Goal: Task Accomplishment & Management: Manage account settings

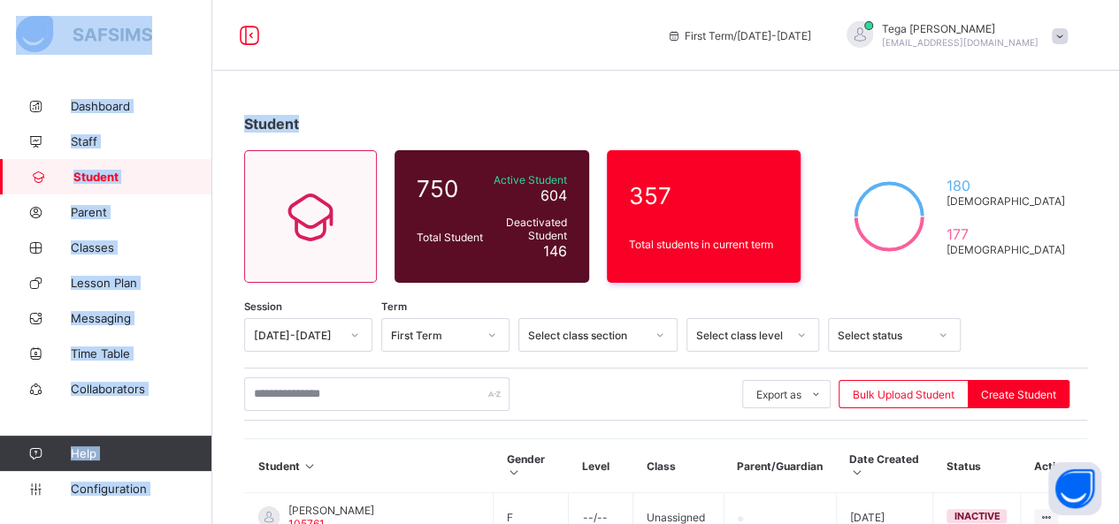
drag, startPoint x: 0, startPoint y: 0, endPoint x: 930, endPoint y: 81, distance: 933.9
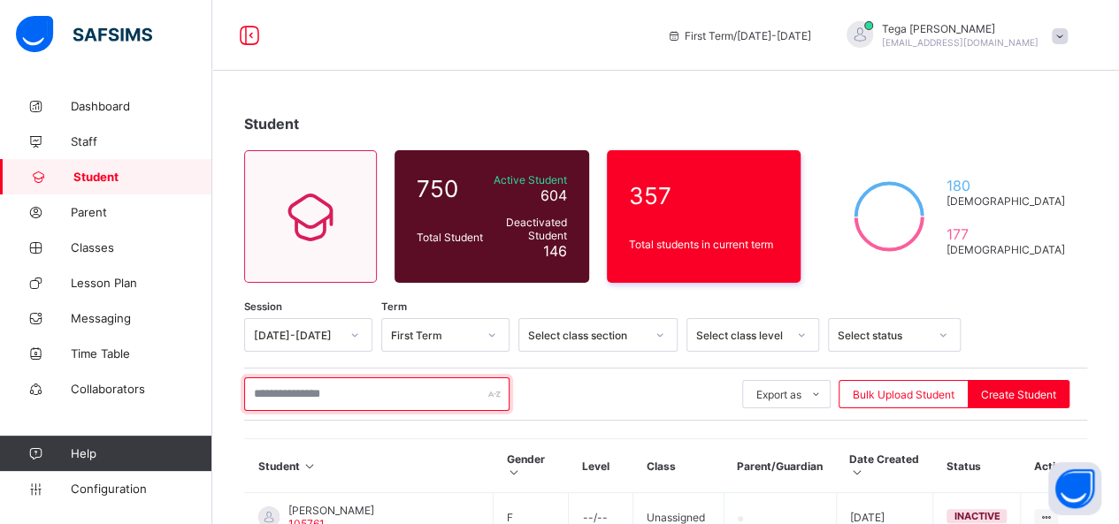
click at [320, 394] on input "text" at bounding box center [376, 395] width 265 height 34
type input "*"
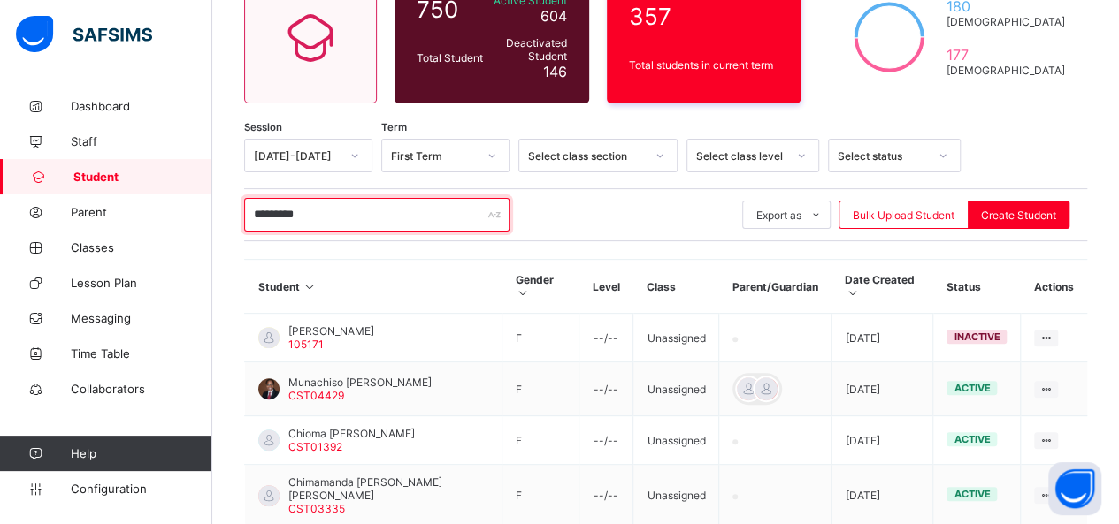
scroll to position [254, 0]
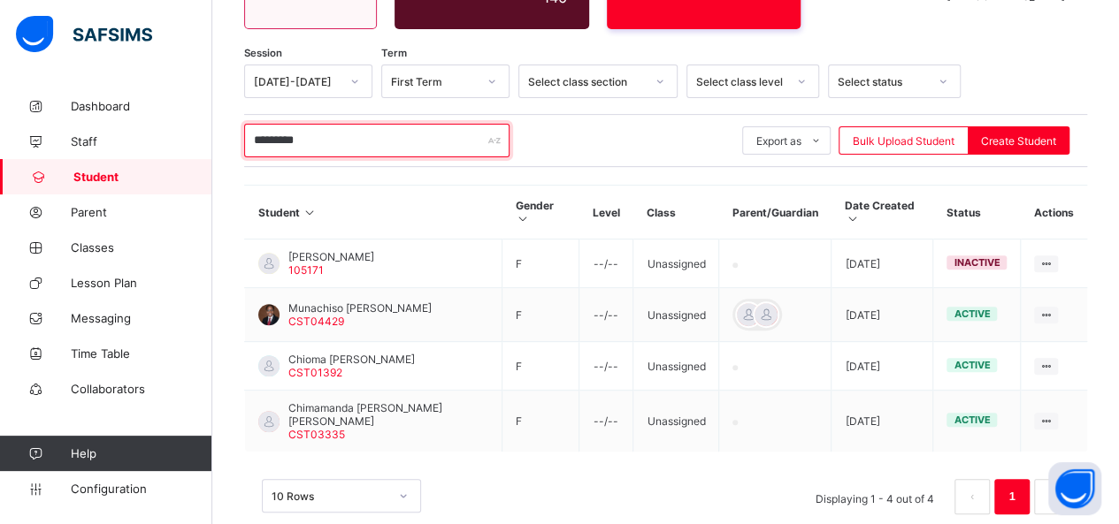
click at [370, 134] on input "*********" at bounding box center [376, 141] width 265 height 34
type input "*********"
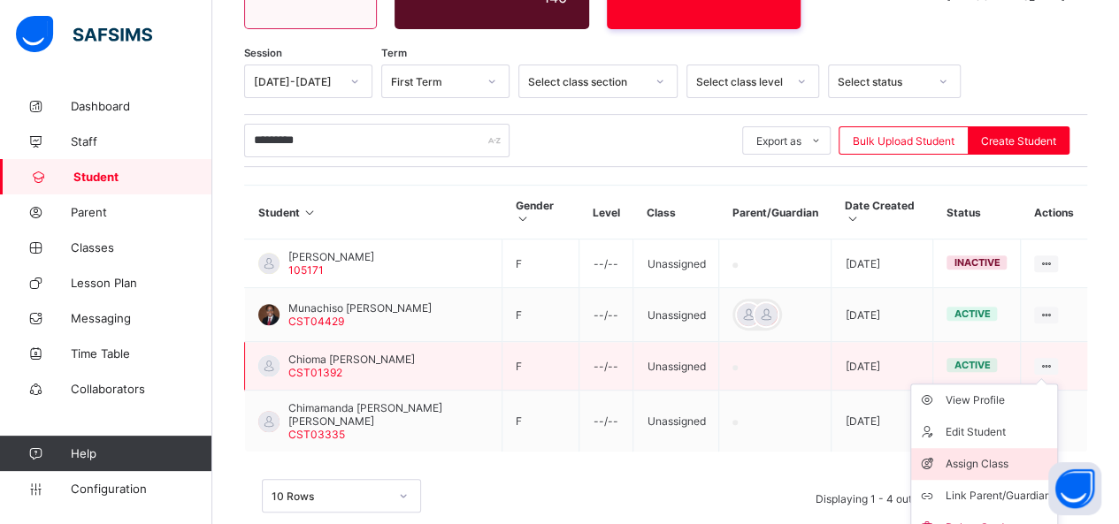
click at [985, 455] on div "Assign Class" at bounding box center [996, 464] width 105 height 18
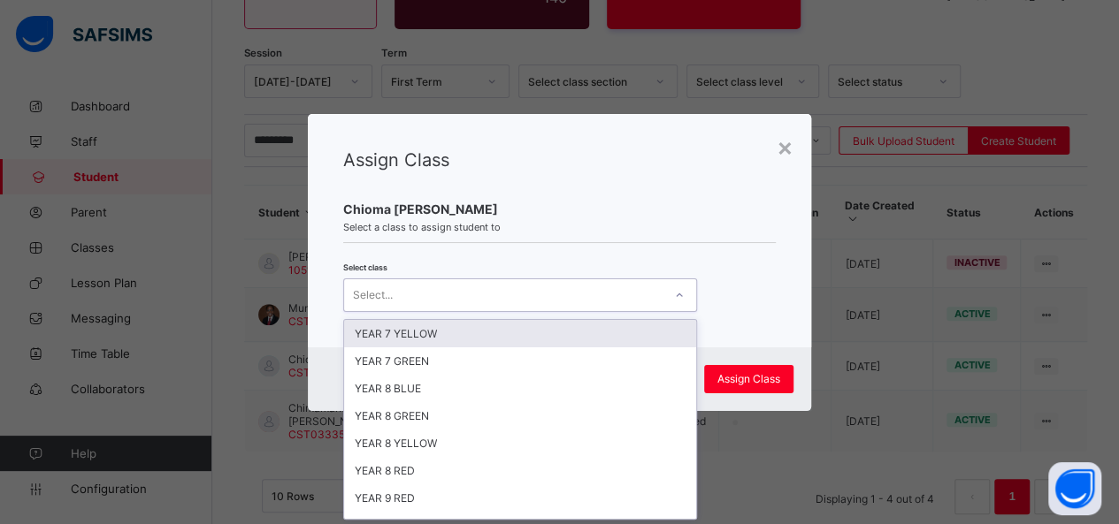
scroll to position [0, 0]
click at [682, 303] on div at bounding box center [679, 295] width 30 height 28
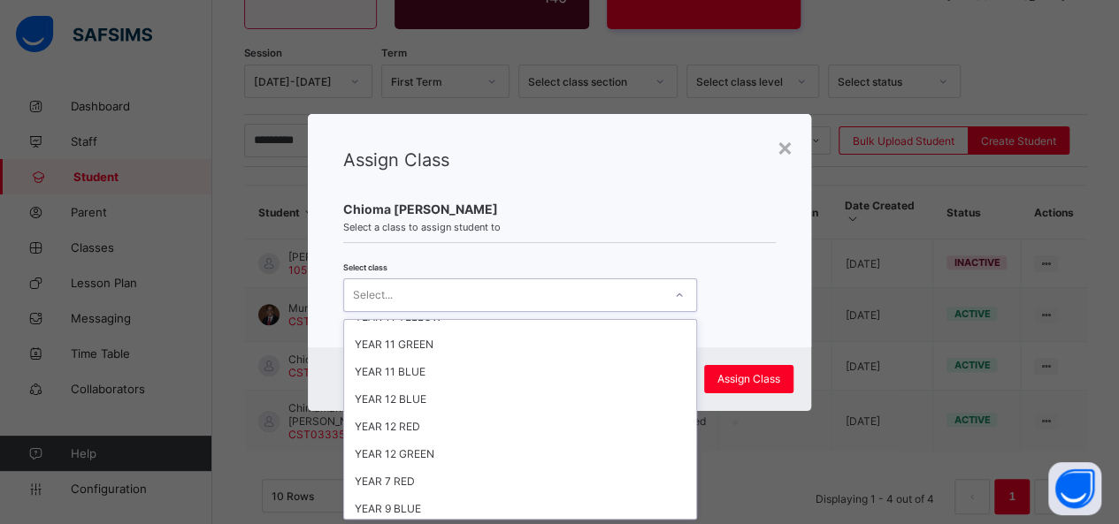
scroll to position [437, 0]
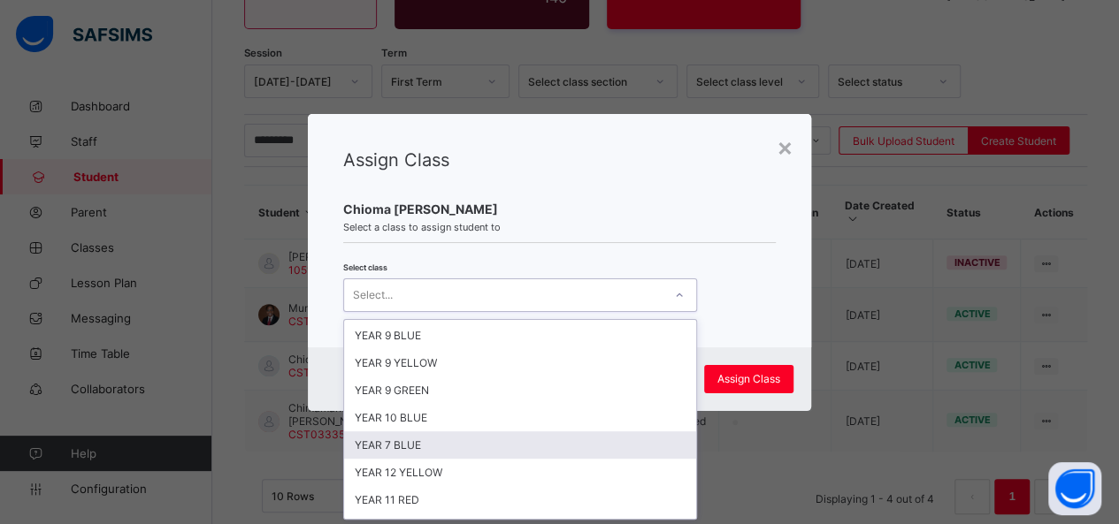
click at [524, 432] on div "YEAR 7 BLUE" at bounding box center [520, 445] width 352 height 27
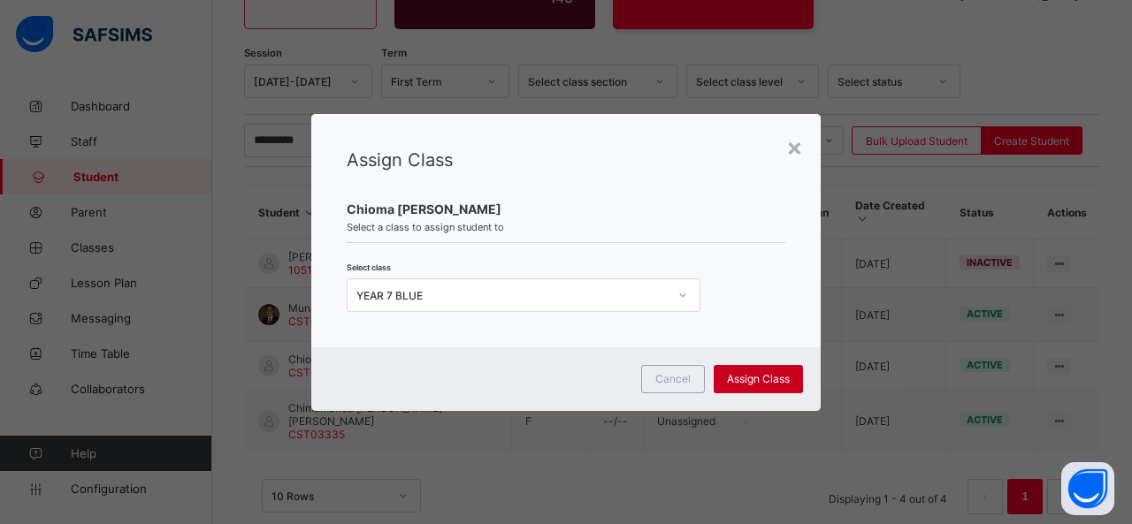
click at [753, 378] on span "Assign Class" at bounding box center [758, 378] width 63 height 13
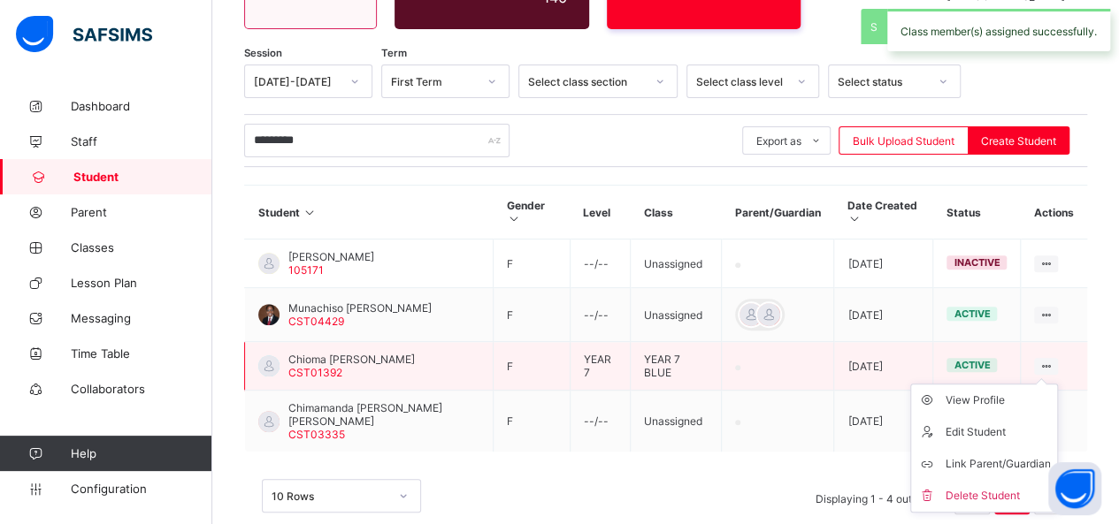
click at [1053, 366] on icon at bounding box center [1045, 366] width 15 height 13
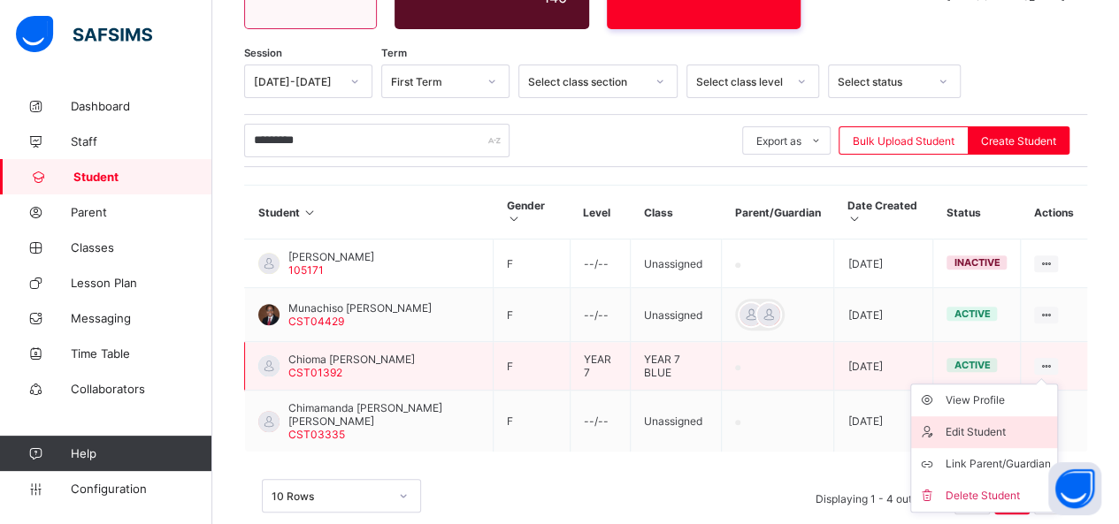
click at [1009, 433] on div "Edit Student" at bounding box center [996, 433] width 105 height 18
select select "**"
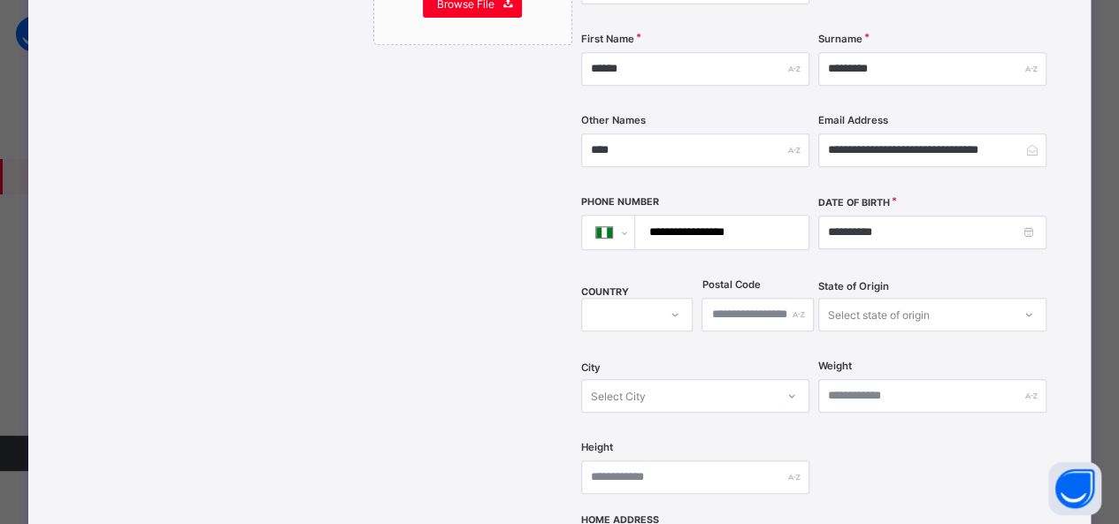
scroll to position [268, 0]
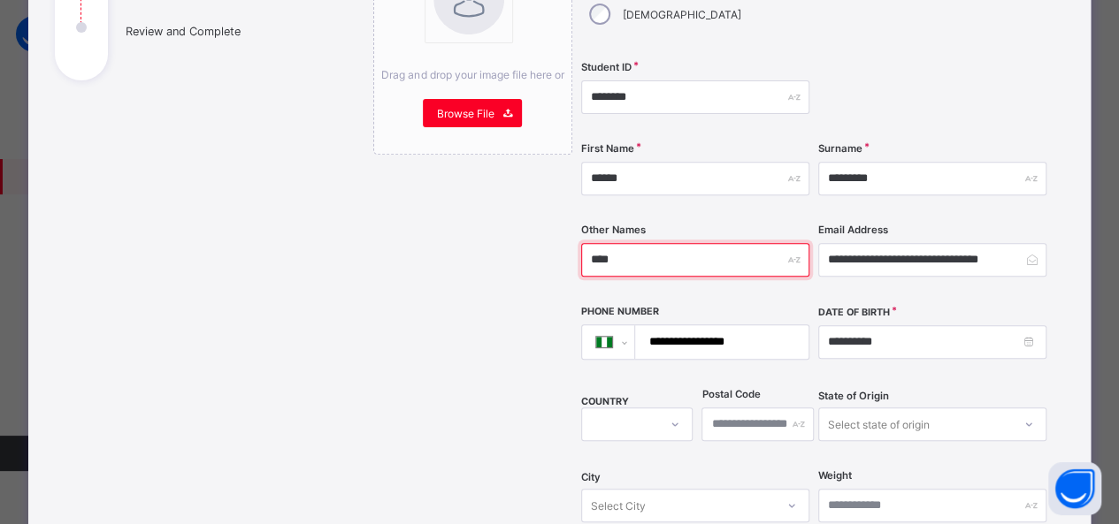
click at [618, 243] on input "****" at bounding box center [695, 260] width 228 height 34
type input "*"
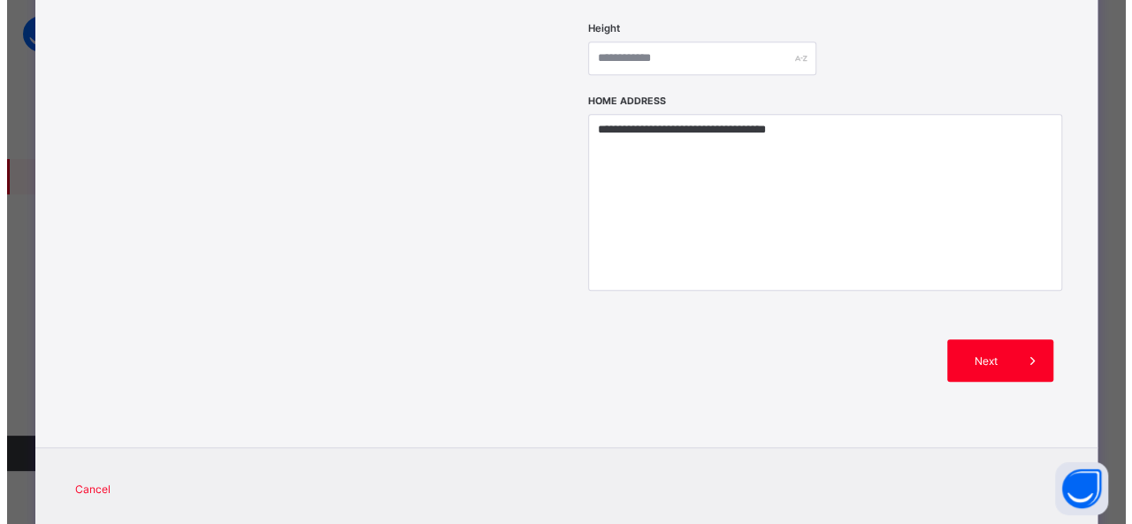
scroll to position [809, 0]
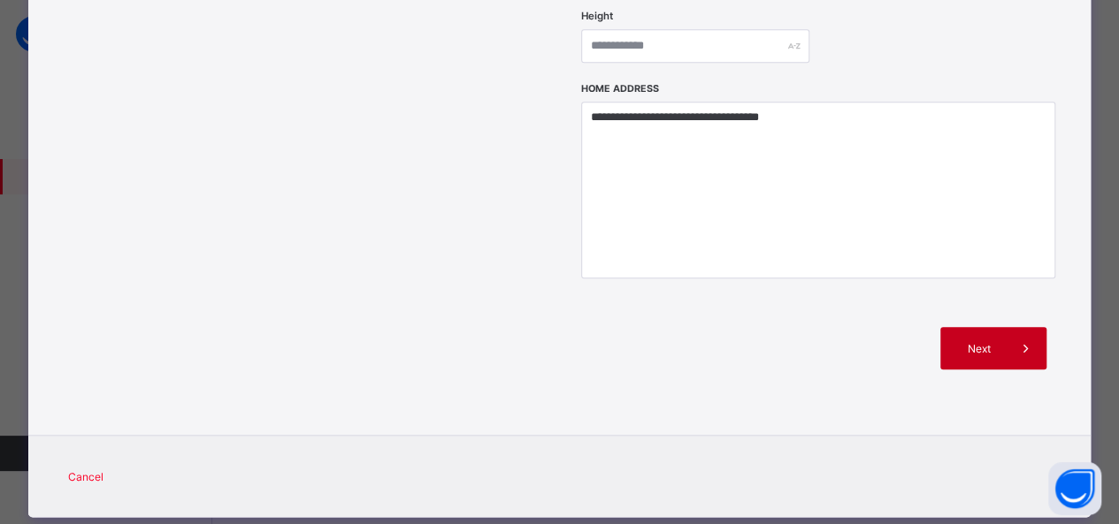
click at [979, 342] on span "Next" at bounding box center [978, 348] width 50 height 13
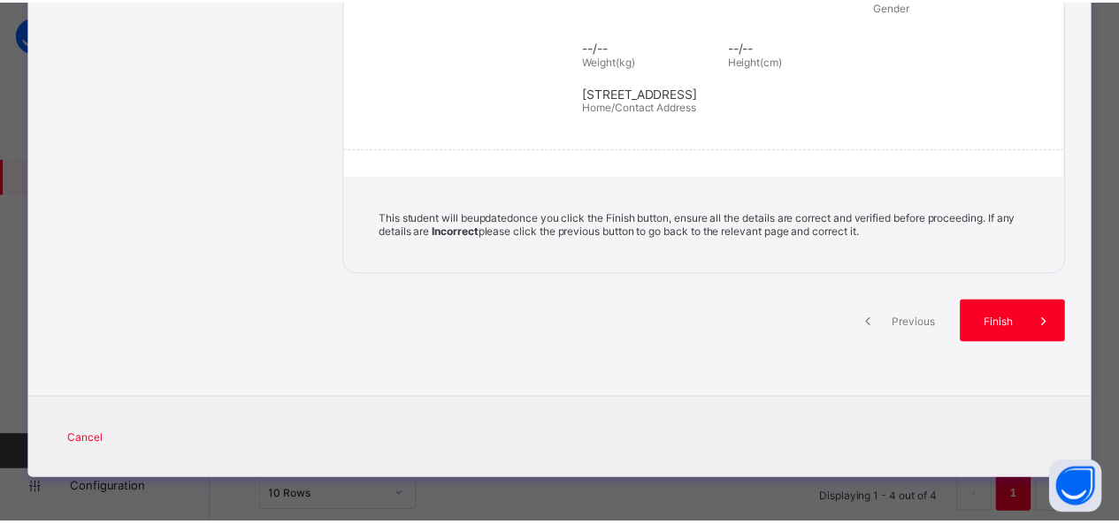
scroll to position [380, 0]
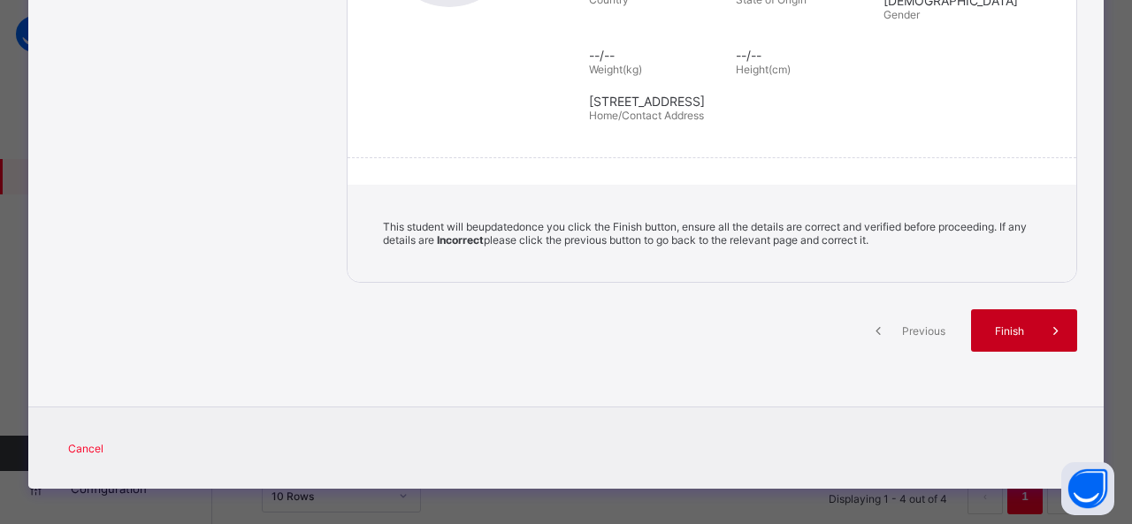
click at [990, 325] on span "Finish" at bounding box center [1009, 331] width 50 height 13
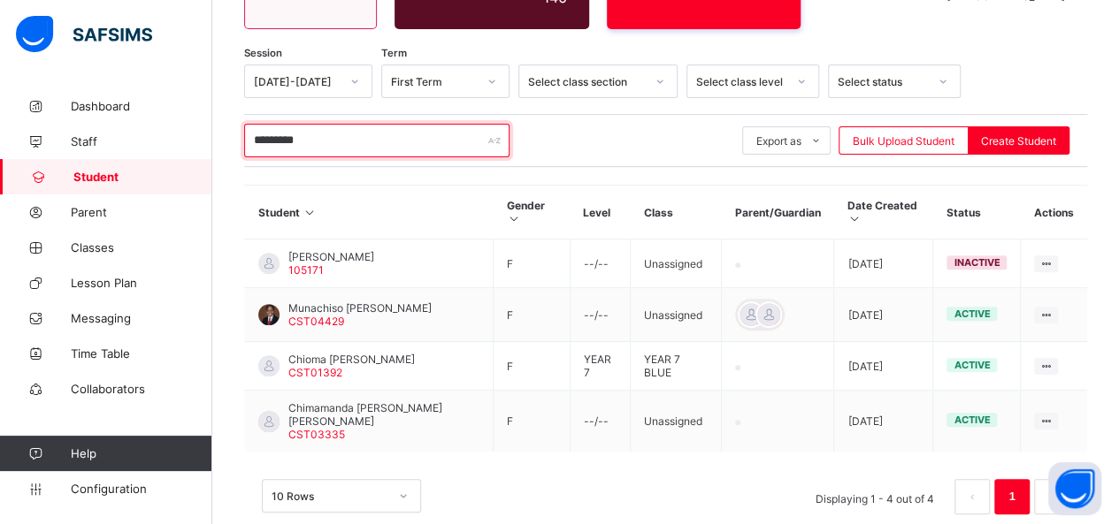
click at [327, 134] on input "*********" at bounding box center [376, 141] width 265 height 34
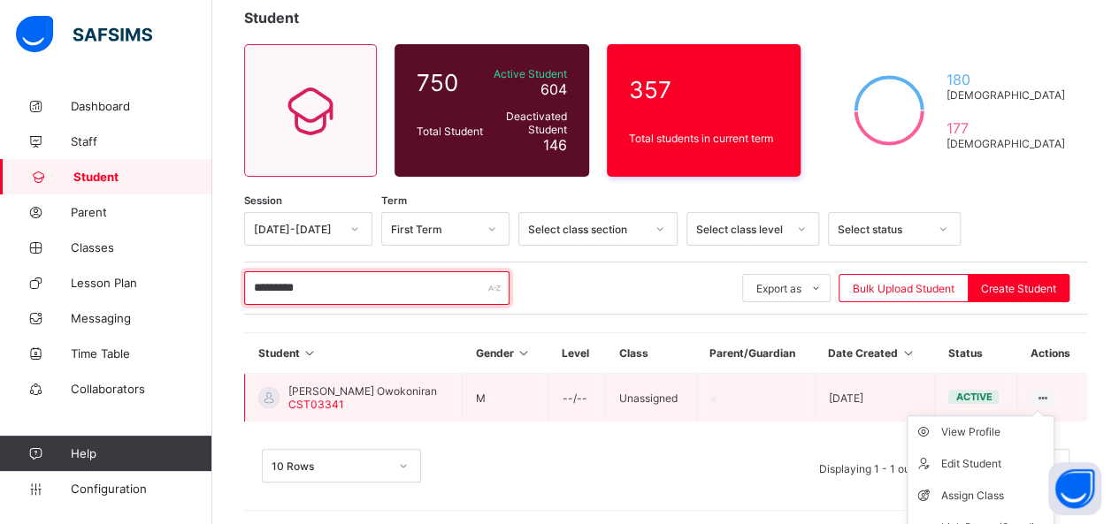
scroll to position [153, 0]
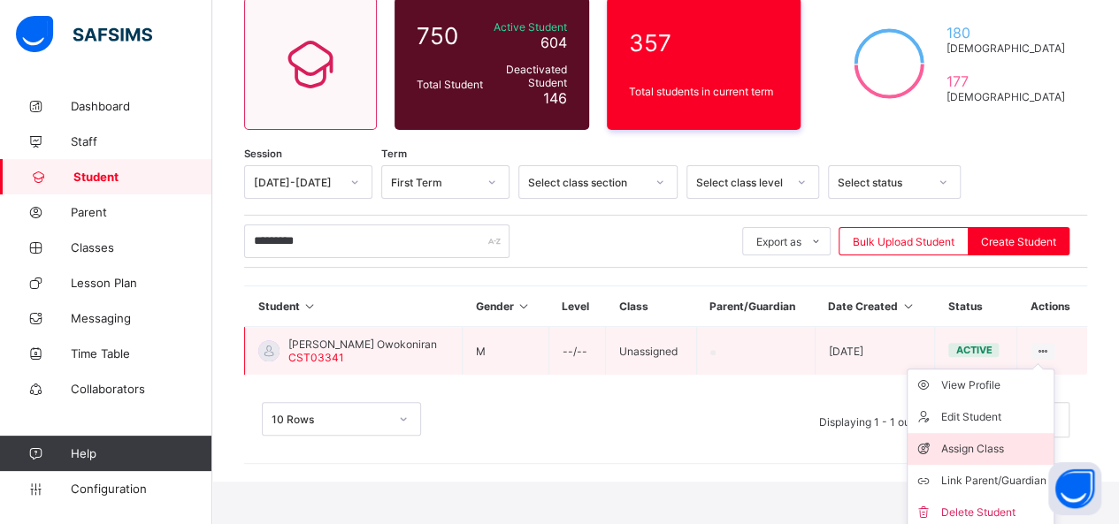
click at [1002, 447] on div "Assign Class" at bounding box center [993, 449] width 105 height 18
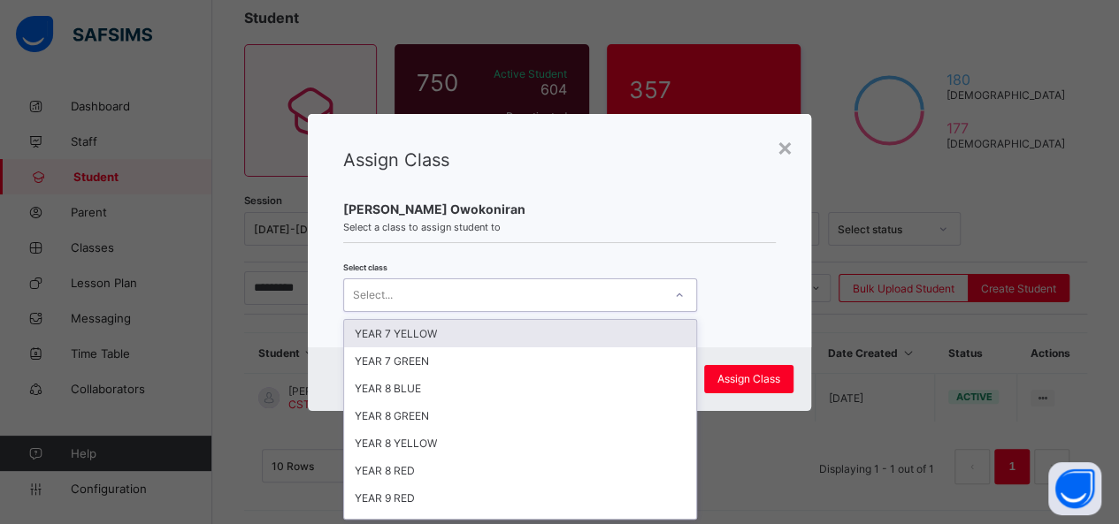
scroll to position [0, 0]
click at [674, 299] on icon at bounding box center [679, 296] width 11 height 18
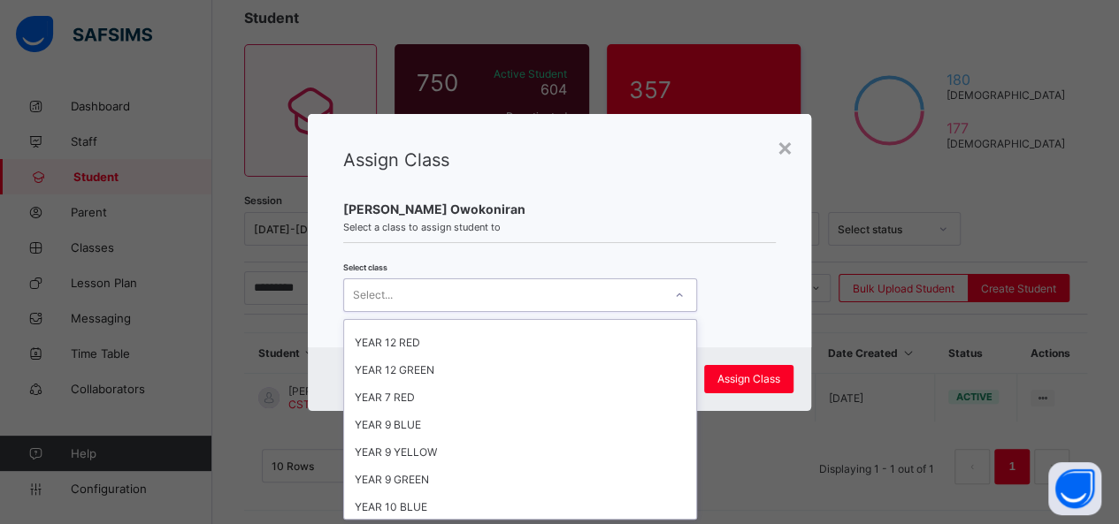
scroll to position [437, 0]
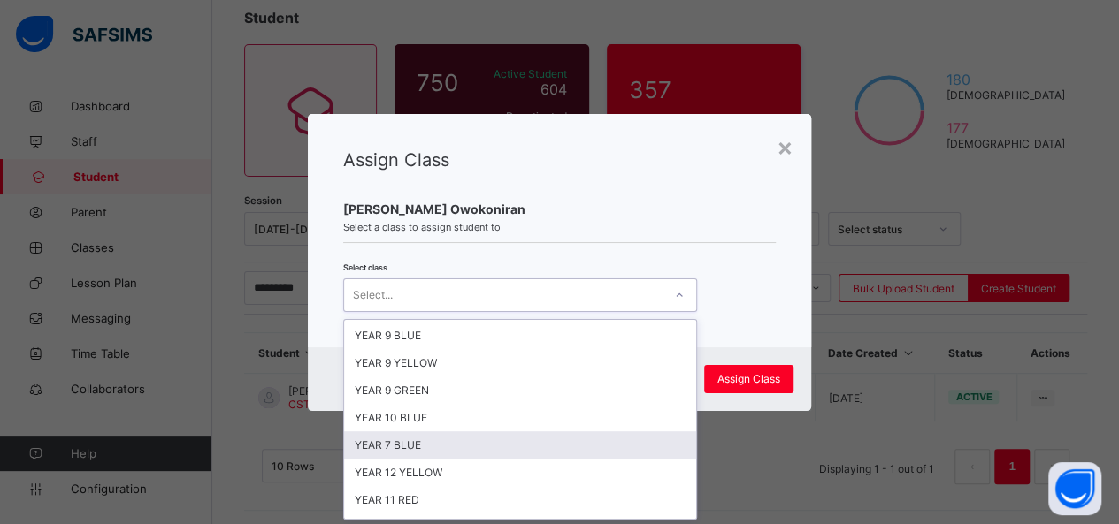
click at [536, 432] on div "YEAR 7 BLUE" at bounding box center [520, 445] width 352 height 27
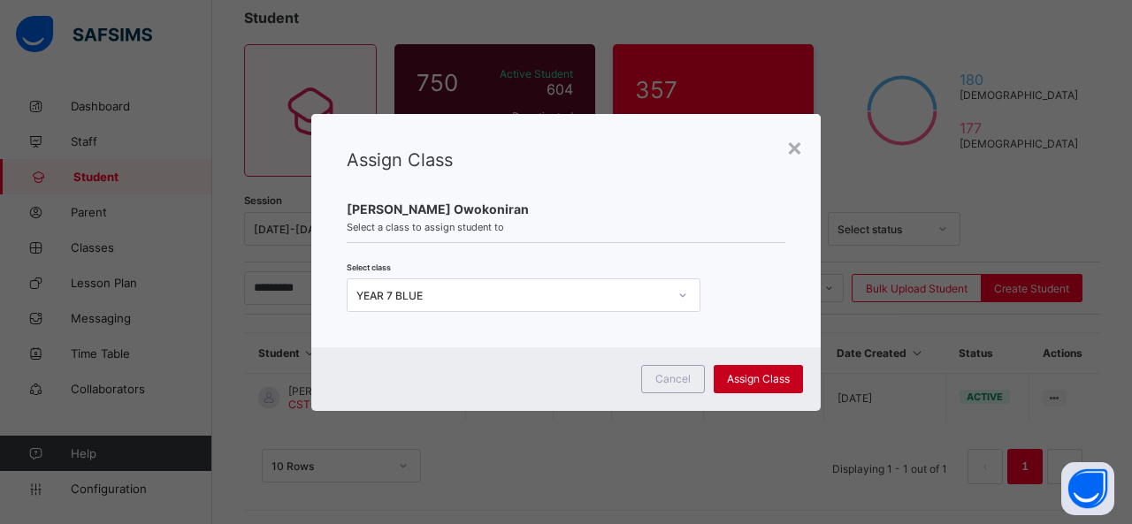
click at [729, 385] on div "Assign Class" at bounding box center [758, 379] width 89 height 28
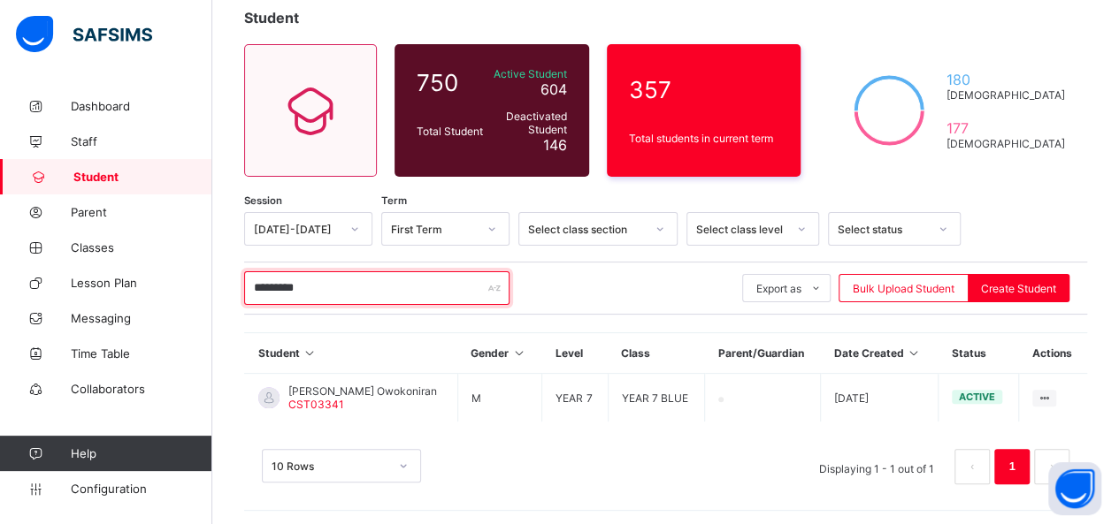
click at [338, 284] on input "*********" at bounding box center [376, 288] width 265 height 34
type input "*"
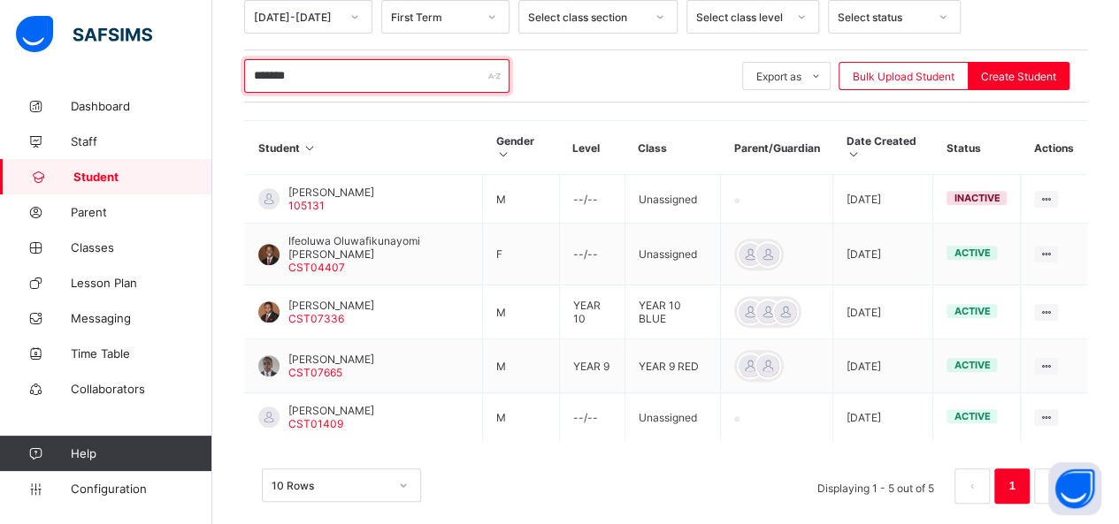
scroll to position [337, 0]
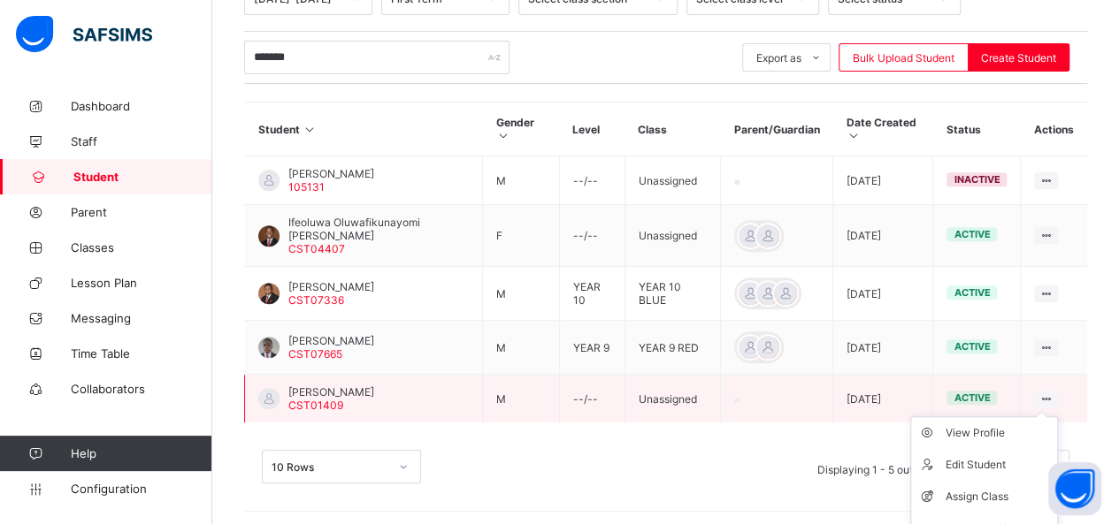
click at [1051, 417] on ul "View Profile Edit Student Assign Class Link Parent/Guardian Delete Student" at bounding box center [984, 497] width 148 height 161
click at [999, 488] on div "Assign Class" at bounding box center [996, 497] width 105 height 18
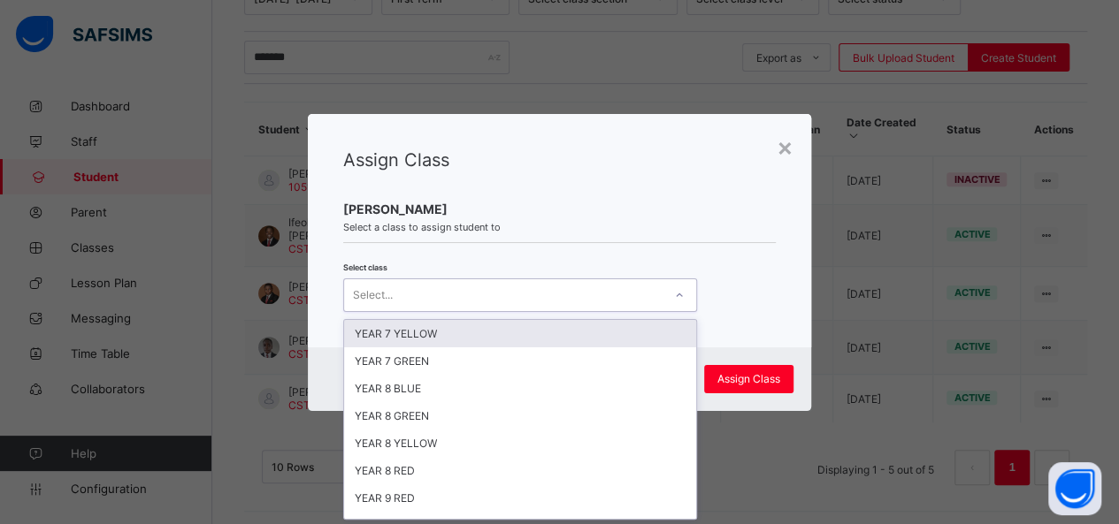
scroll to position [0, 0]
click at [674, 296] on icon at bounding box center [679, 296] width 11 height 18
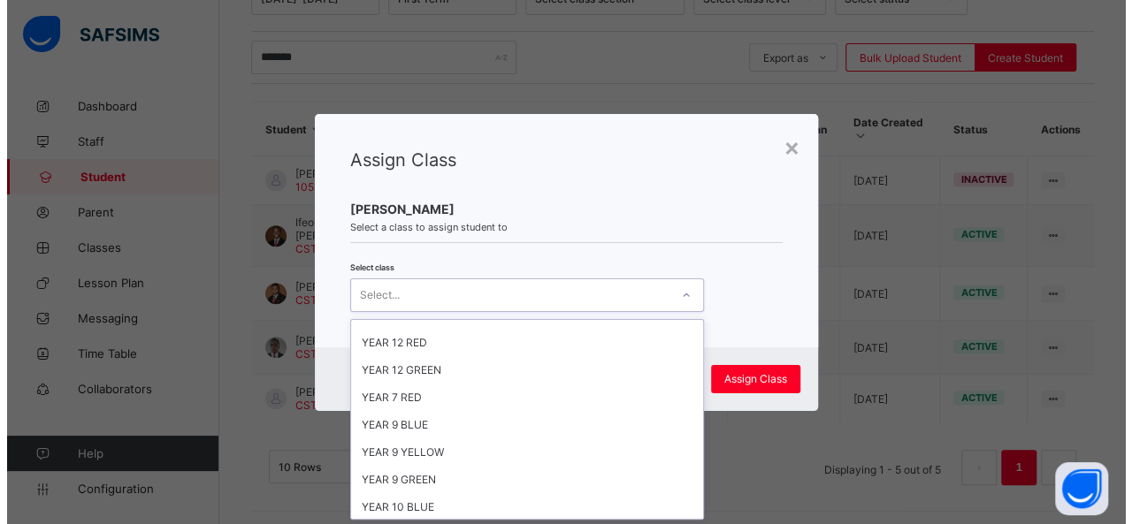
scroll to position [405, 0]
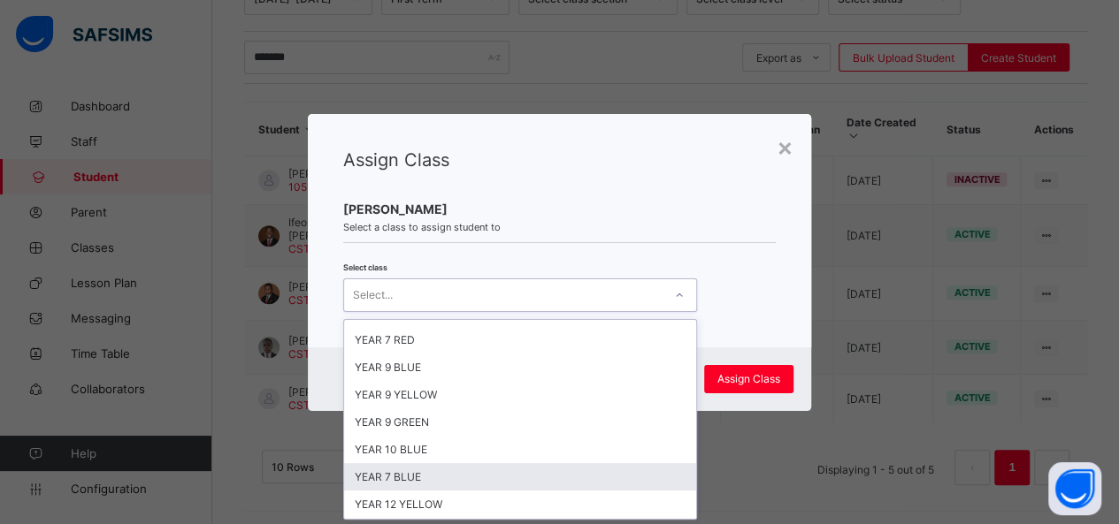
click at [564, 463] on div "YEAR 7 BLUE" at bounding box center [520, 476] width 352 height 27
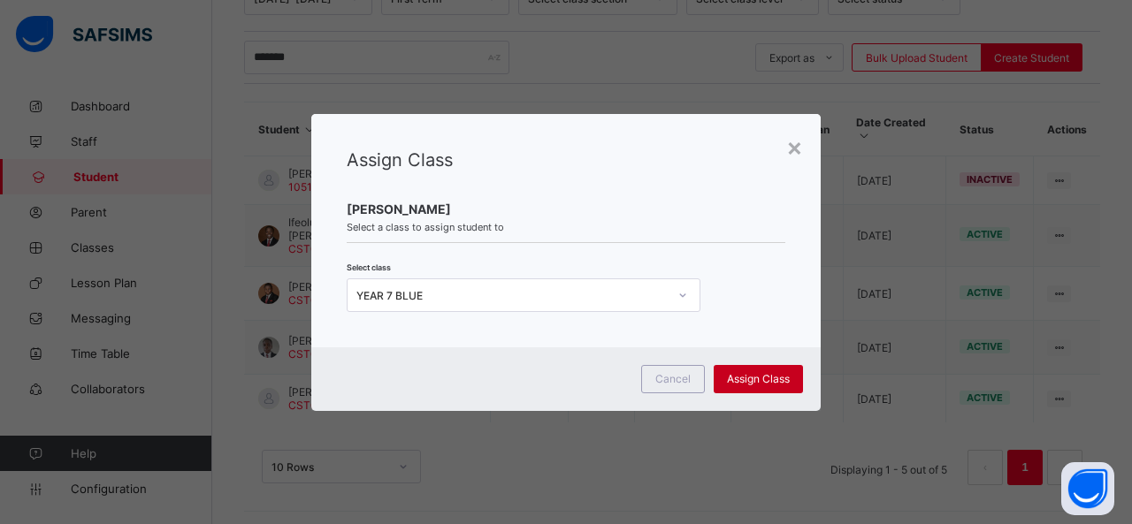
click at [769, 379] on span "Assign Class" at bounding box center [758, 378] width 63 height 13
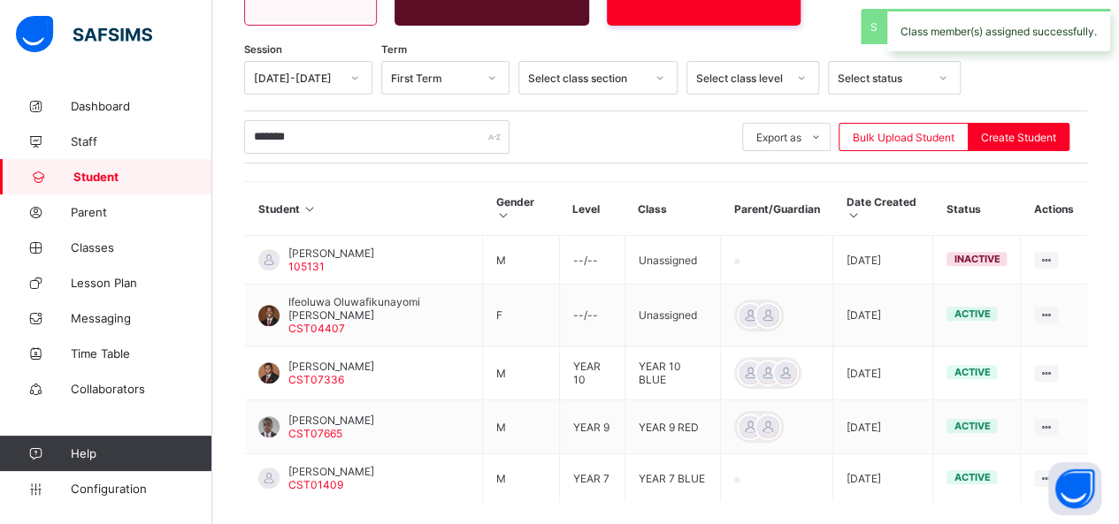
scroll to position [337, 0]
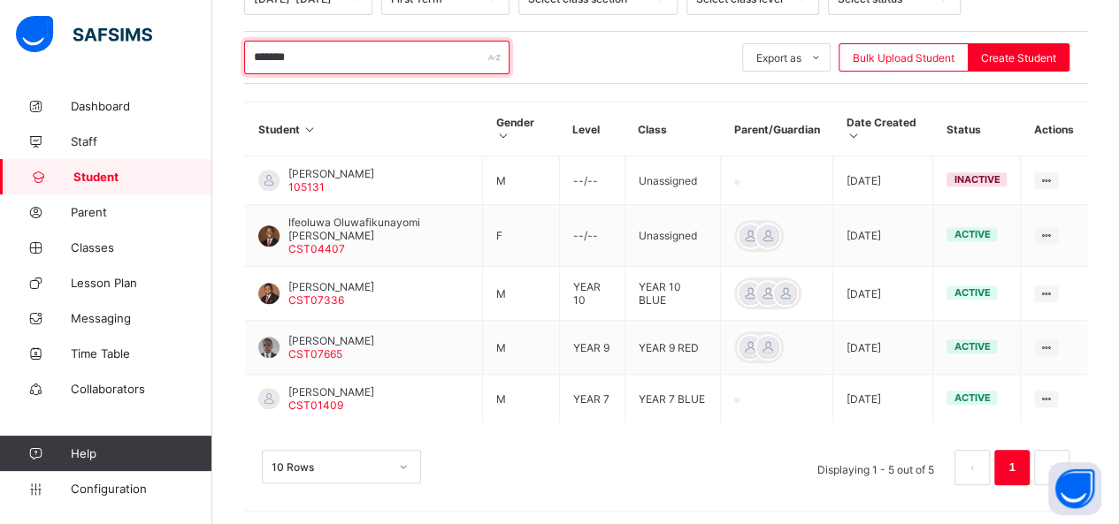
click at [324, 50] on input "*******" at bounding box center [376, 58] width 265 height 34
type input "*"
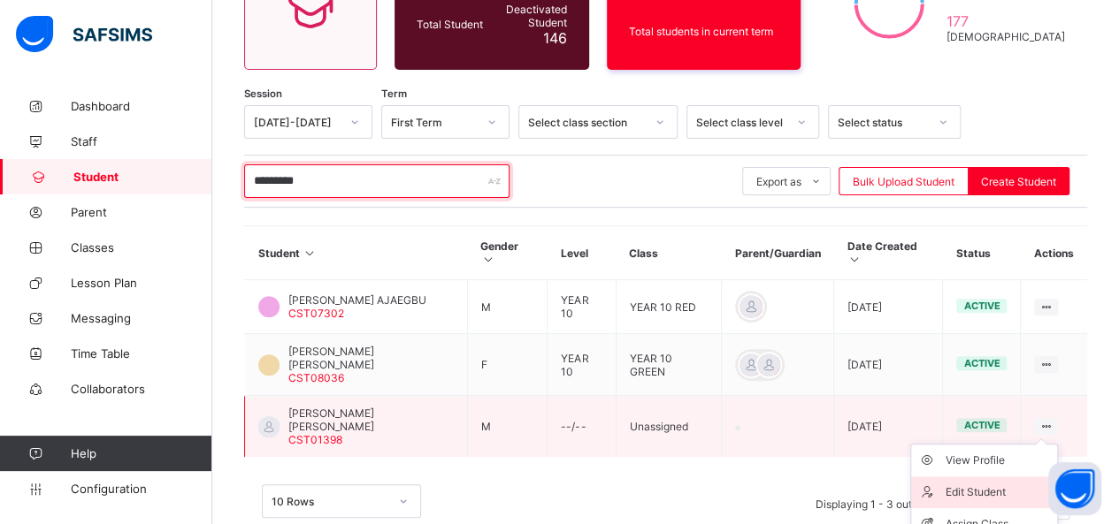
scroll to position [260, 0]
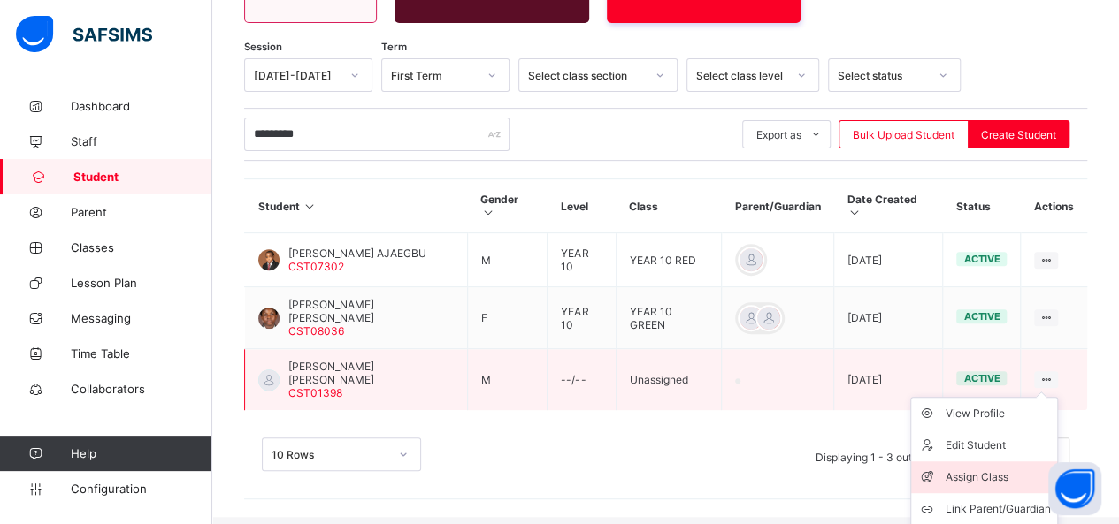
click at [1016, 469] on div "Assign Class" at bounding box center [996, 478] width 105 height 18
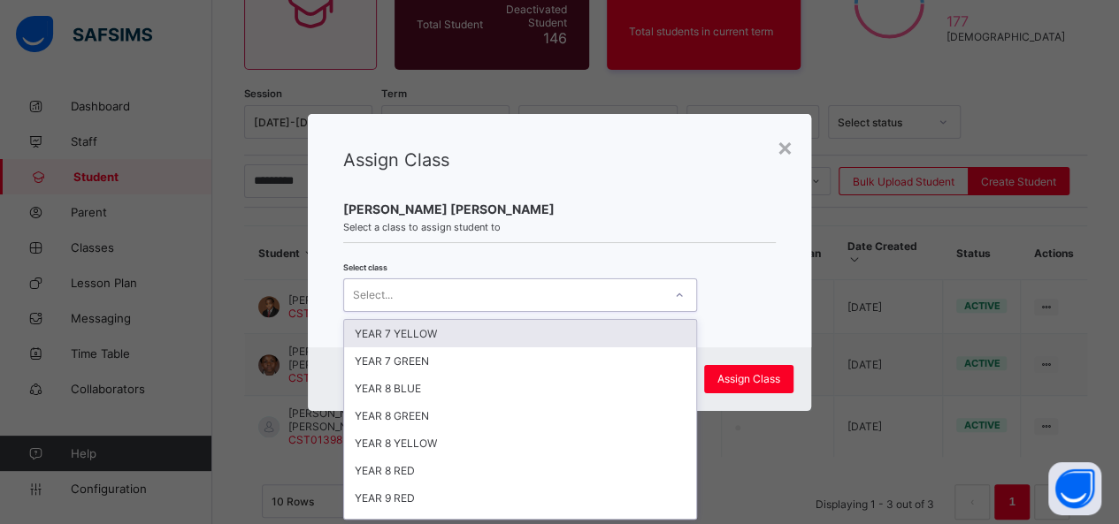
scroll to position [0, 0]
click at [675, 290] on icon at bounding box center [679, 296] width 11 height 18
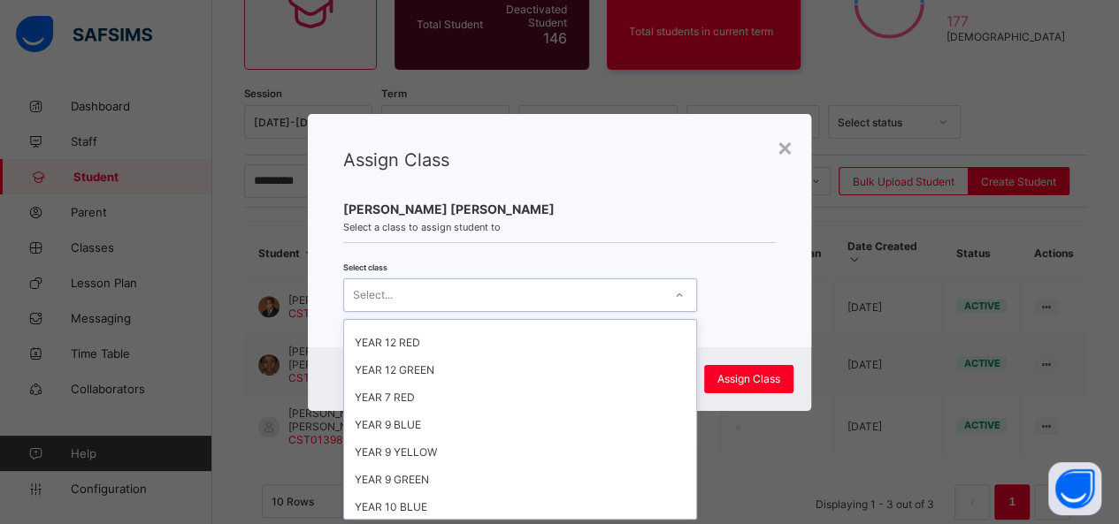
scroll to position [405, 0]
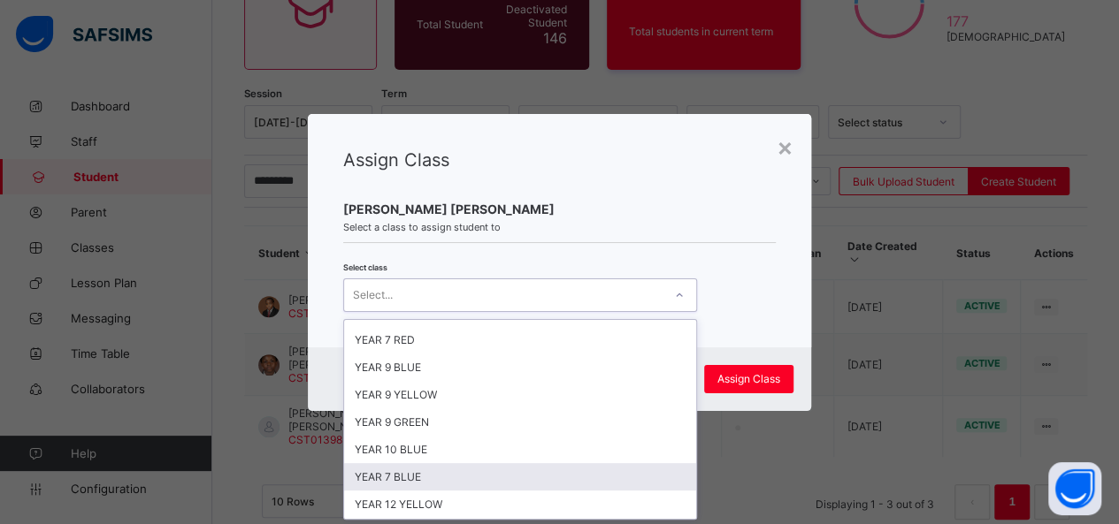
click at [440, 463] on div "YEAR 7 BLUE" at bounding box center [520, 476] width 352 height 27
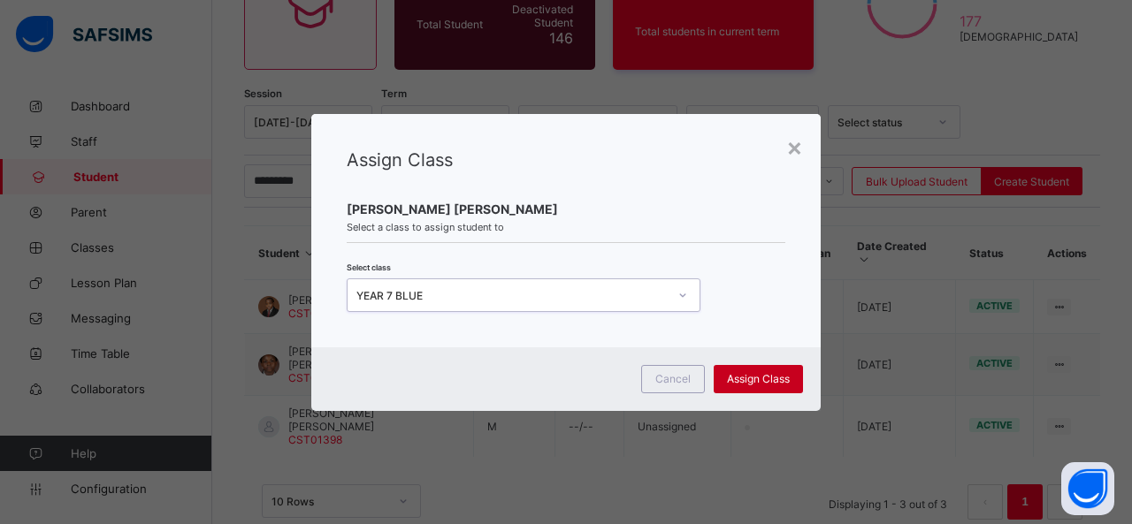
click at [768, 369] on div "Assign Class" at bounding box center [758, 379] width 89 height 28
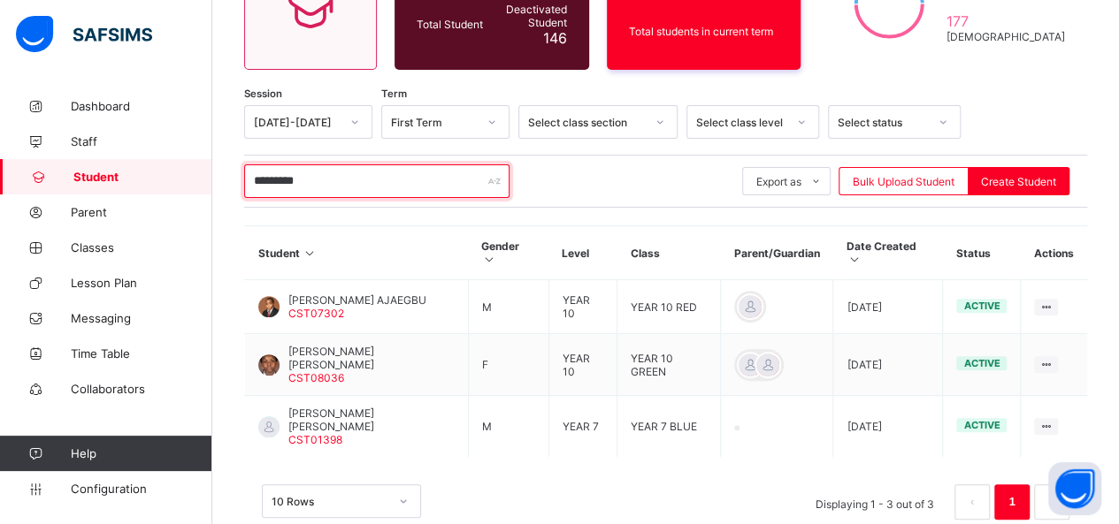
click at [338, 184] on input "*********" at bounding box center [376, 181] width 265 height 34
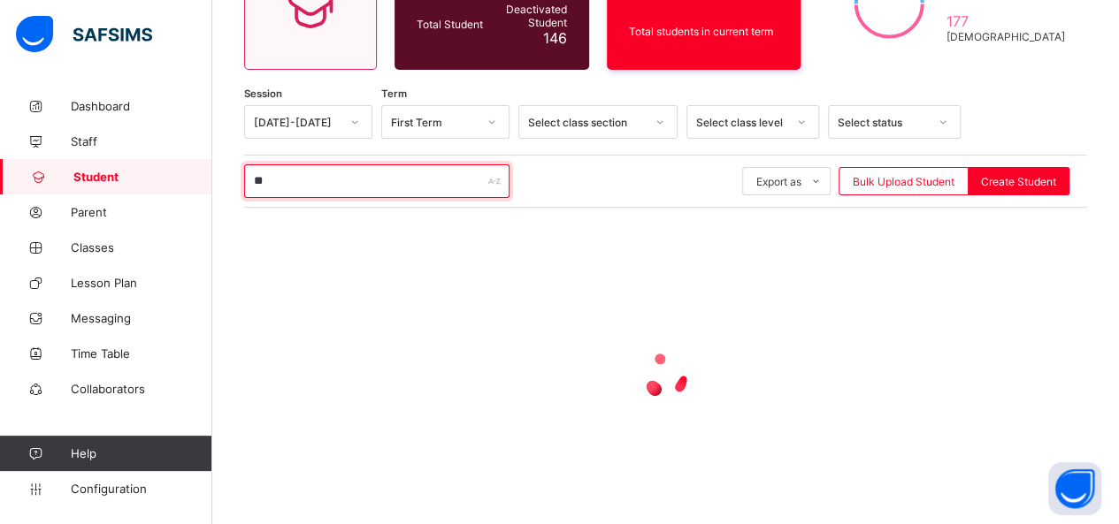
type input "*"
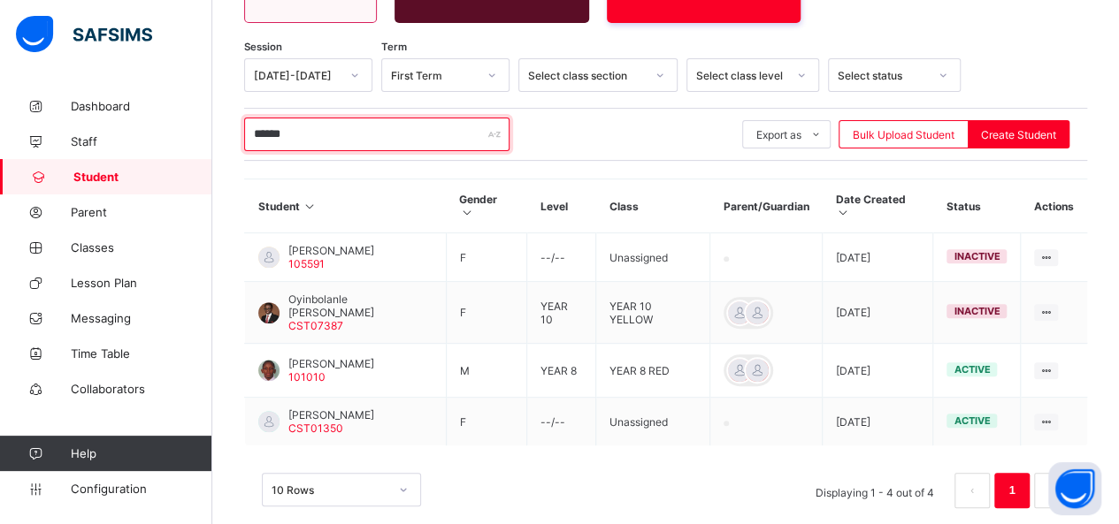
scroll to position [260, 0]
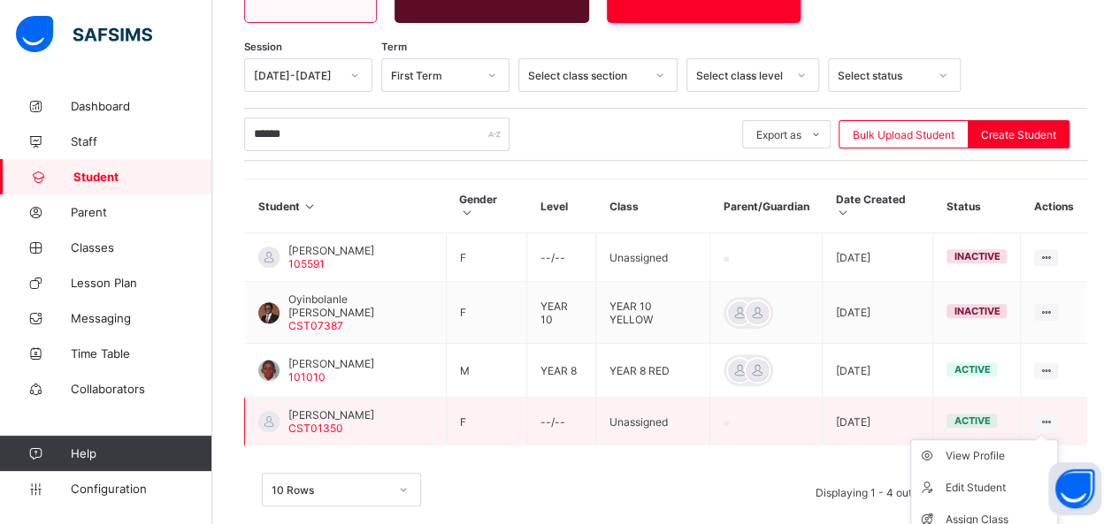
click at [1058, 440] on ul "View Profile Edit Student Assign Class Link Parent/Guardian Delete Student" at bounding box center [984, 520] width 148 height 161
click at [1056, 440] on ul "View Profile Edit Student Assign Class Link Parent/Guardian Delete Student" at bounding box center [984, 520] width 148 height 161
click at [986, 511] on div "Assign Class" at bounding box center [996, 520] width 105 height 18
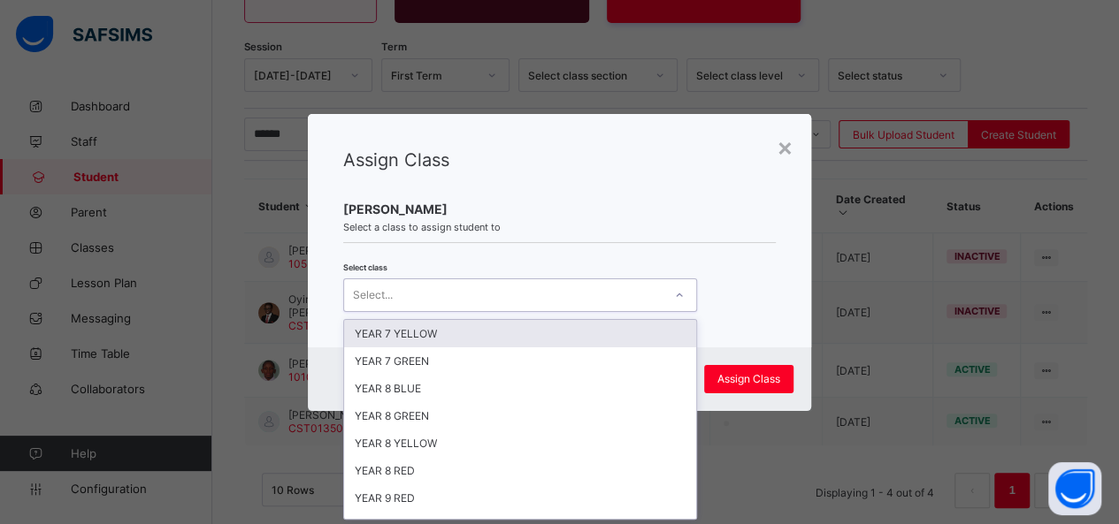
scroll to position [0, 0]
click at [667, 291] on div at bounding box center [679, 295] width 30 height 28
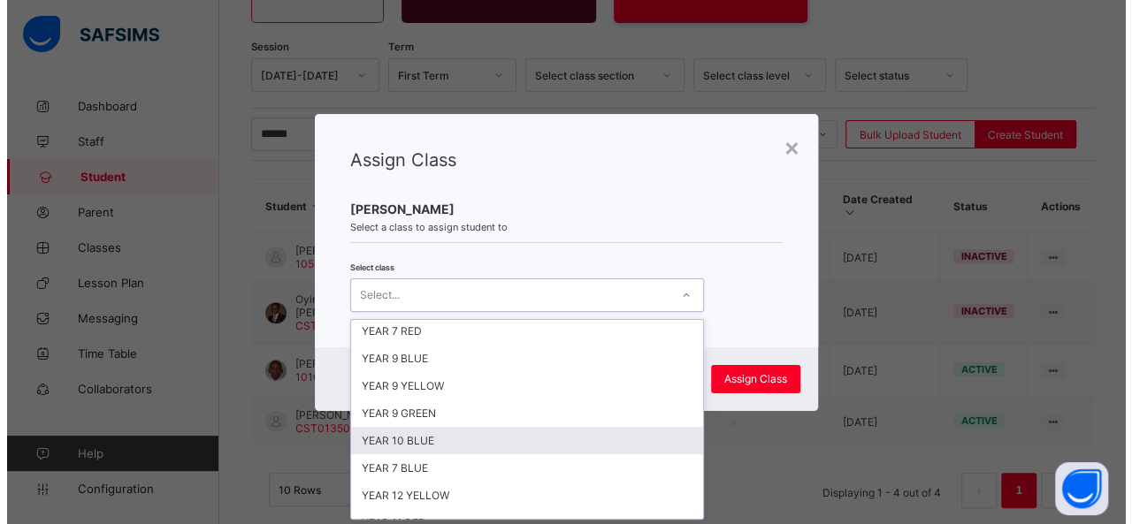
scroll to position [437, 0]
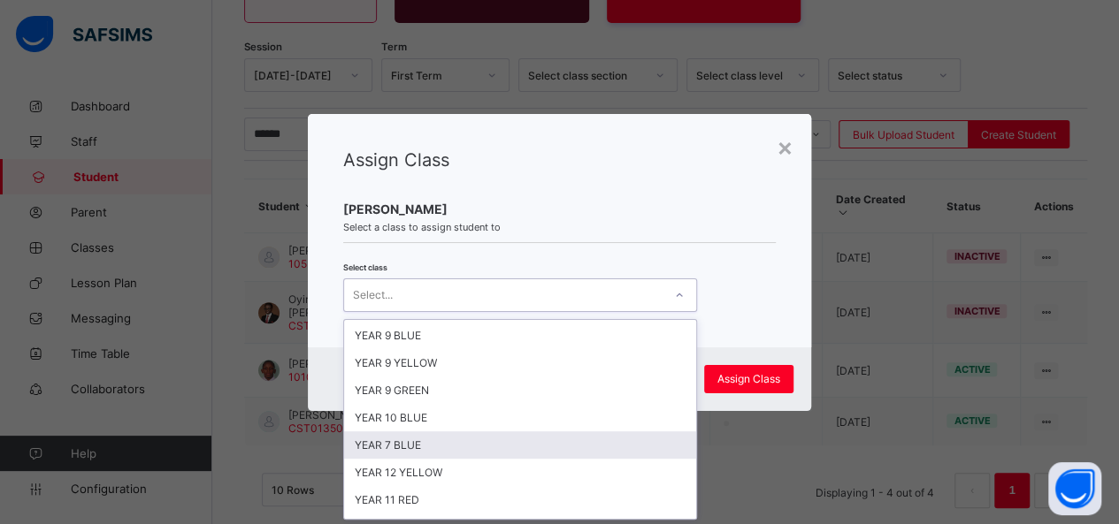
click at [507, 432] on div "YEAR 7 BLUE" at bounding box center [520, 445] width 352 height 27
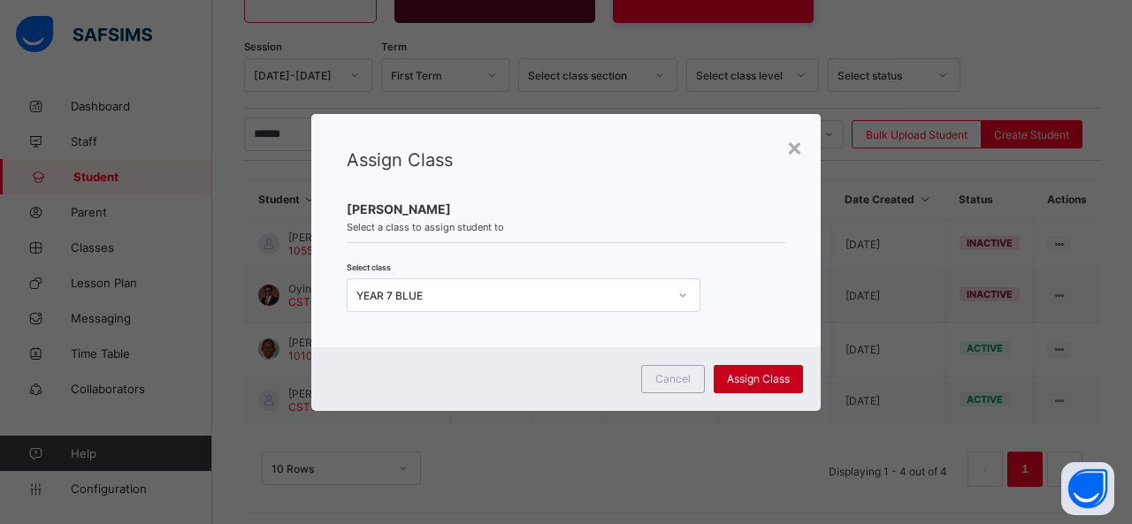
click at [743, 375] on span "Assign Class" at bounding box center [758, 378] width 63 height 13
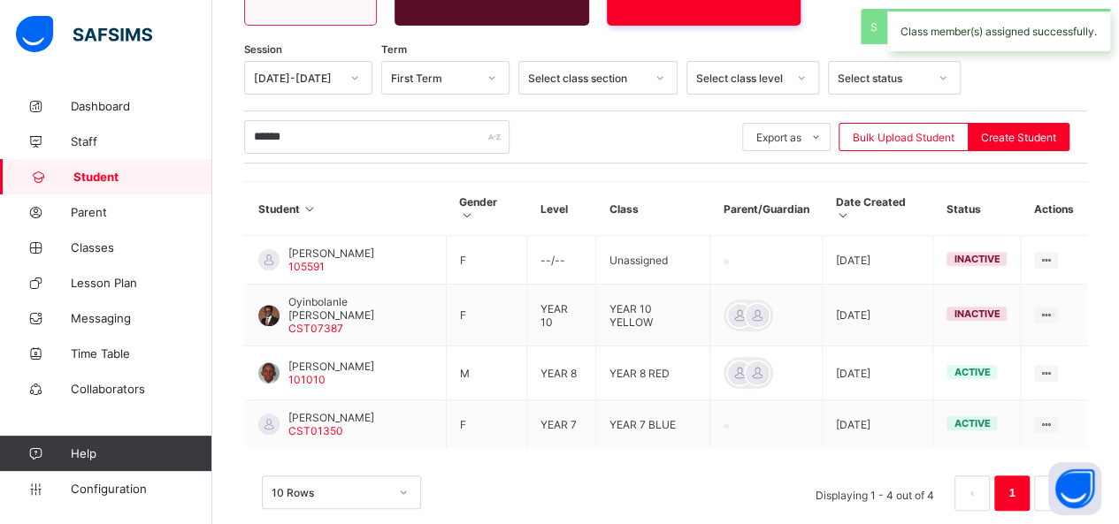
scroll to position [260, 0]
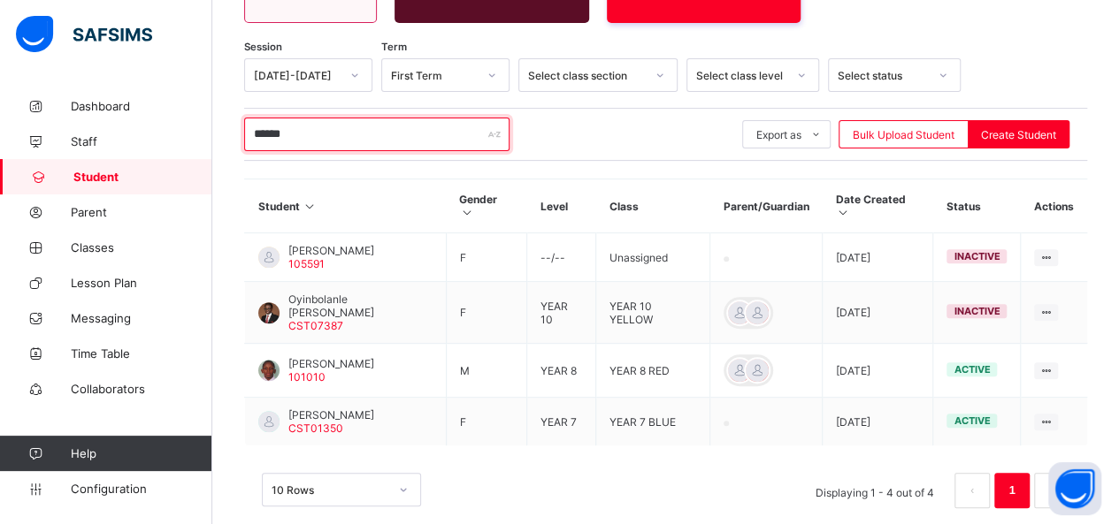
click at [340, 146] on input "******" at bounding box center [376, 135] width 265 height 34
type input "*"
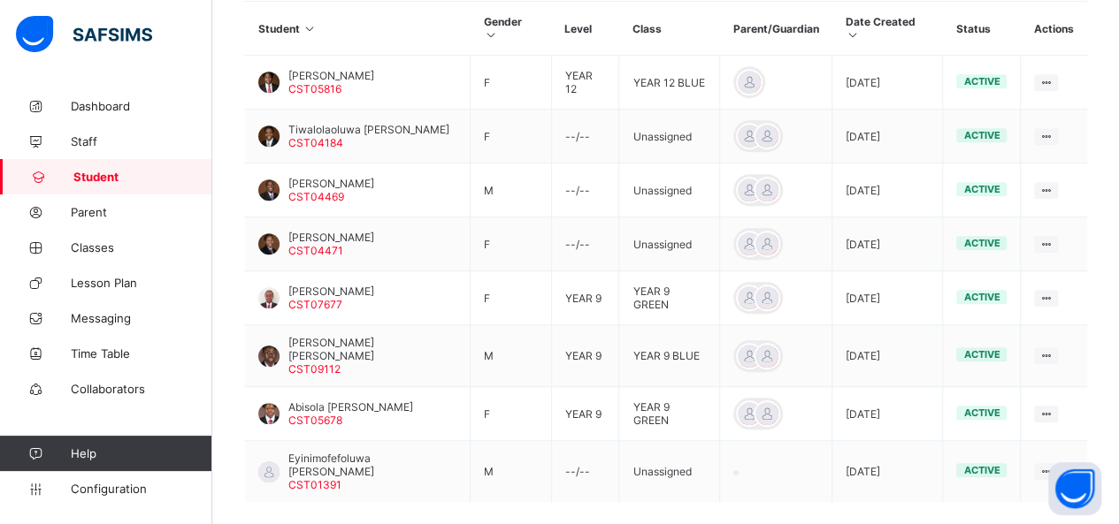
scroll to position [472, 0]
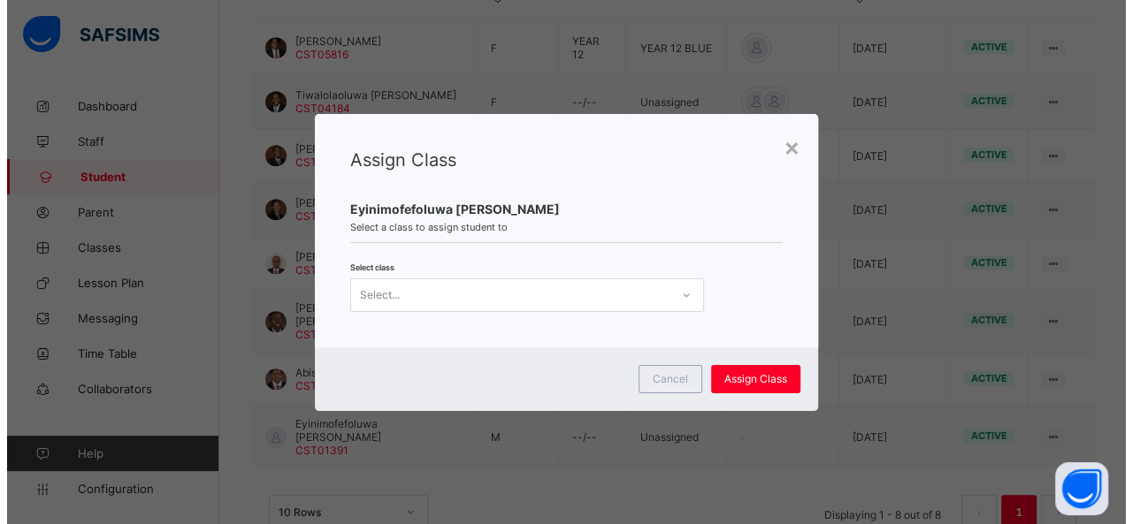
scroll to position [0, 0]
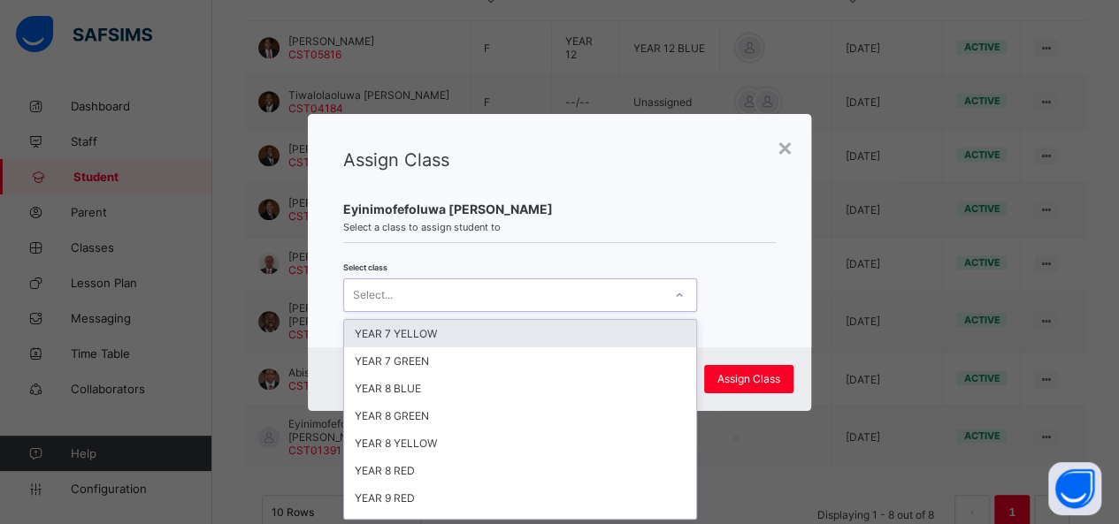
click at [679, 293] on icon at bounding box center [679, 296] width 11 height 18
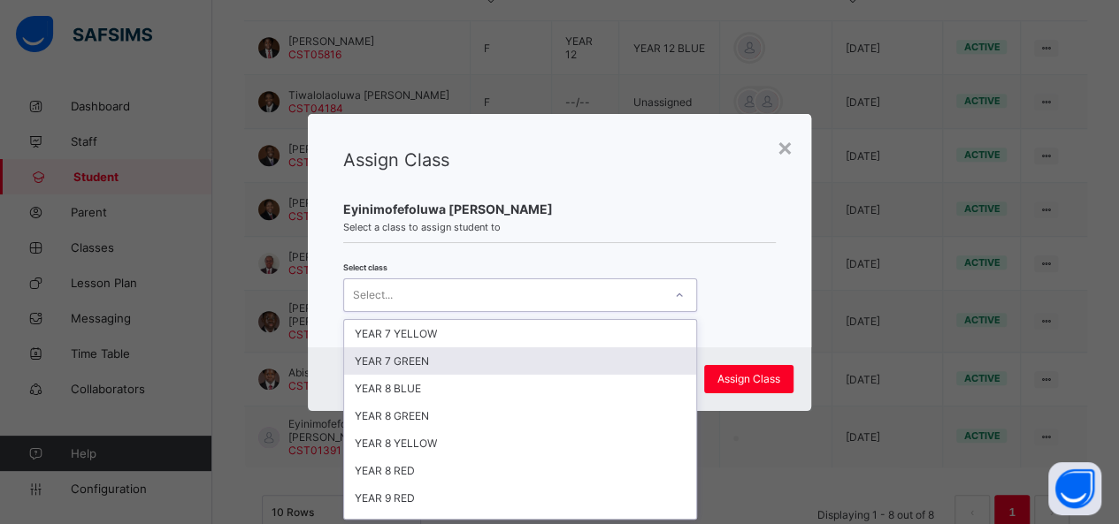
click at [637, 349] on div "YEAR 7 GREEN" at bounding box center [520, 361] width 352 height 27
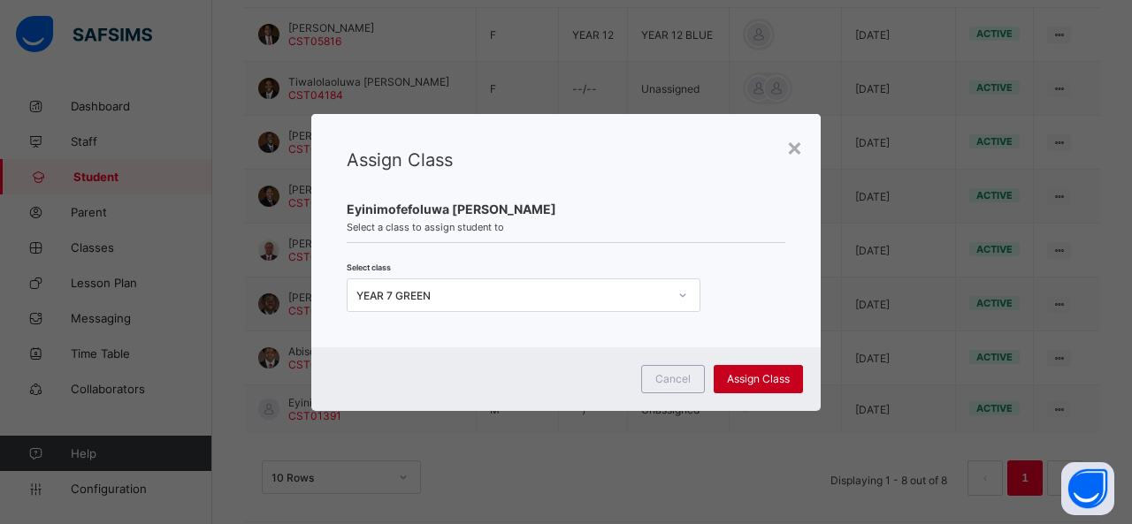
click at [755, 372] on span "Assign Class" at bounding box center [758, 378] width 63 height 13
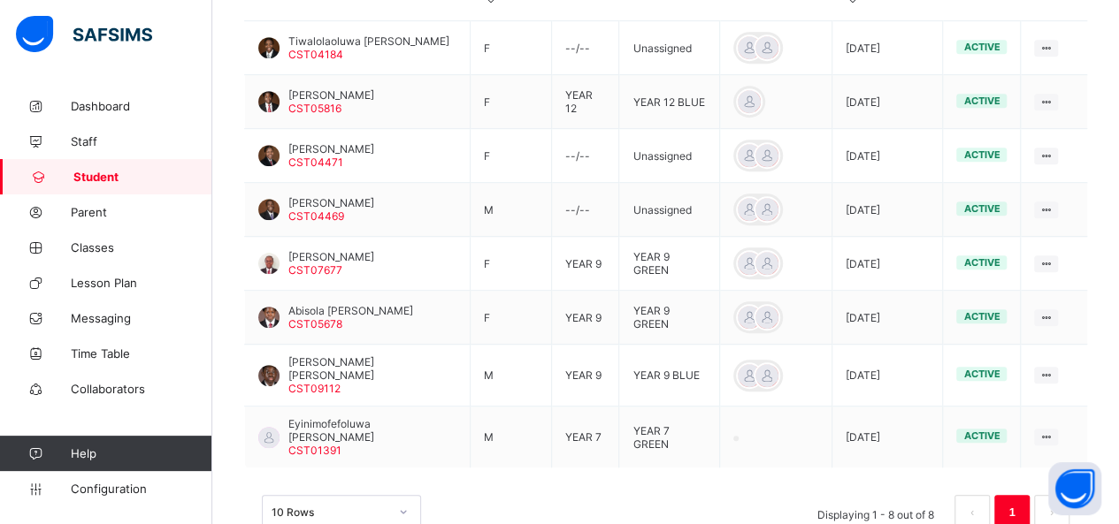
scroll to position [14, 0]
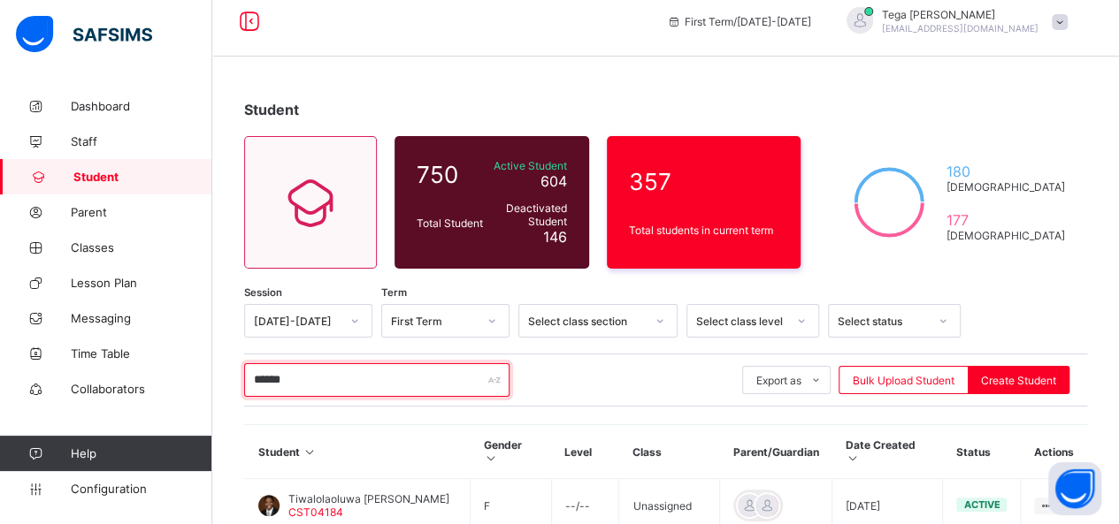
click at [382, 383] on input "******" at bounding box center [376, 380] width 265 height 34
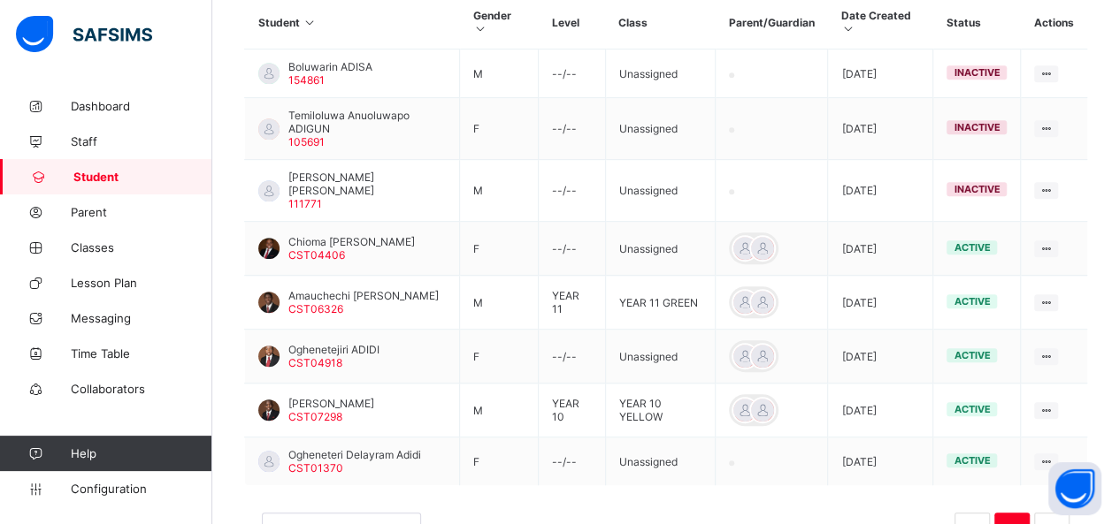
scroll to position [486, 0]
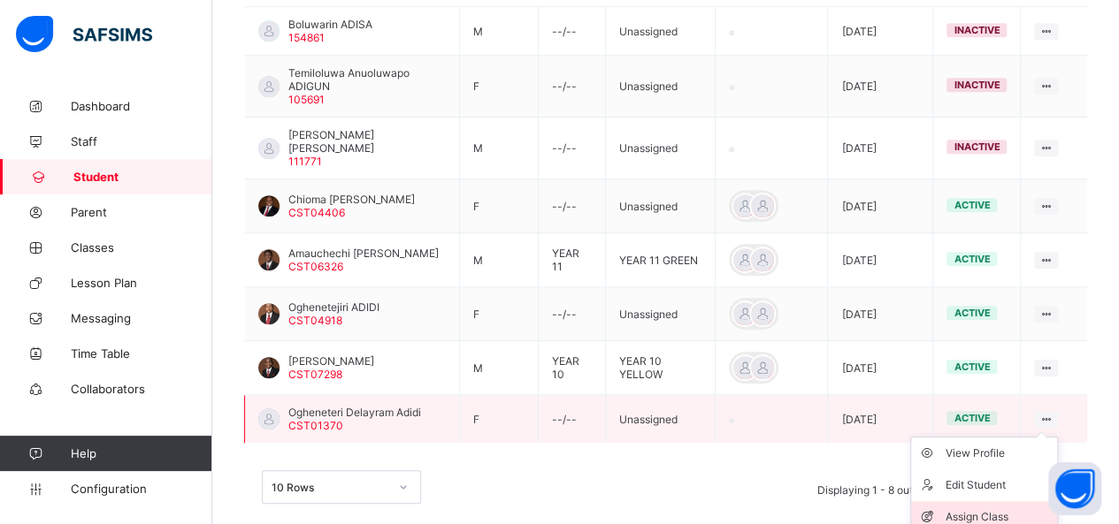
click at [1005, 508] on div "Assign Class" at bounding box center [996, 517] width 105 height 18
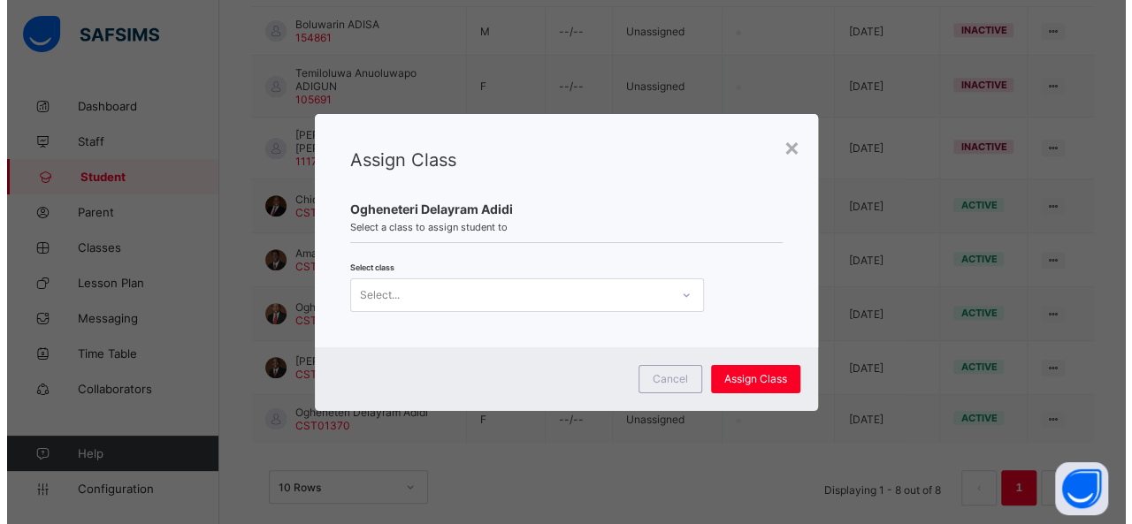
scroll to position [0, 0]
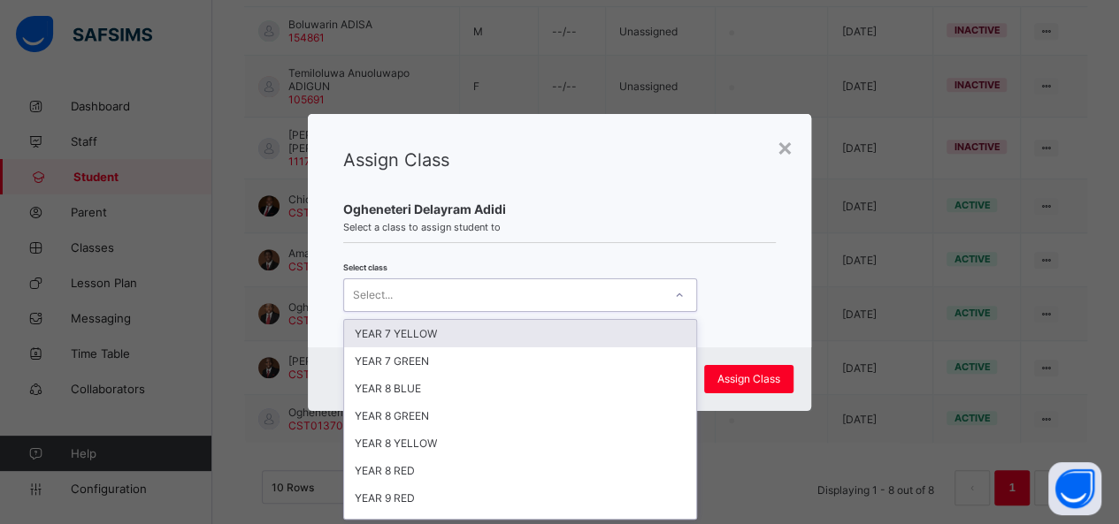
click at [677, 300] on icon at bounding box center [679, 296] width 11 height 18
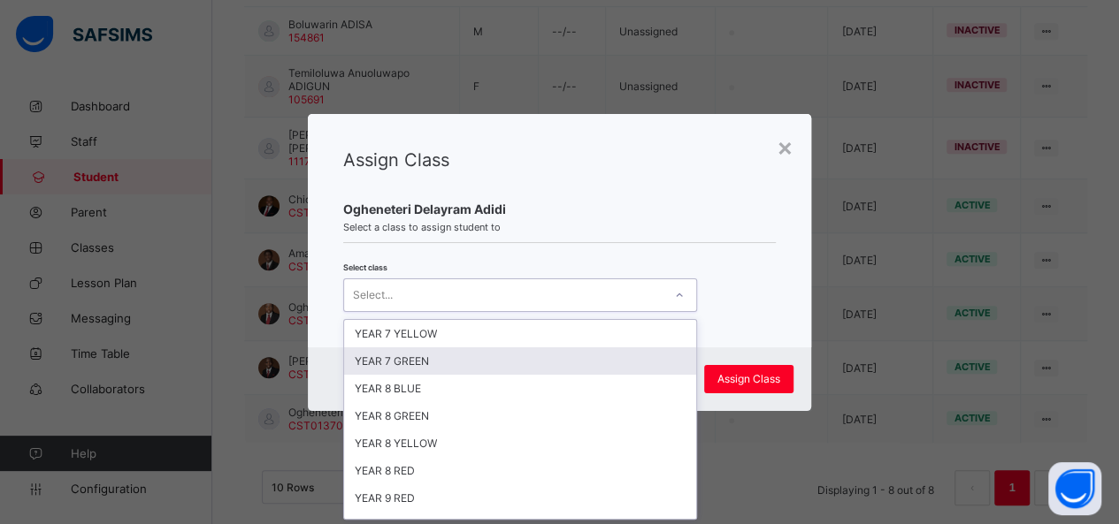
click at [644, 354] on div "YEAR 7 GREEN" at bounding box center [520, 361] width 352 height 27
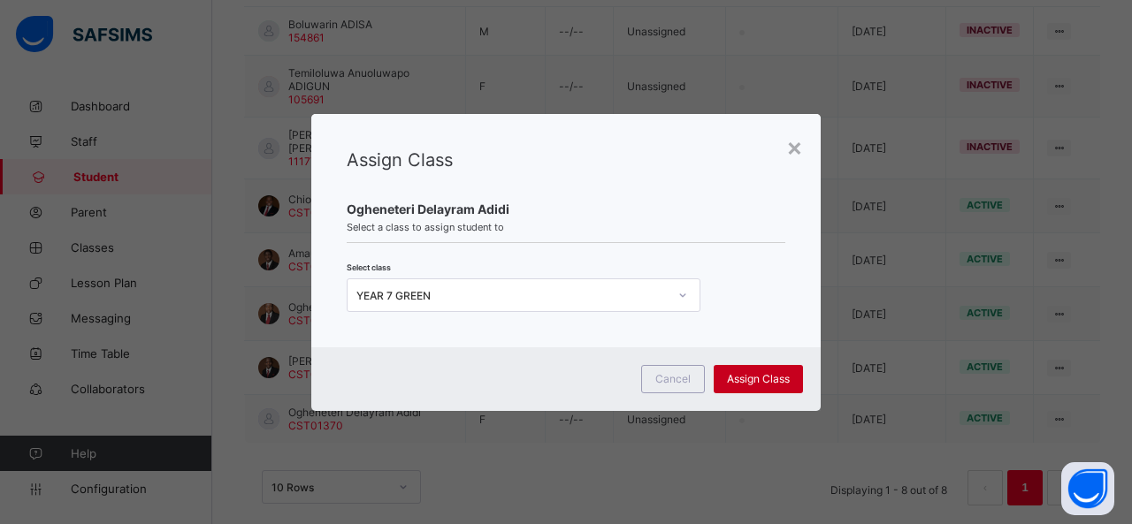
click at [764, 375] on span "Assign Class" at bounding box center [758, 378] width 63 height 13
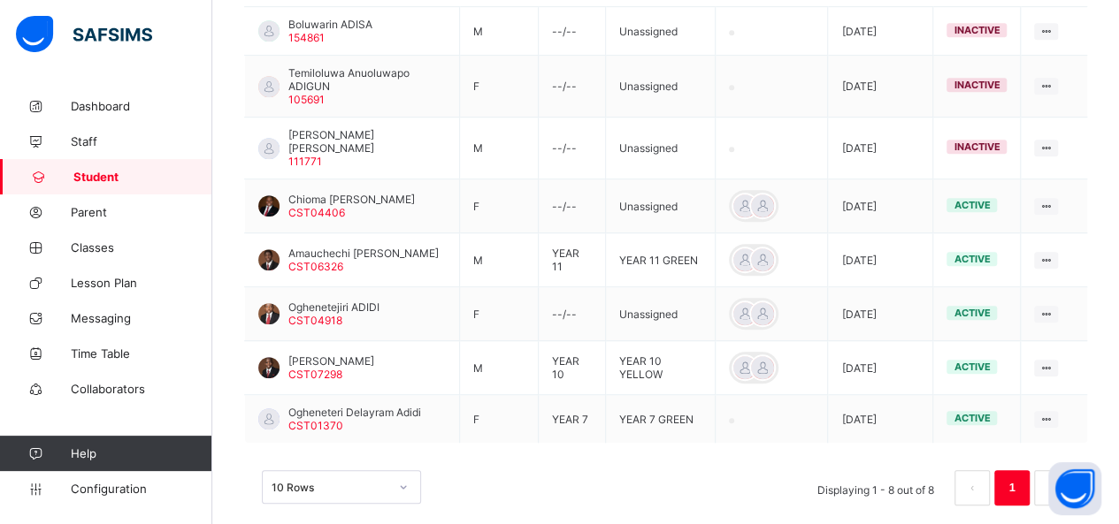
scroll to position [27, 0]
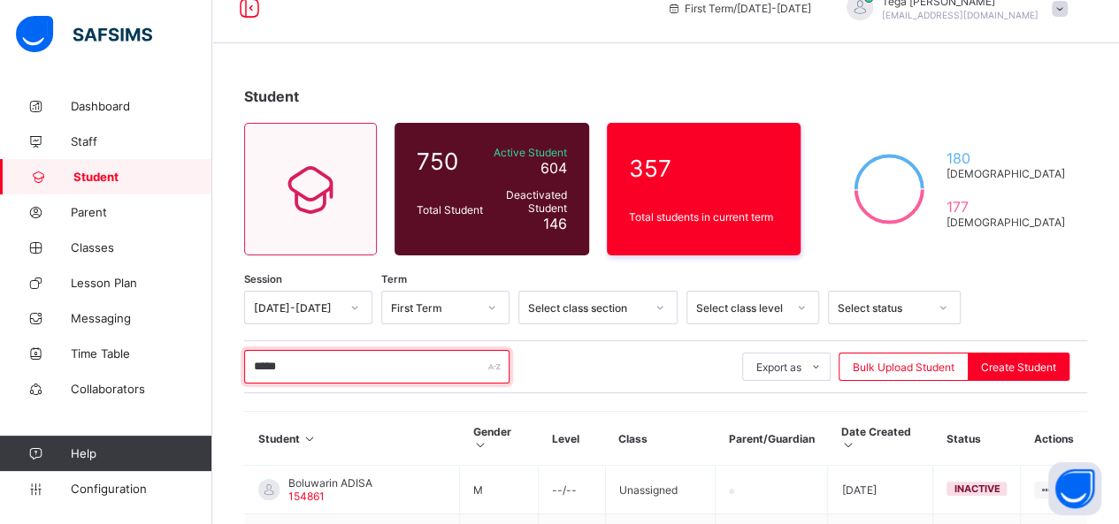
click at [410, 362] on input "*****" at bounding box center [376, 367] width 265 height 34
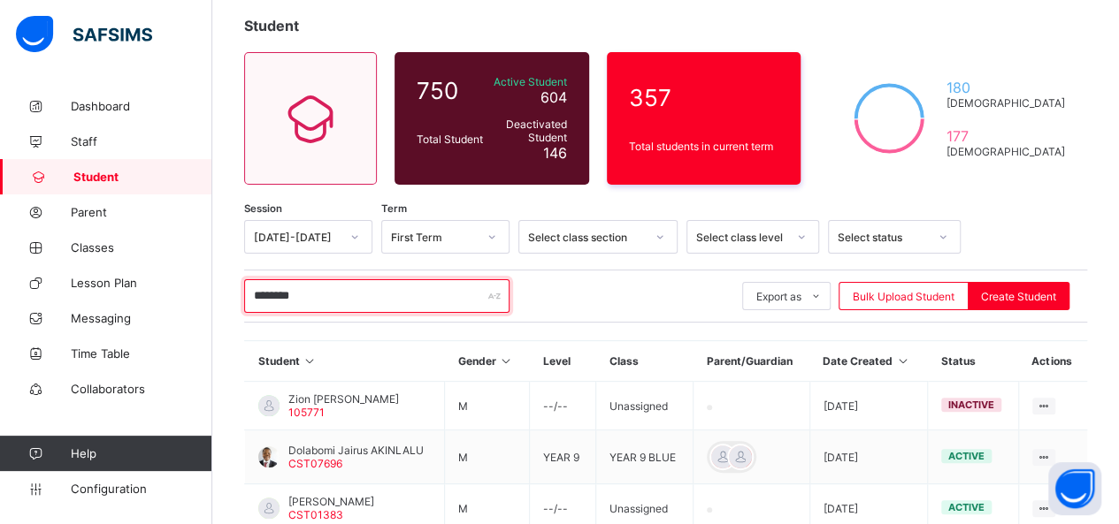
scroll to position [207, 0]
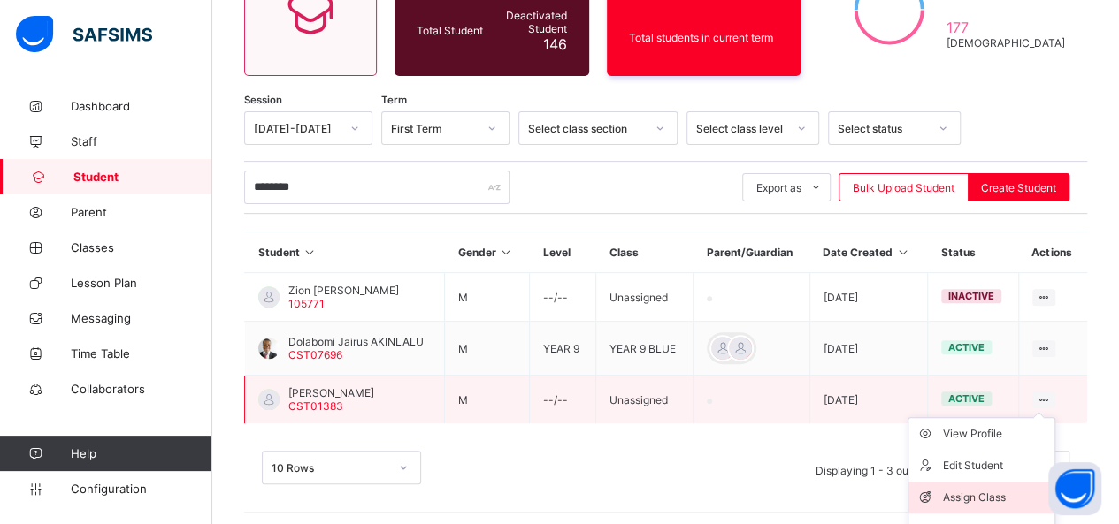
click at [1001, 491] on div "Assign Class" at bounding box center [994, 498] width 105 height 18
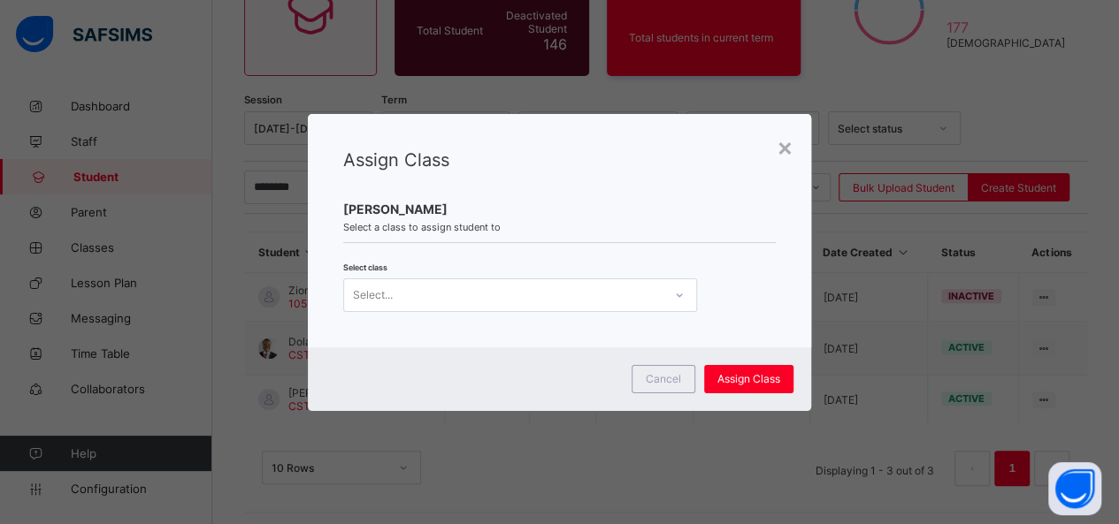
scroll to position [0, 0]
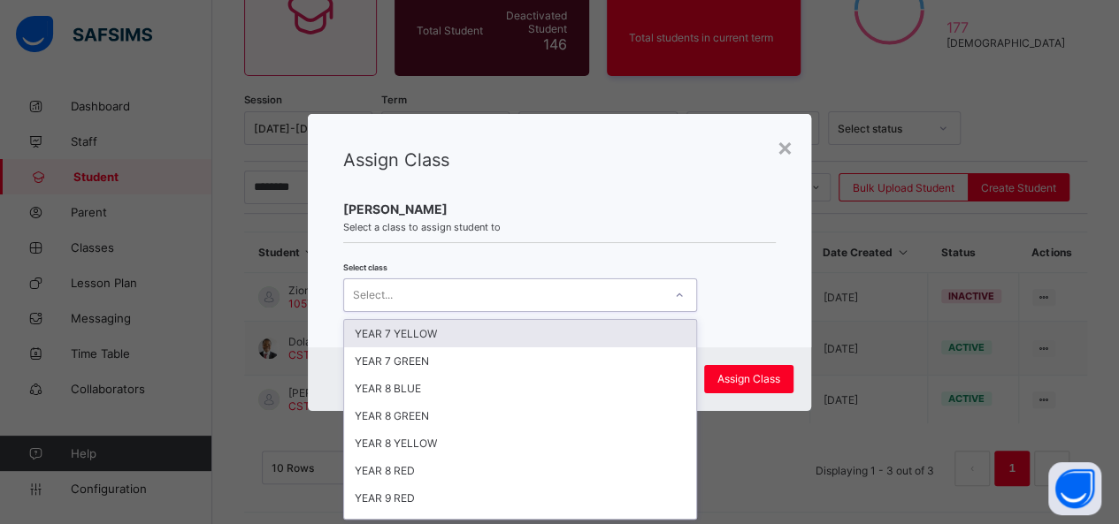
click at [677, 287] on icon at bounding box center [679, 296] width 11 height 18
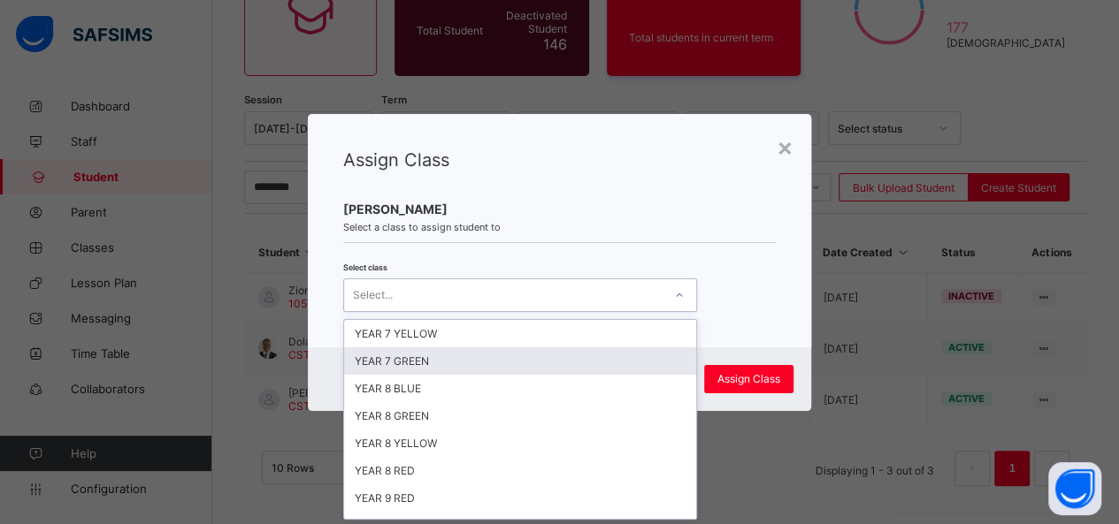
click at [545, 360] on div "YEAR 7 GREEN" at bounding box center [520, 361] width 352 height 27
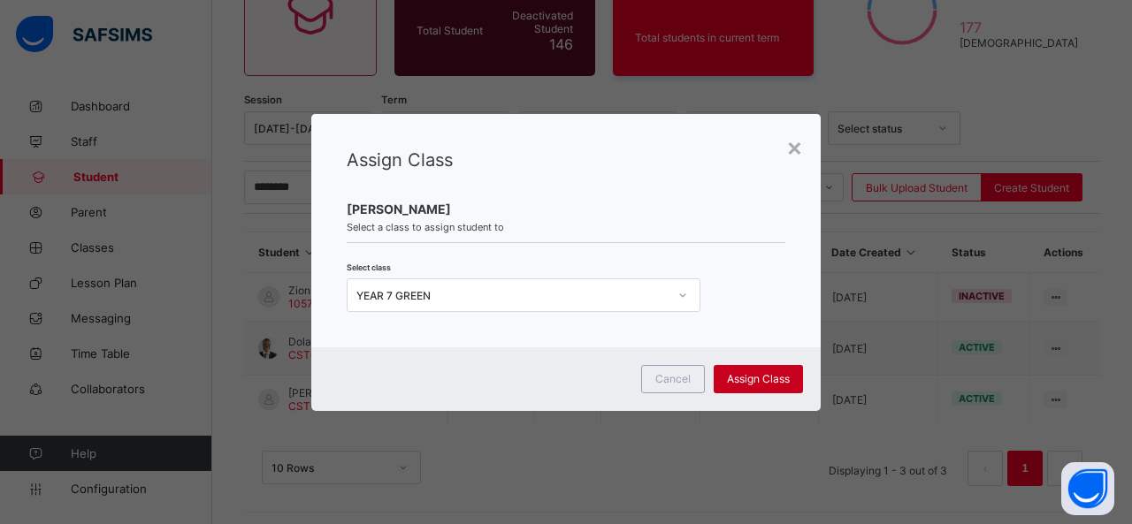
click at [753, 376] on span "Assign Class" at bounding box center [758, 378] width 63 height 13
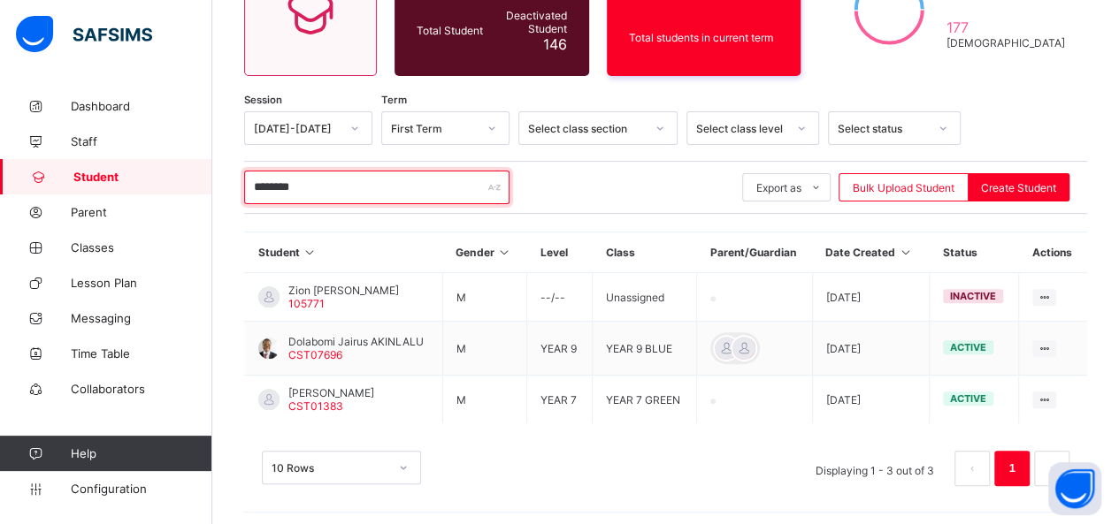
click at [327, 176] on input "********" at bounding box center [376, 188] width 265 height 34
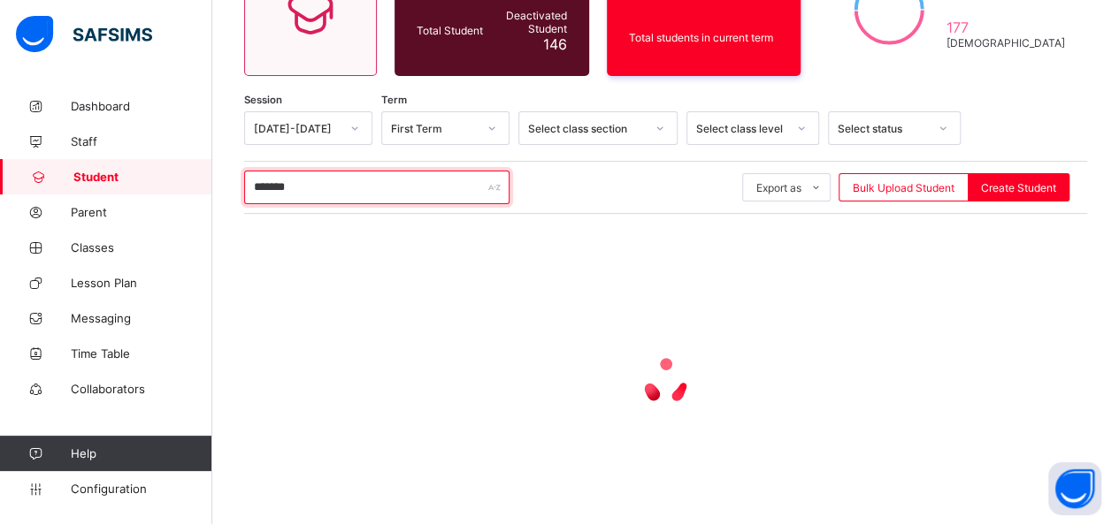
scroll to position [112, 0]
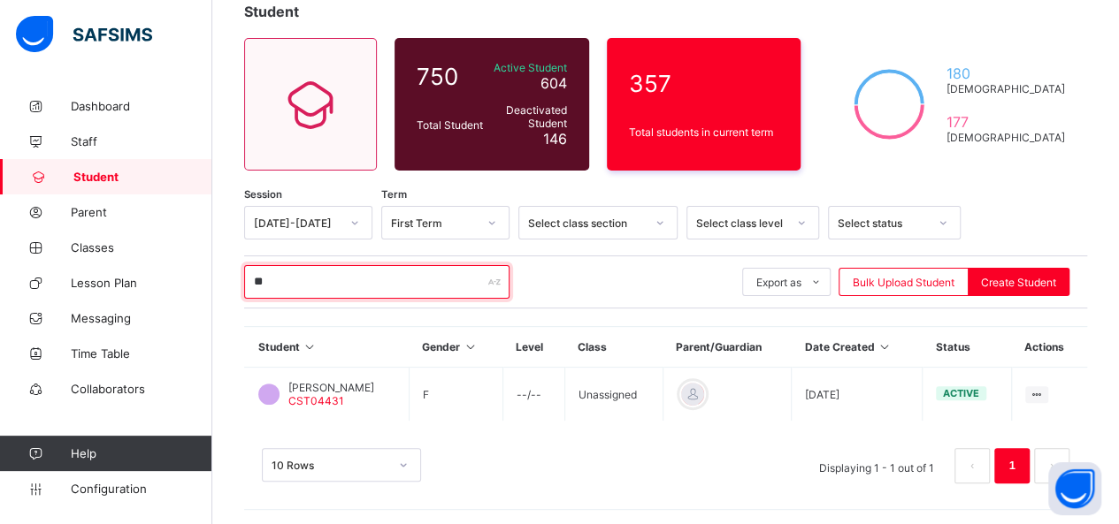
type input "*"
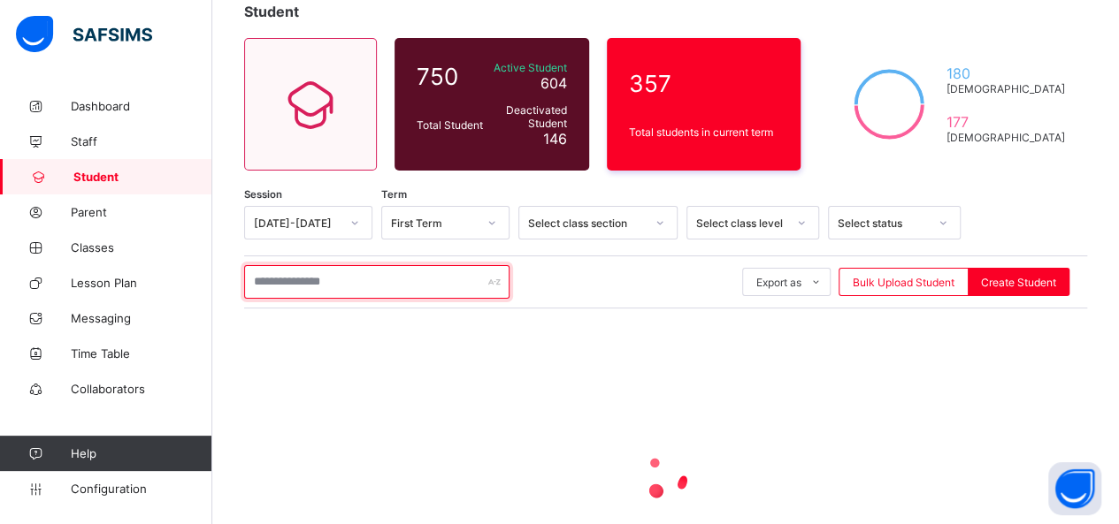
scroll to position [207, 0]
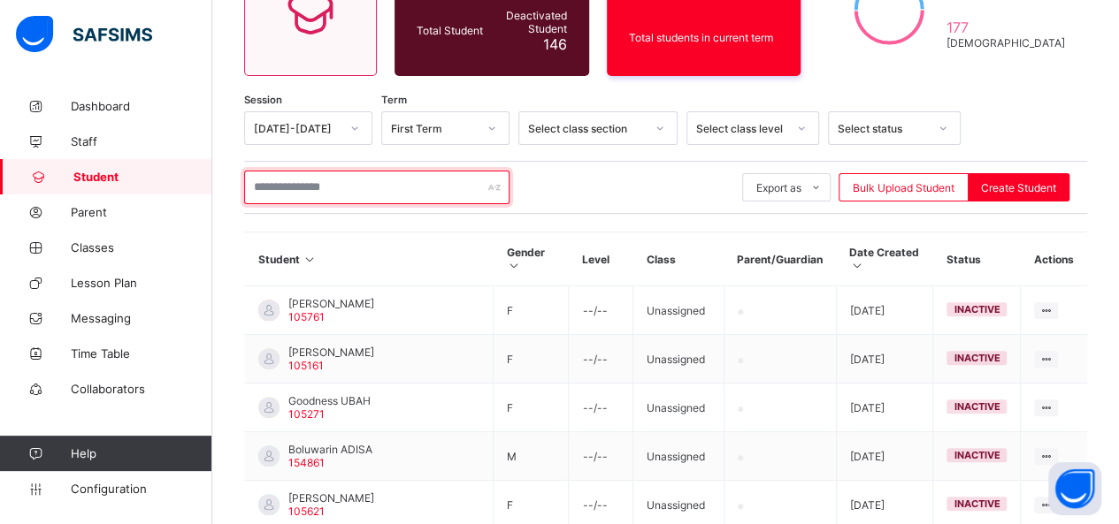
click at [344, 192] on input "text" at bounding box center [376, 188] width 265 height 34
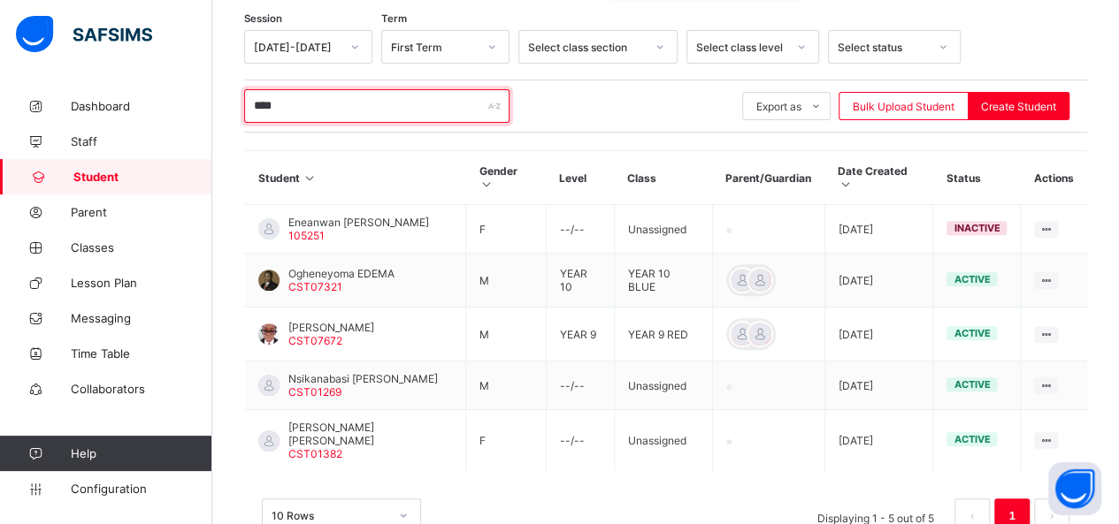
scroll to position [308, 0]
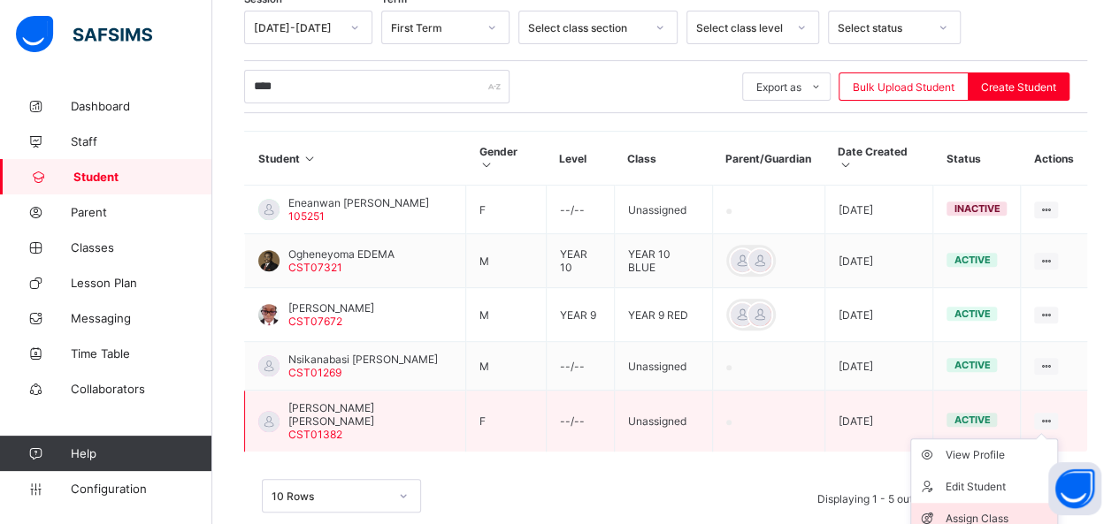
click at [992, 510] on div "Assign Class" at bounding box center [996, 519] width 105 height 18
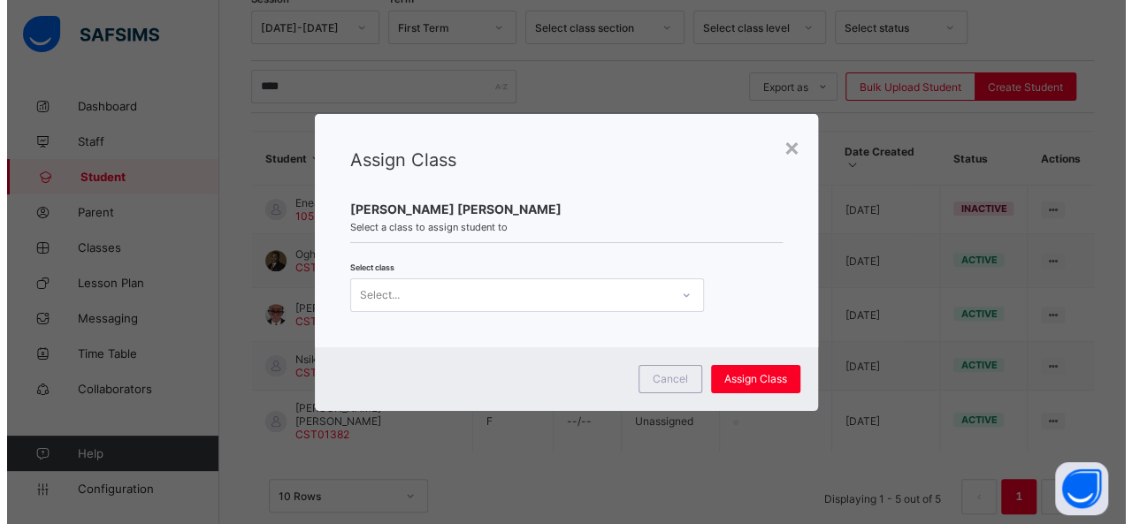
scroll to position [0, 0]
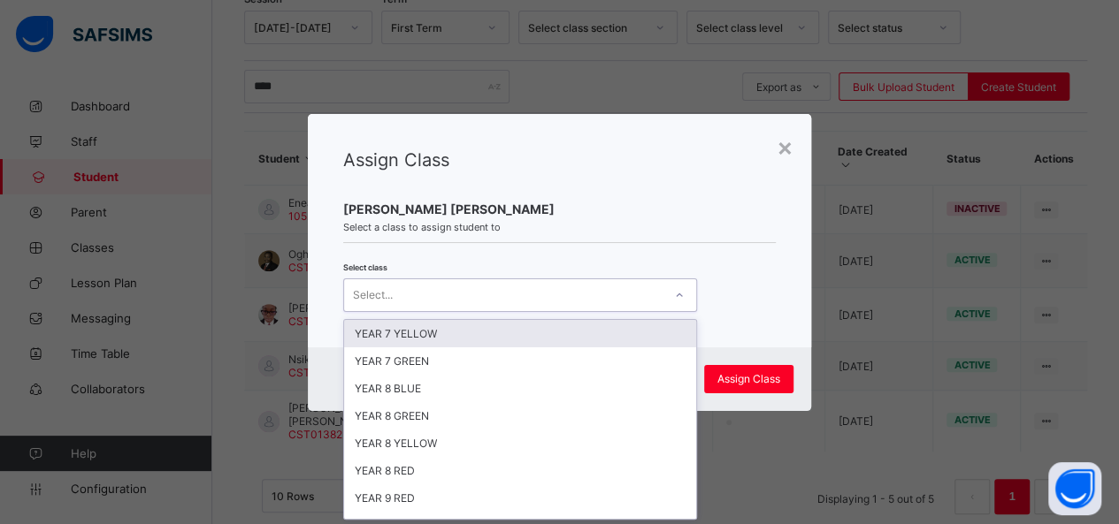
click at [677, 302] on icon at bounding box center [679, 296] width 11 height 18
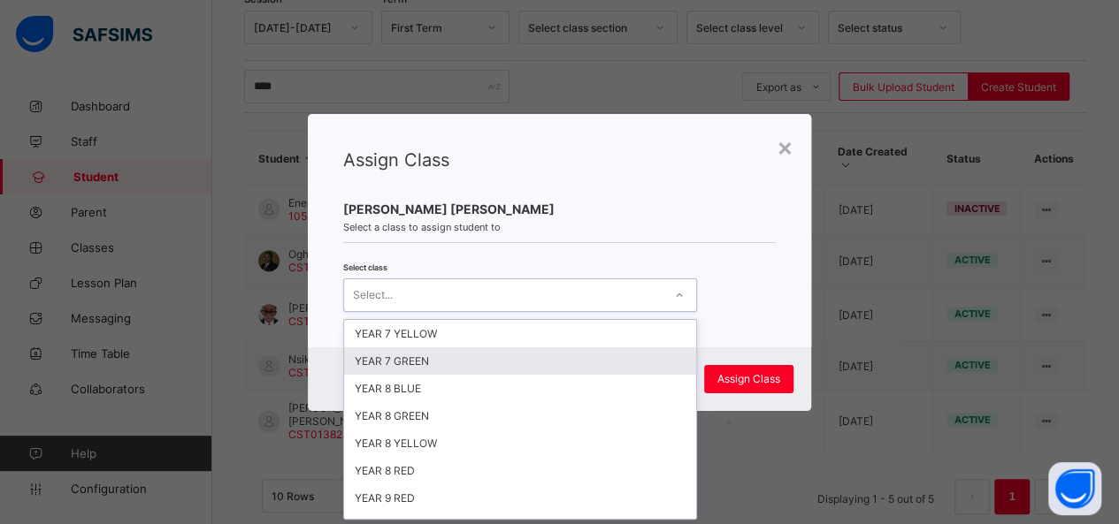
click at [608, 355] on div "YEAR 7 GREEN" at bounding box center [520, 361] width 352 height 27
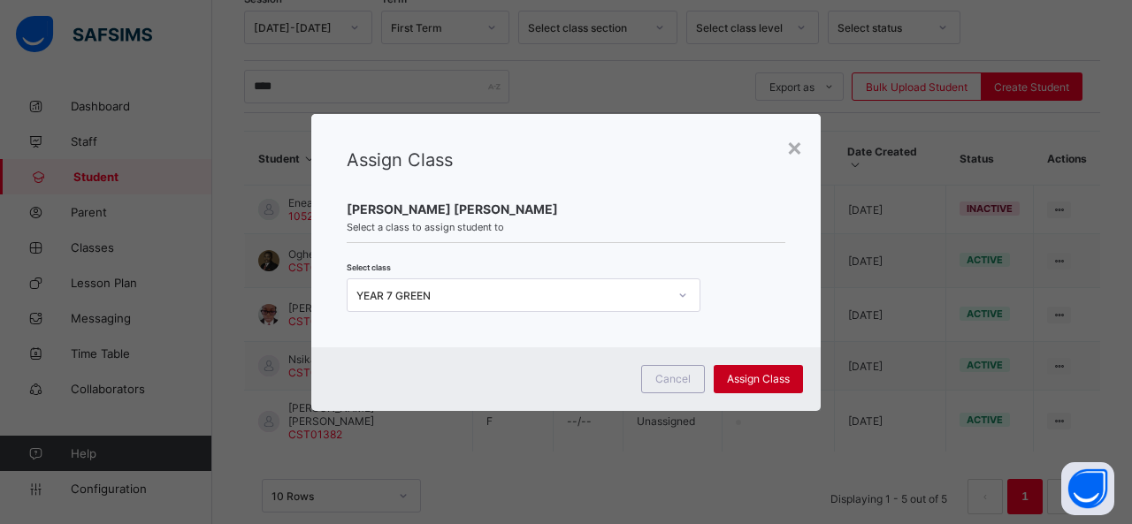
click at [738, 378] on span "Assign Class" at bounding box center [758, 378] width 63 height 13
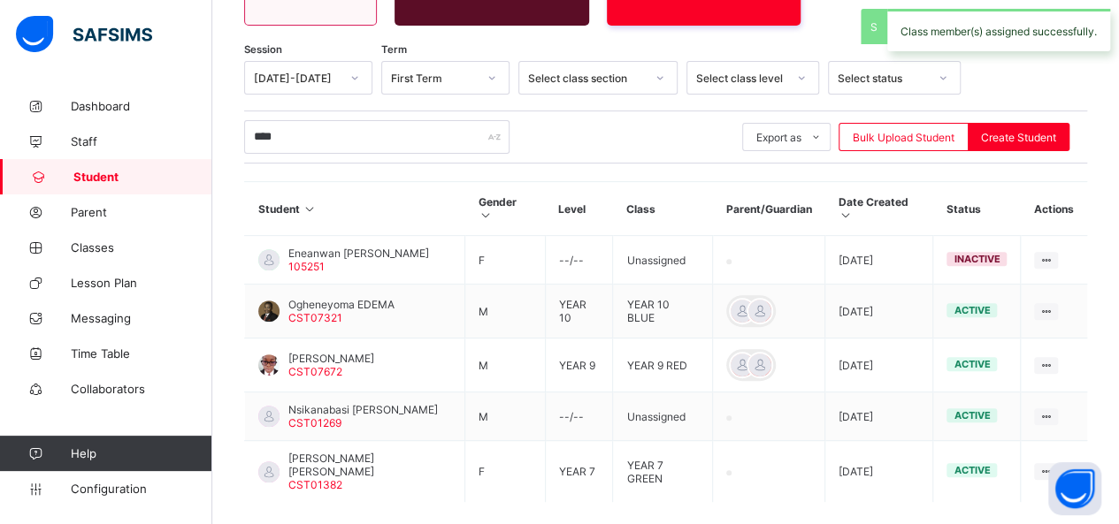
scroll to position [308, 0]
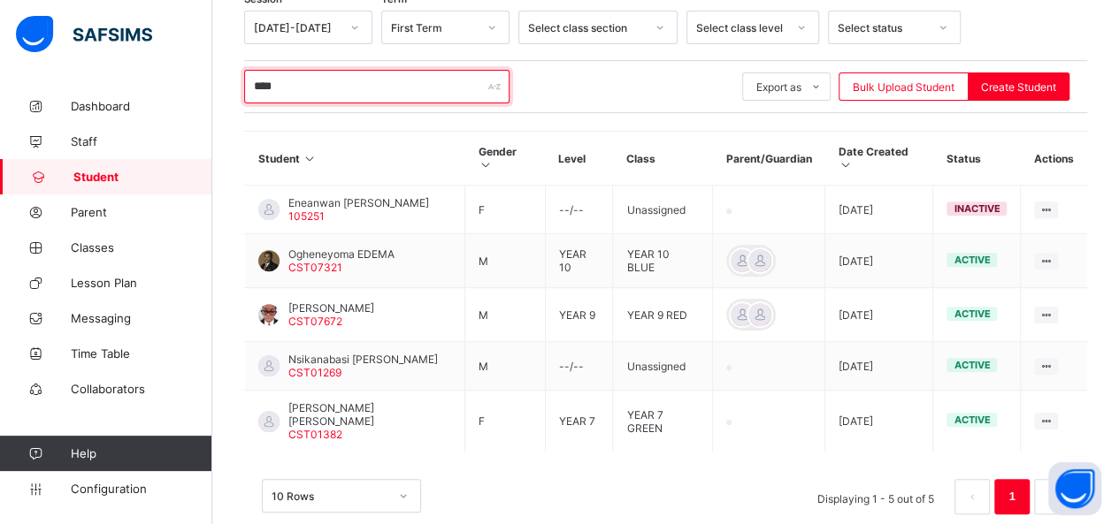
click at [304, 93] on input "****" at bounding box center [376, 87] width 265 height 34
type input "*"
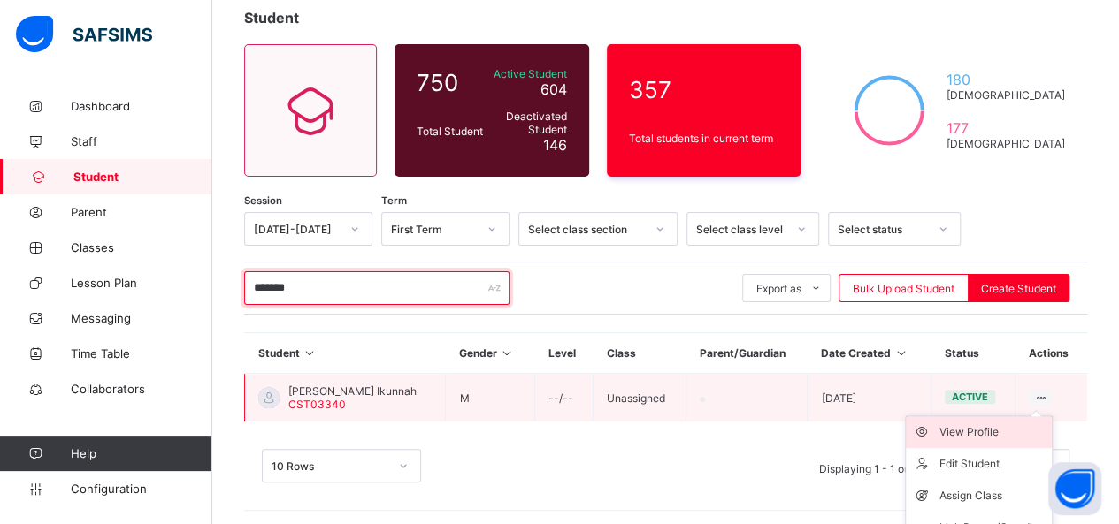
scroll to position [153, 0]
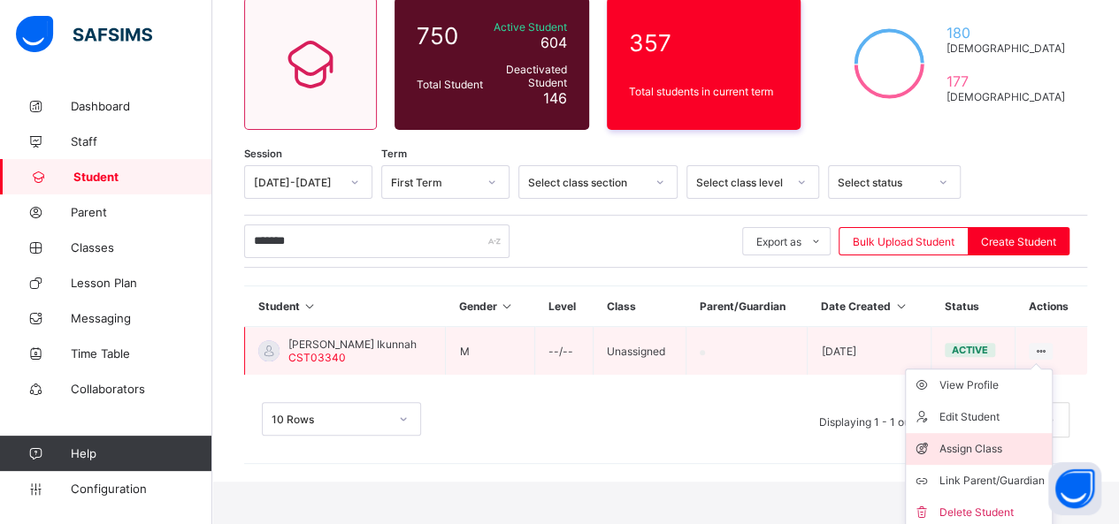
click at [1000, 443] on div "Assign Class" at bounding box center [991, 449] width 105 height 18
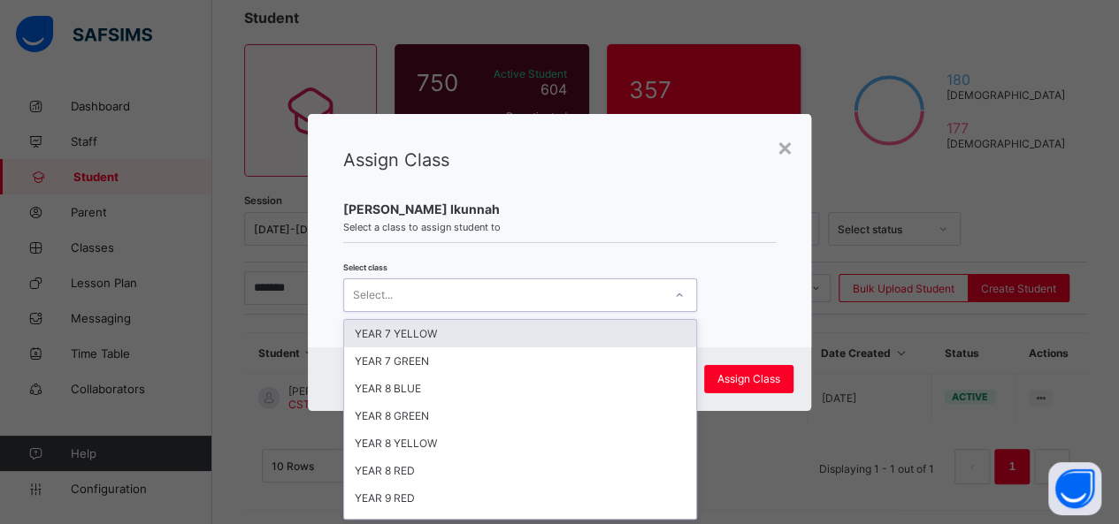
scroll to position [0, 0]
click at [679, 298] on icon at bounding box center [679, 296] width 11 height 18
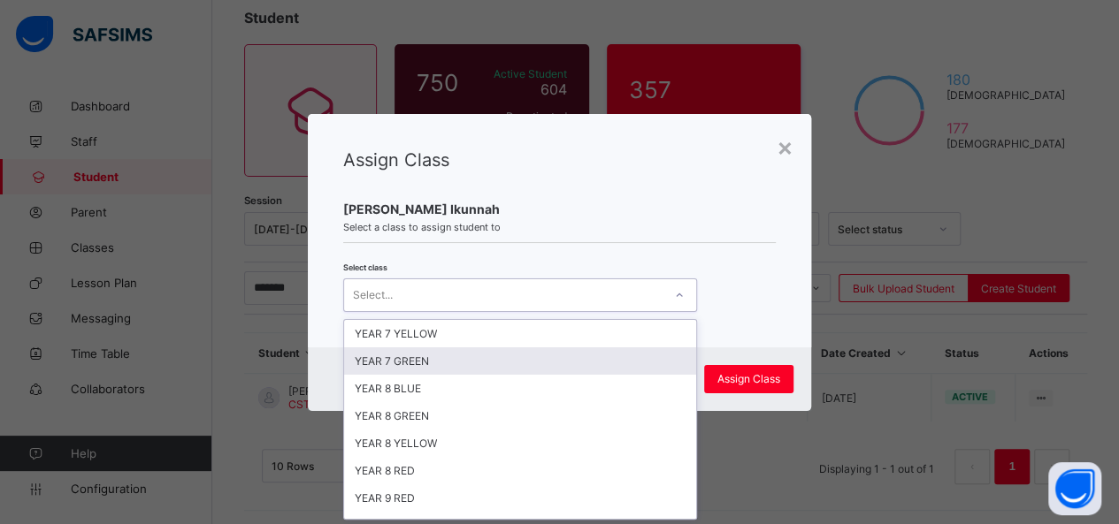
click at [641, 348] on div "YEAR 7 GREEN" at bounding box center [520, 361] width 352 height 27
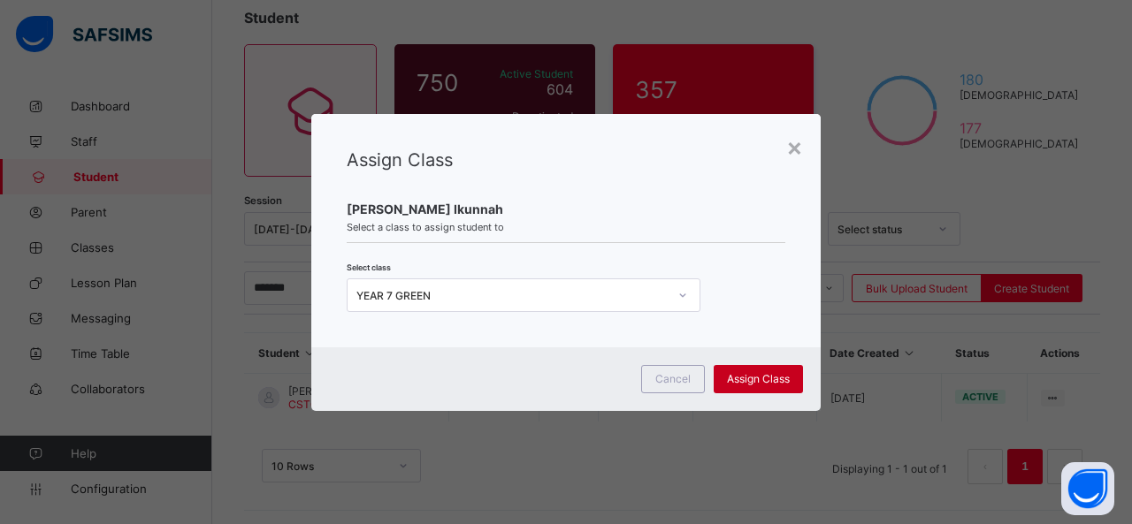
click at [738, 375] on span "Assign Class" at bounding box center [758, 378] width 63 height 13
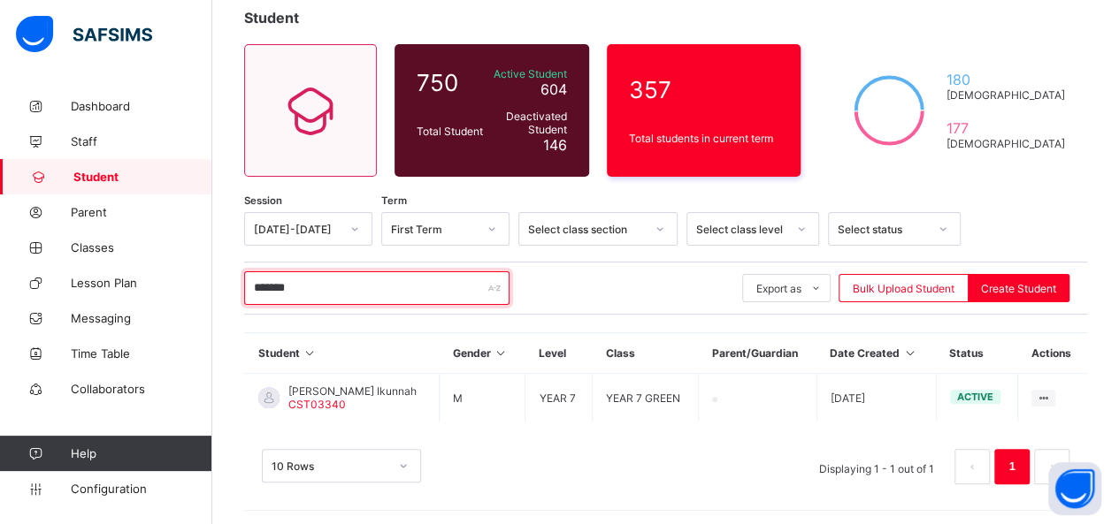
click at [352, 283] on input "*******" at bounding box center [376, 288] width 265 height 34
type input "*"
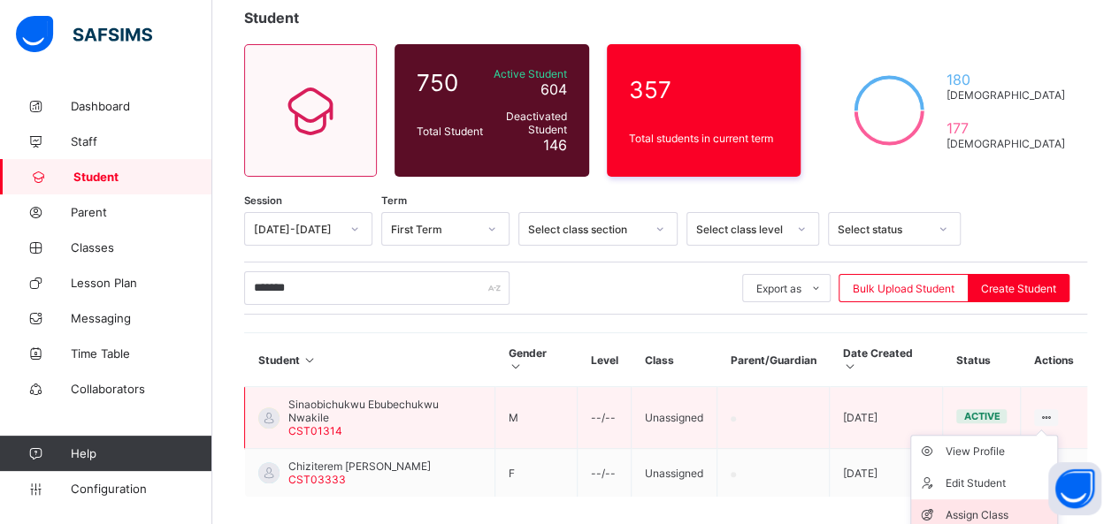
click at [997, 507] on div "Assign Class" at bounding box center [996, 516] width 105 height 18
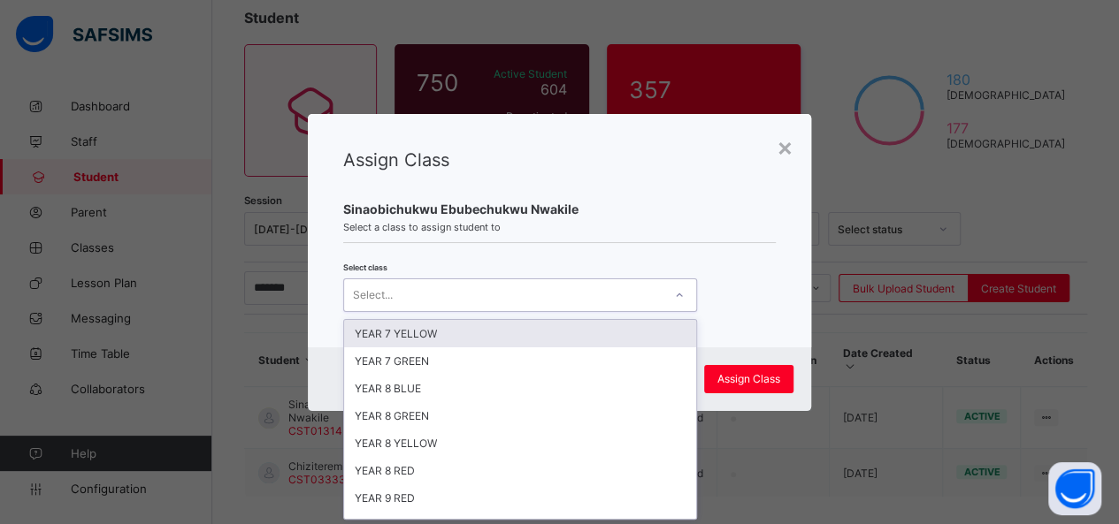
click at [680, 294] on icon at bounding box center [679, 296] width 11 height 18
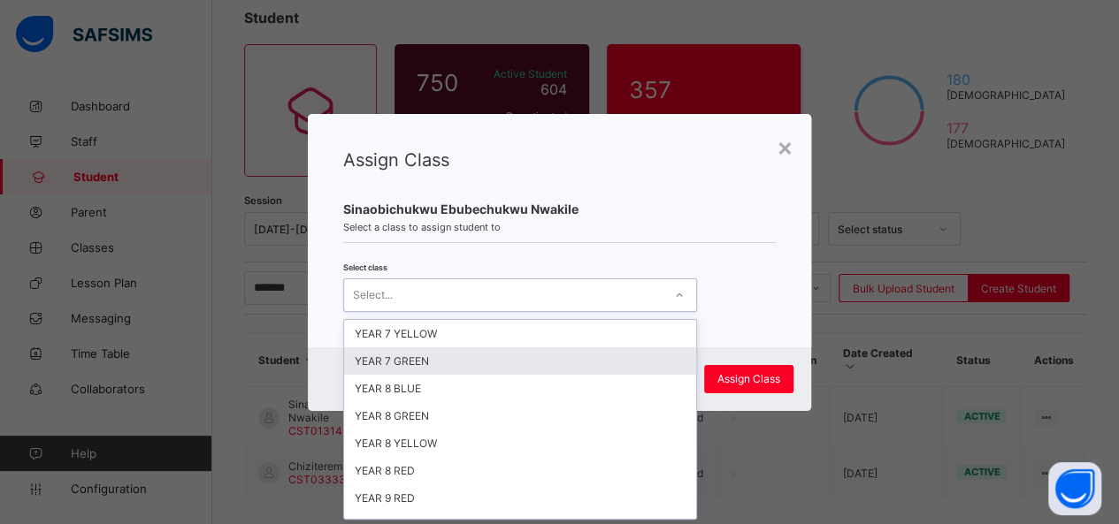
click at [570, 355] on div "YEAR 7 GREEN" at bounding box center [520, 361] width 352 height 27
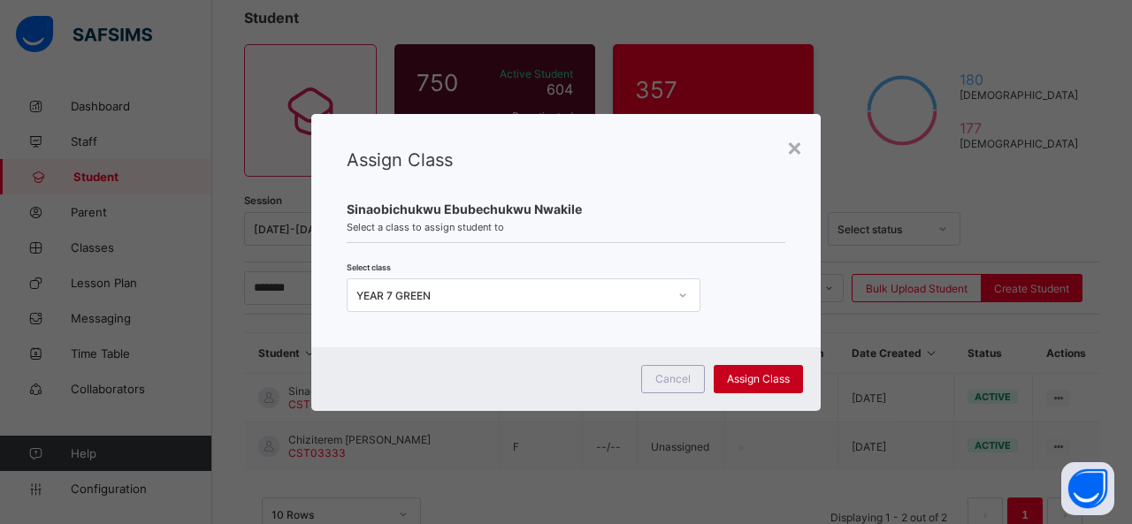
click at [772, 378] on span "Assign Class" at bounding box center [758, 378] width 63 height 13
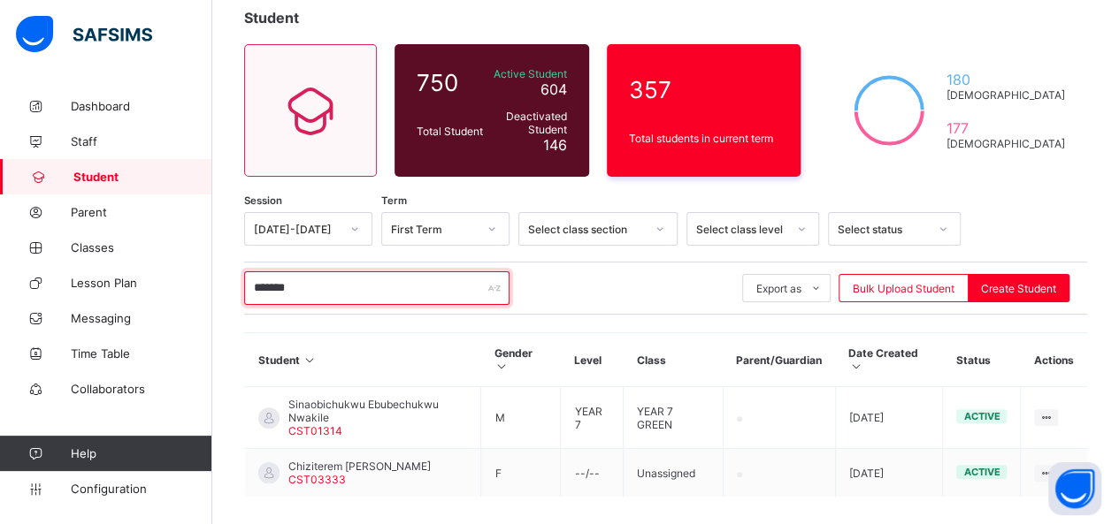
click at [328, 286] on input "*******" at bounding box center [376, 288] width 265 height 34
type input "*"
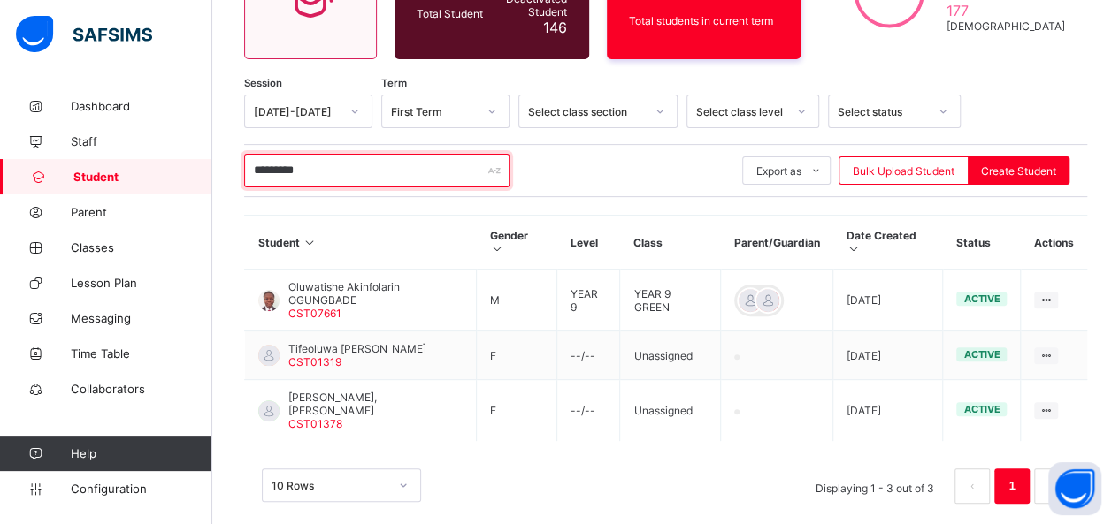
scroll to position [225, 0]
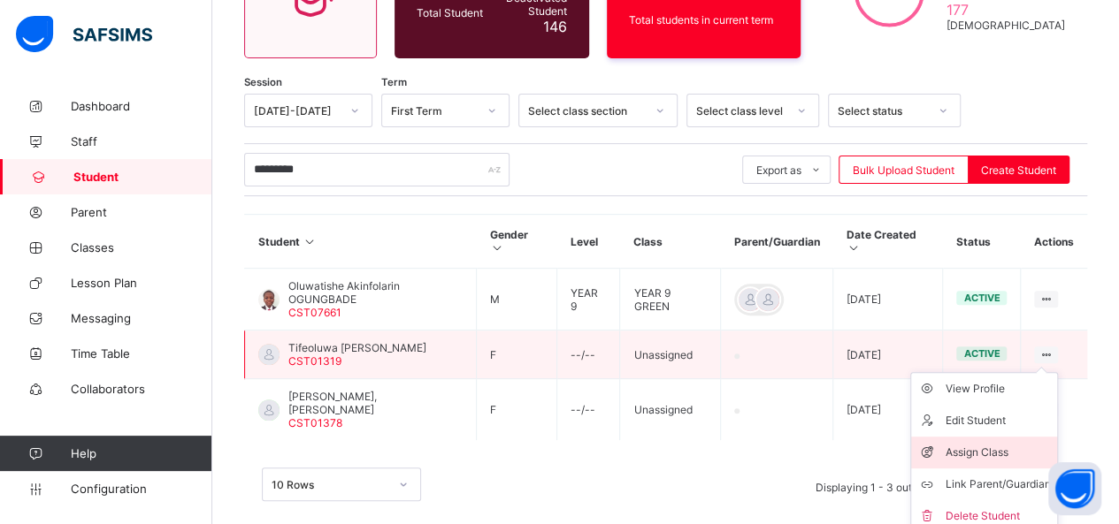
click at [1005, 444] on div "Assign Class" at bounding box center [996, 453] width 105 height 18
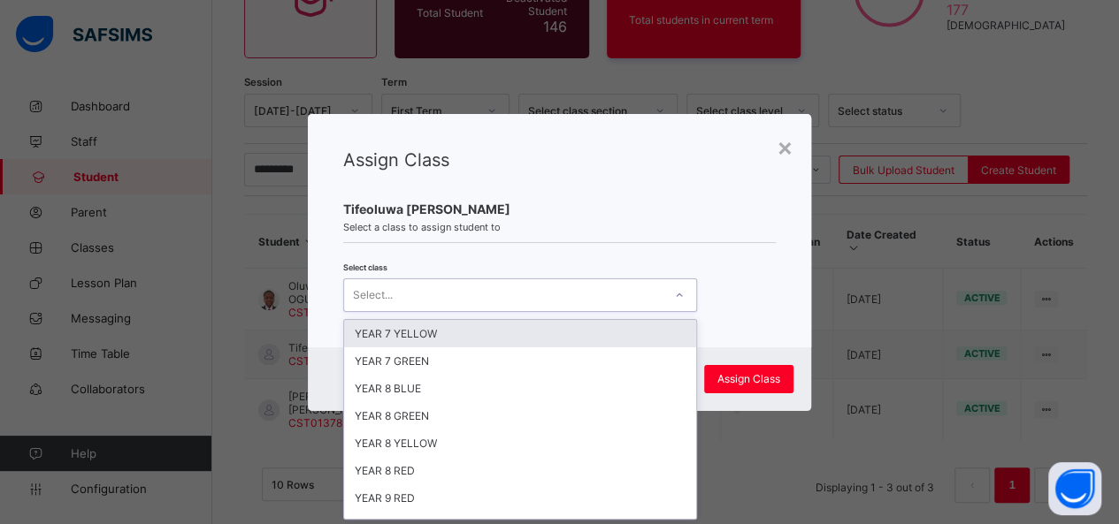
scroll to position [0, 0]
click at [674, 298] on icon at bounding box center [679, 296] width 11 height 18
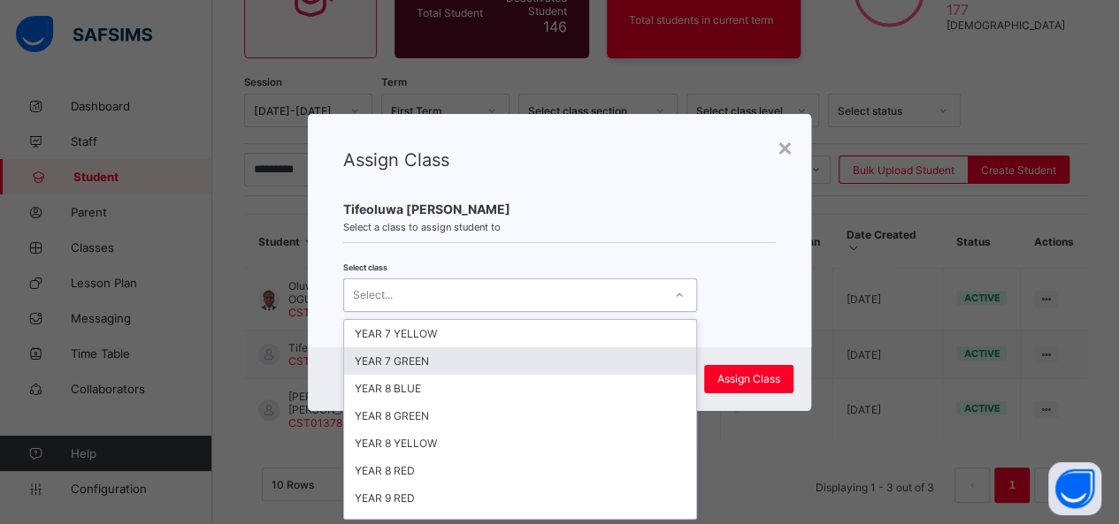
click at [608, 369] on div "YEAR 7 GREEN" at bounding box center [520, 361] width 352 height 27
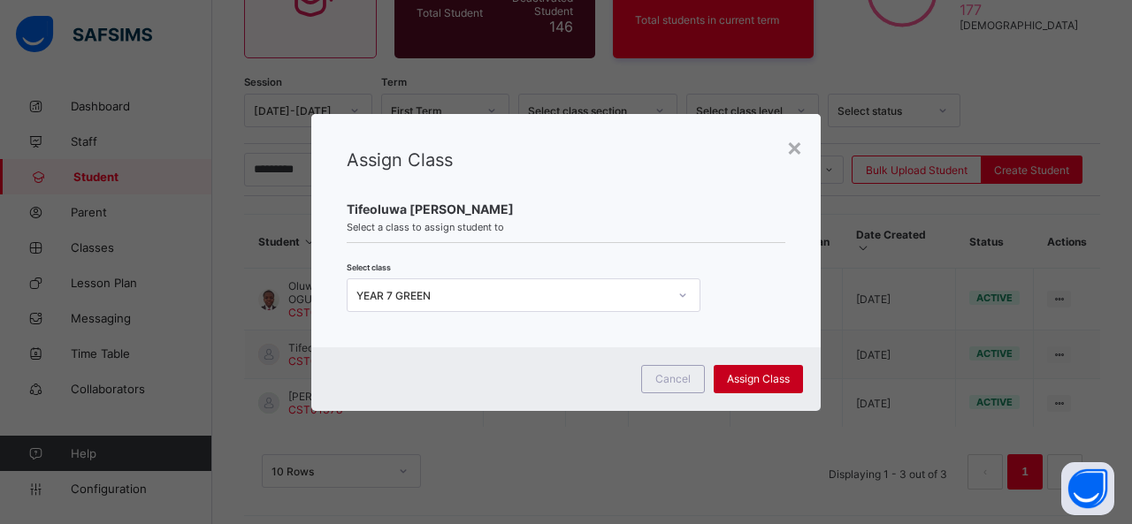
click at [747, 383] on span "Assign Class" at bounding box center [758, 378] width 63 height 13
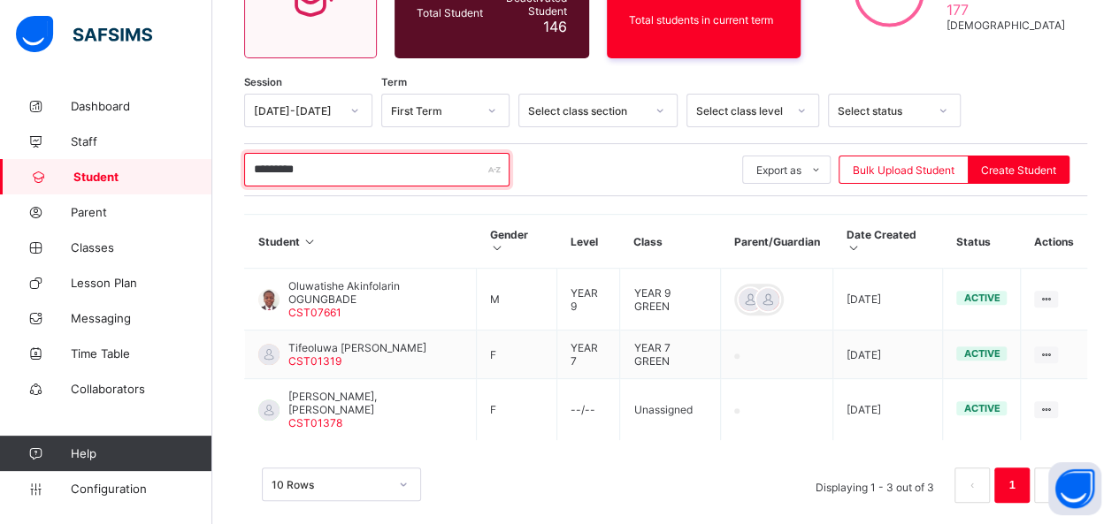
click at [333, 176] on input "*********" at bounding box center [376, 170] width 265 height 34
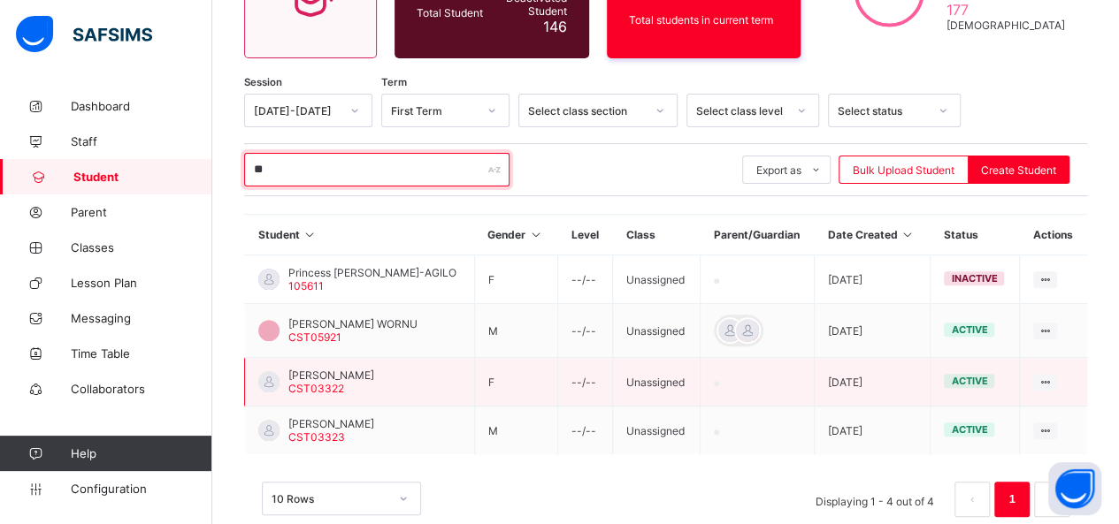
type input "*"
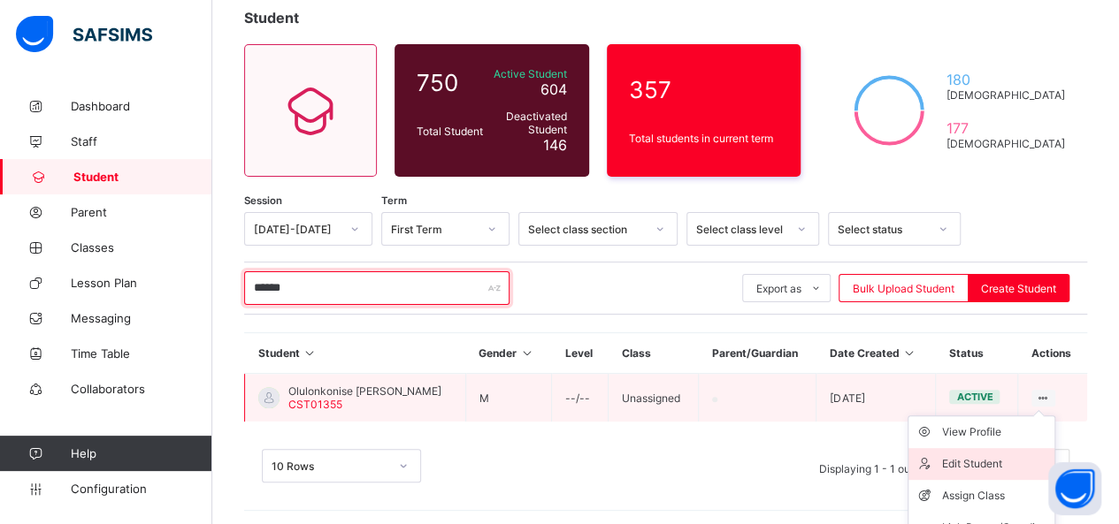
scroll to position [153, 0]
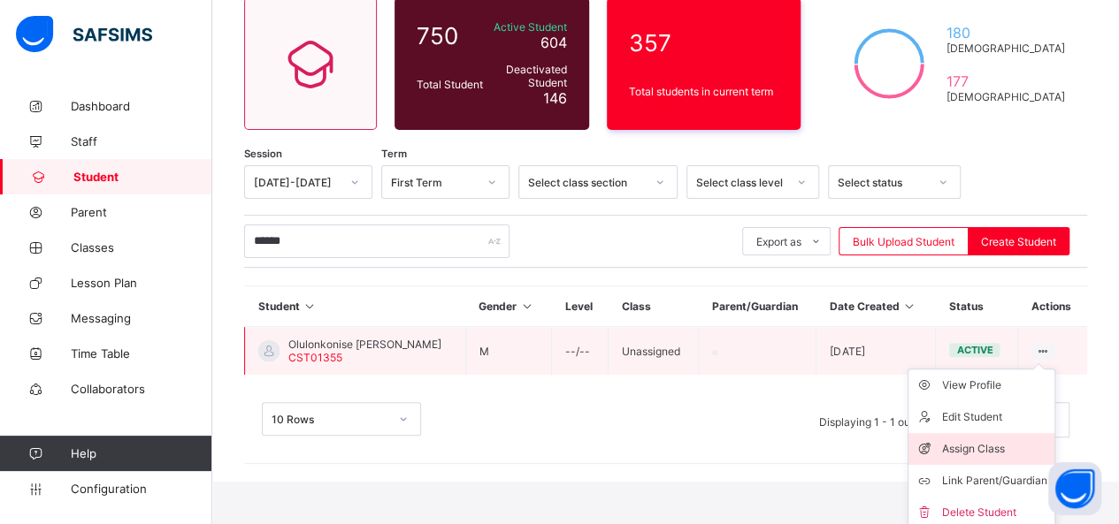
click at [996, 441] on div "Assign Class" at bounding box center [994, 449] width 105 height 18
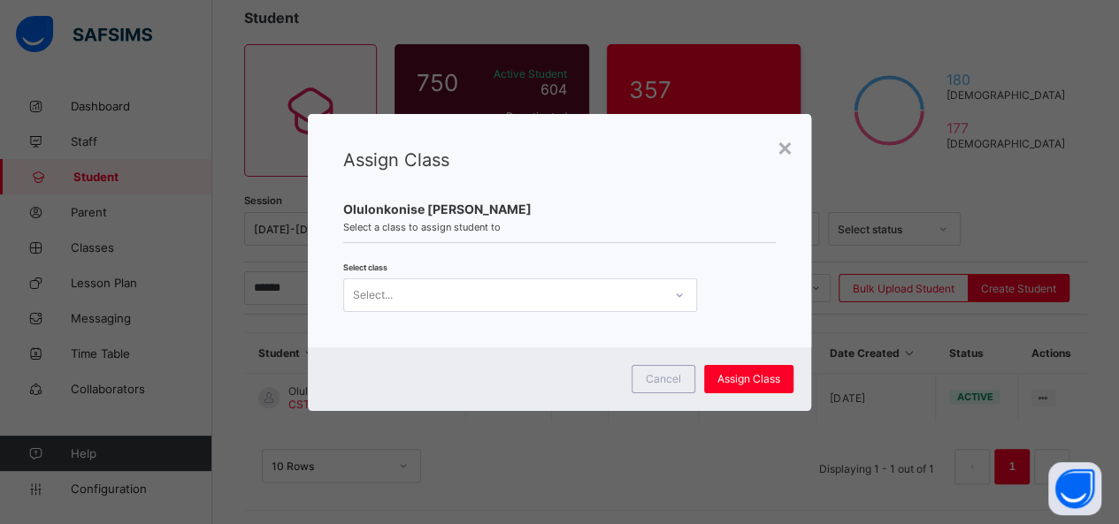
scroll to position [0, 0]
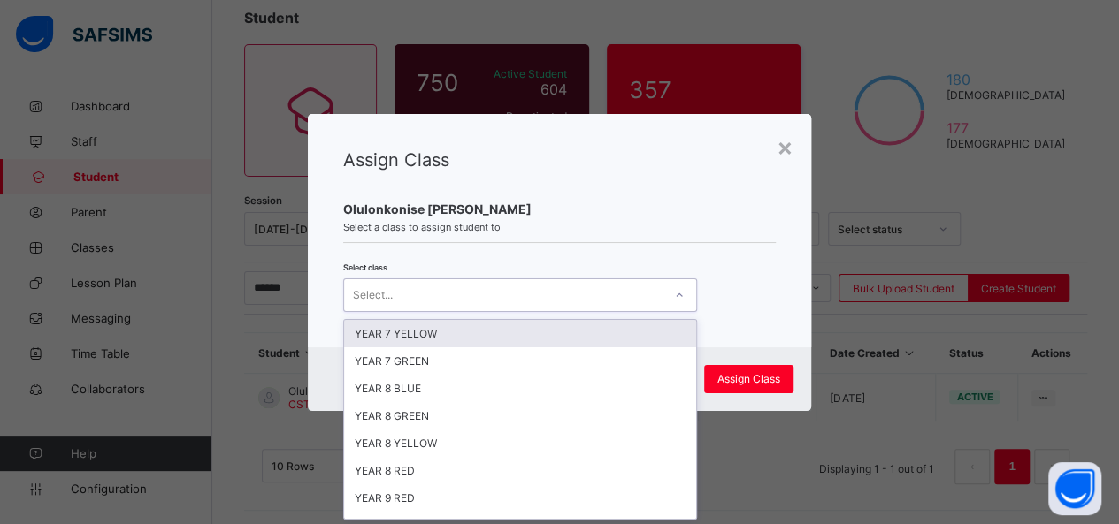
click at [676, 289] on icon at bounding box center [679, 296] width 11 height 18
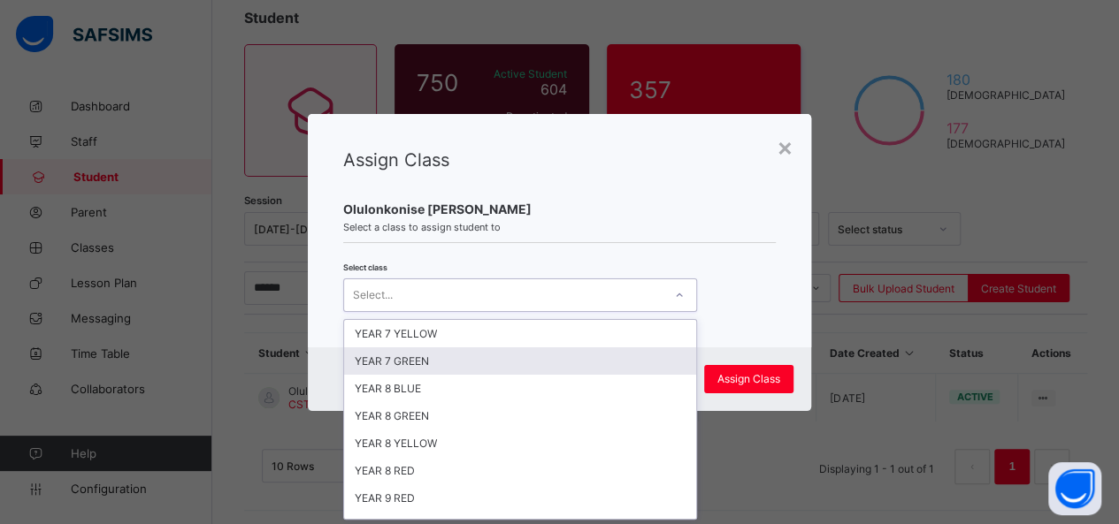
click at [513, 355] on div "YEAR 7 GREEN" at bounding box center [520, 361] width 352 height 27
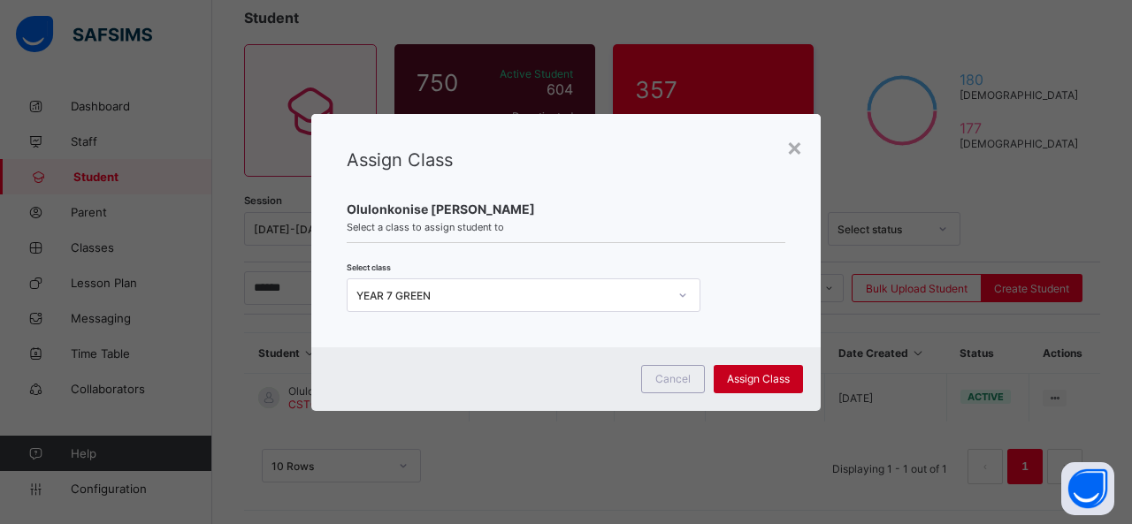
click at [741, 377] on span "Assign Class" at bounding box center [758, 378] width 63 height 13
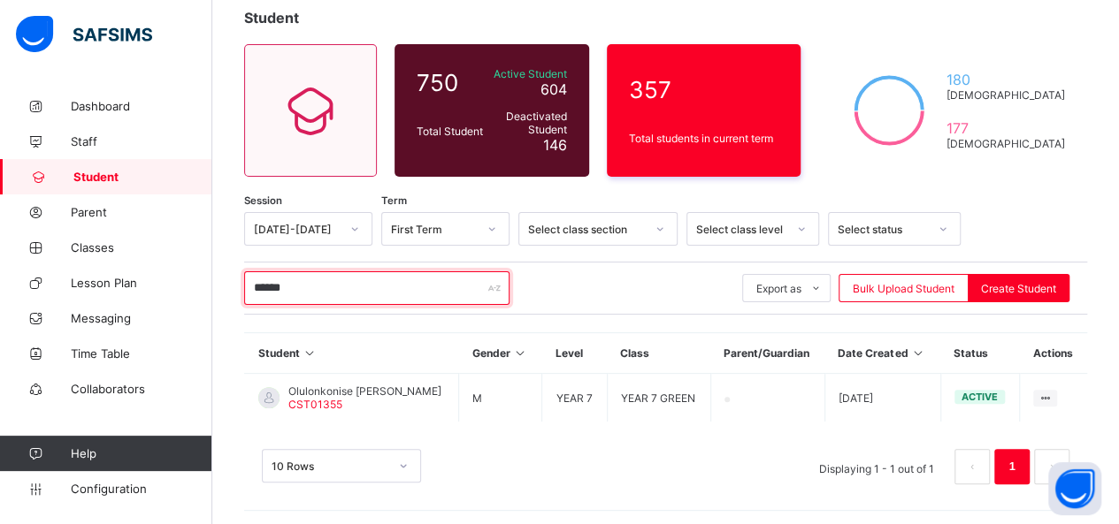
click at [350, 282] on input "******" at bounding box center [376, 288] width 265 height 34
type input "*"
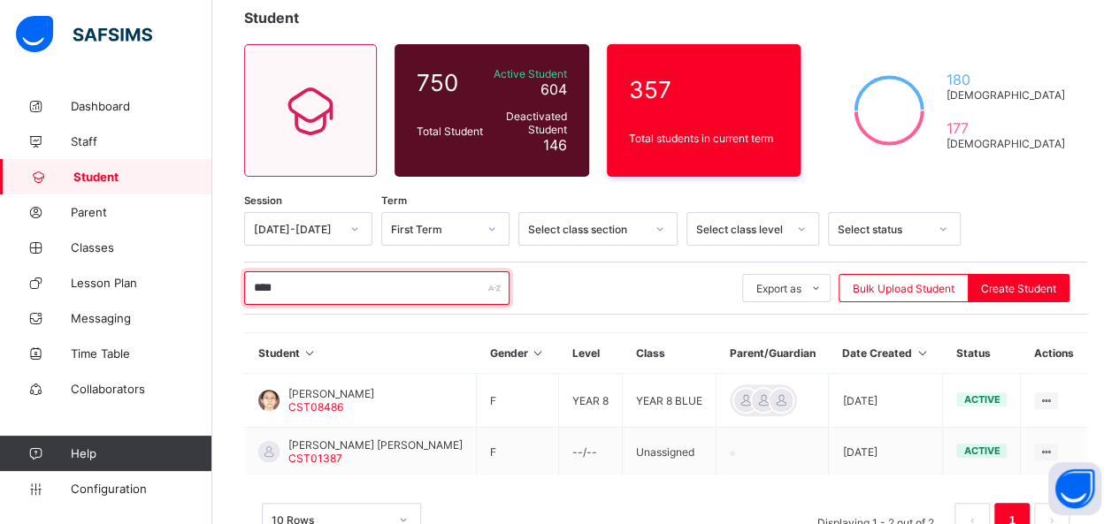
click at [350, 282] on input "****" at bounding box center [376, 288] width 265 height 34
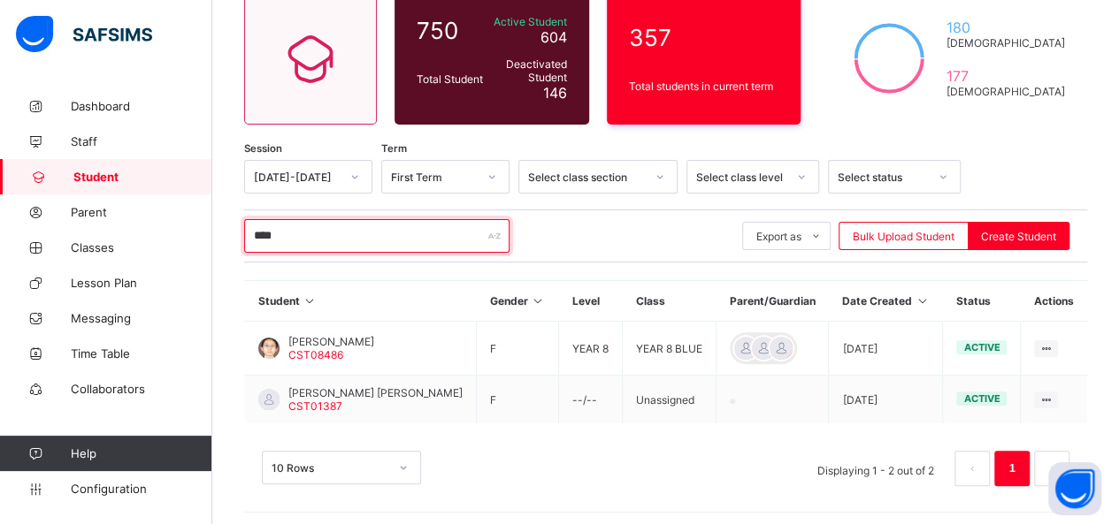
scroll to position [159, 0]
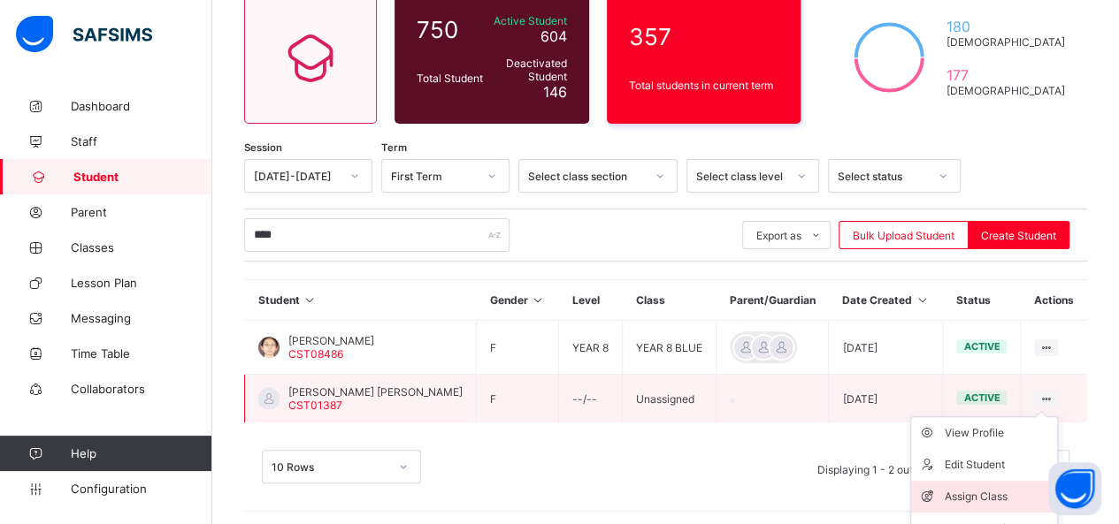
click at [985, 491] on div "Assign Class" at bounding box center [996, 497] width 105 height 18
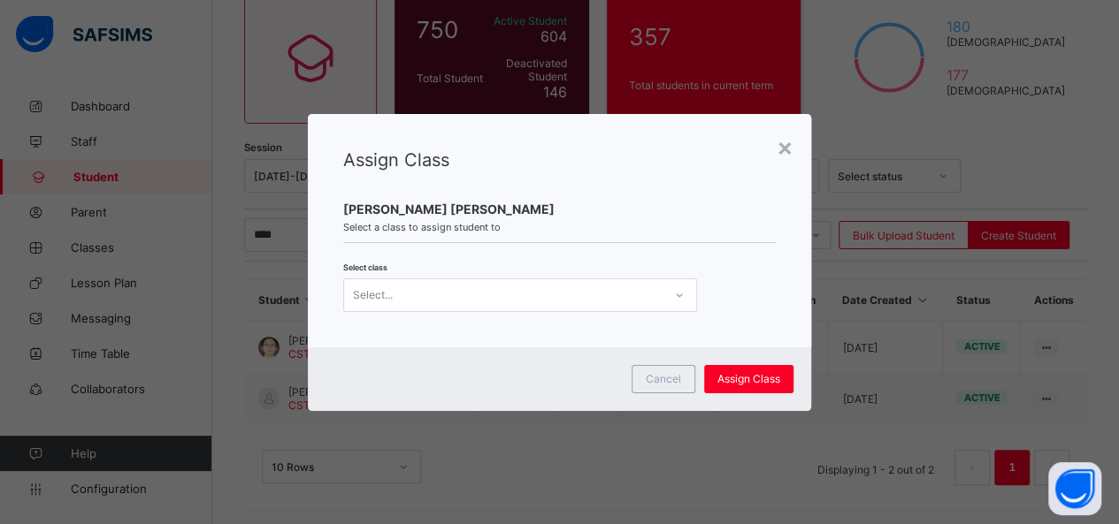
scroll to position [0, 0]
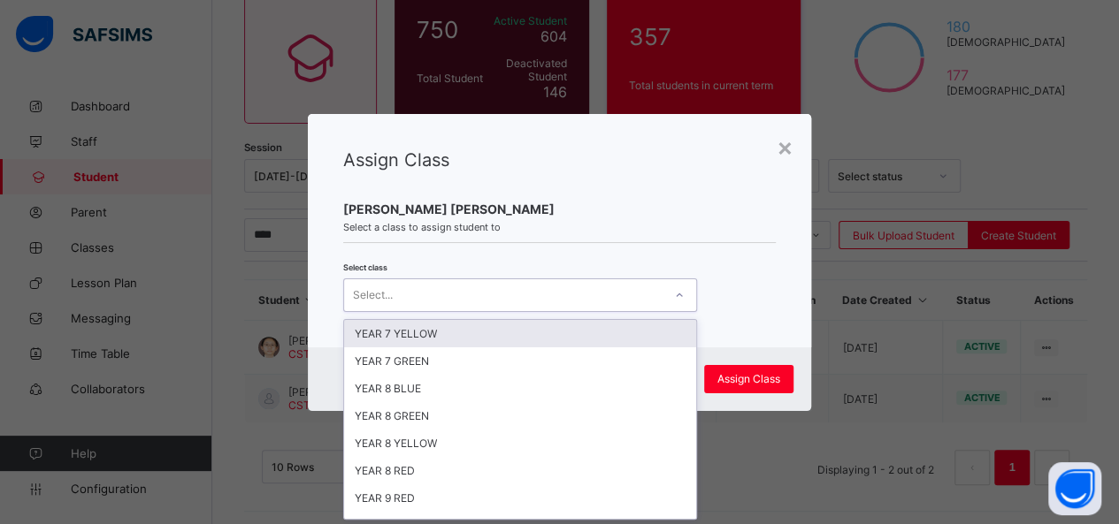
click at [677, 289] on icon at bounding box center [679, 296] width 11 height 18
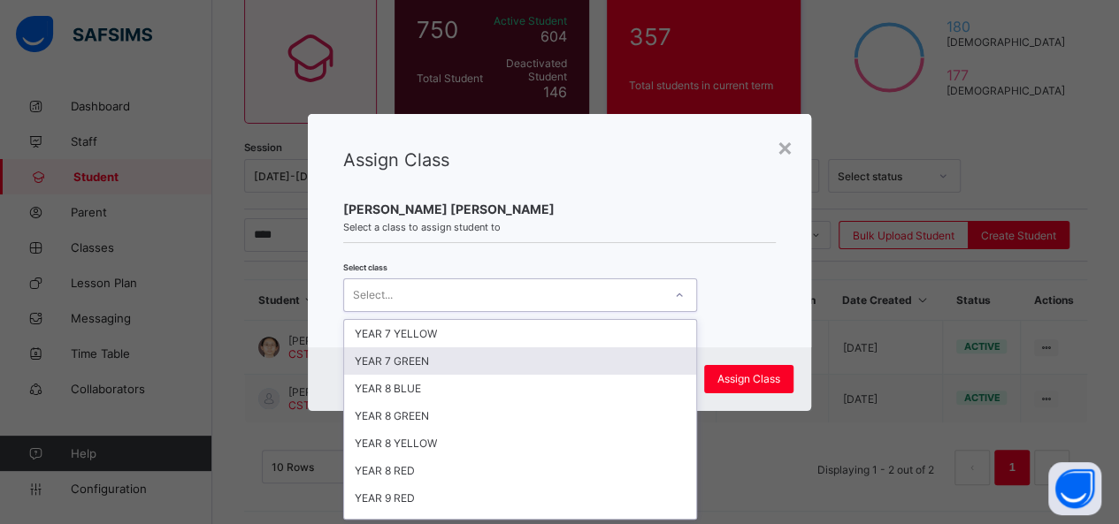
click at [612, 349] on div "YEAR 7 GREEN" at bounding box center [520, 361] width 352 height 27
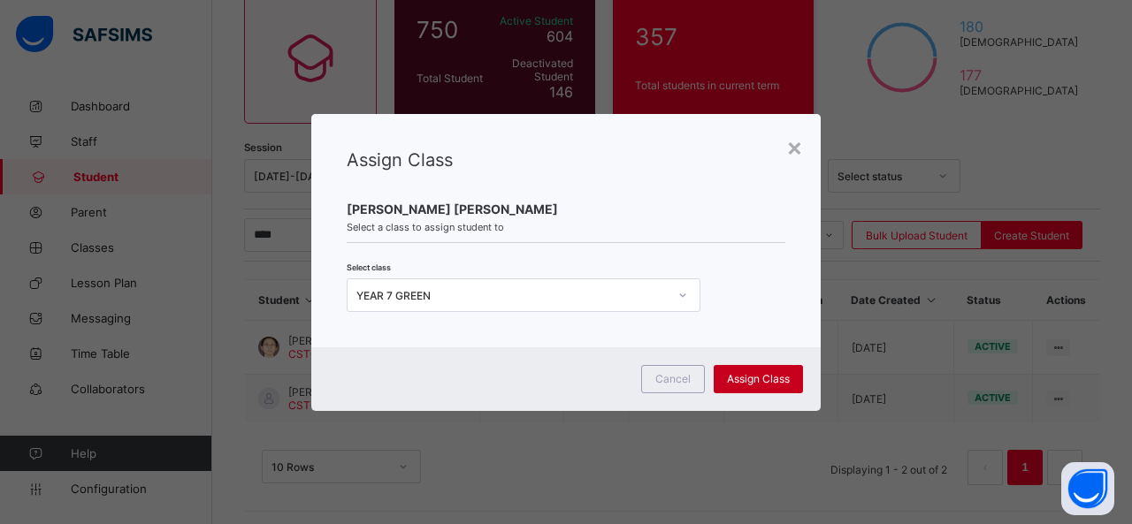
click at [743, 376] on span "Assign Class" at bounding box center [758, 378] width 63 height 13
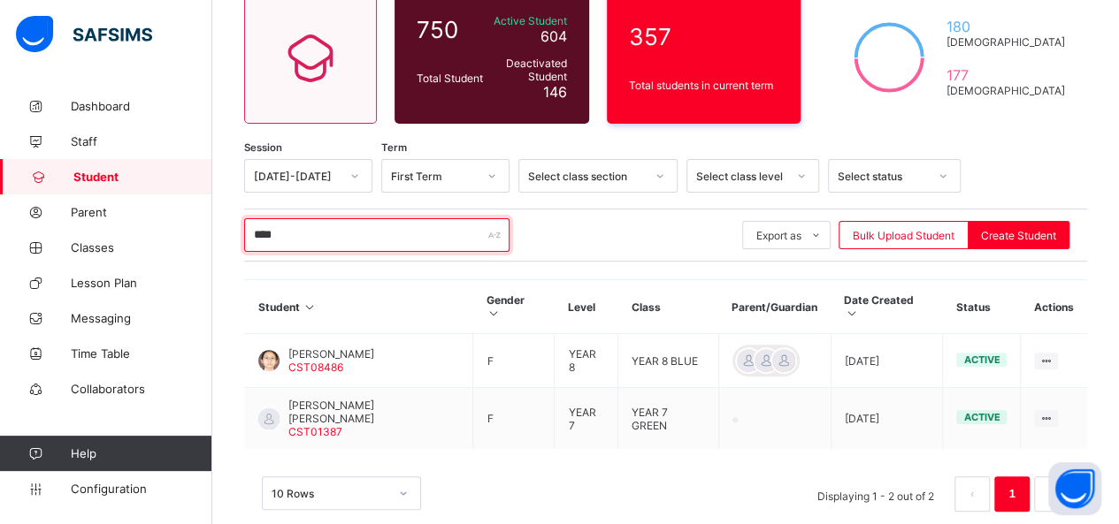
click at [310, 227] on input "****" at bounding box center [376, 235] width 265 height 34
type input "*"
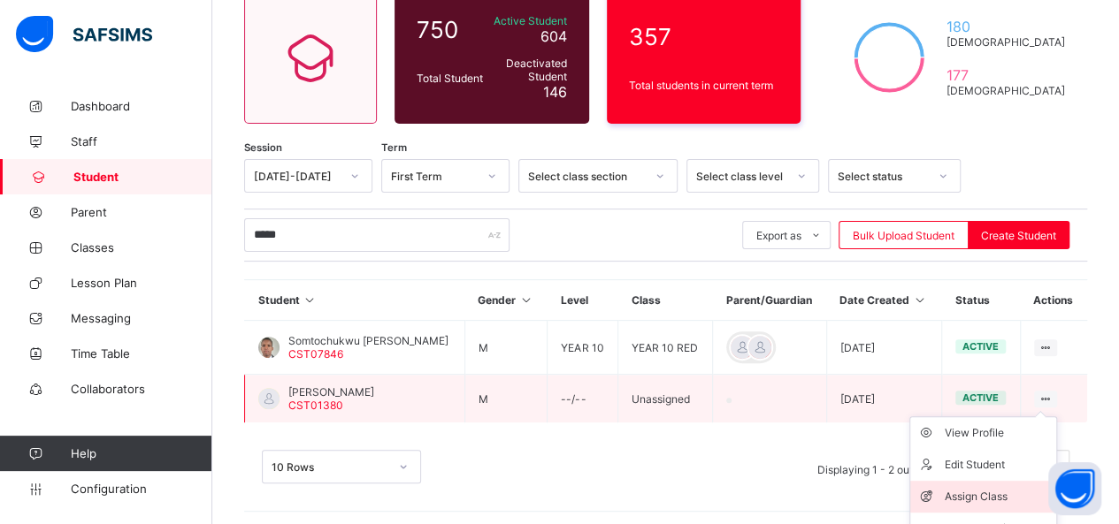
click at [996, 493] on div "Assign Class" at bounding box center [996, 497] width 105 height 18
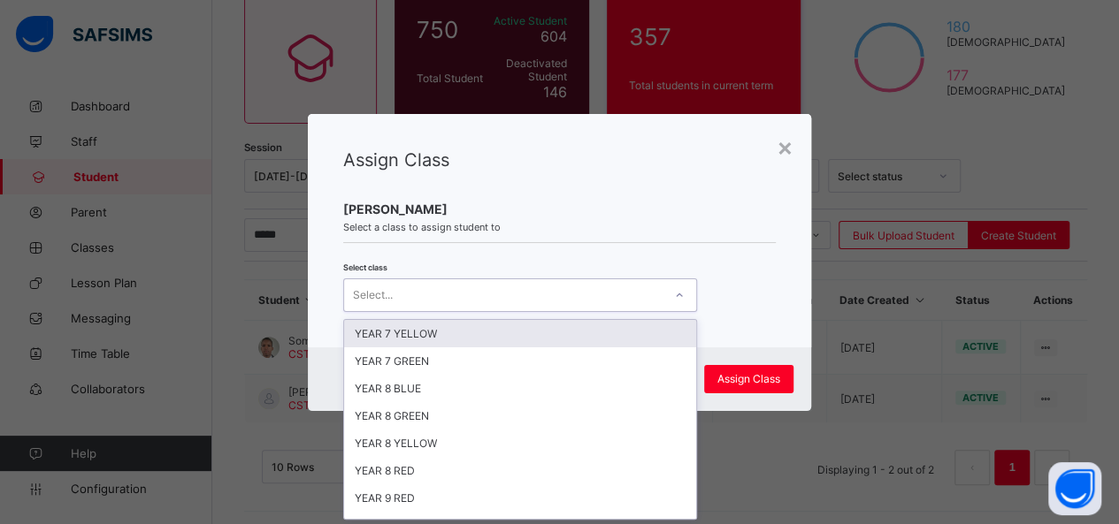
click at [674, 295] on icon at bounding box center [679, 296] width 11 height 18
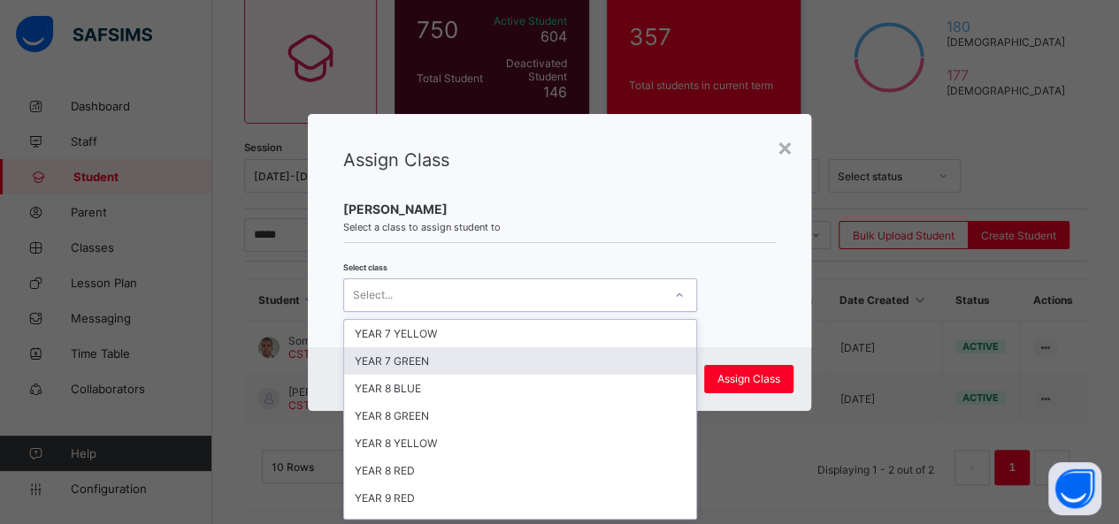
click at [620, 355] on div "YEAR 7 GREEN" at bounding box center [520, 361] width 352 height 27
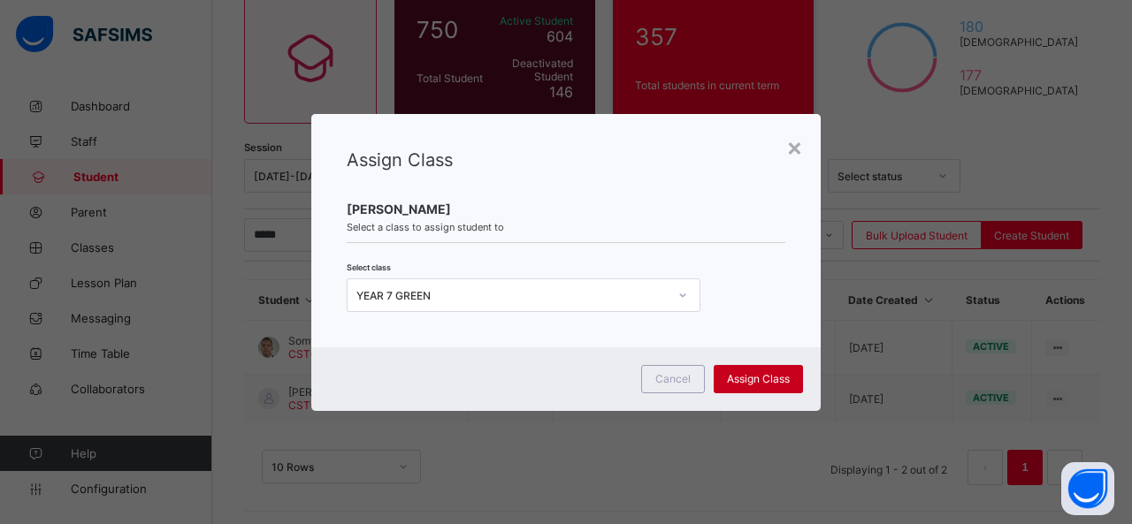
click at [761, 367] on div "Assign Class" at bounding box center [758, 379] width 89 height 28
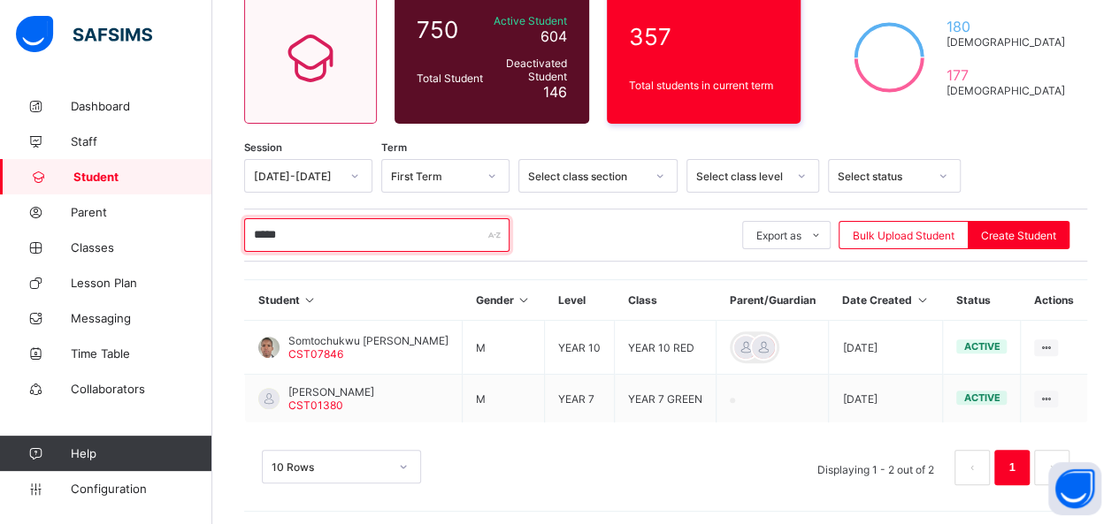
click at [309, 231] on input "*****" at bounding box center [376, 235] width 265 height 34
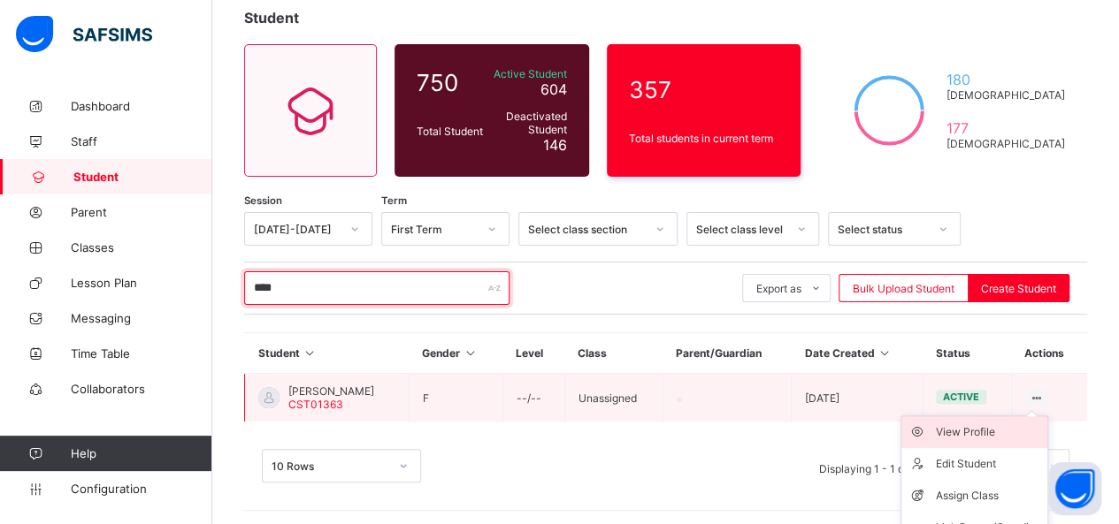
scroll to position [153, 0]
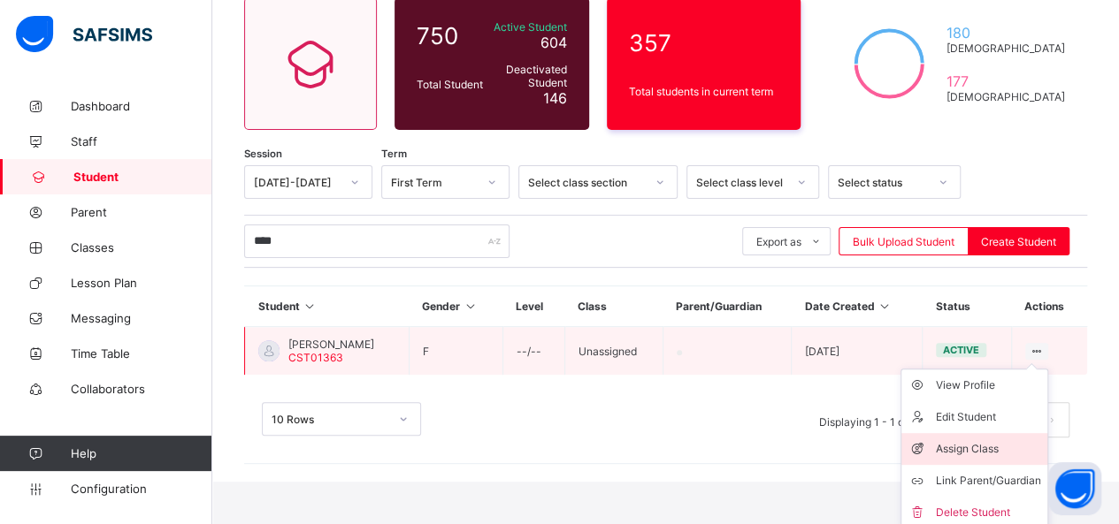
click at [1011, 441] on div "Assign Class" at bounding box center [987, 449] width 105 height 18
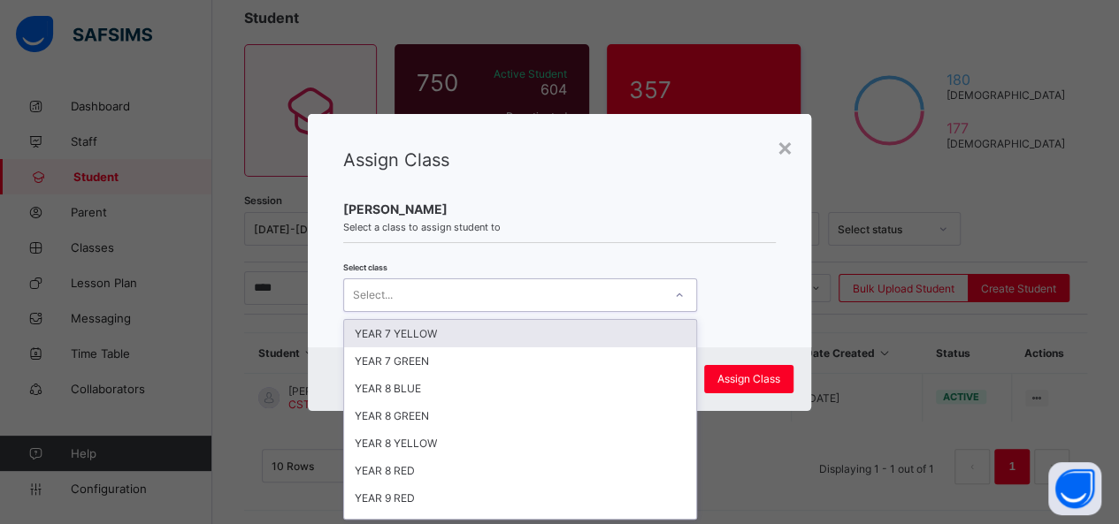
scroll to position [0, 0]
click at [667, 302] on div at bounding box center [679, 295] width 30 height 28
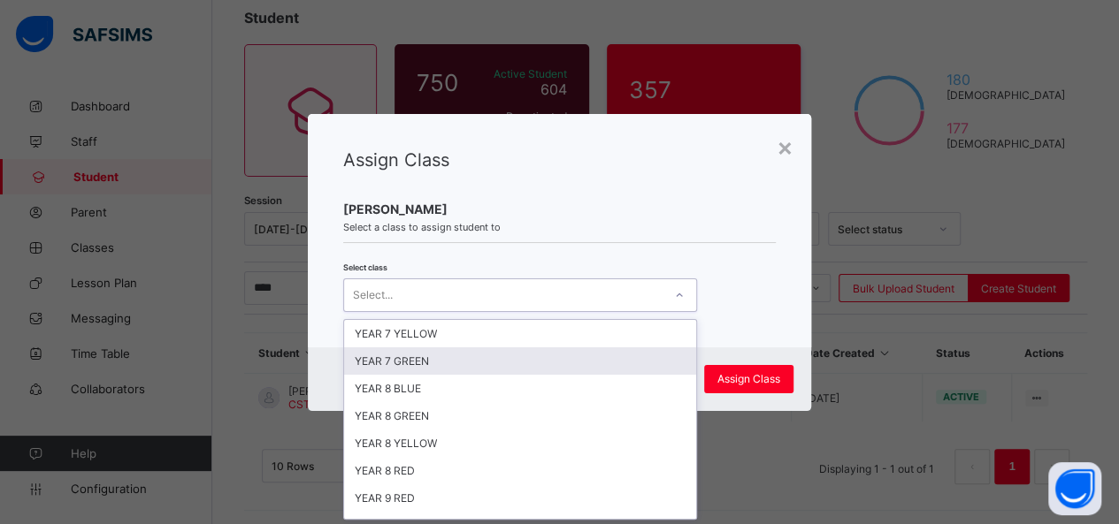
click at [637, 348] on div "YEAR 7 GREEN" at bounding box center [520, 361] width 352 height 27
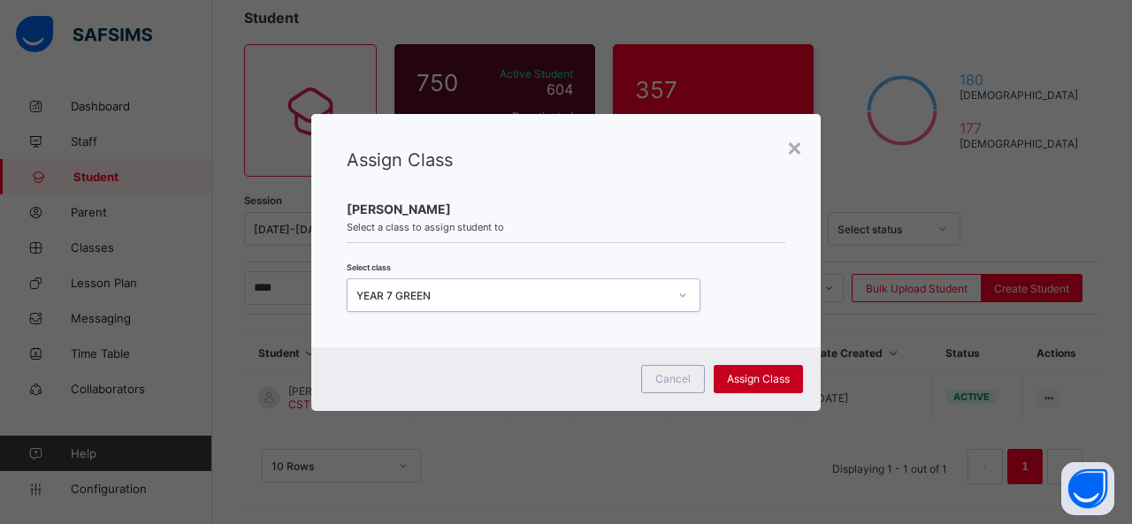
click at [759, 376] on span "Assign Class" at bounding box center [758, 378] width 63 height 13
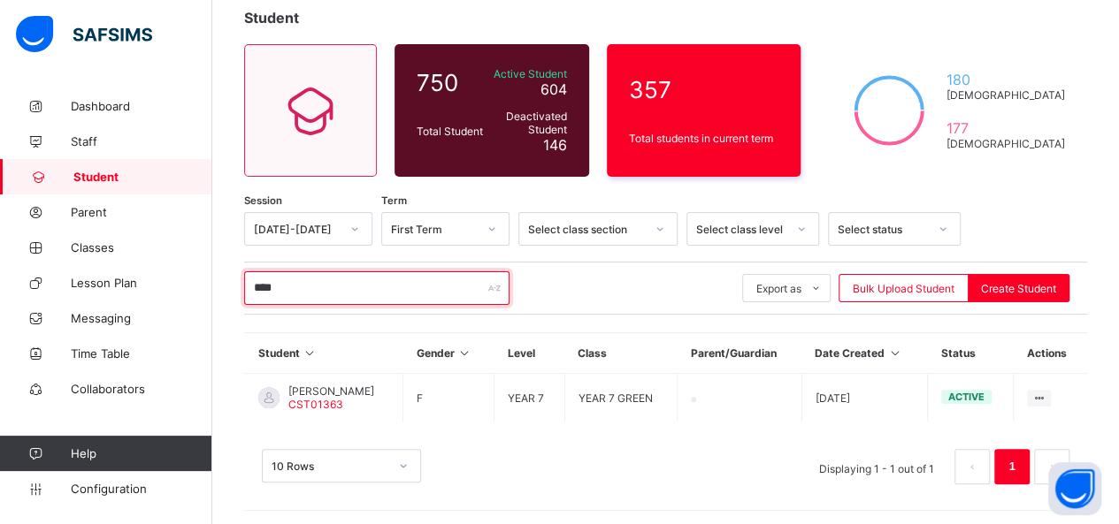
click at [342, 284] on input "****" at bounding box center [376, 288] width 265 height 34
type input "*"
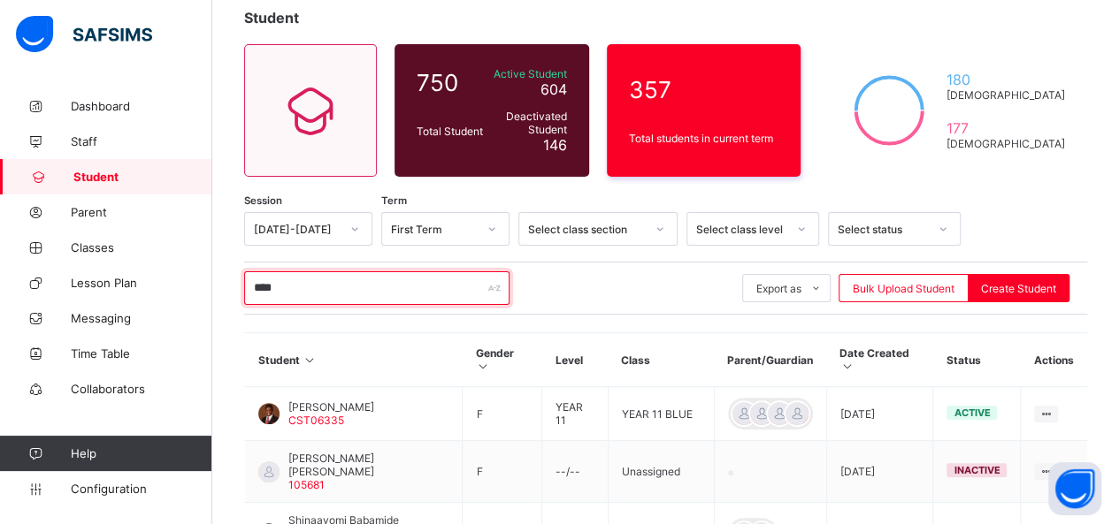
scroll to position [432, 0]
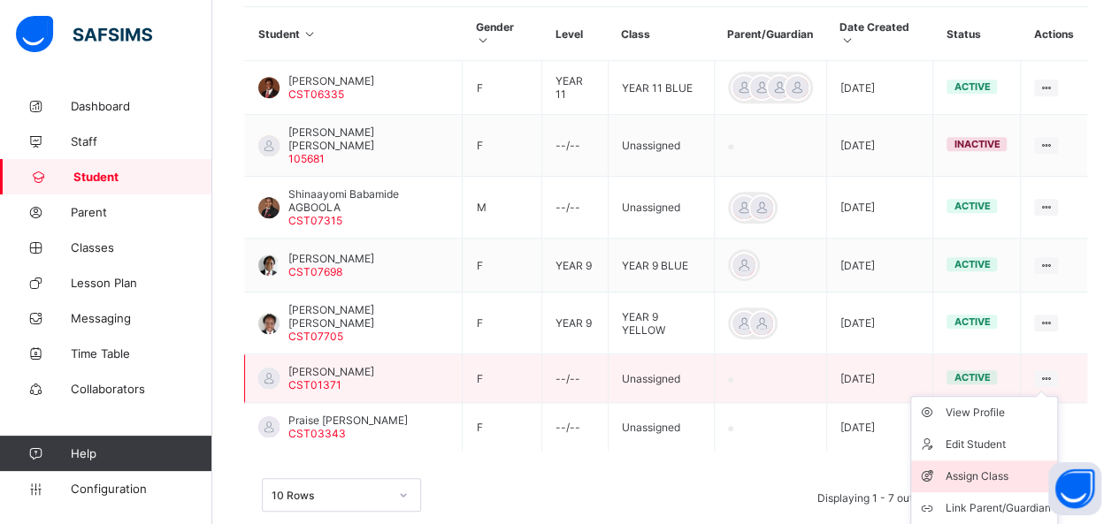
type input "****"
click at [1013, 468] on div "Assign Class" at bounding box center [996, 477] width 105 height 18
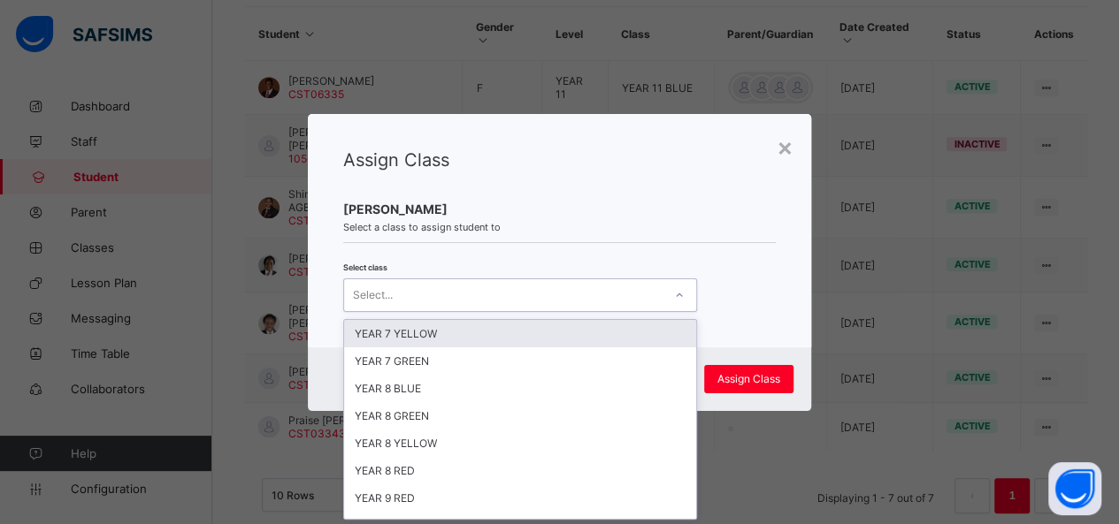
scroll to position [0, 0]
click at [674, 292] on icon at bounding box center [679, 296] width 11 height 18
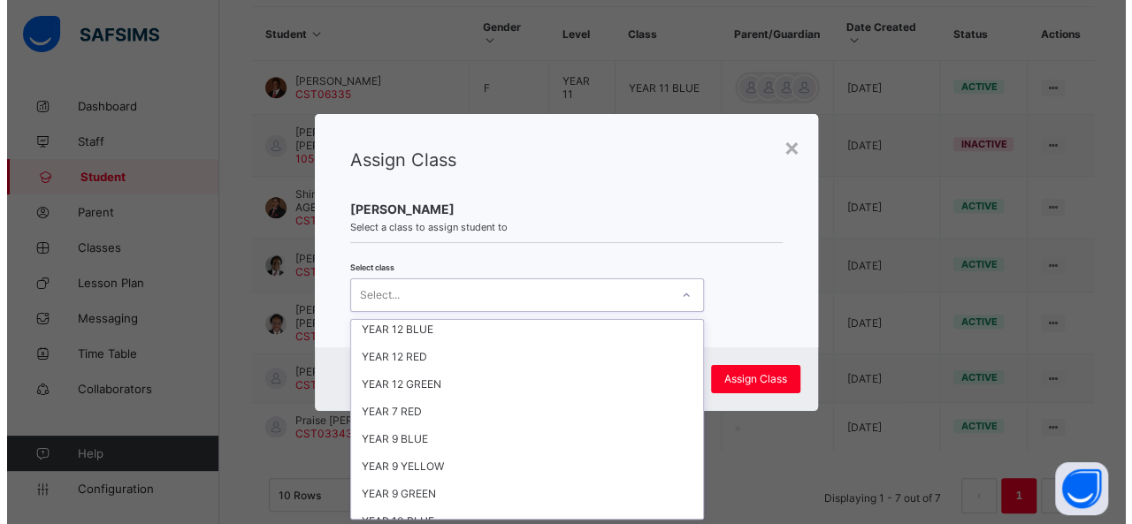
scroll to position [348, 0]
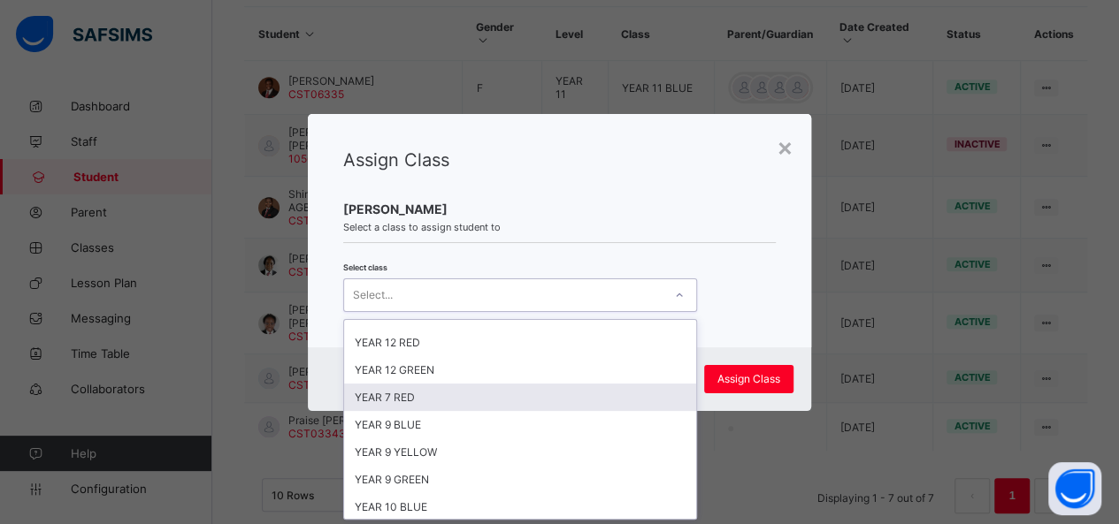
click at [527, 384] on div "YEAR 7 RED" at bounding box center [520, 397] width 352 height 27
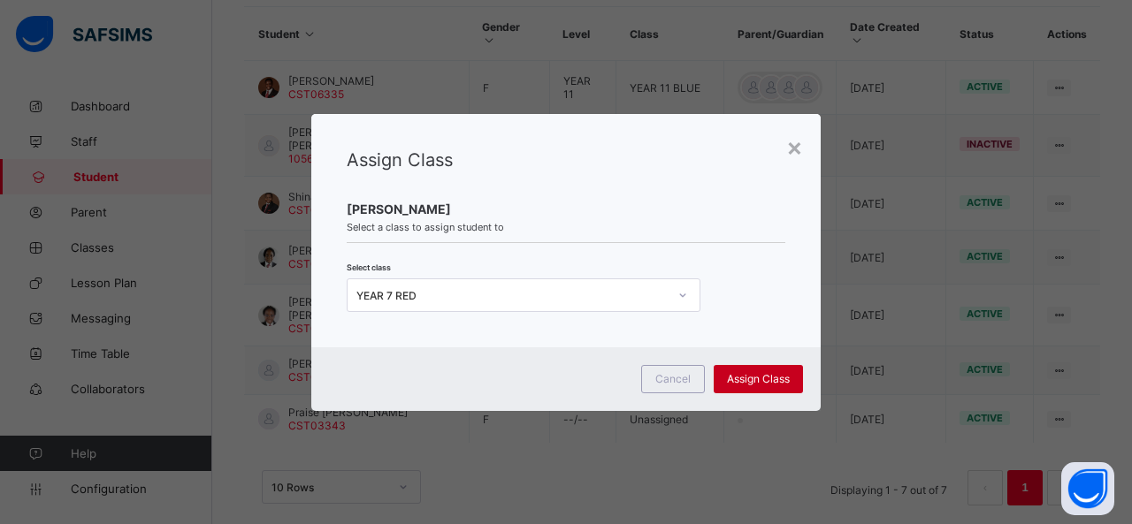
click at [738, 378] on span "Assign Class" at bounding box center [758, 378] width 63 height 13
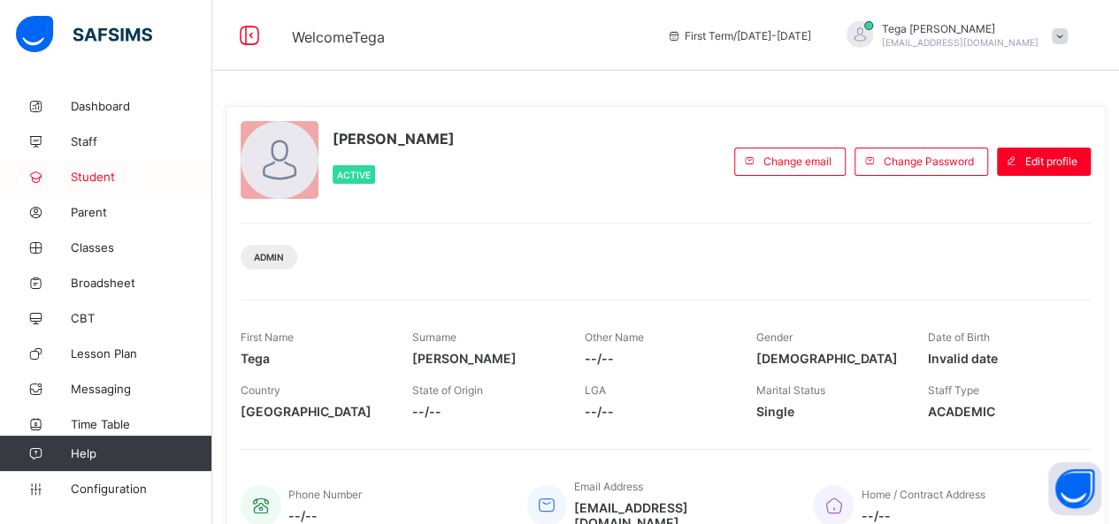
click at [103, 178] on span "Student" at bounding box center [141, 177] width 141 height 14
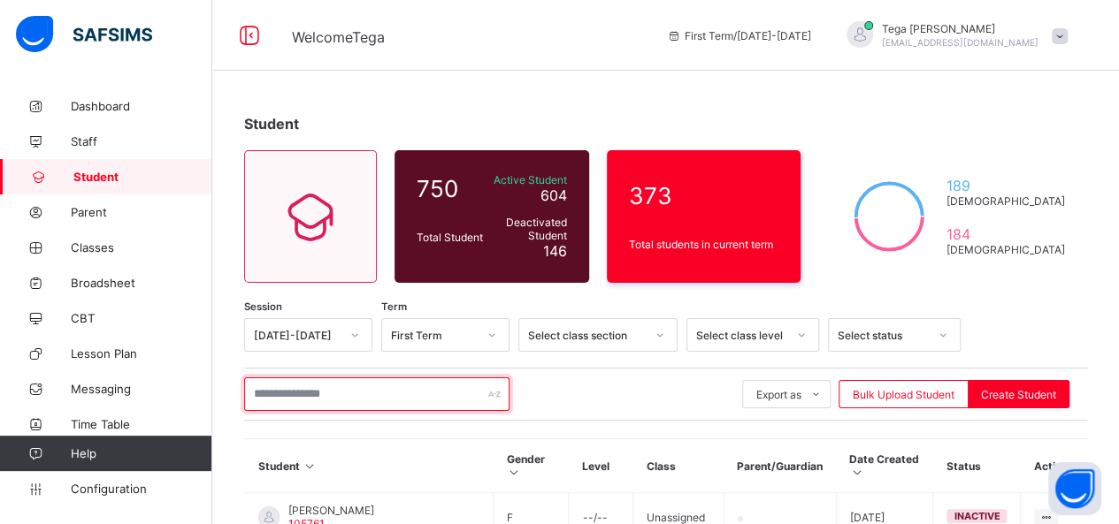
click at [291, 391] on input "text" at bounding box center [376, 395] width 265 height 34
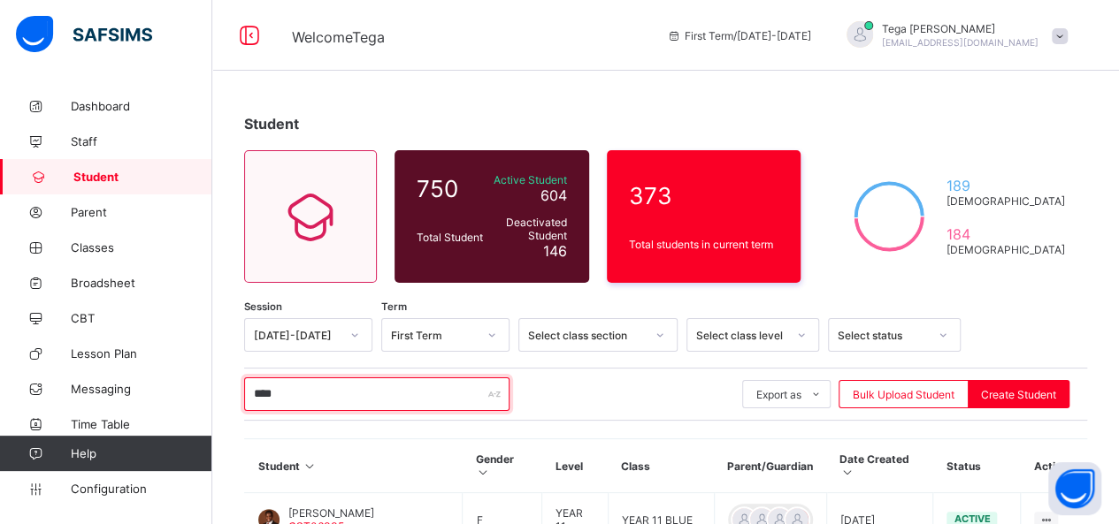
scroll to position [432, 0]
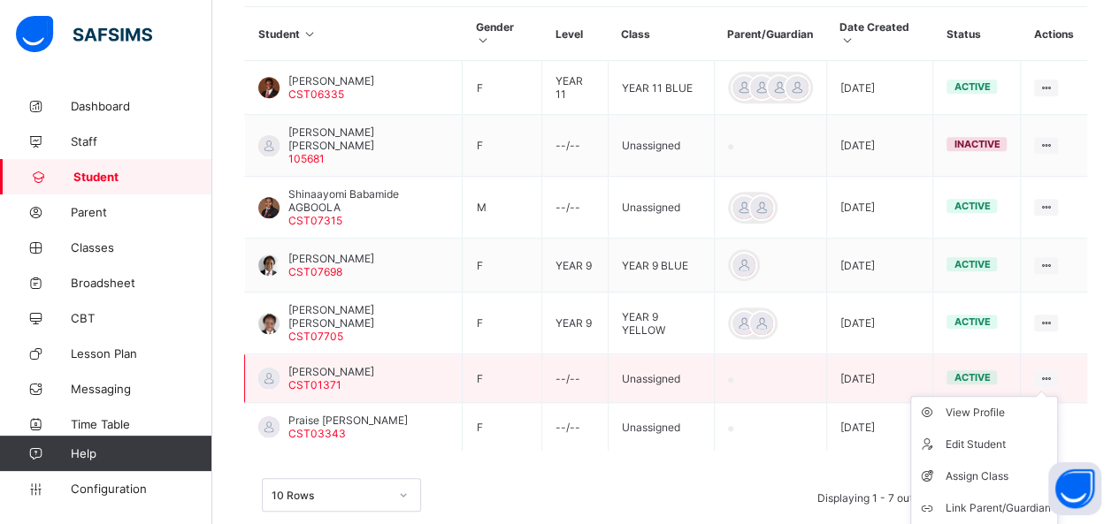
click at [1053, 372] on icon at bounding box center [1045, 378] width 15 height 13
click at [1004, 468] on div "Assign Class" at bounding box center [996, 477] width 105 height 18
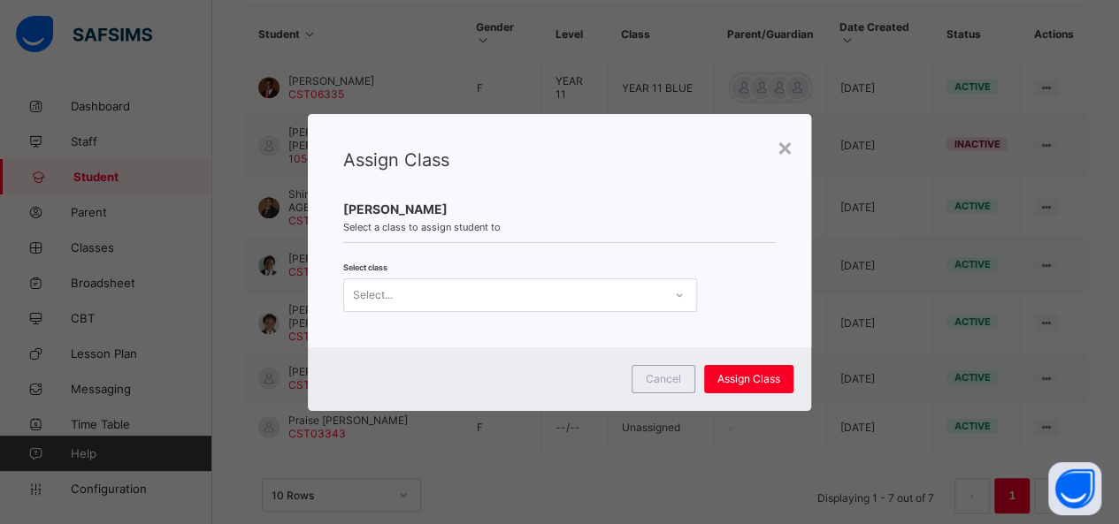
scroll to position [0, 0]
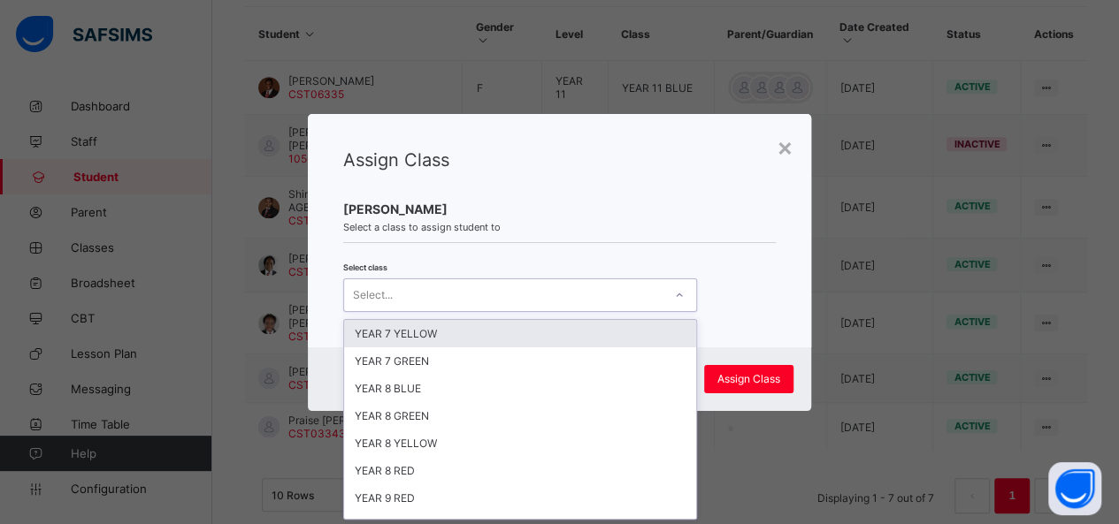
click at [677, 293] on icon at bounding box center [679, 296] width 11 height 18
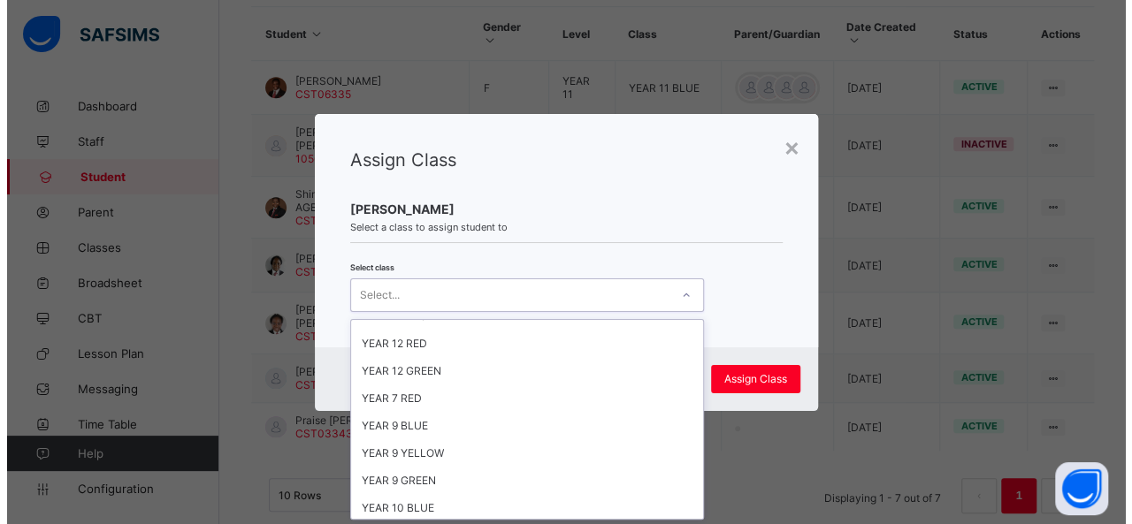
scroll to position [405, 0]
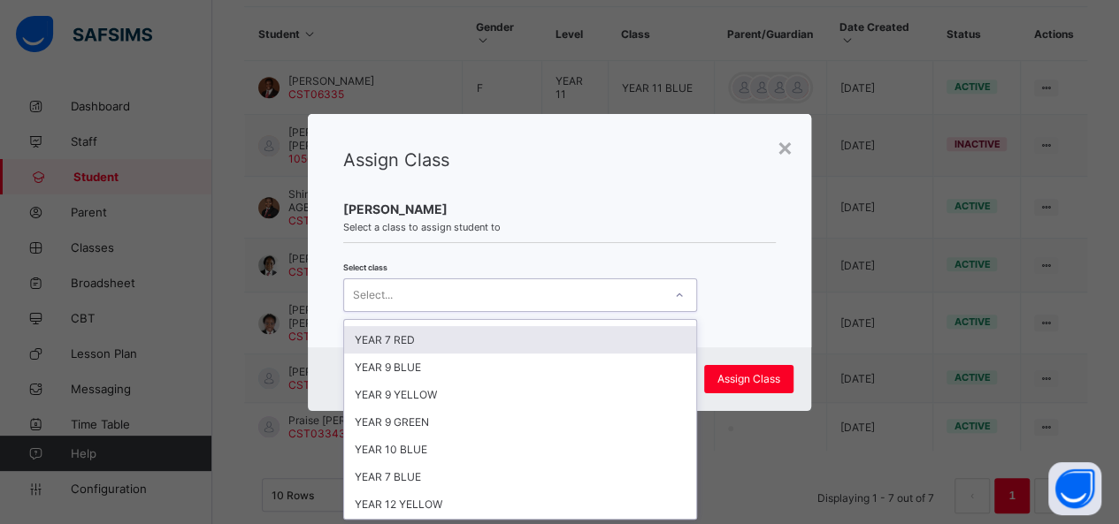
click at [456, 326] on div "YEAR 7 RED" at bounding box center [520, 339] width 352 height 27
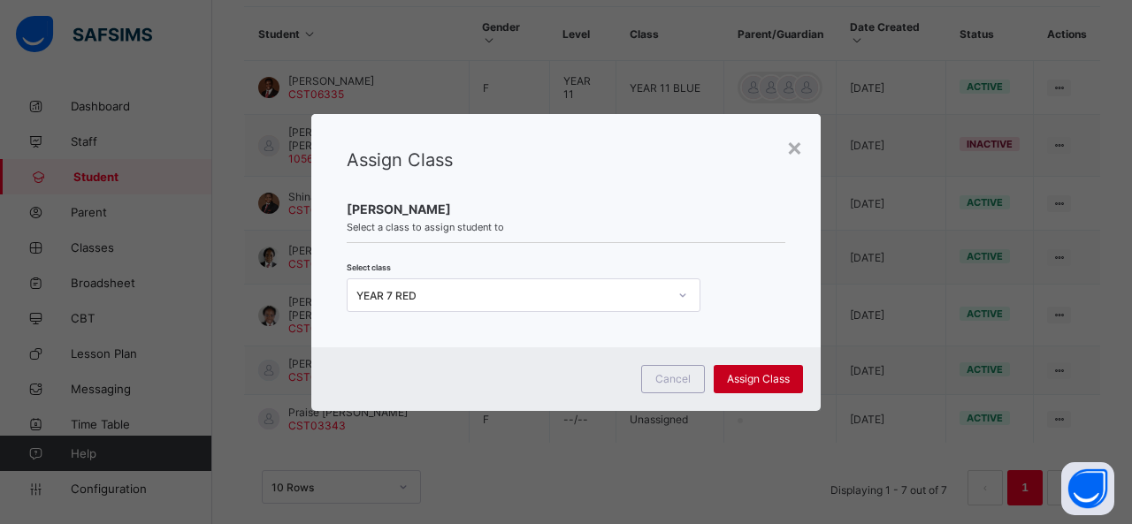
click at [768, 379] on span "Assign Class" at bounding box center [758, 378] width 63 height 13
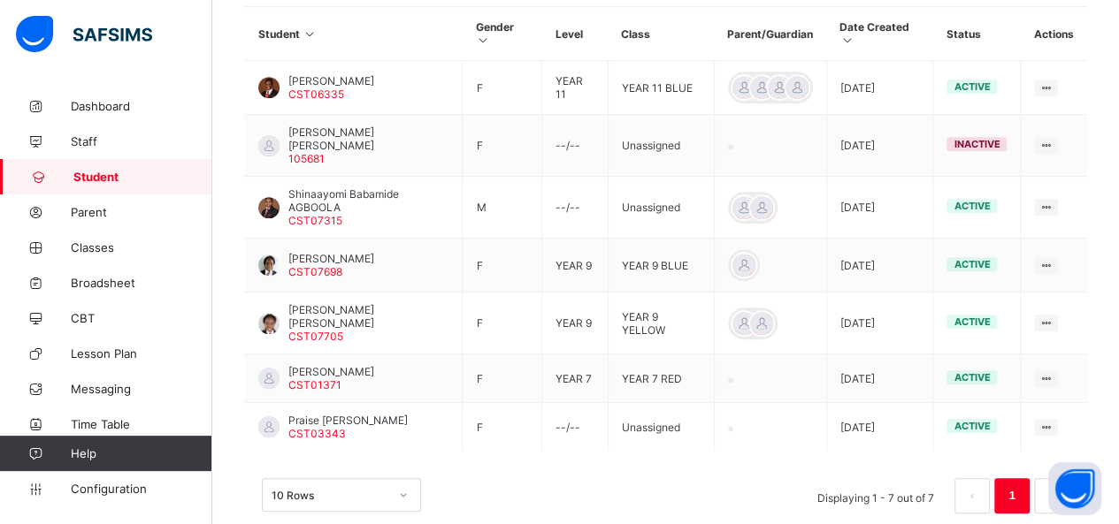
scroll to position [0, 0]
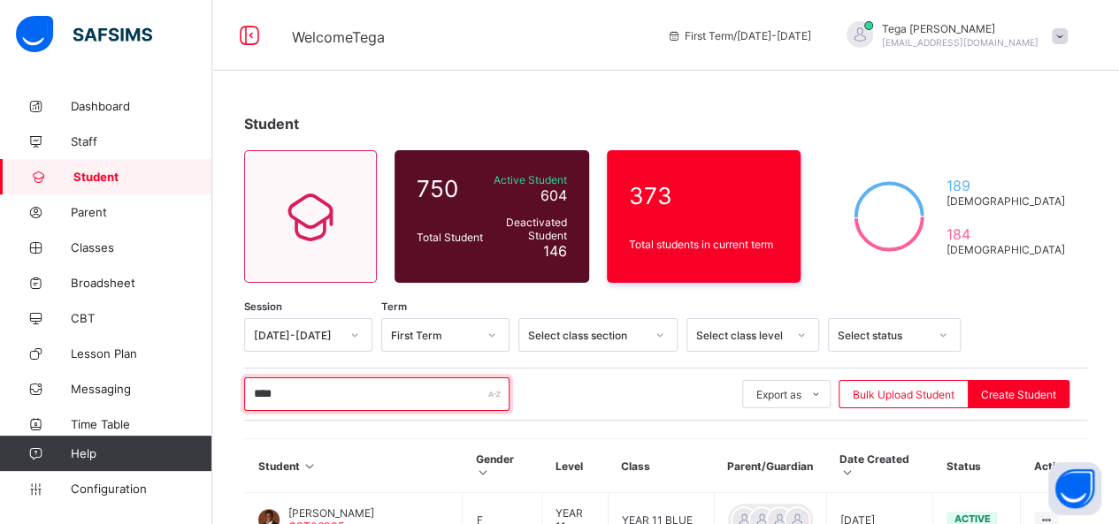
click at [343, 390] on input "****" at bounding box center [376, 395] width 265 height 34
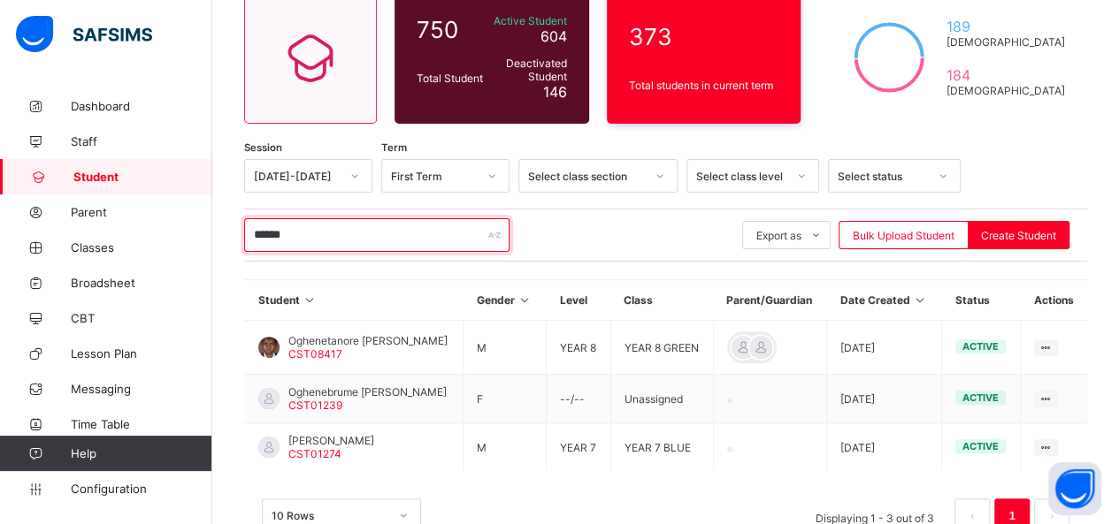
scroll to position [177, 0]
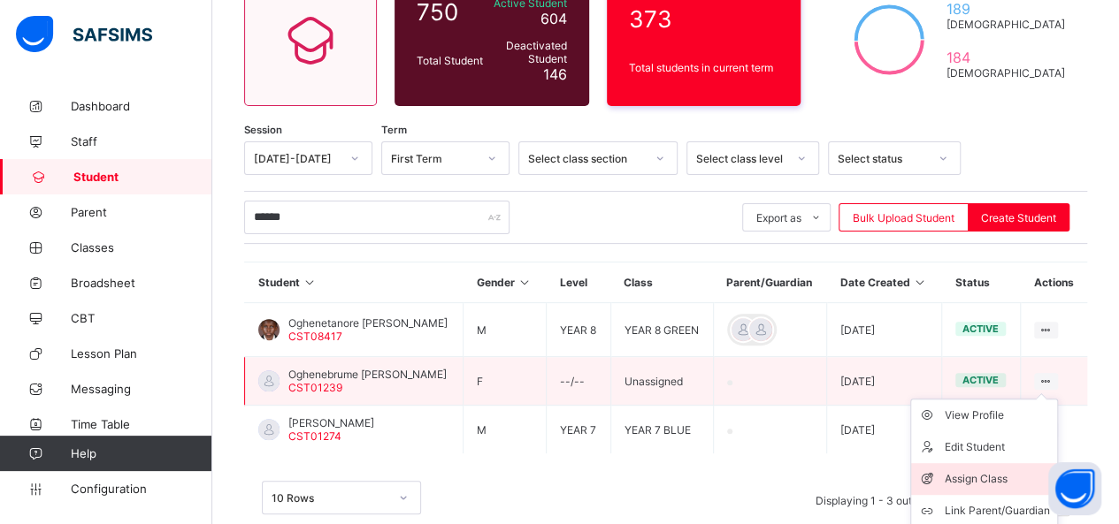
click at [1008, 470] on div "Assign Class" at bounding box center [996, 479] width 105 height 18
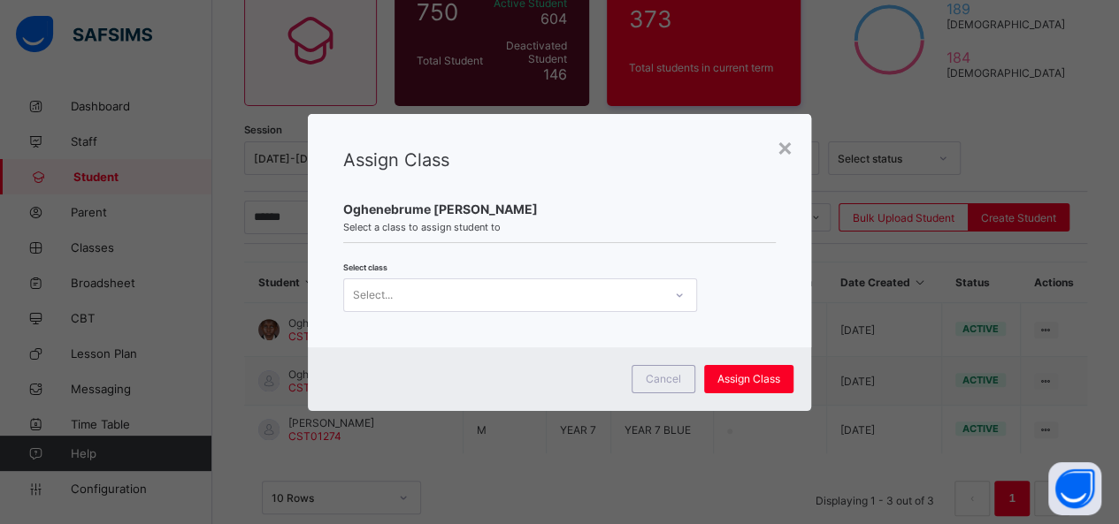
scroll to position [0, 0]
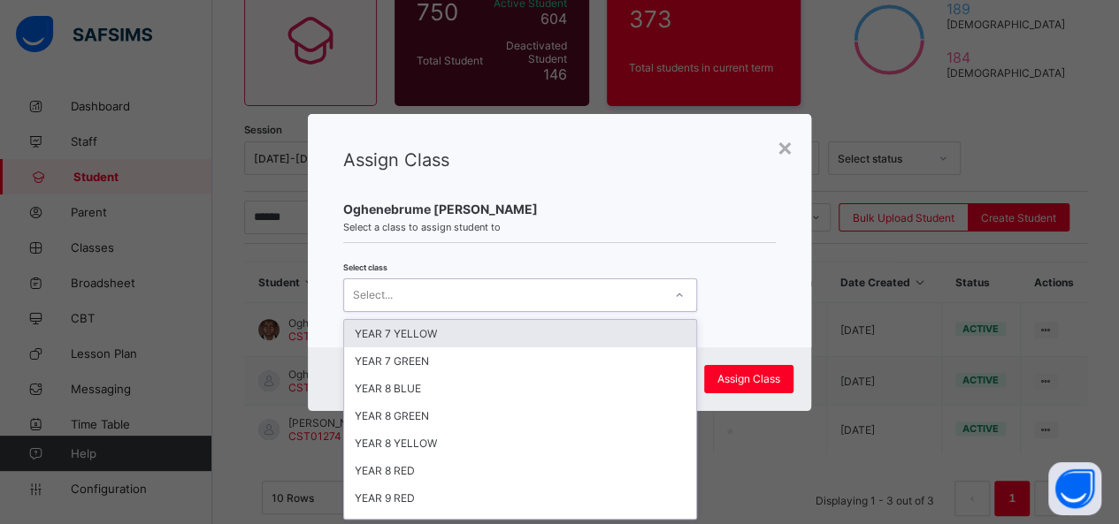
click at [681, 295] on icon at bounding box center [679, 296] width 11 height 18
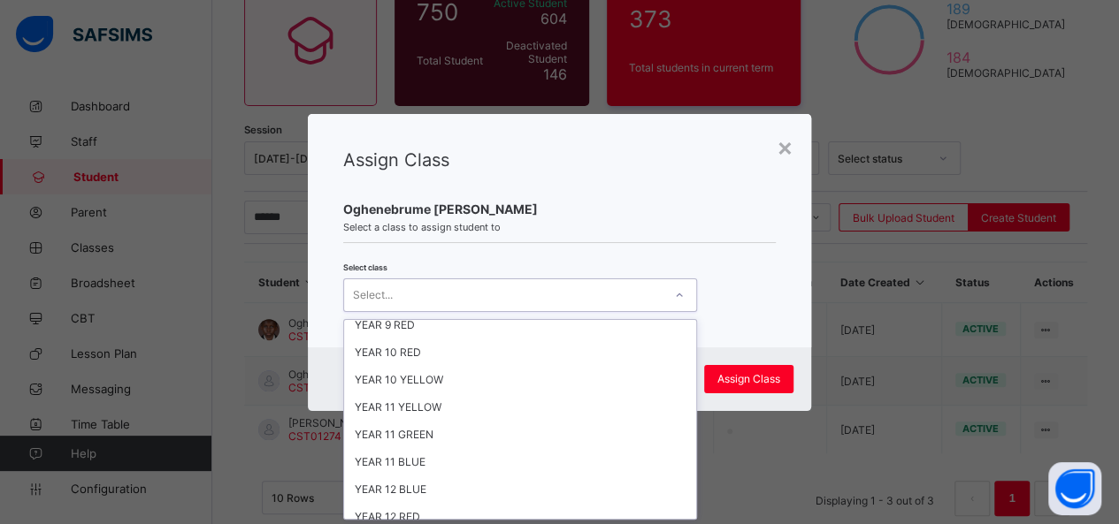
scroll to position [348, 0]
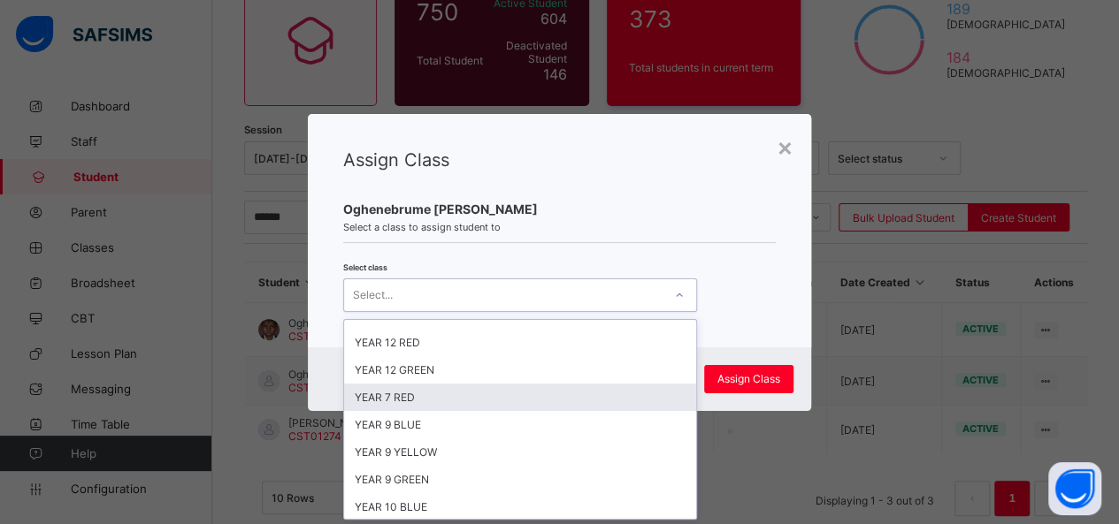
click at [516, 384] on div "YEAR 7 RED" at bounding box center [520, 397] width 352 height 27
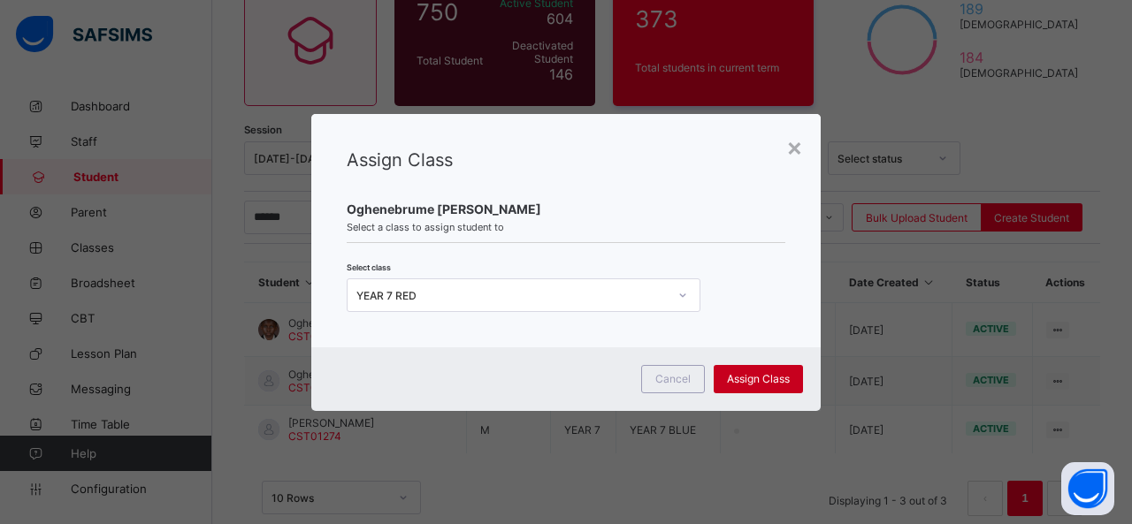
click at [748, 373] on span "Assign Class" at bounding box center [758, 378] width 63 height 13
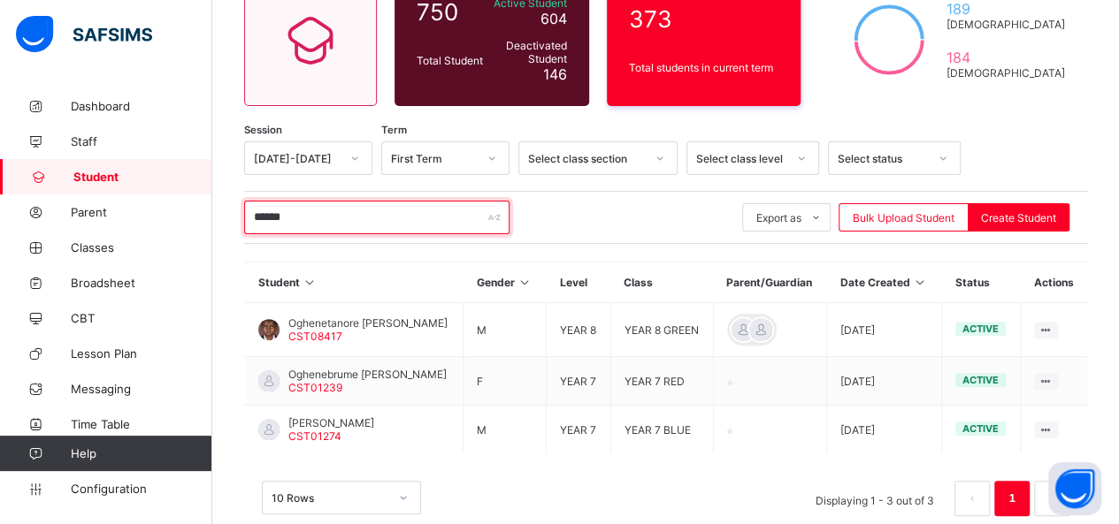
click at [320, 229] on input "******" at bounding box center [376, 218] width 265 height 34
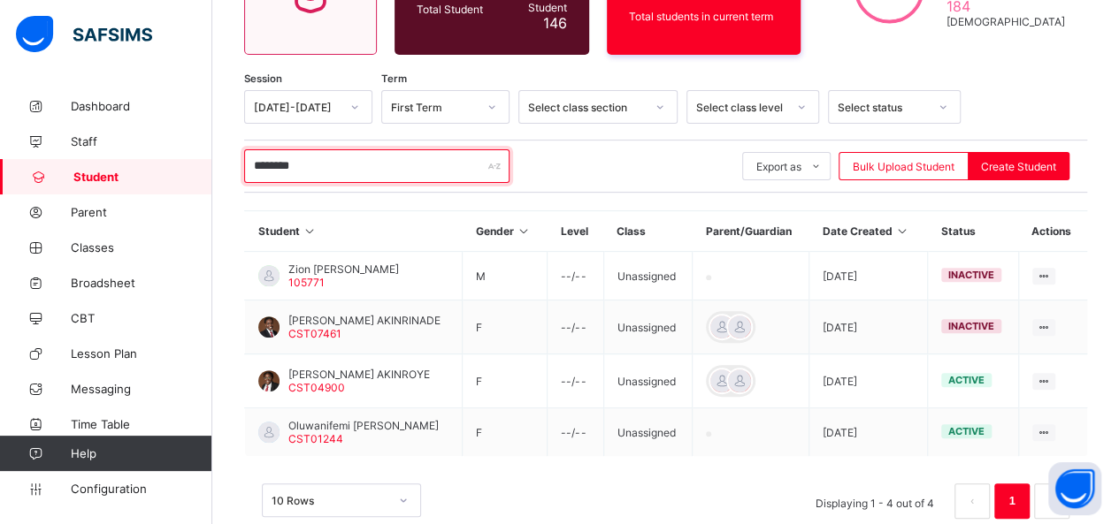
scroll to position [260, 0]
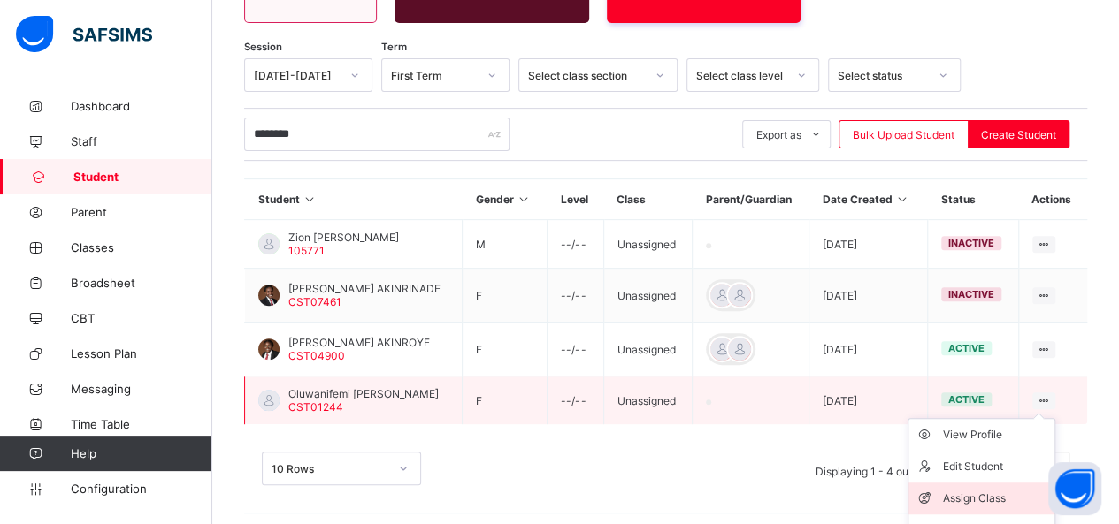
click at [1012, 490] on div "Assign Class" at bounding box center [994, 499] width 105 height 18
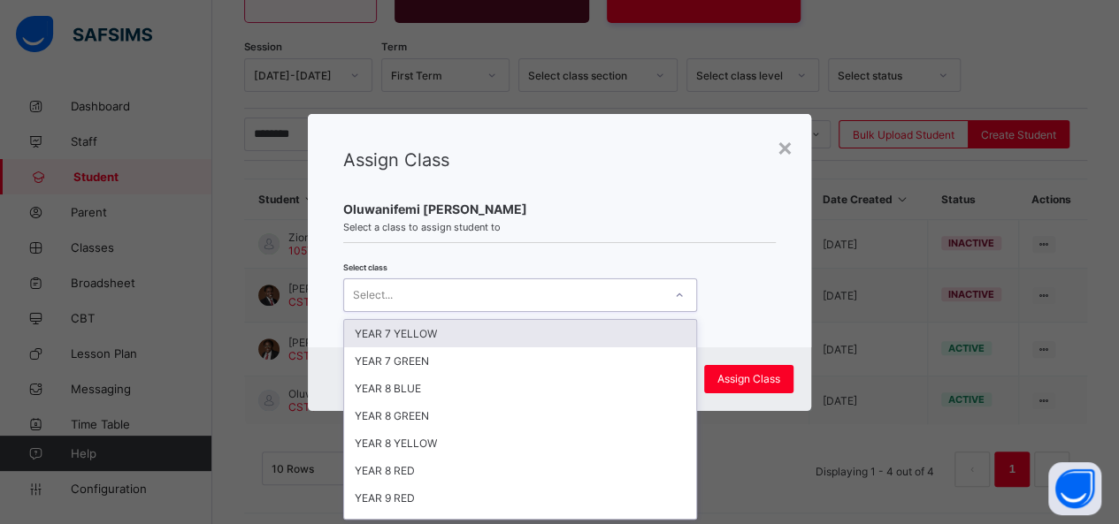
scroll to position [0, 0]
click at [677, 287] on icon at bounding box center [679, 296] width 11 height 18
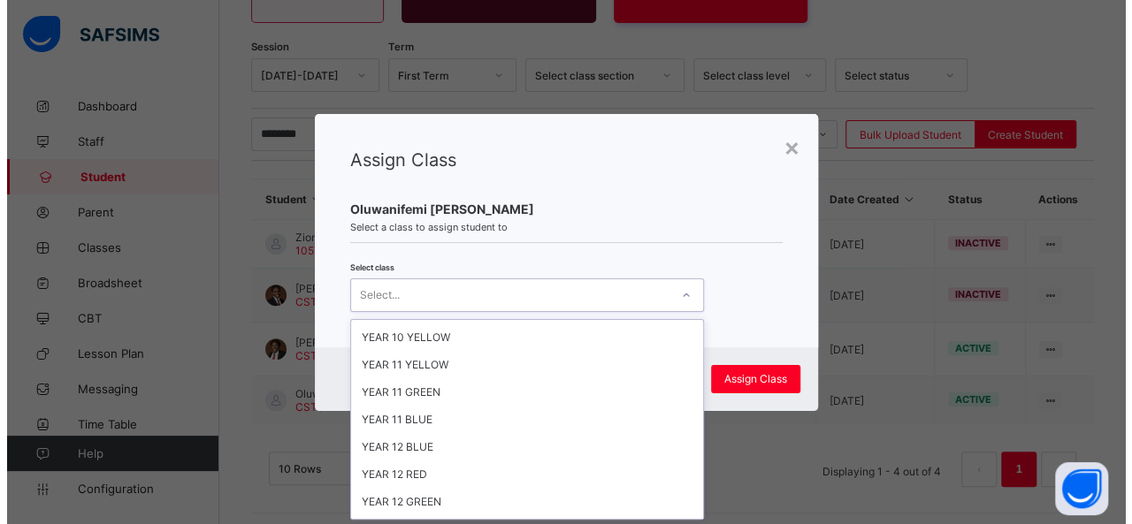
scroll to position [348, 0]
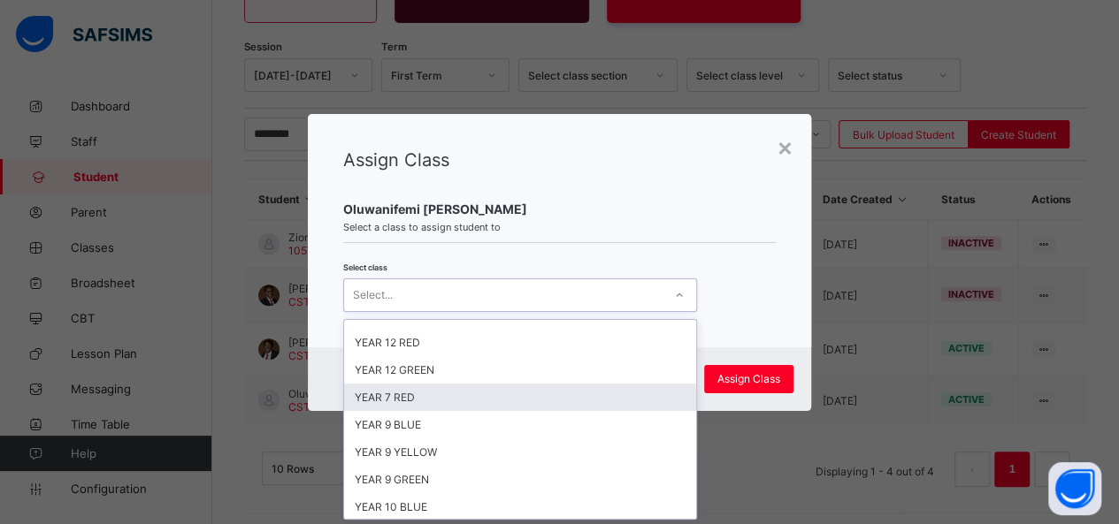
click at [547, 386] on div "YEAR 7 RED" at bounding box center [520, 397] width 352 height 27
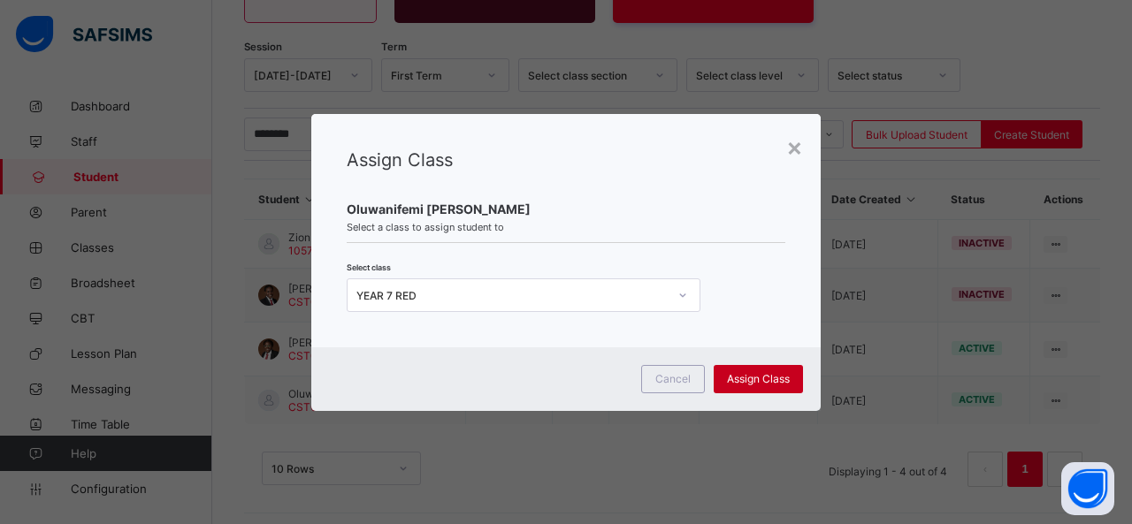
click at [772, 376] on span "Assign Class" at bounding box center [758, 378] width 63 height 13
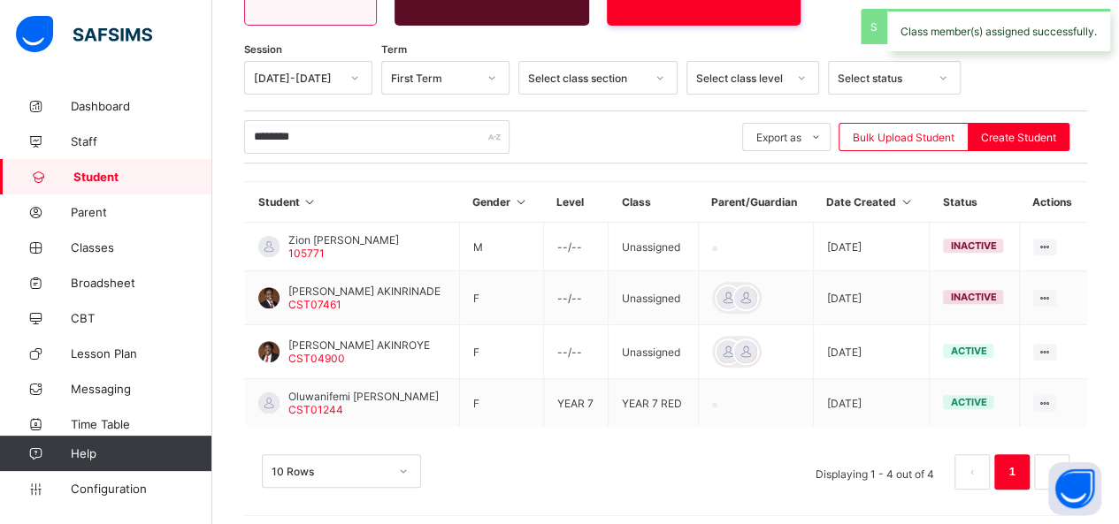
scroll to position [260, 0]
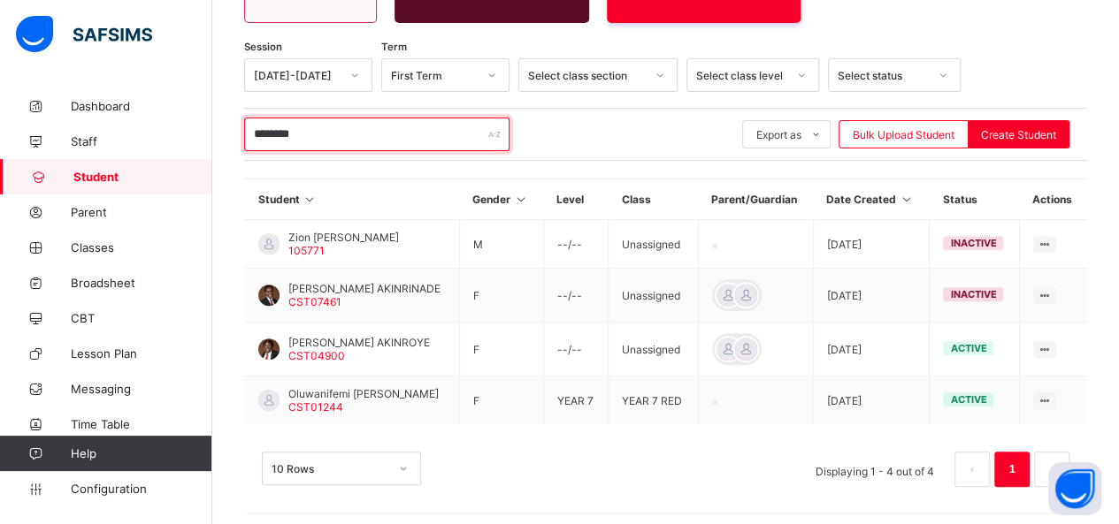
click at [301, 133] on input "********" at bounding box center [376, 135] width 265 height 34
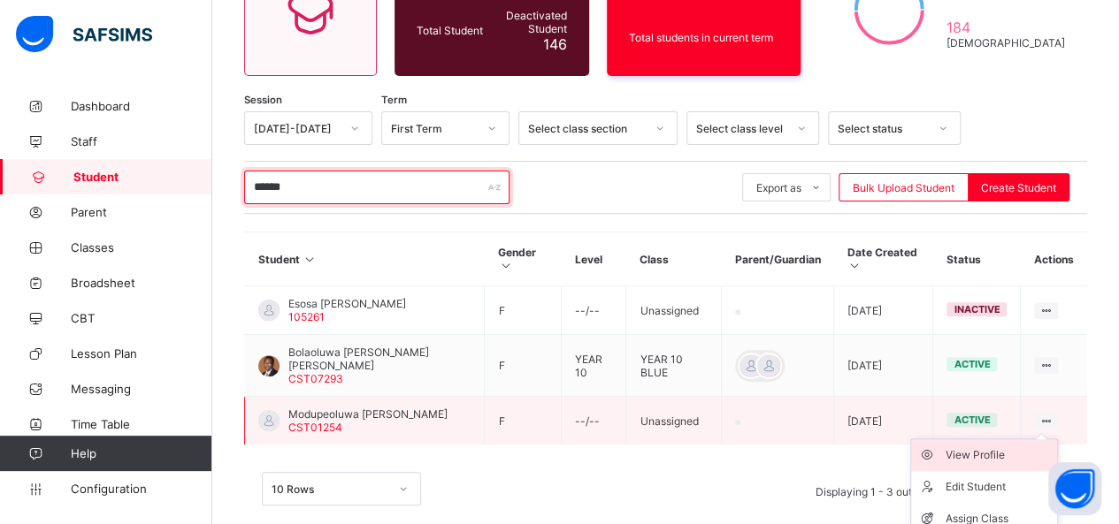
scroll to position [254, 0]
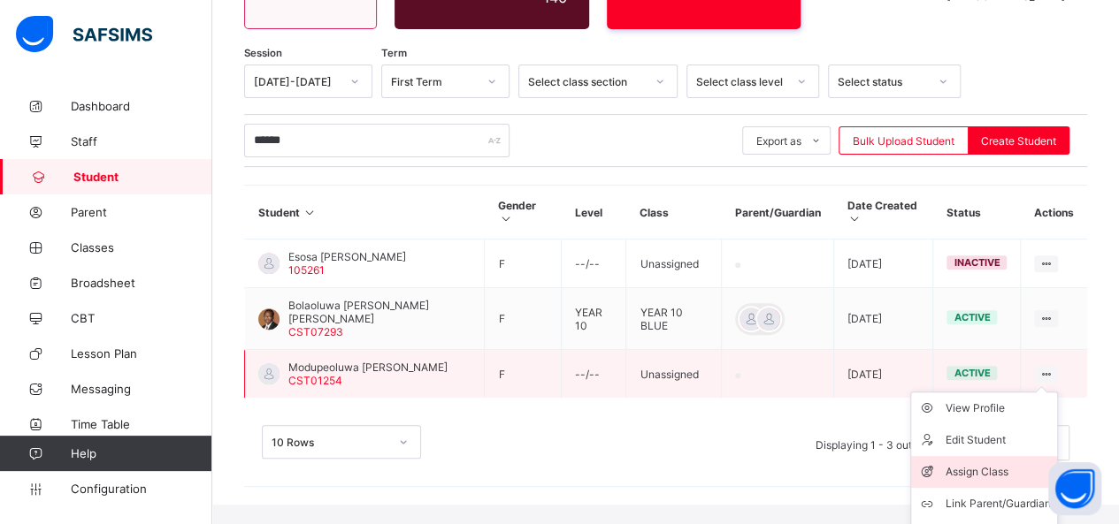
click at [1012, 463] on div "Assign Class" at bounding box center [996, 472] width 105 height 18
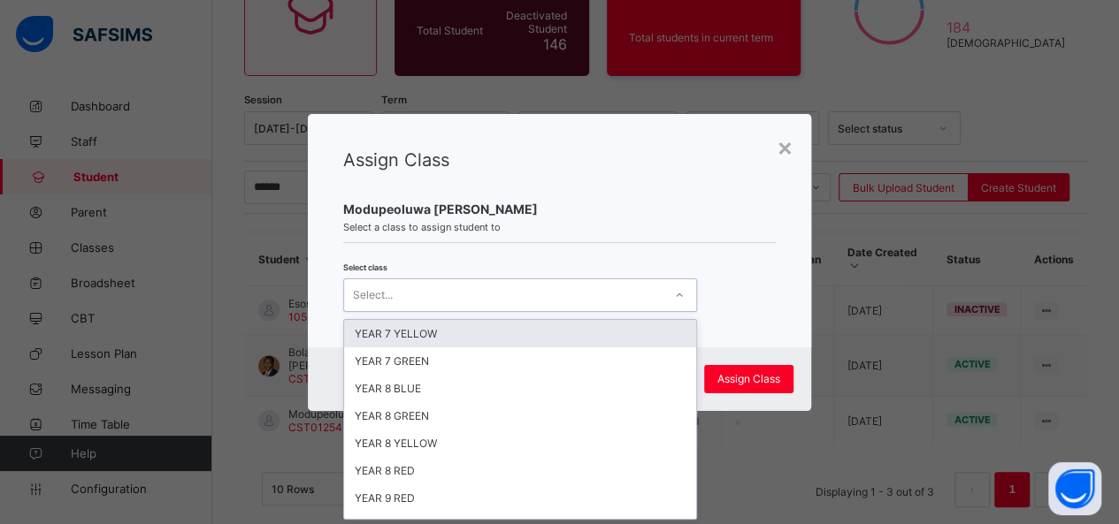
scroll to position [0, 0]
click at [677, 287] on icon at bounding box center [679, 296] width 11 height 18
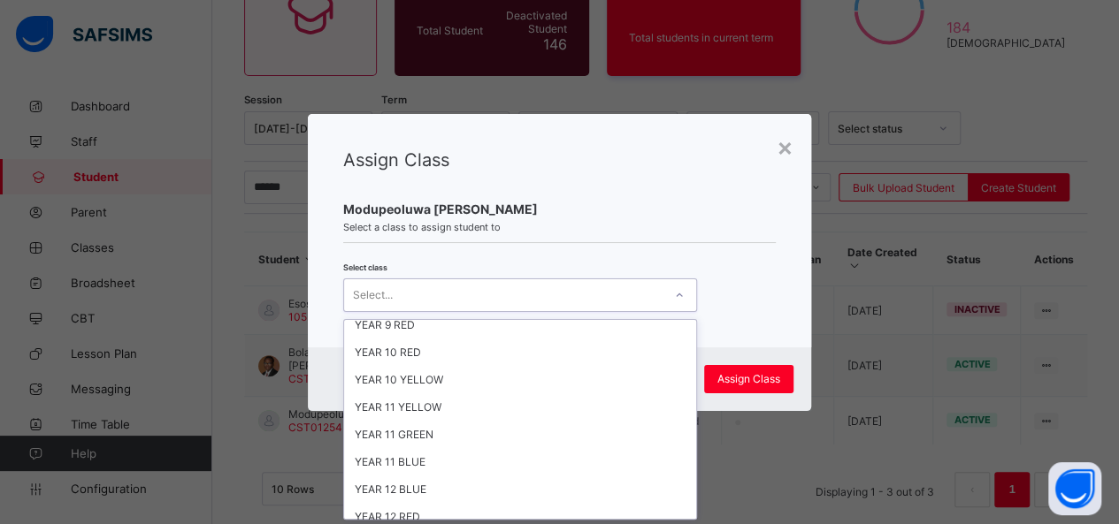
scroll to position [348, 0]
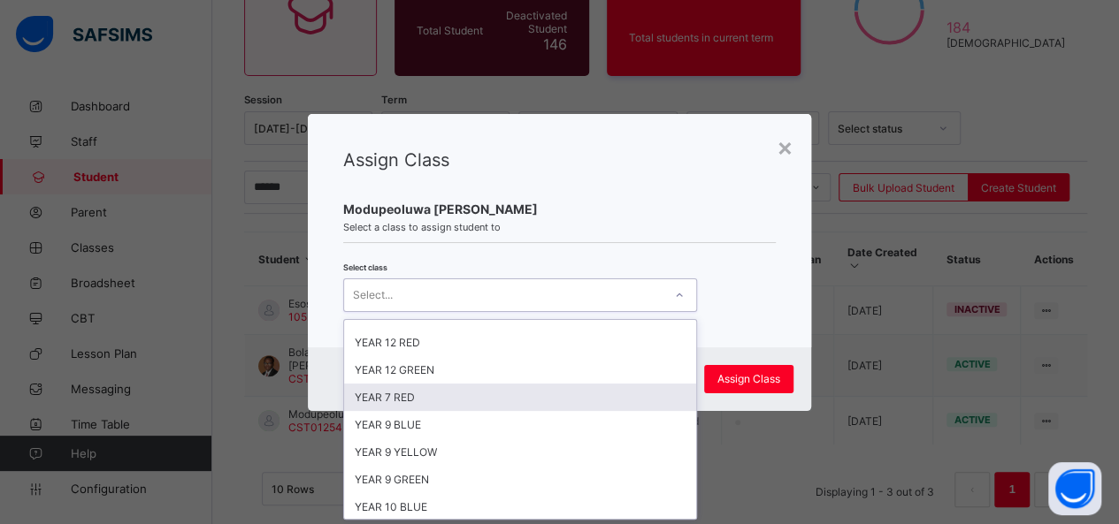
click at [497, 384] on div "YEAR 7 RED" at bounding box center [520, 397] width 352 height 27
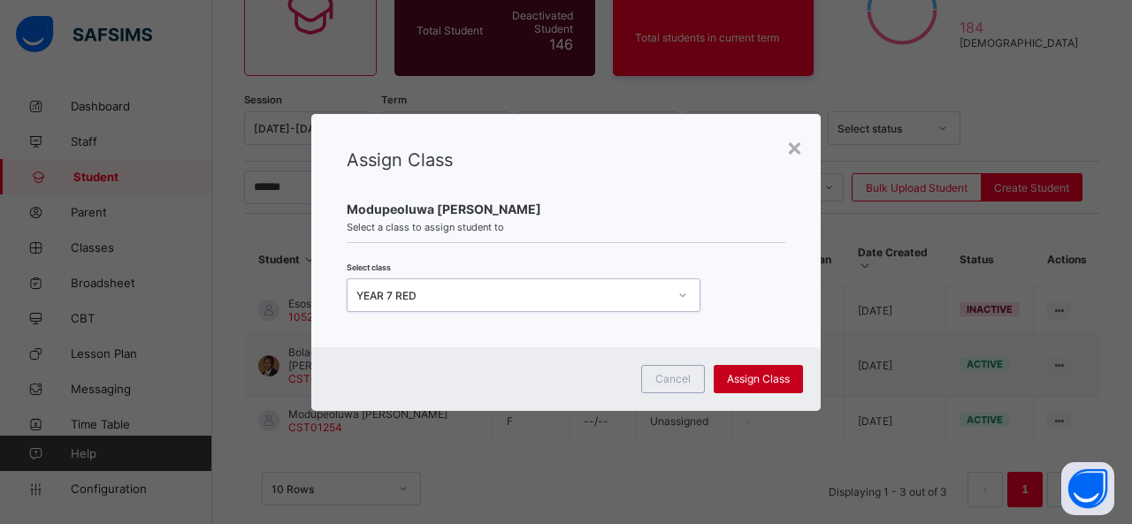
click at [755, 374] on span "Assign Class" at bounding box center [758, 378] width 63 height 13
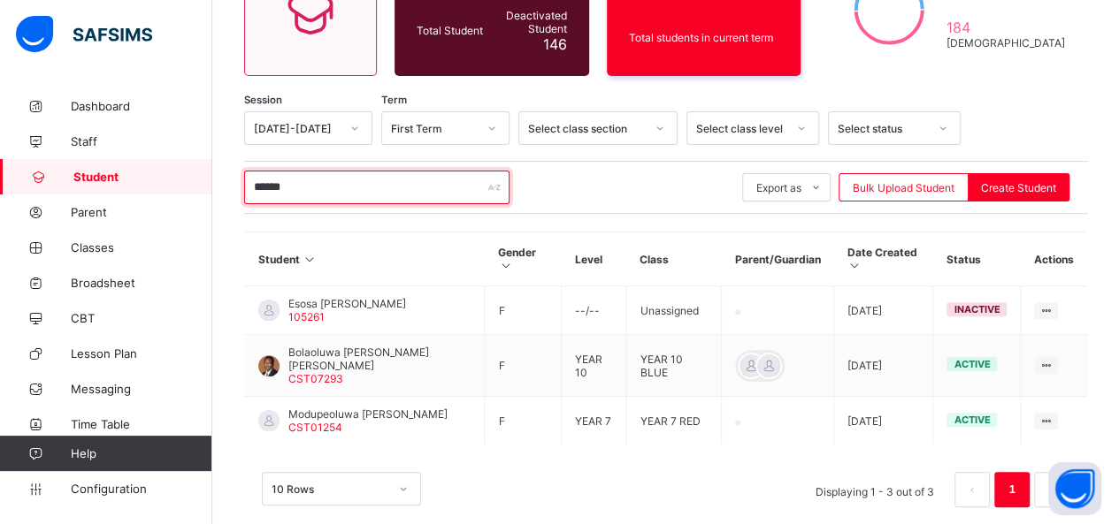
click at [295, 191] on input "******" at bounding box center [376, 188] width 265 height 34
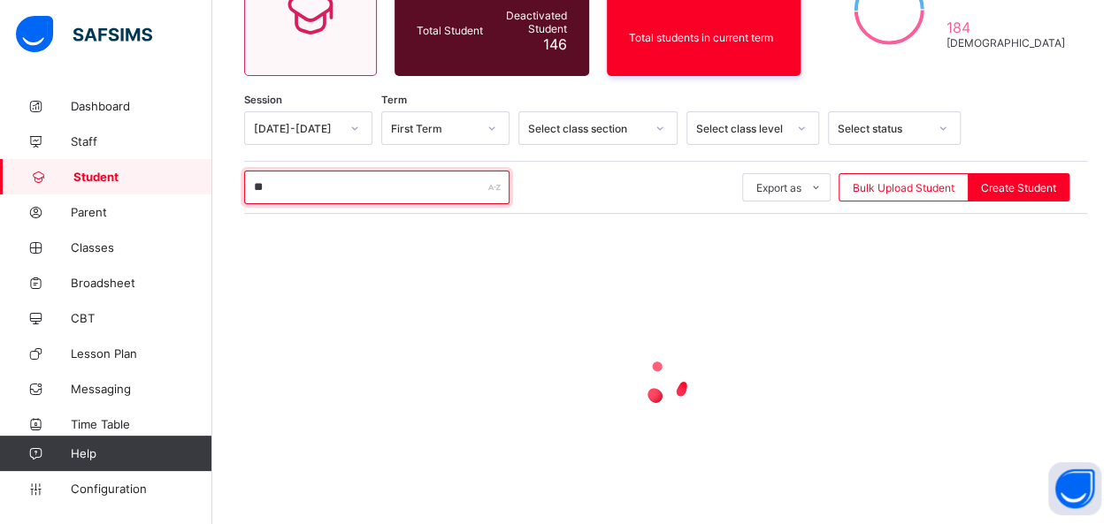
type input "*"
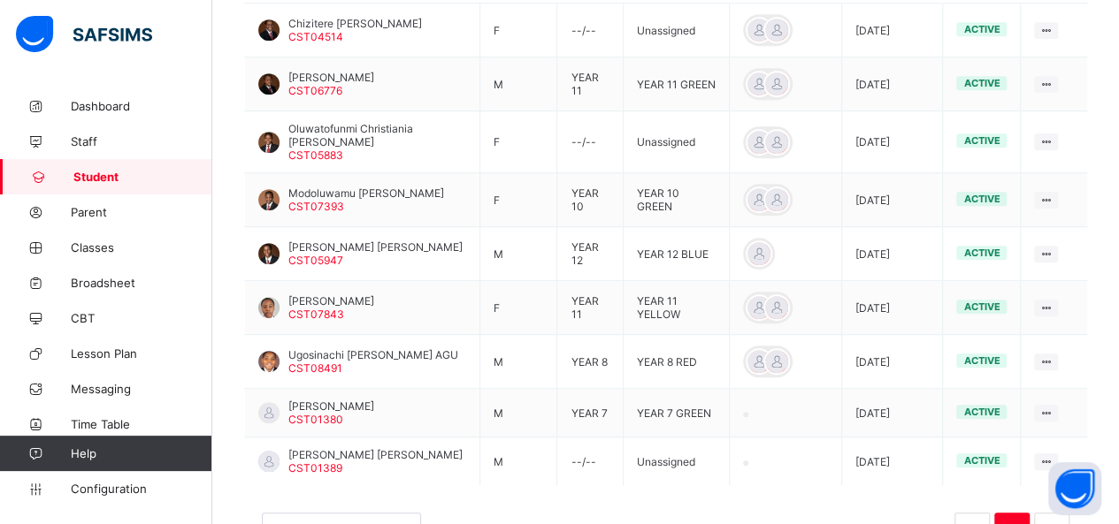
scroll to position [548, 0]
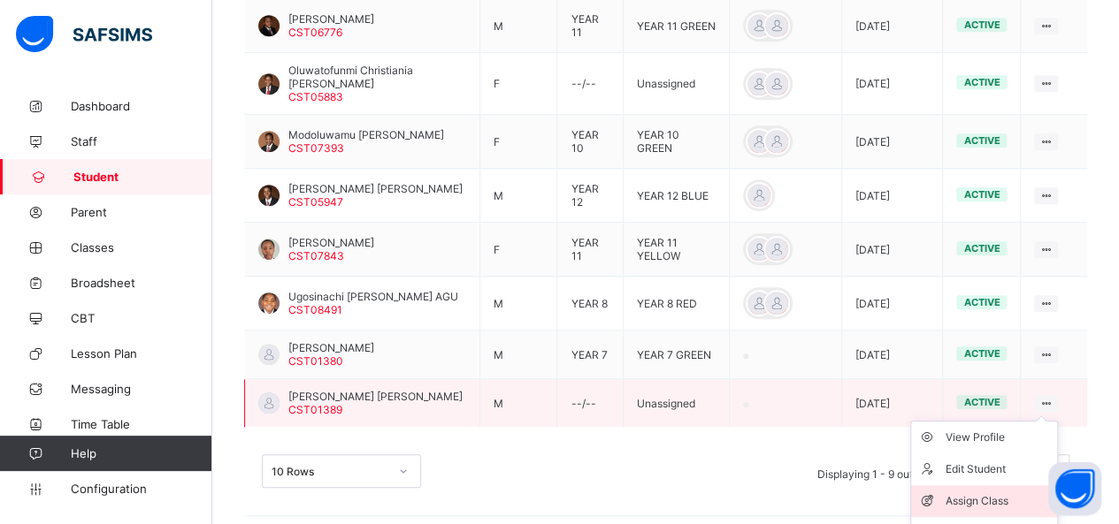
click at [986, 500] on div "Assign Class" at bounding box center [996, 502] width 105 height 18
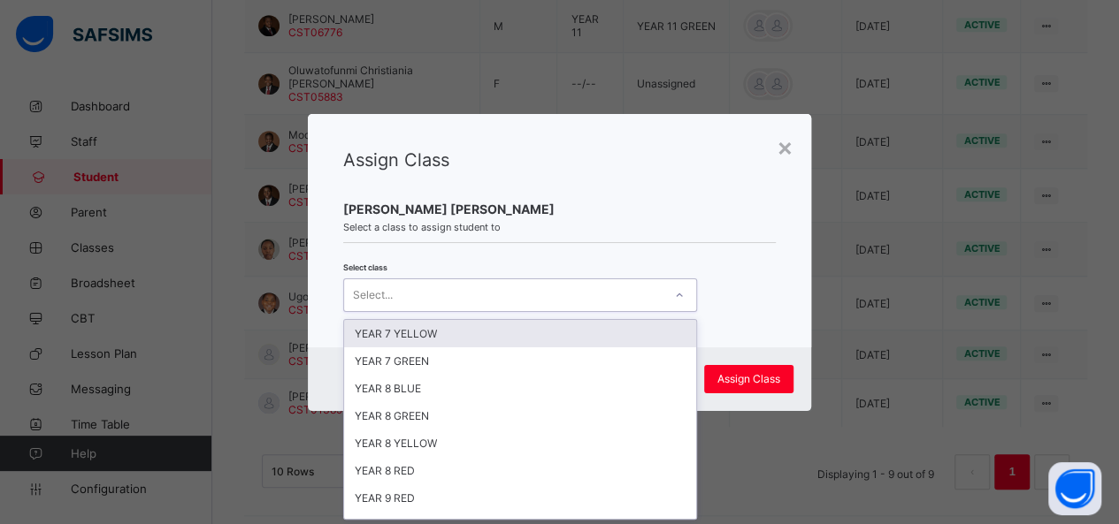
scroll to position [0, 0]
click at [676, 294] on icon at bounding box center [679, 296] width 11 height 18
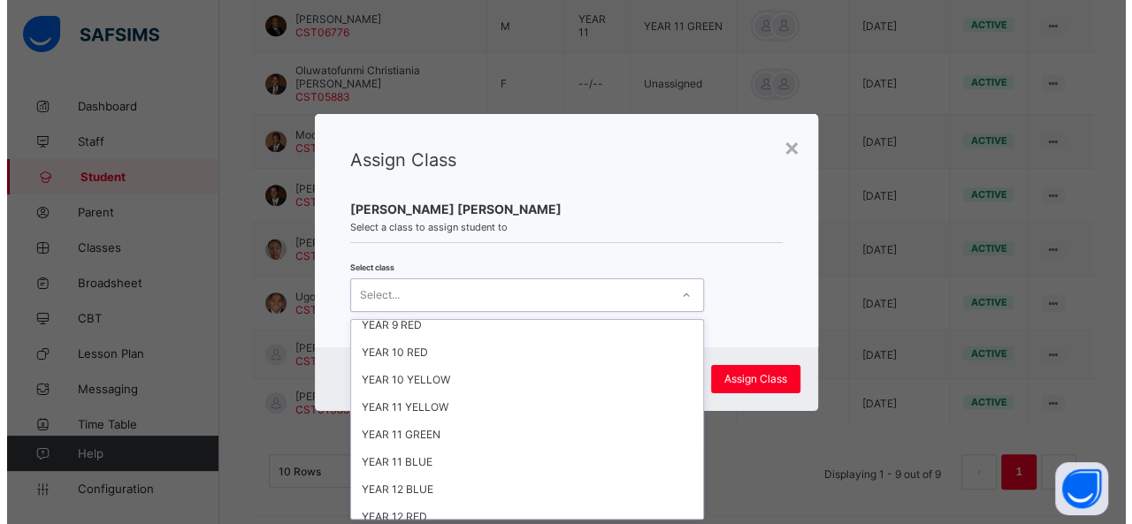
scroll to position [348, 0]
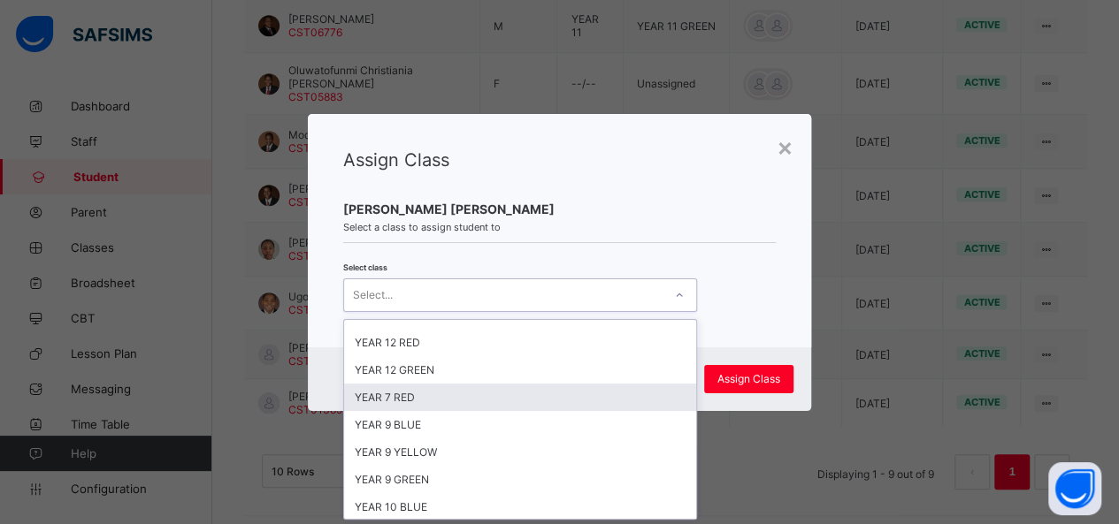
click at [538, 384] on div "YEAR 7 RED" at bounding box center [520, 397] width 352 height 27
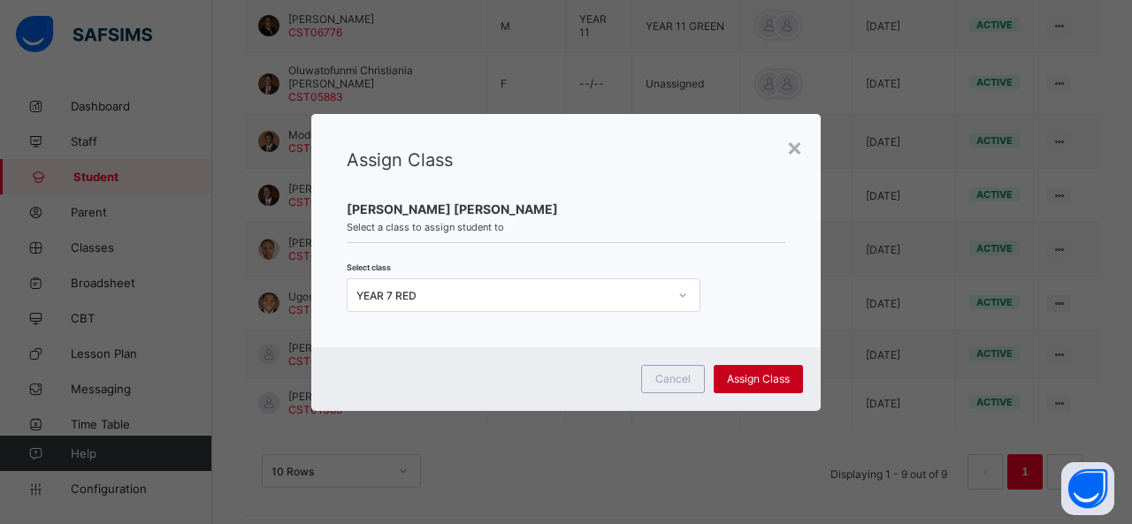
click at [770, 382] on span "Assign Class" at bounding box center [758, 378] width 63 height 13
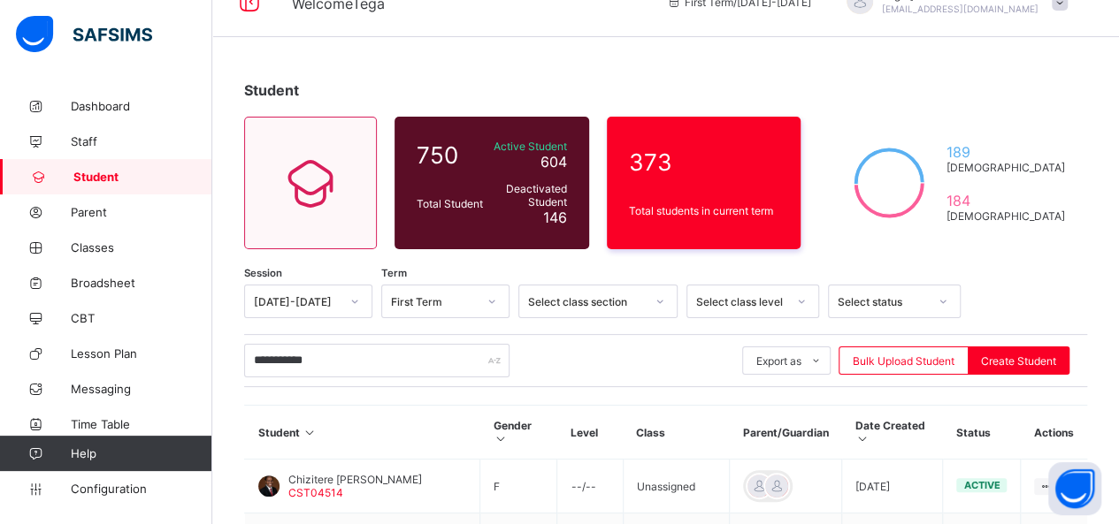
scroll to position [3, 0]
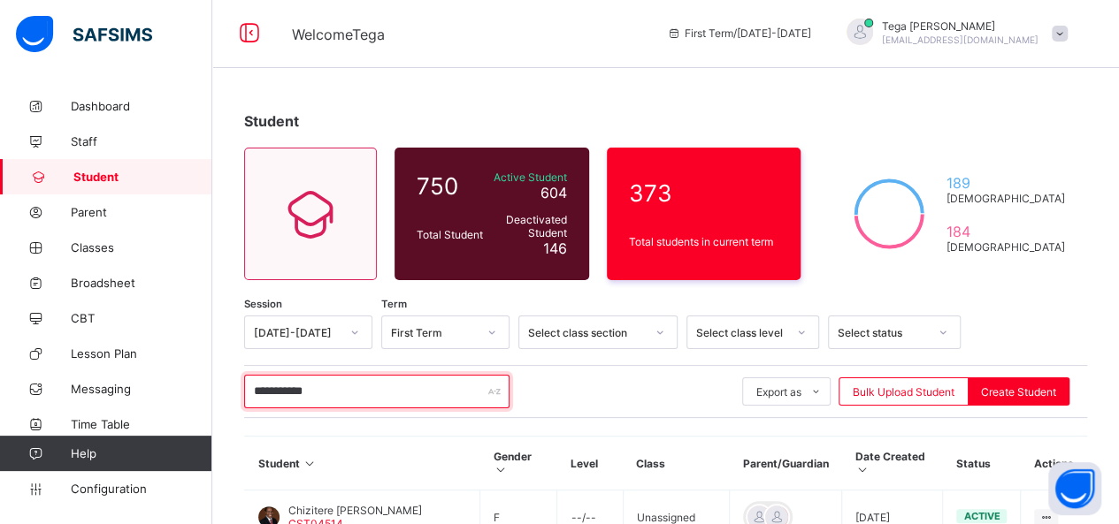
click at [336, 385] on input "**********" at bounding box center [376, 392] width 265 height 34
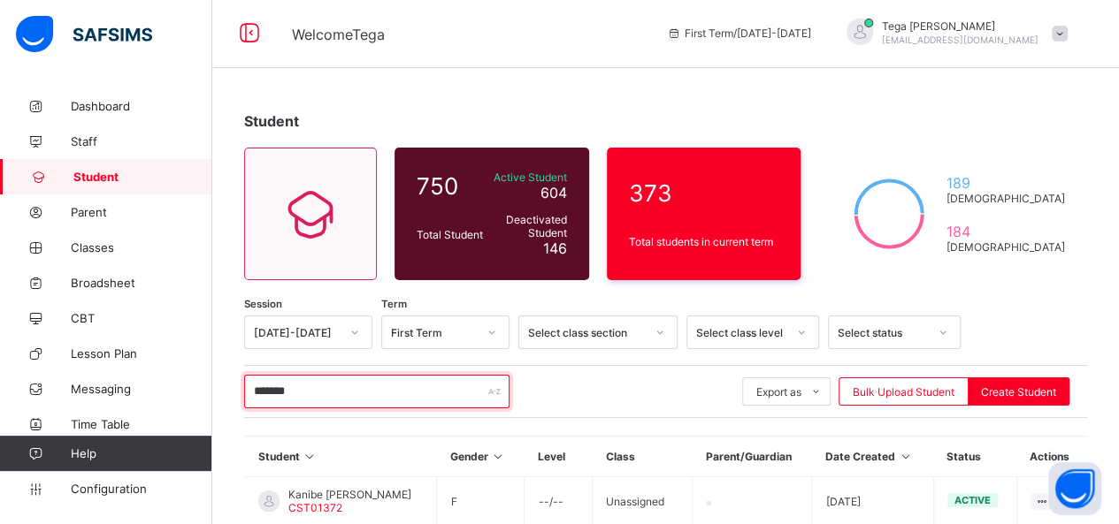
scroll to position [153, 0]
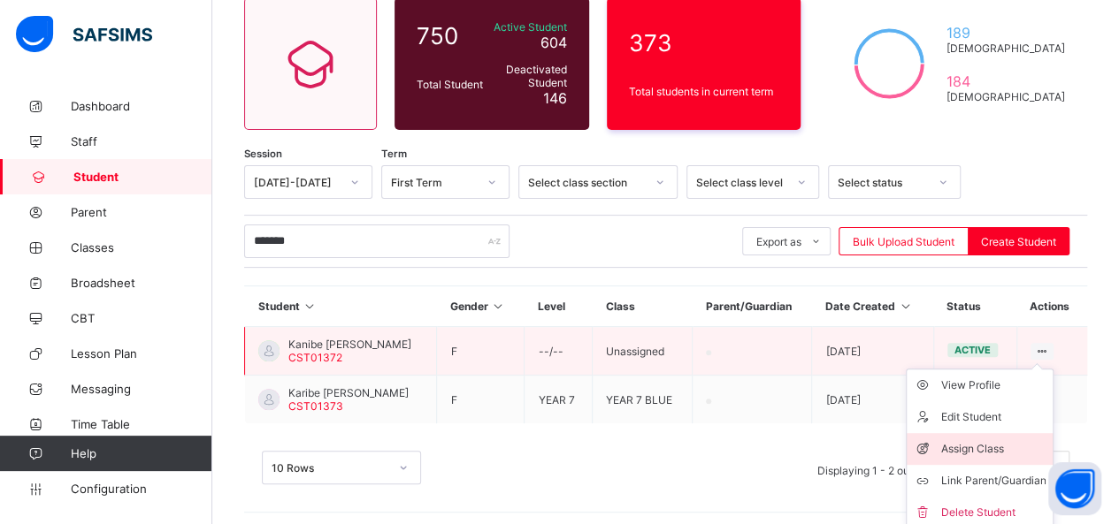
click at [1001, 441] on div "Assign Class" at bounding box center [992, 449] width 105 height 18
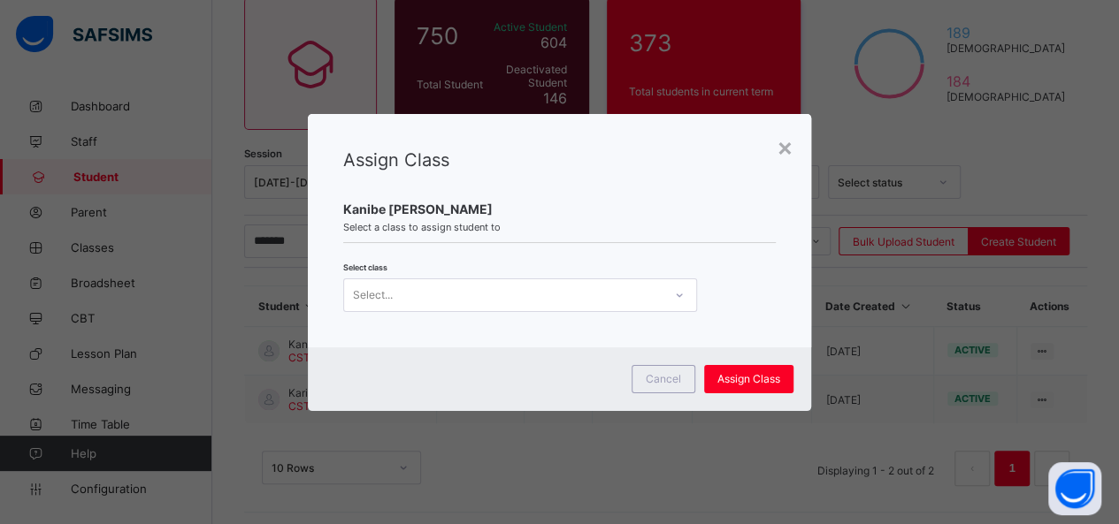
scroll to position [0, 0]
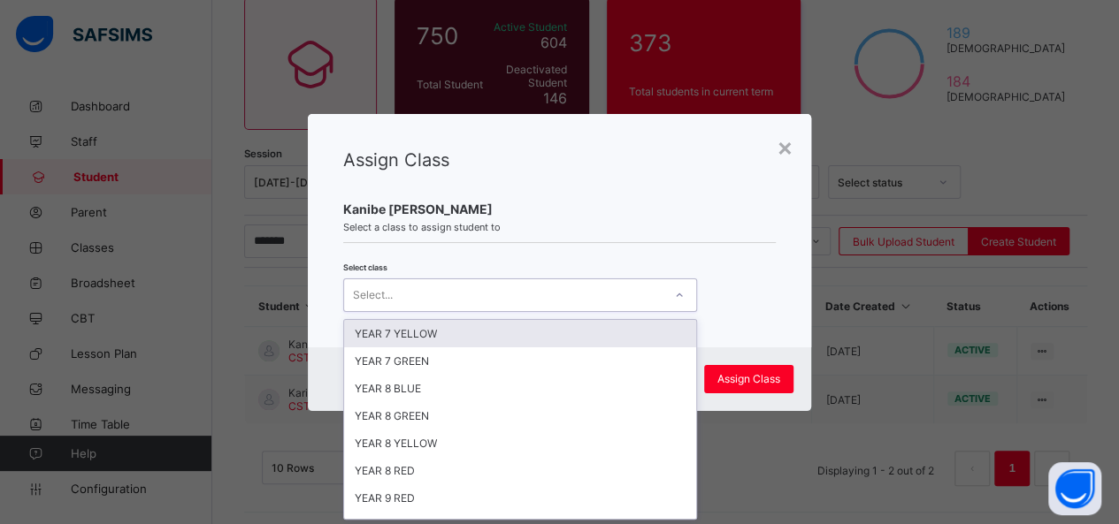
click at [678, 300] on icon at bounding box center [679, 296] width 11 height 18
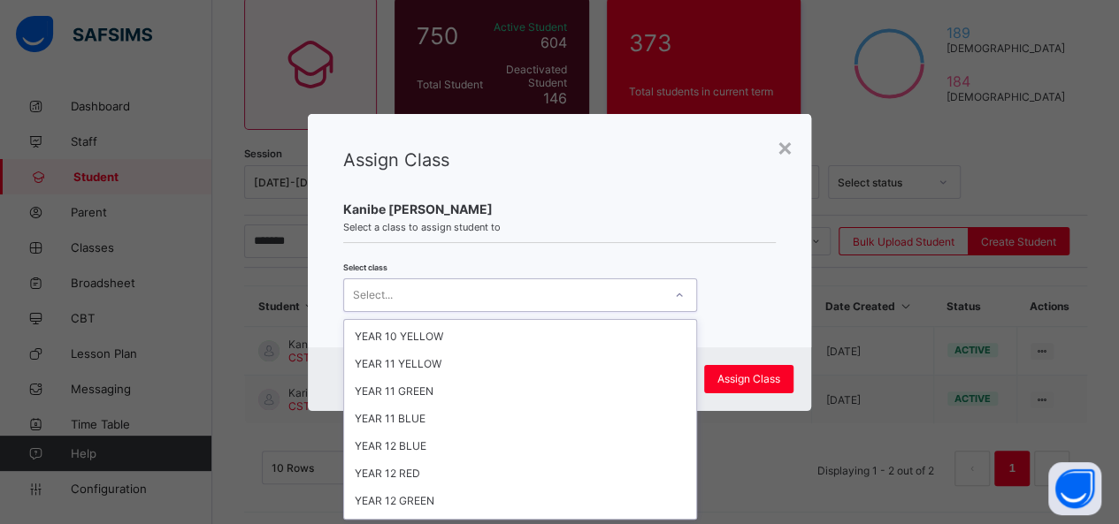
scroll to position [348, 0]
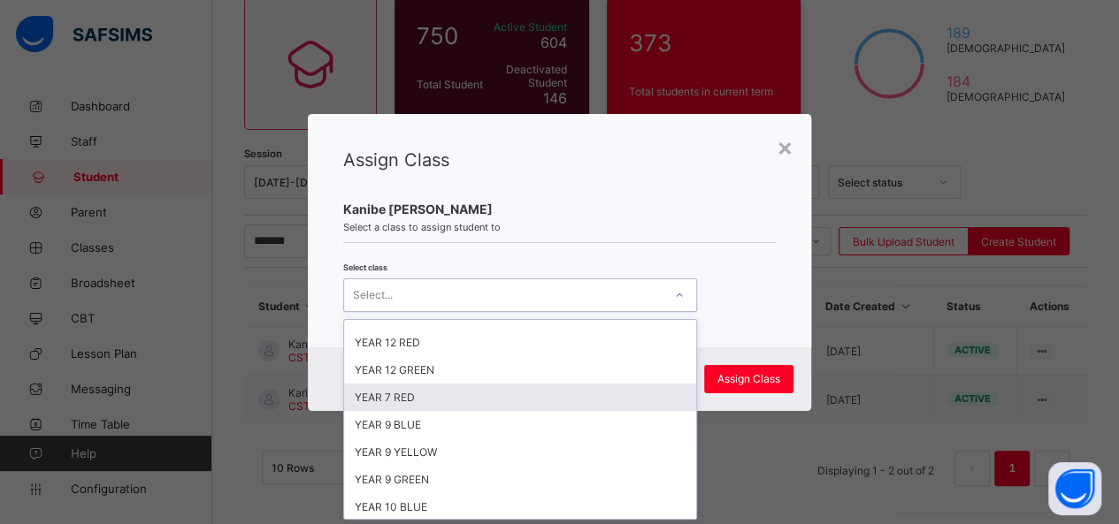
click at [541, 384] on div "YEAR 7 RED" at bounding box center [520, 397] width 352 height 27
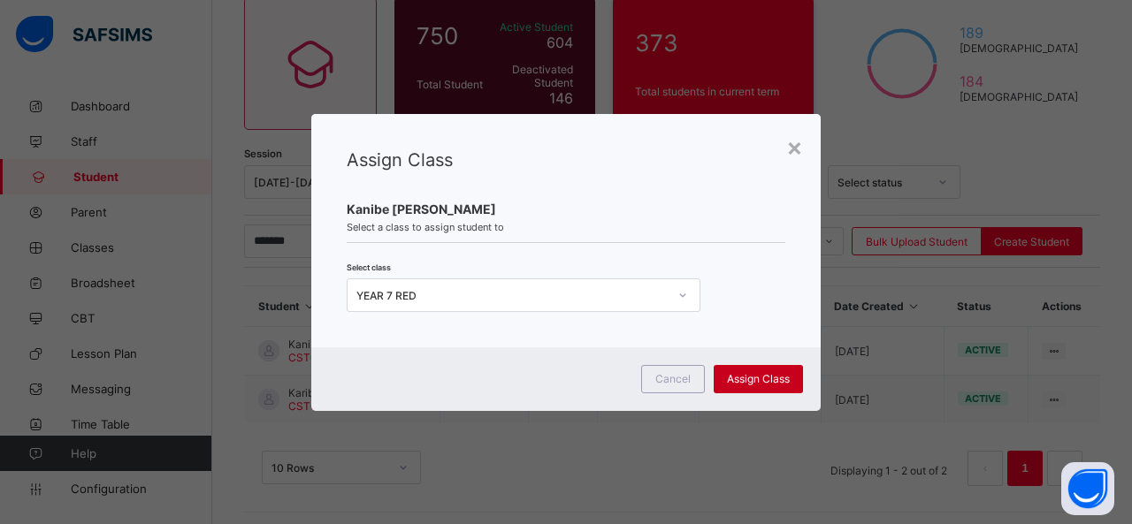
click at [742, 383] on span "Assign Class" at bounding box center [758, 378] width 63 height 13
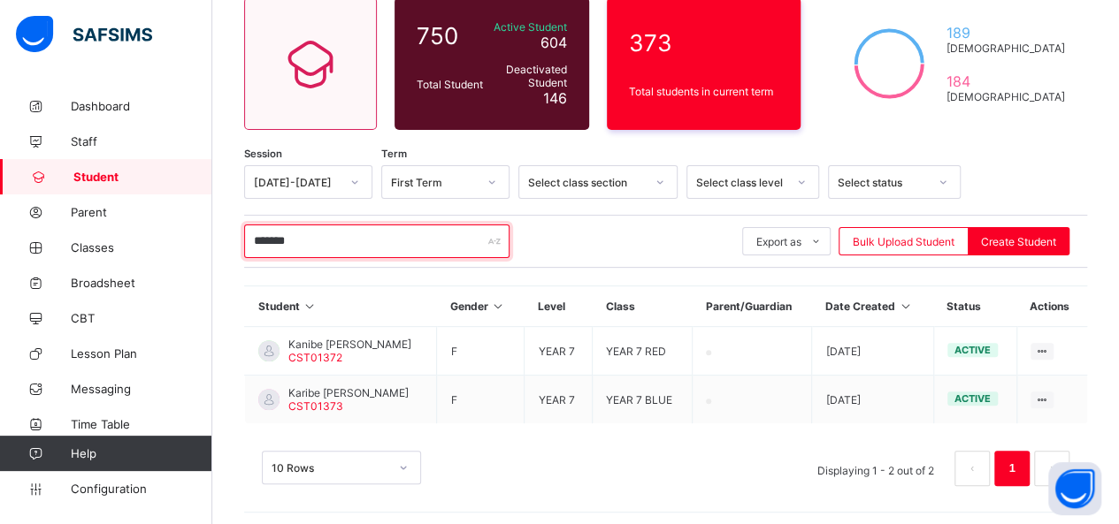
click at [348, 237] on input "*******" at bounding box center [376, 242] width 265 height 34
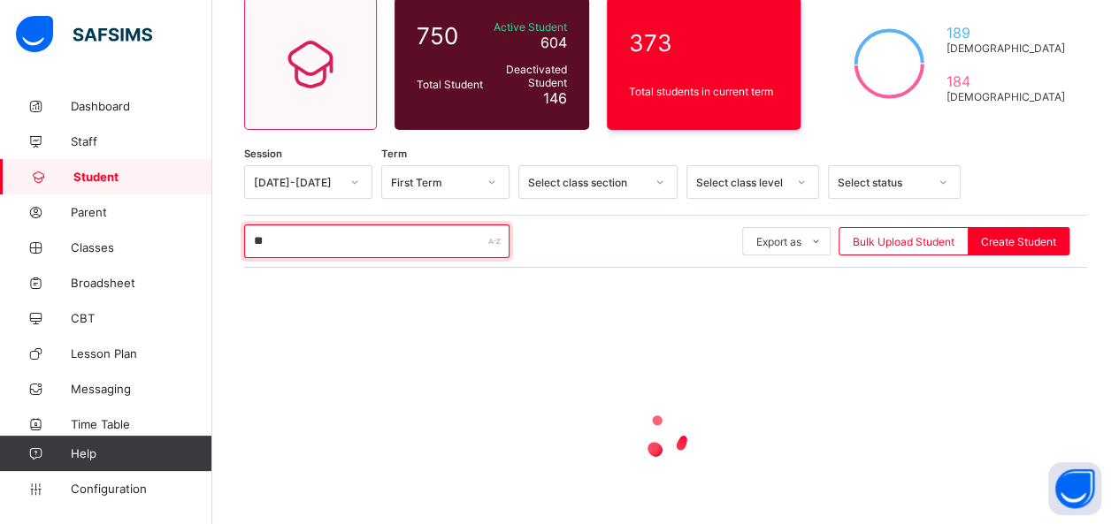
type input "*"
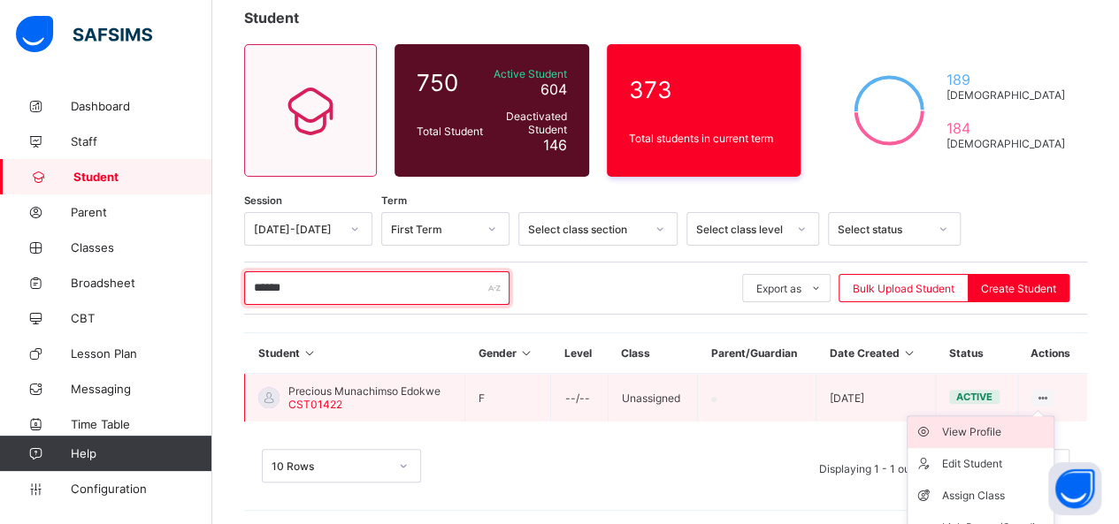
scroll to position [153, 0]
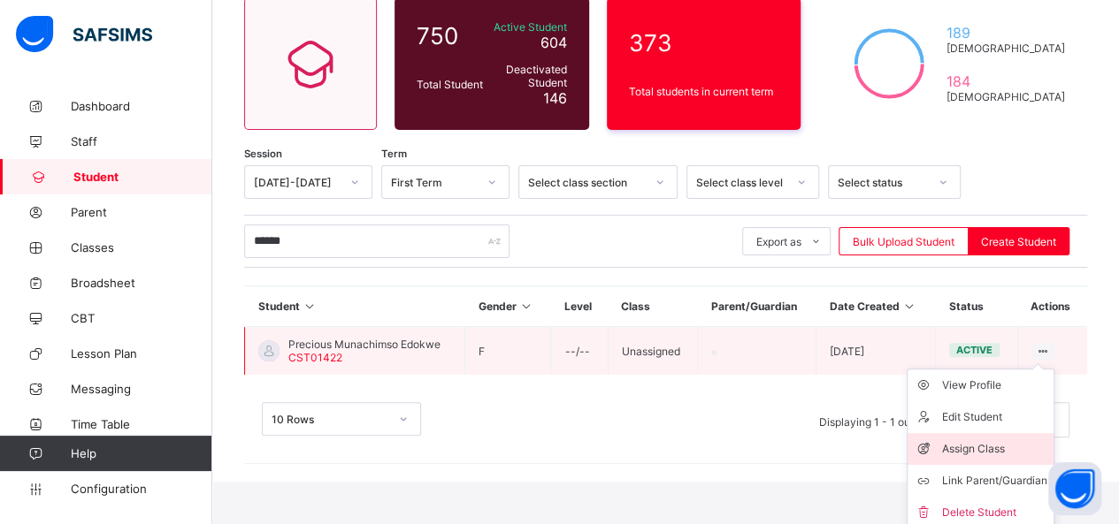
click at [1000, 443] on div "Assign Class" at bounding box center [993, 449] width 105 height 18
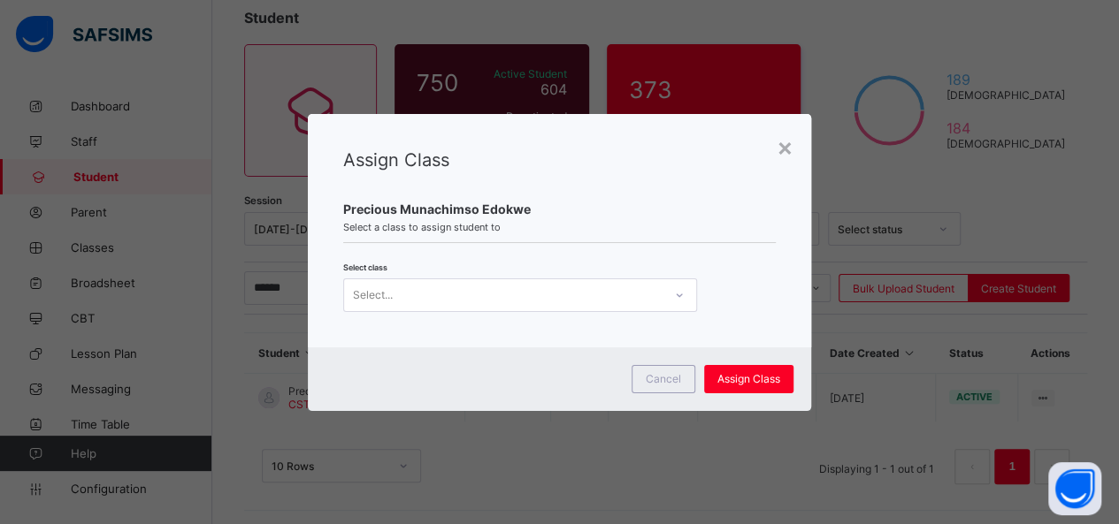
scroll to position [0, 0]
click at [677, 294] on icon at bounding box center [679, 296] width 11 height 18
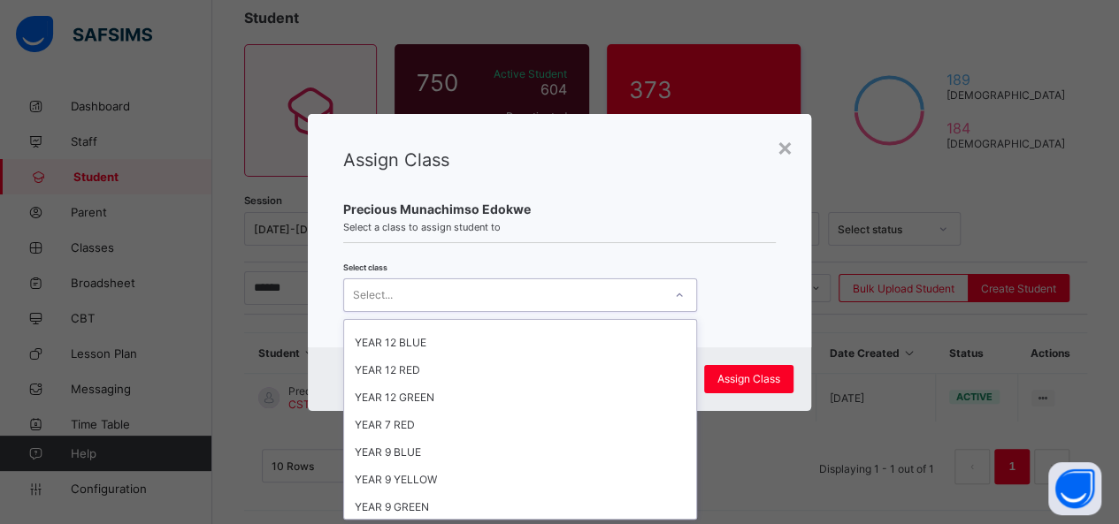
scroll to position [348, 0]
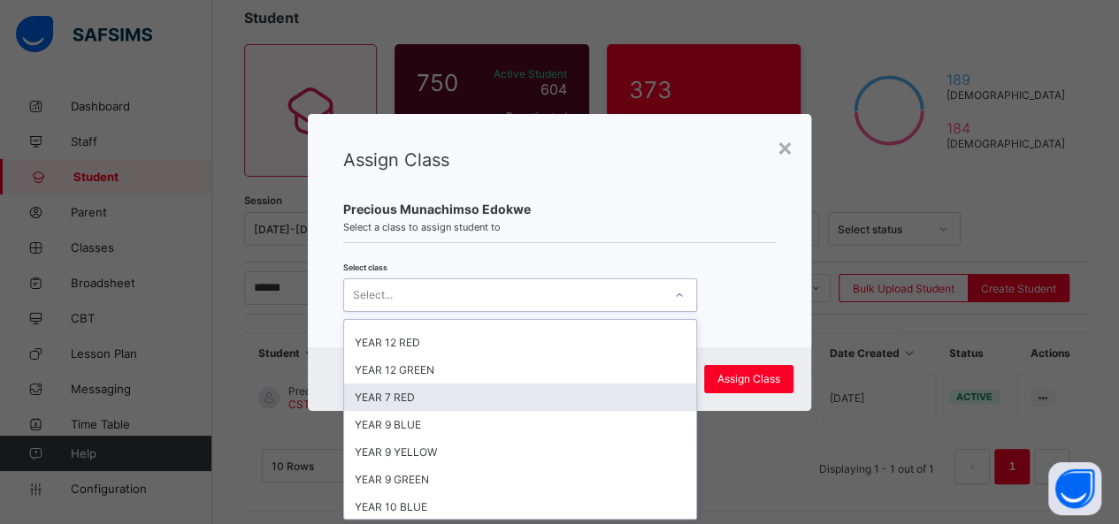
click at [535, 386] on div "YEAR 7 RED" at bounding box center [520, 397] width 352 height 27
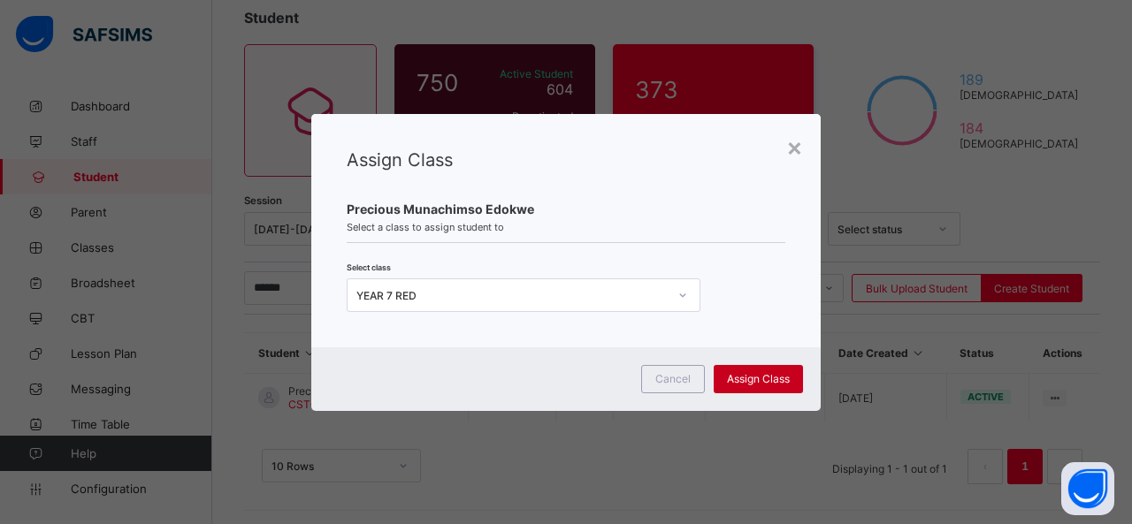
click at [752, 373] on span "Assign Class" at bounding box center [758, 378] width 63 height 13
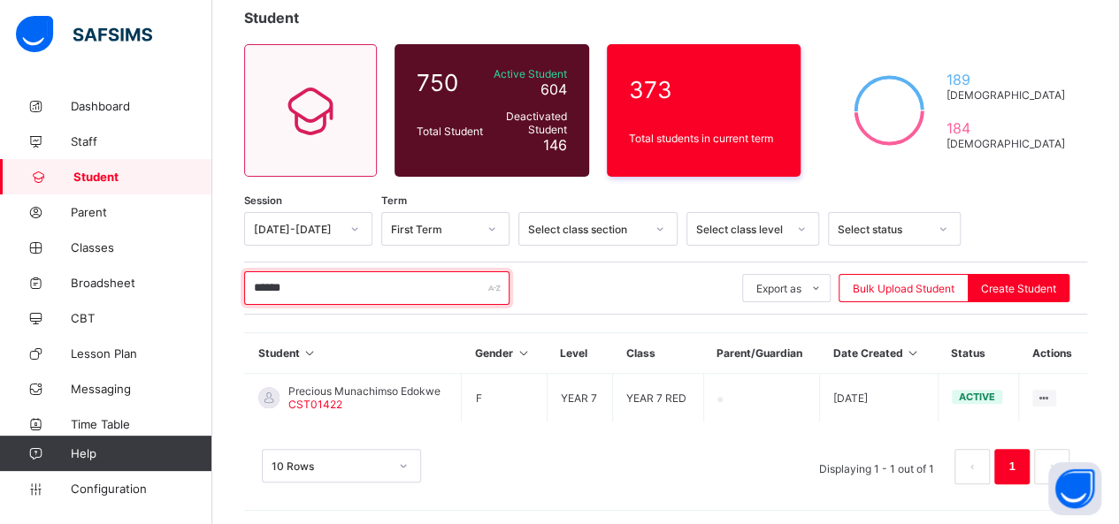
click at [305, 287] on input "******" at bounding box center [376, 288] width 265 height 34
click at [273, 284] on input "******" at bounding box center [376, 288] width 265 height 34
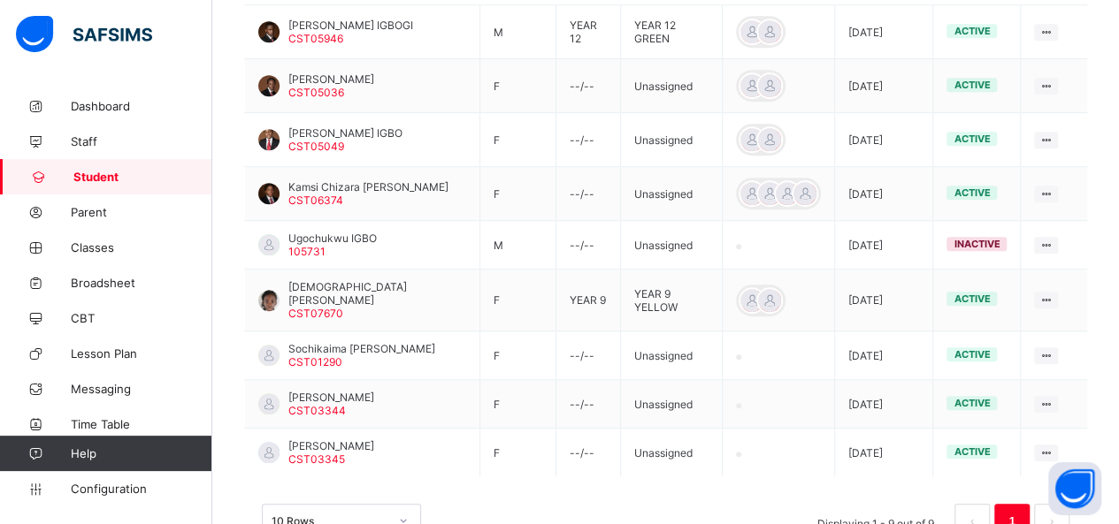
scroll to position [493, 0]
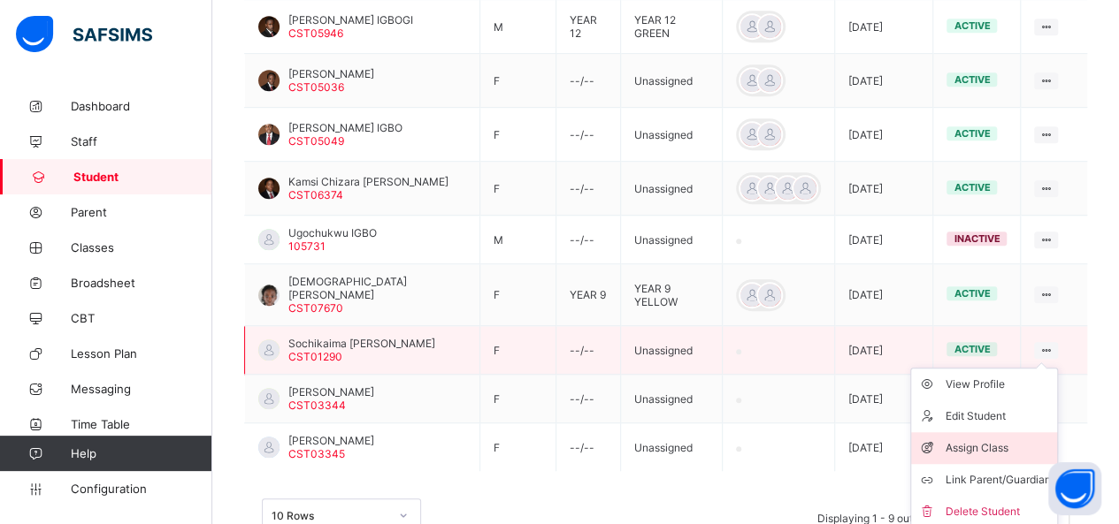
click at [1015, 440] on div "Assign Class" at bounding box center [996, 449] width 105 height 18
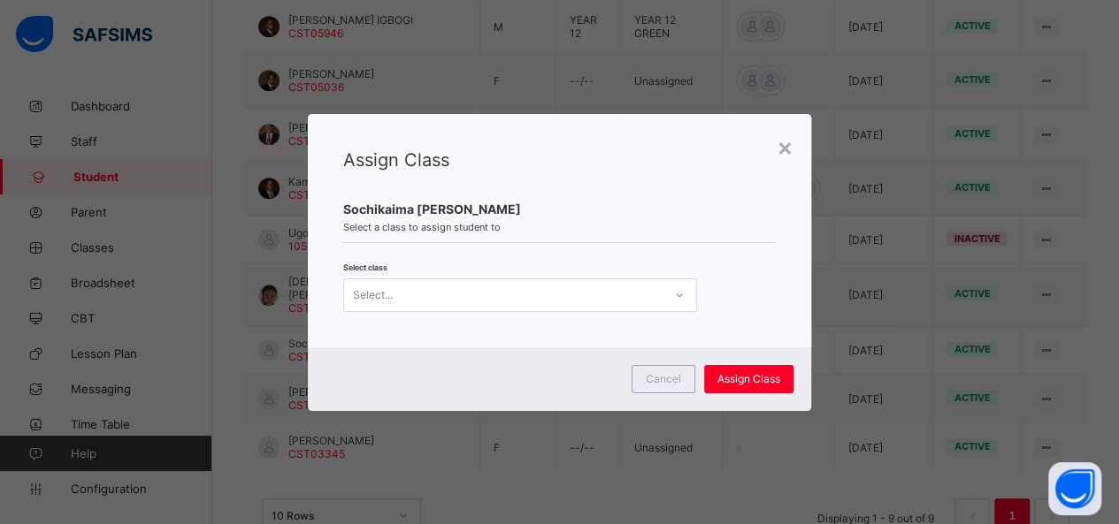
scroll to position [0, 0]
click at [676, 291] on icon at bounding box center [679, 296] width 11 height 18
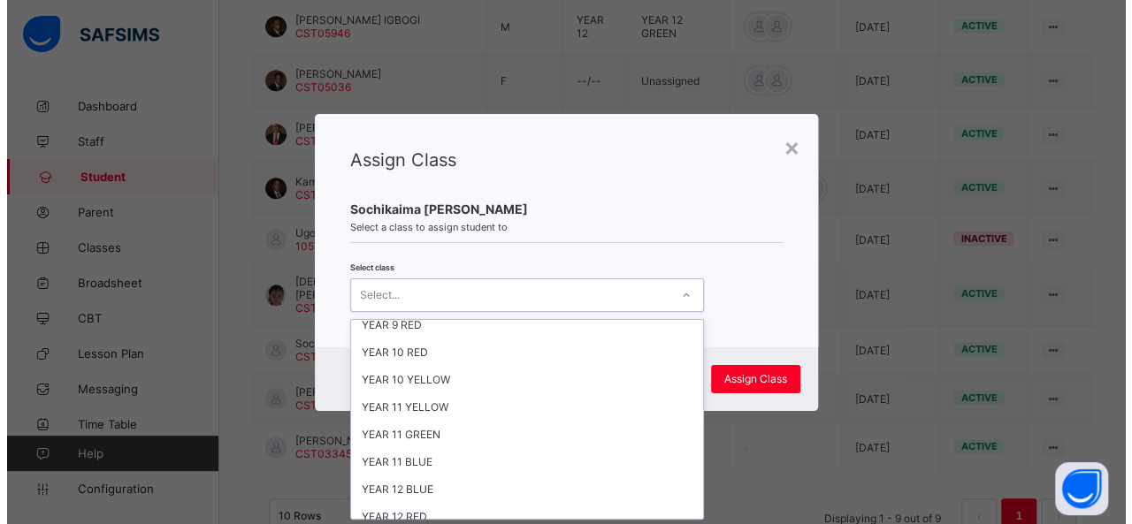
scroll to position [348, 0]
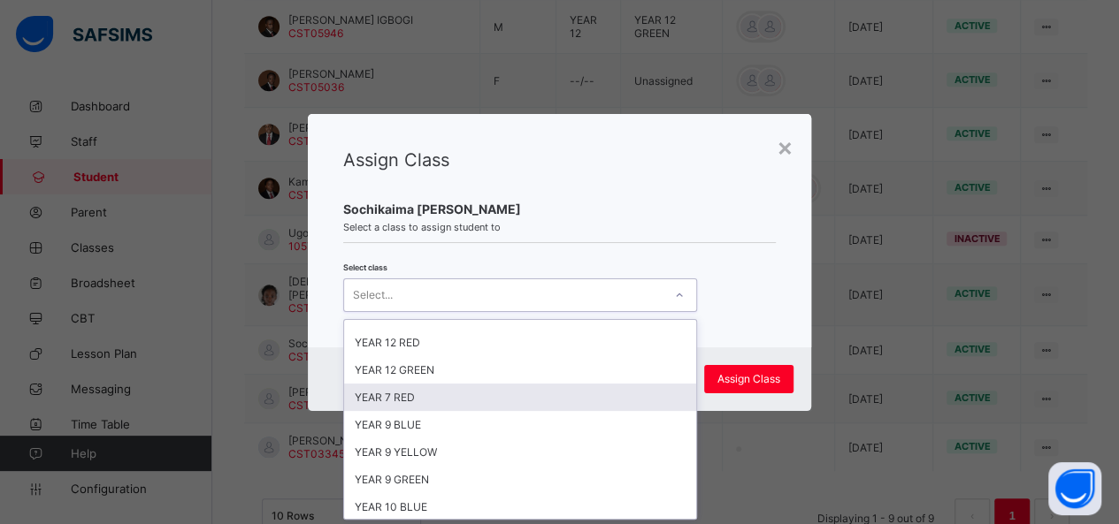
click at [528, 386] on div "YEAR 7 RED" at bounding box center [520, 397] width 352 height 27
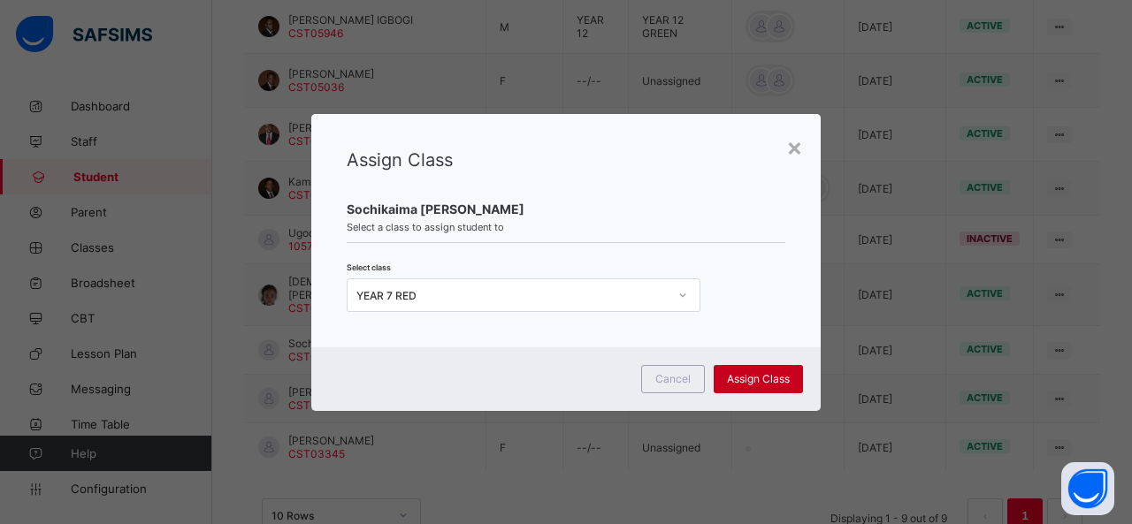
click at [755, 378] on span "Assign Class" at bounding box center [758, 378] width 63 height 13
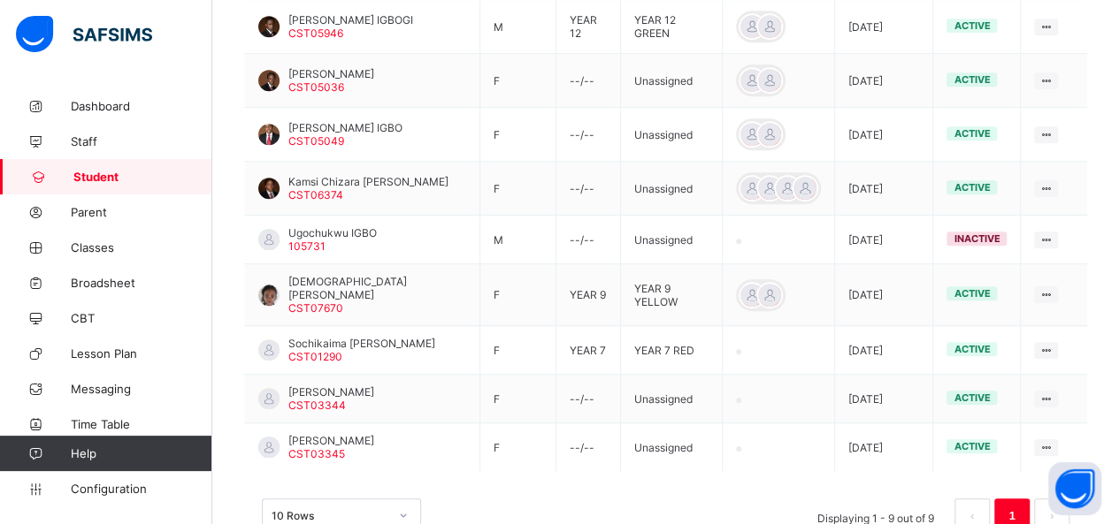
scroll to position [35, 0]
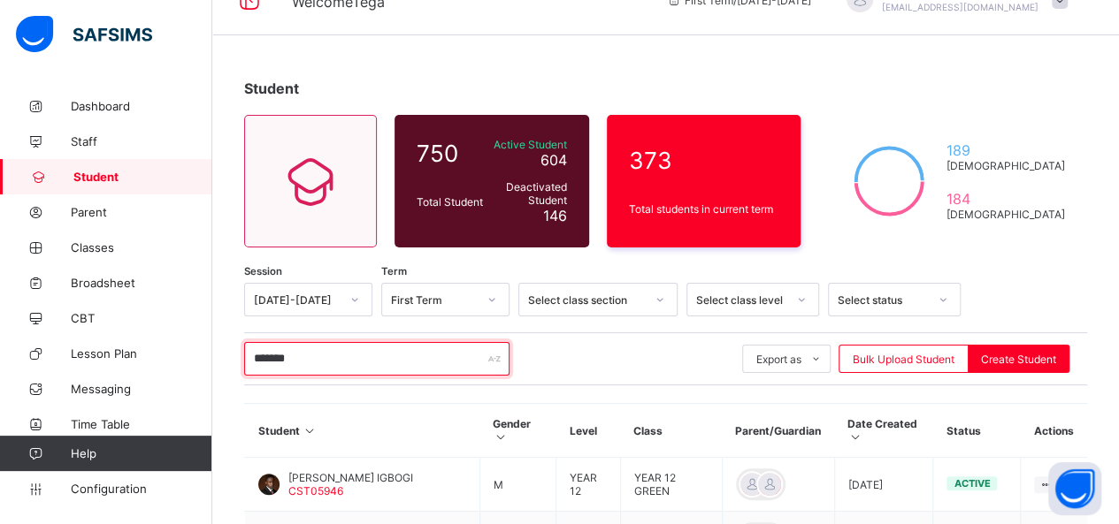
click at [348, 363] on input "*******" at bounding box center [376, 359] width 265 height 34
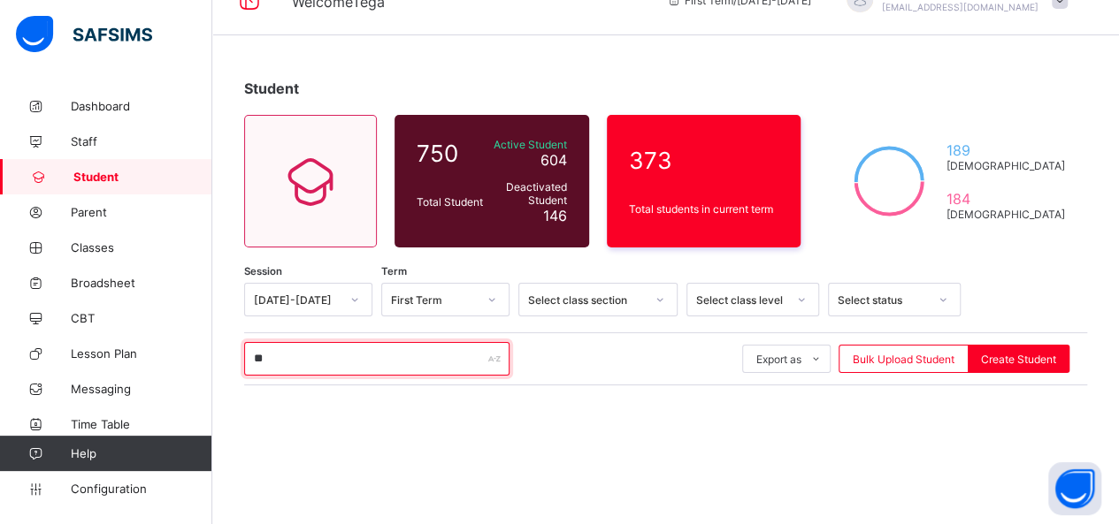
type input "*"
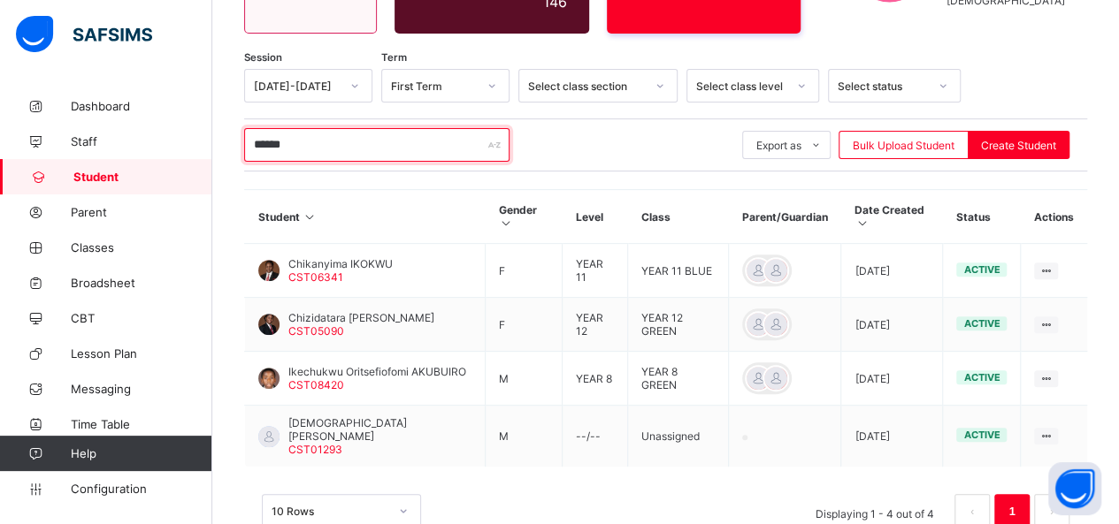
scroll to position [259, 0]
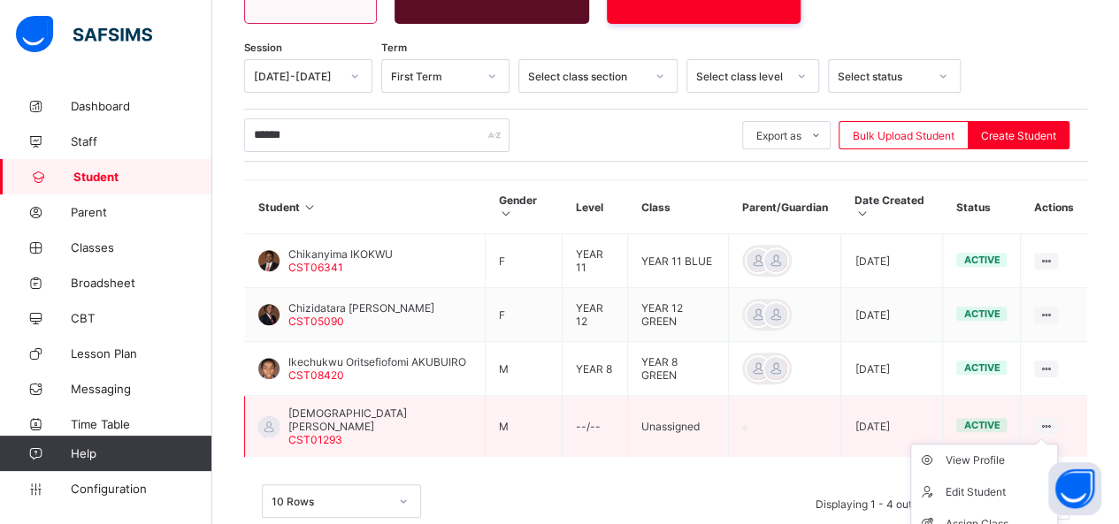
click at [1053, 420] on icon at bounding box center [1045, 426] width 15 height 13
click at [1010, 516] on div "Assign Class" at bounding box center [996, 525] width 105 height 18
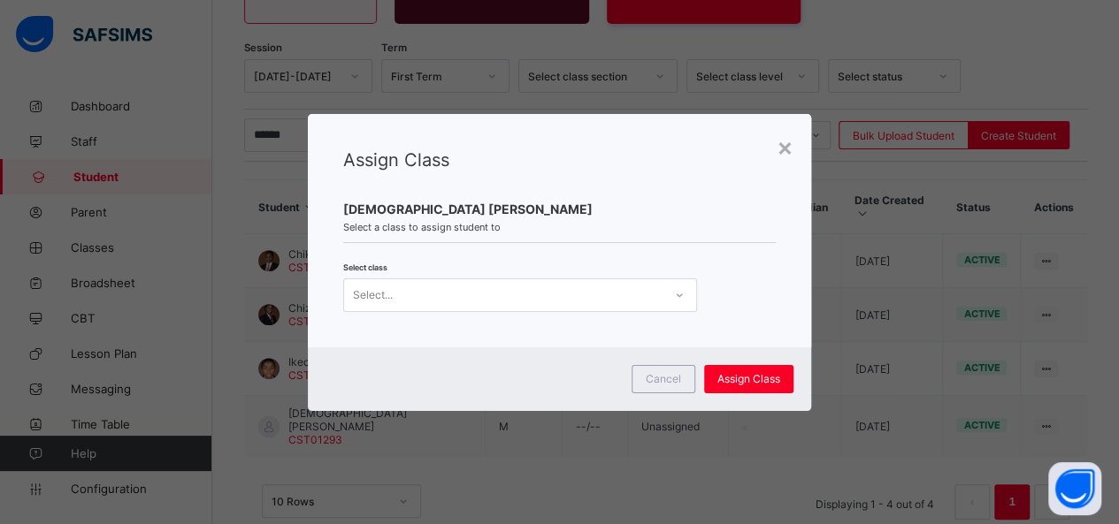
scroll to position [0, 0]
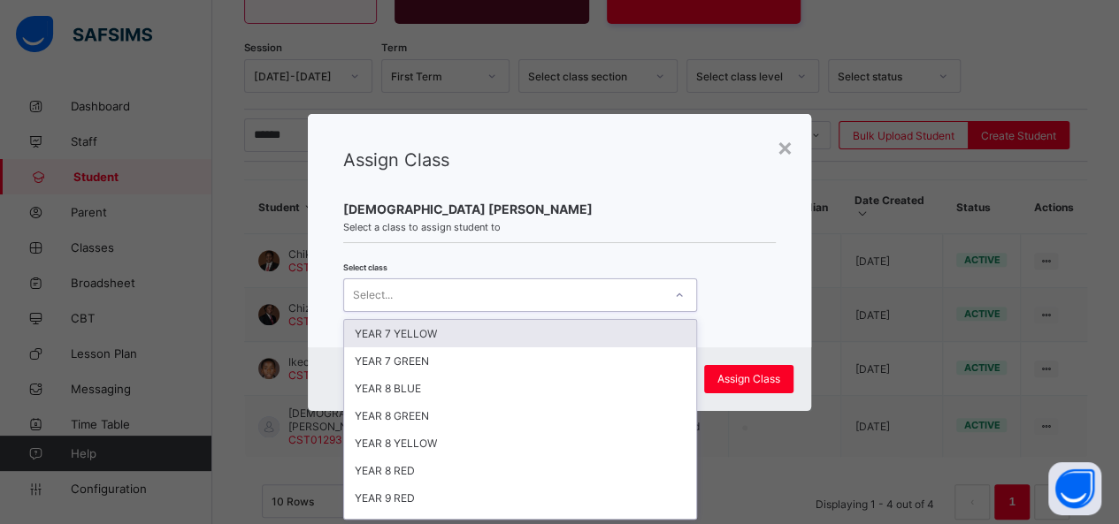
click at [676, 295] on icon at bounding box center [679, 296] width 11 height 18
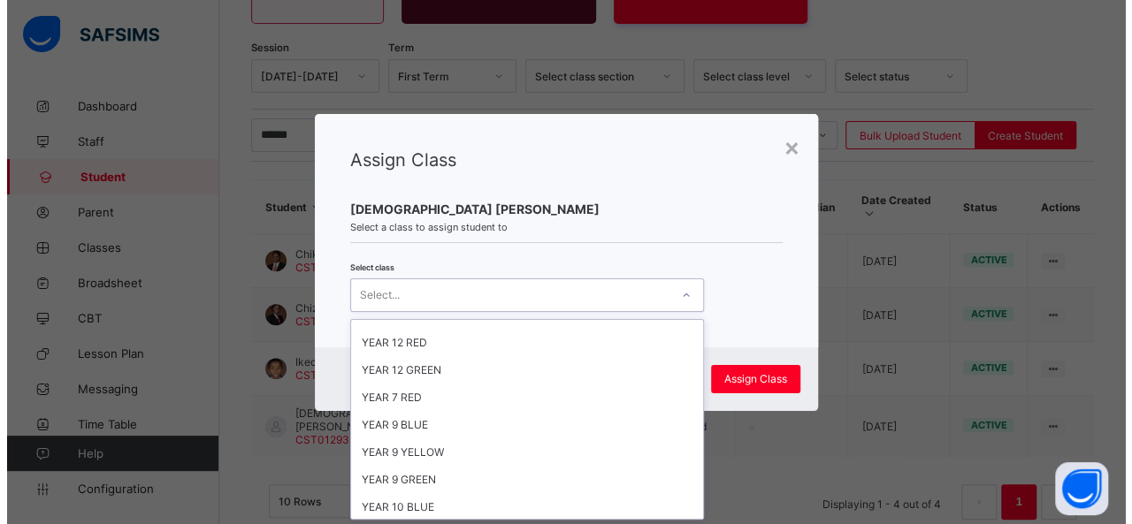
scroll to position [347, 0]
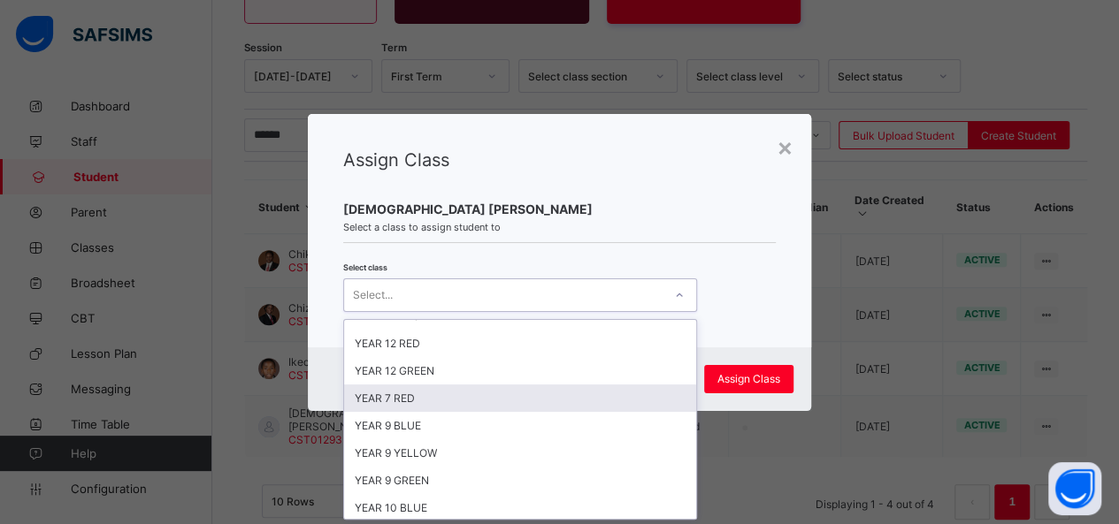
click at [532, 392] on div "YEAR 7 RED" at bounding box center [520, 398] width 352 height 27
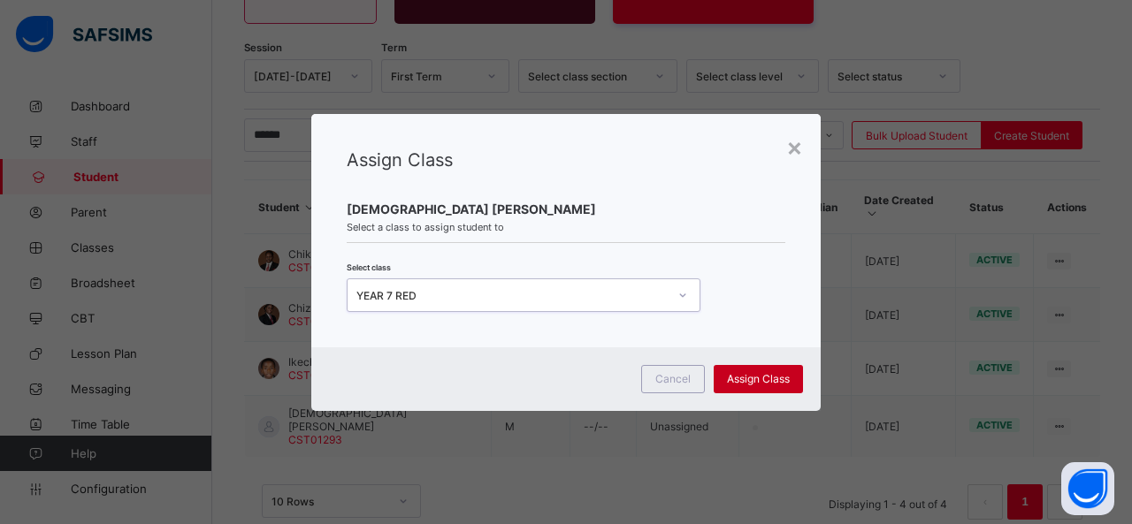
click at [748, 378] on span "Assign Class" at bounding box center [758, 378] width 63 height 13
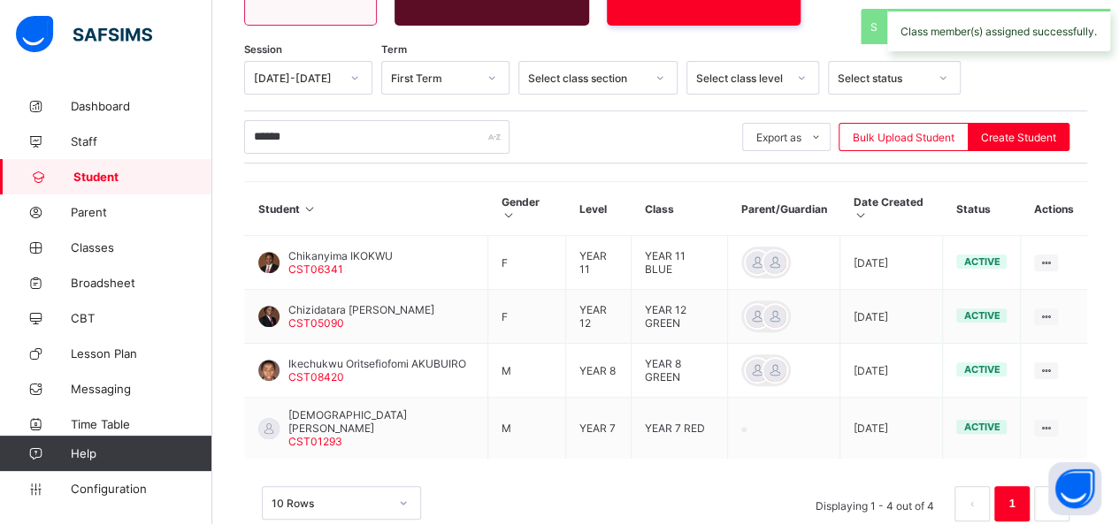
scroll to position [259, 0]
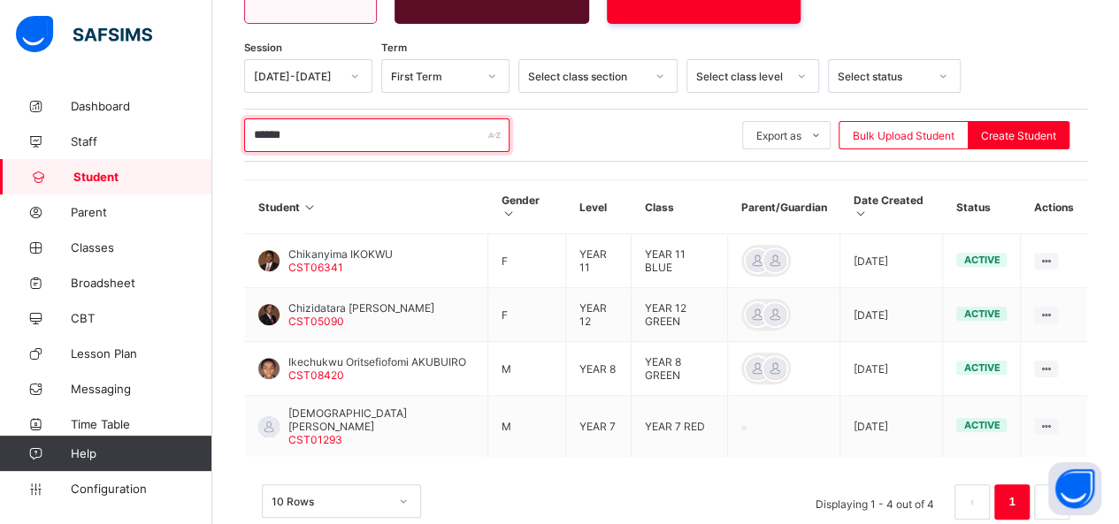
click at [311, 128] on input "******" at bounding box center [376, 135] width 265 height 34
type input "*"
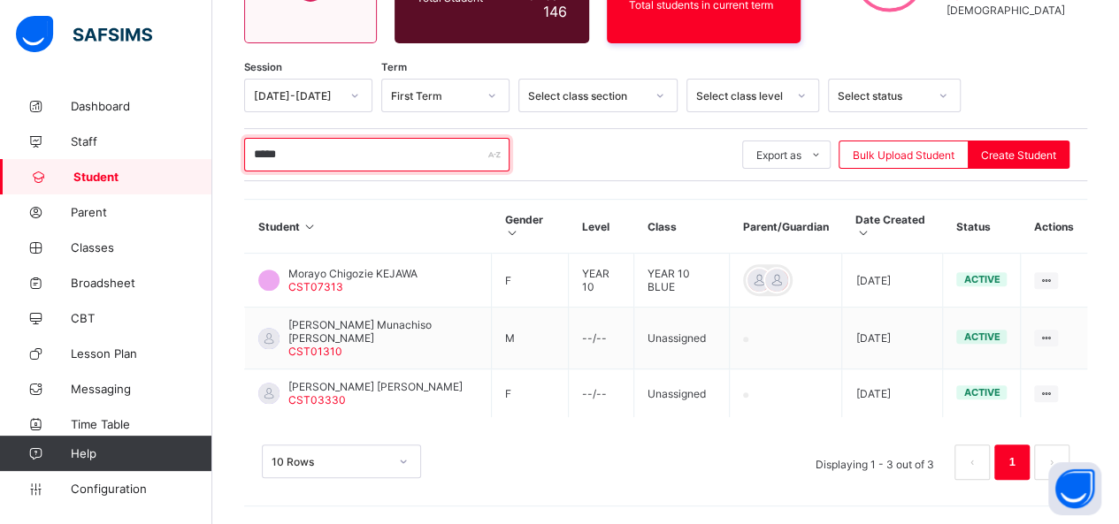
scroll to position [207, 0]
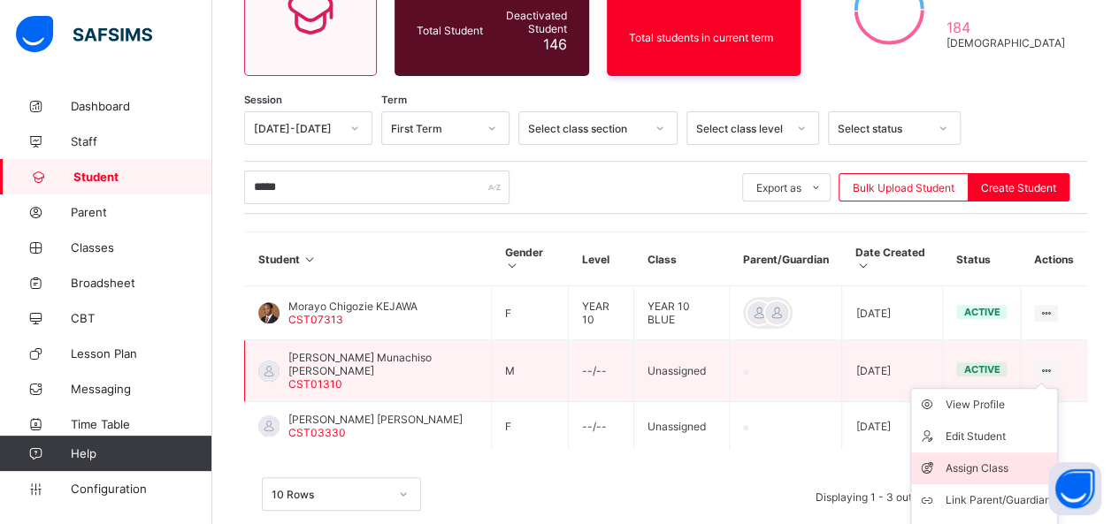
click at [982, 453] on li "Assign Class" at bounding box center [984, 469] width 146 height 32
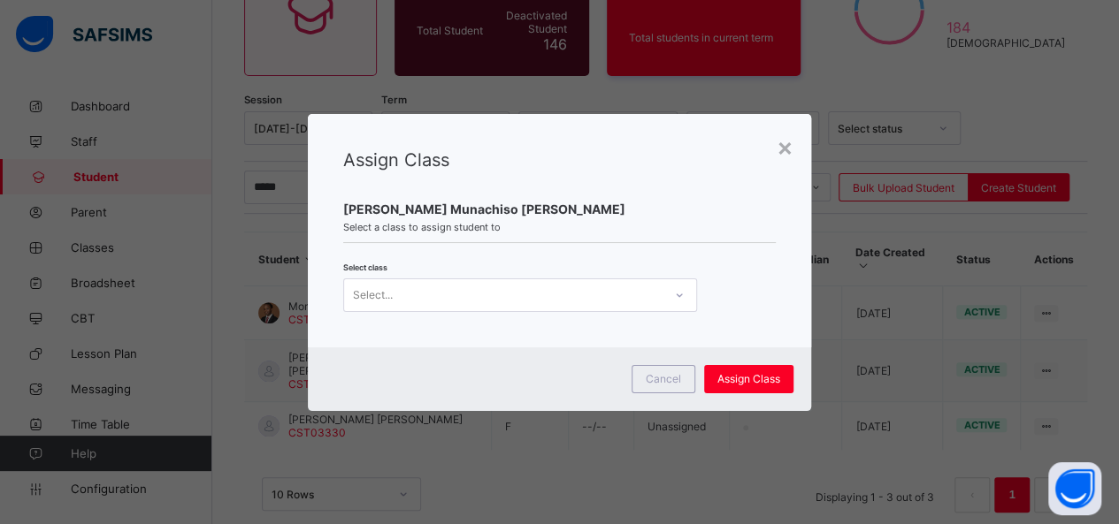
scroll to position [0, 0]
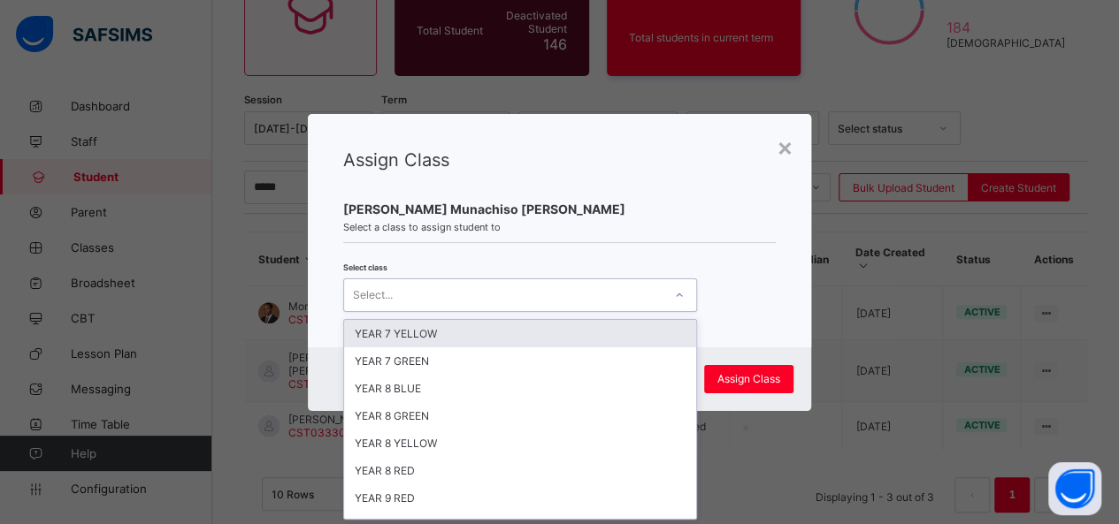
click at [674, 294] on icon at bounding box center [679, 296] width 11 height 18
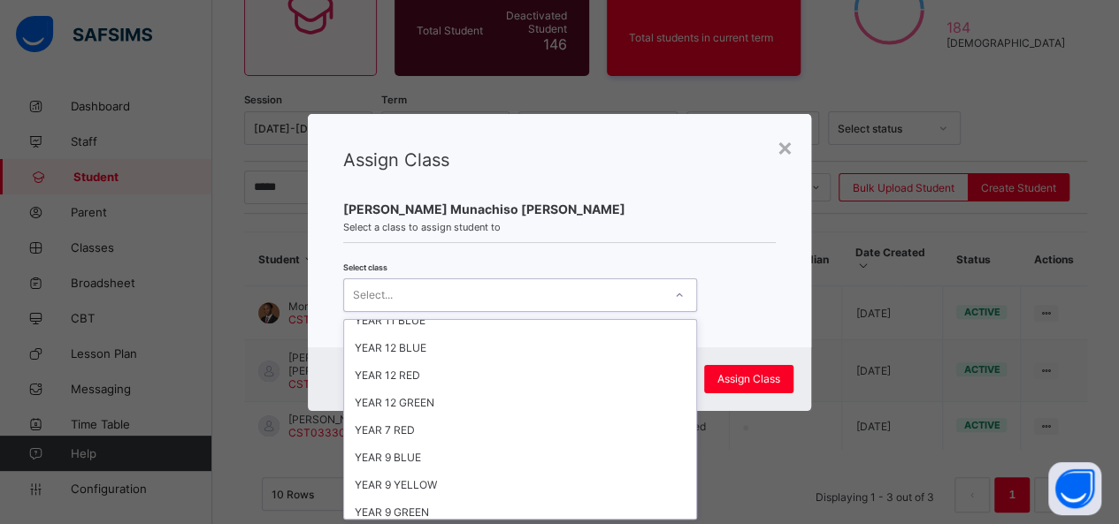
scroll to position [348, 0]
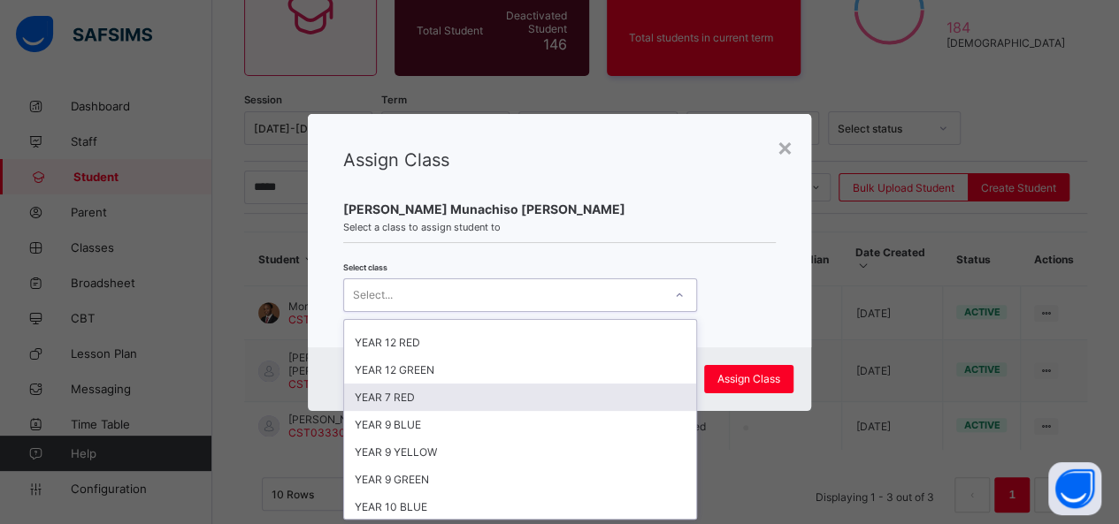
click at [512, 384] on div "YEAR 7 RED" at bounding box center [520, 397] width 352 height 27
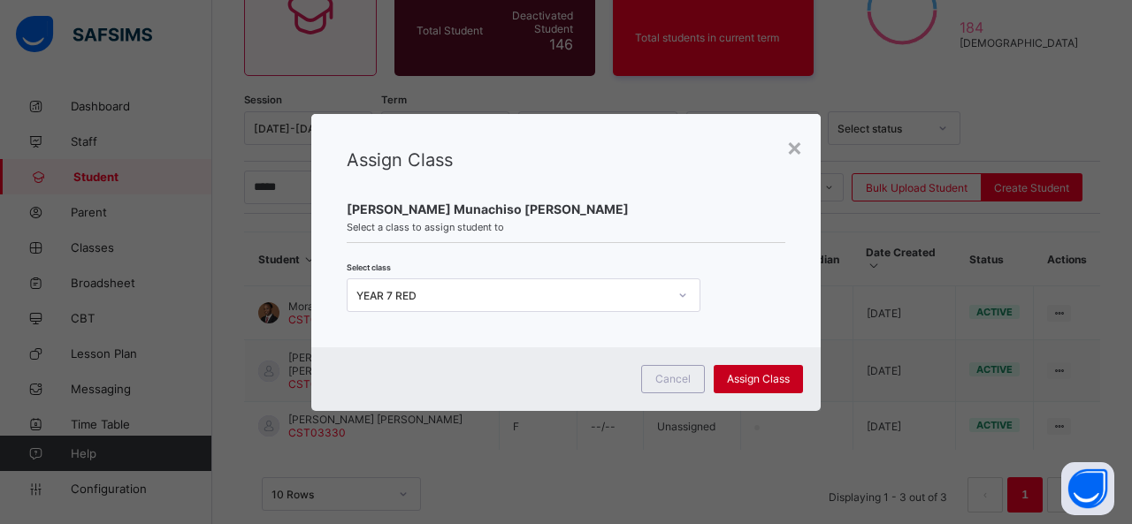
click at [775, 374] on span "Assign Class" at bounding box center [758, 378] width 63 height 13
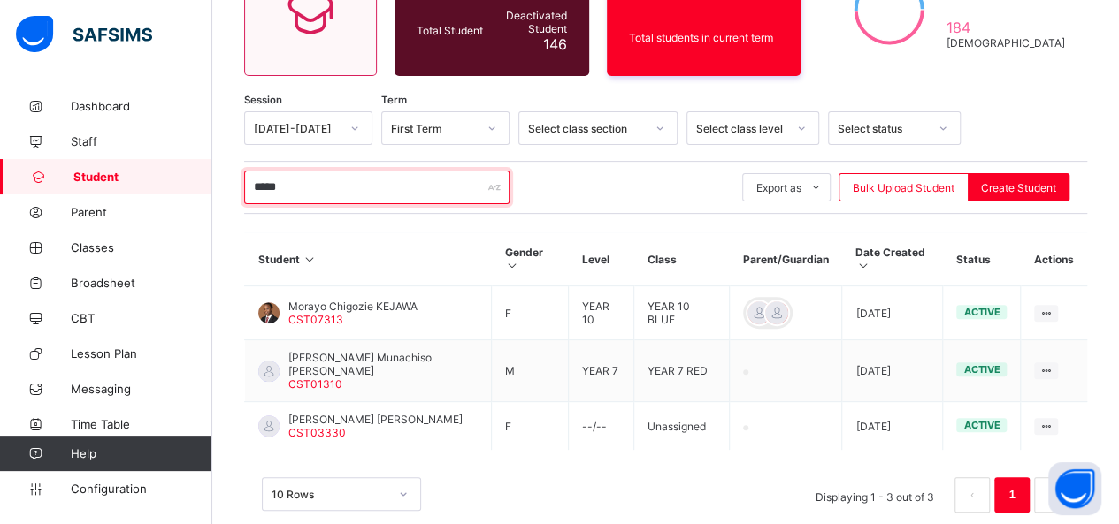
click at [378, 190] on input "*****" at bounding box center [376, 188] width 265 height 34
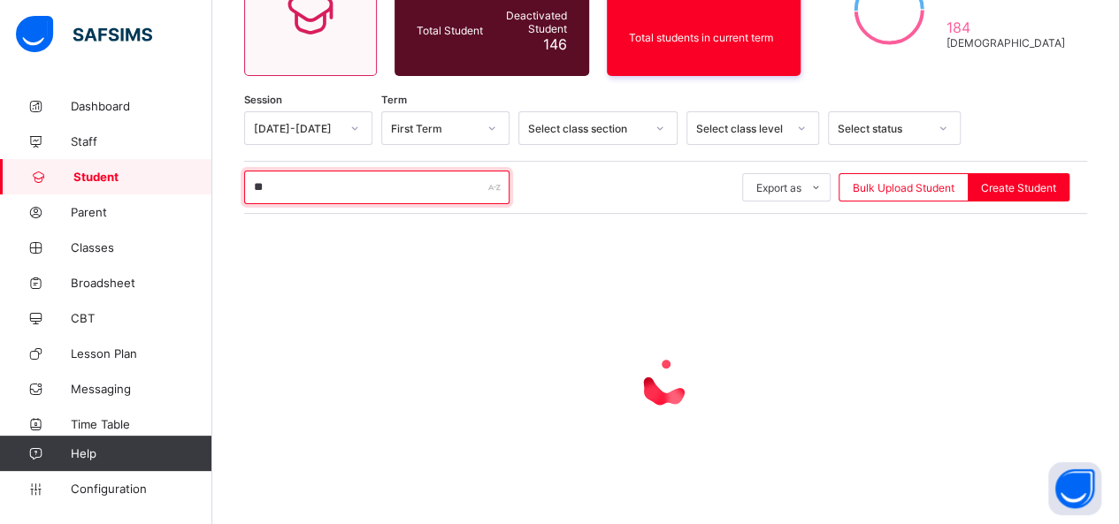
type input "*"
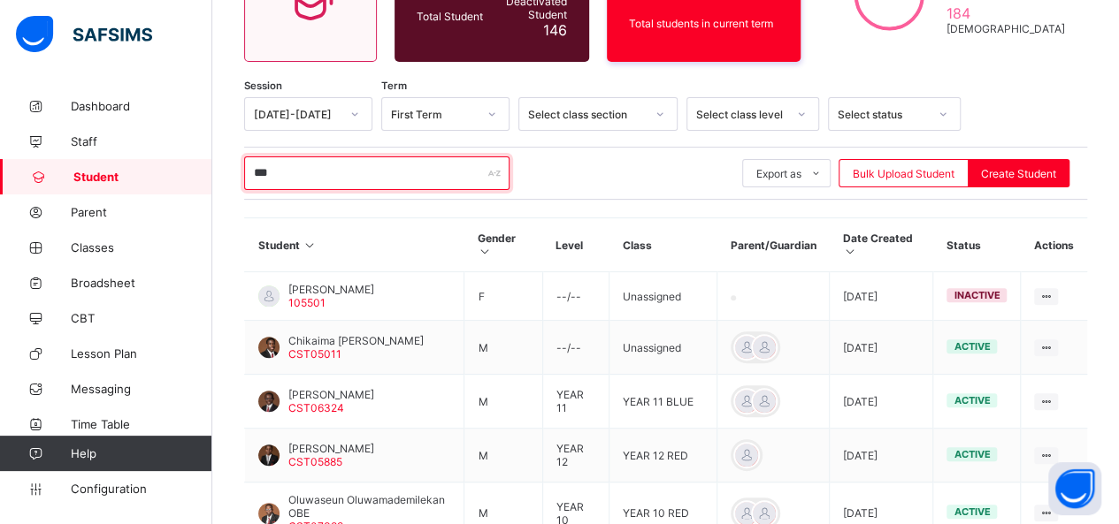
scroll to position [127, 0]
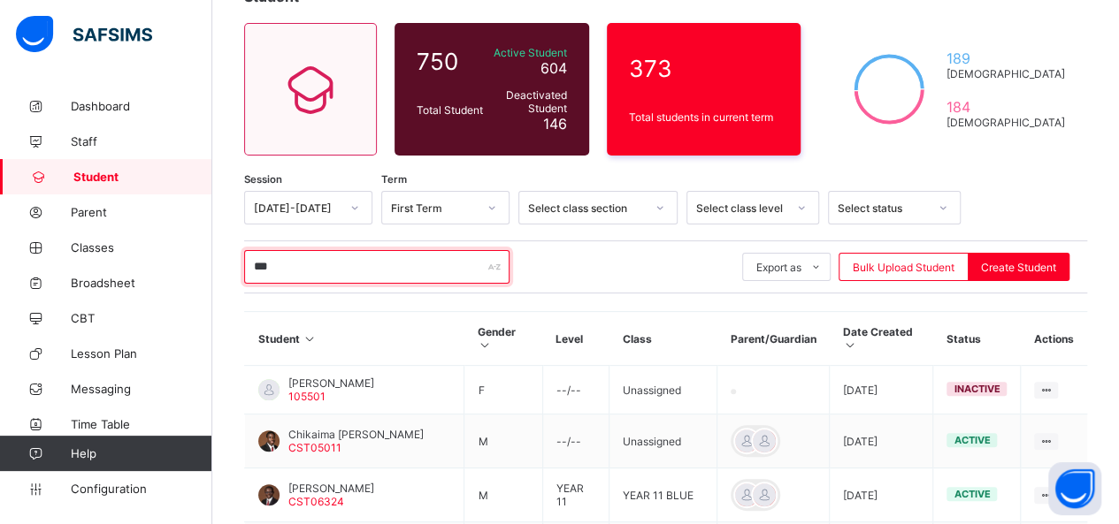
click at [281, 282] on input "***" at bounding box center [376, 267] width 265 height 34
type input "*"
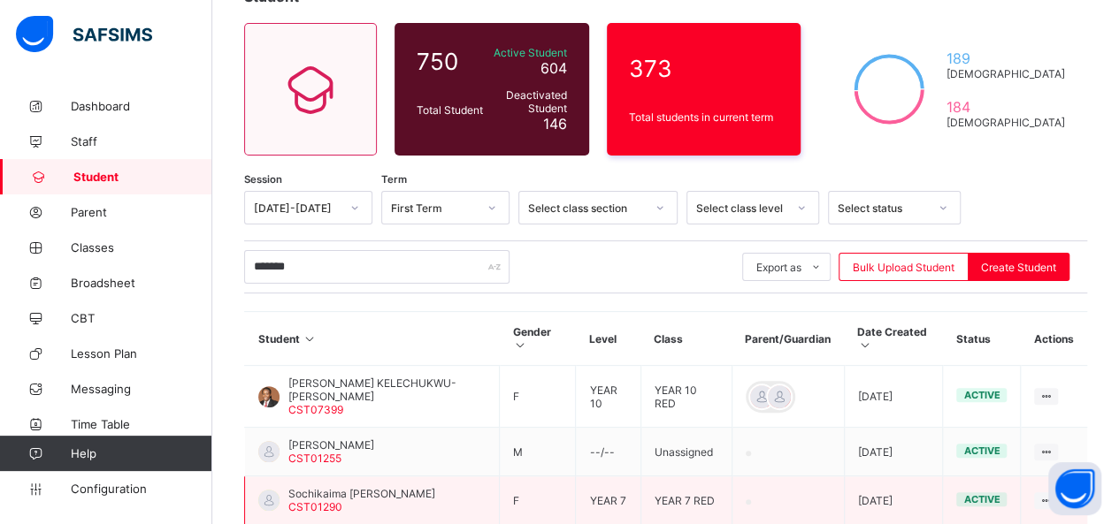
click at [669, 485] on td "YEAR 7 RED" at bounding box center [685, 501] width 91 height 49
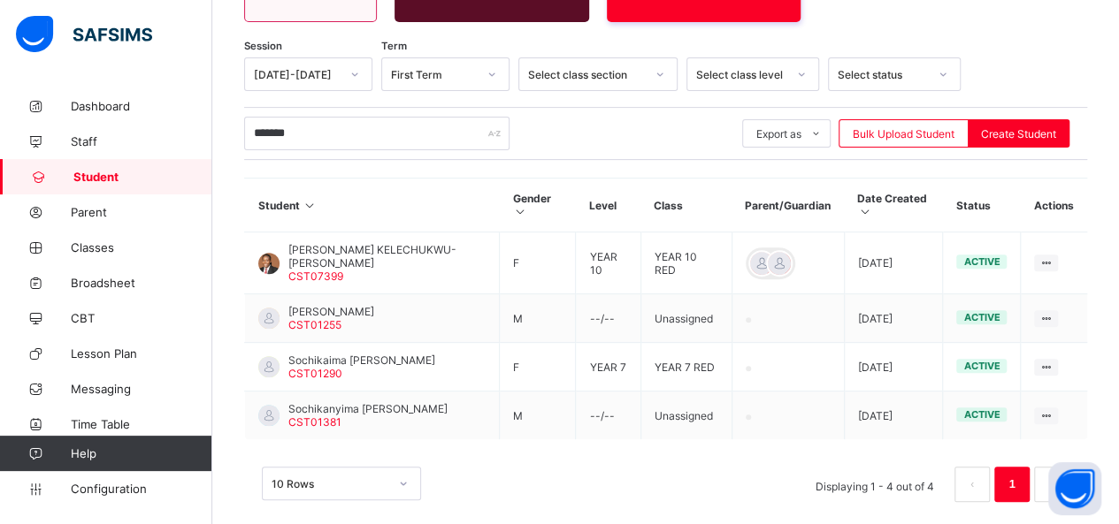
scroll to position [271, 0]
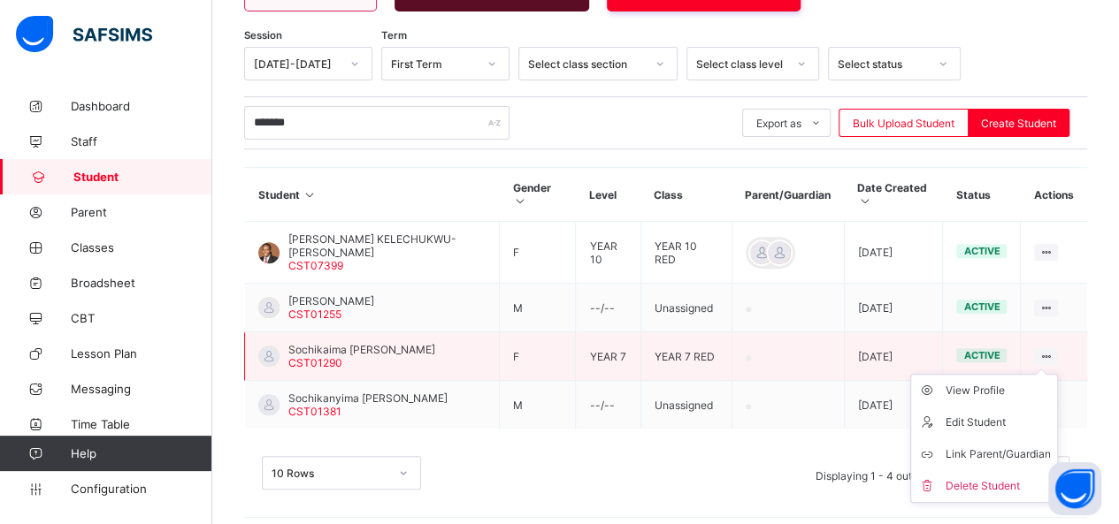
click at [1058, 348] on div at bounding box center [1046, 356] width 24 height 17
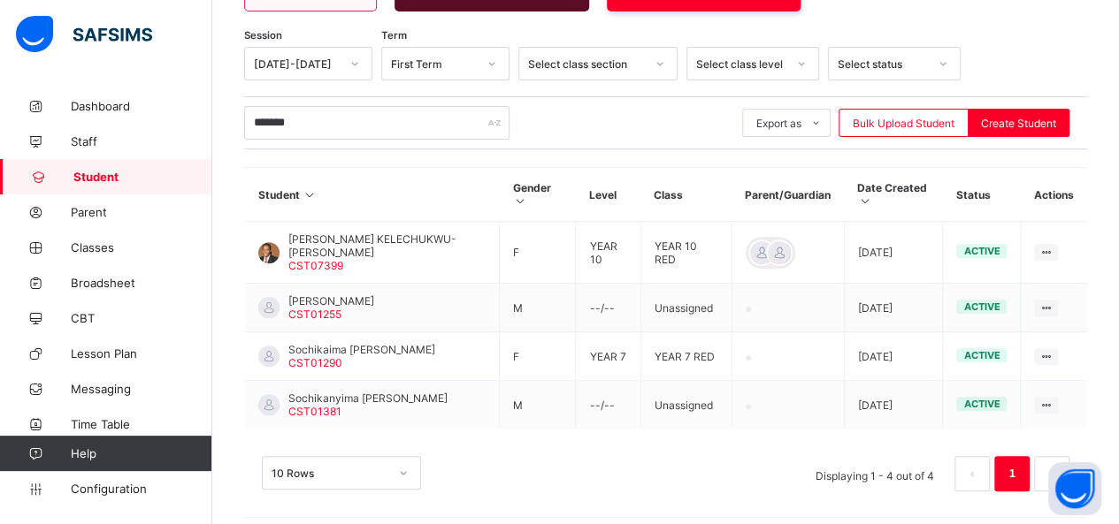
click at [485, 470] on div "10 Rows Displaying 1 - 4 out of 4 1" at bounding box center [665, 473] width 807 height 35
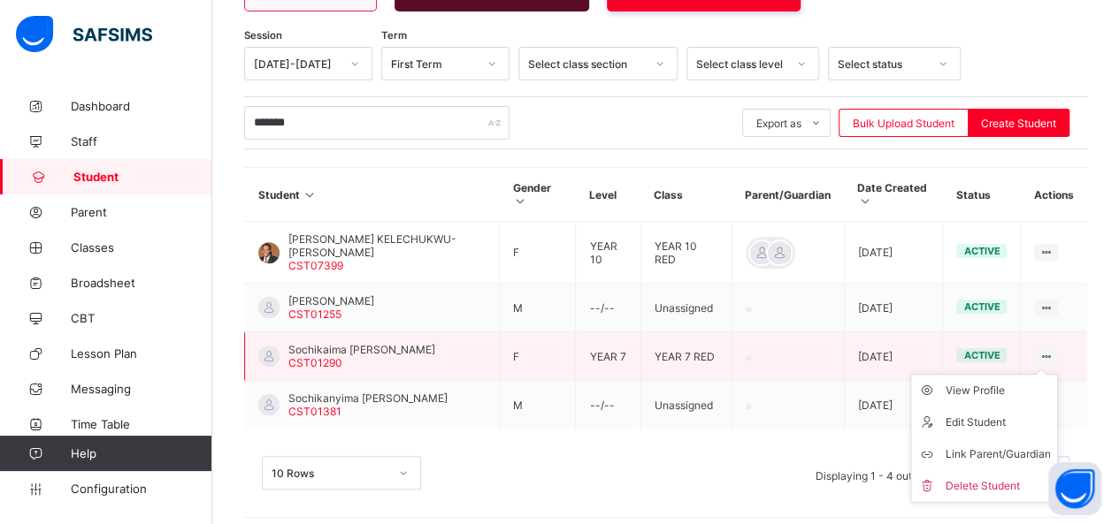
click at [1053, 350] on icon at bounding box center [1045, 356] width 15 height 13
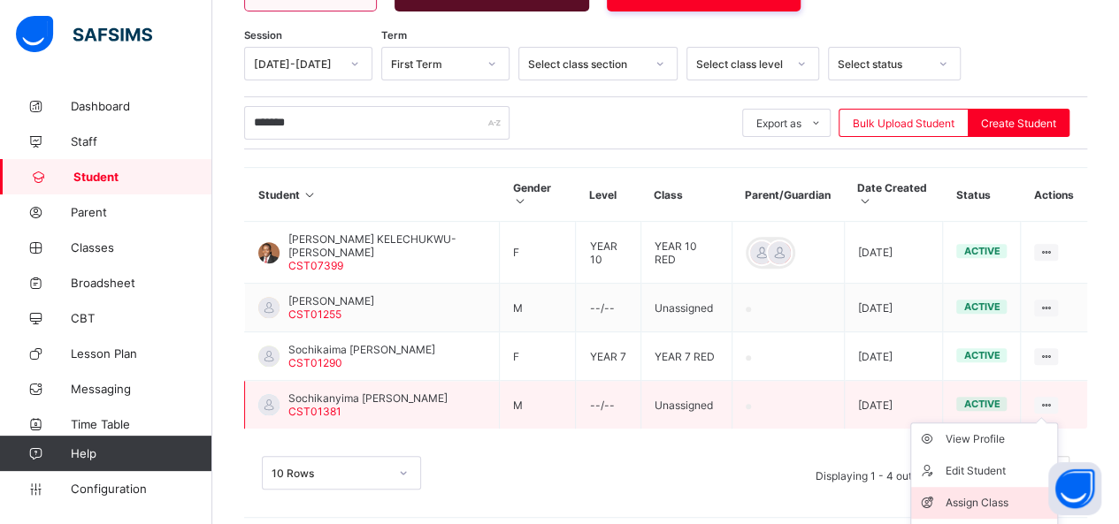
click at [982, 494] on div "Assign Class" at bounding box center [996, 503] width 105 height 18
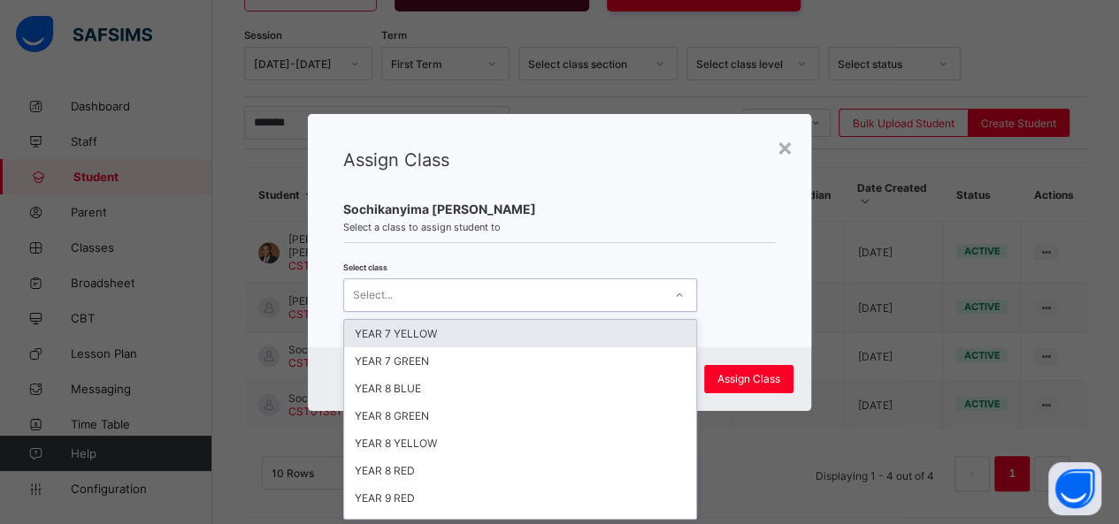
scroll to position [0, 0]
click at [677, 289] on icon at bounding box center [679, 296] width 11 height 18
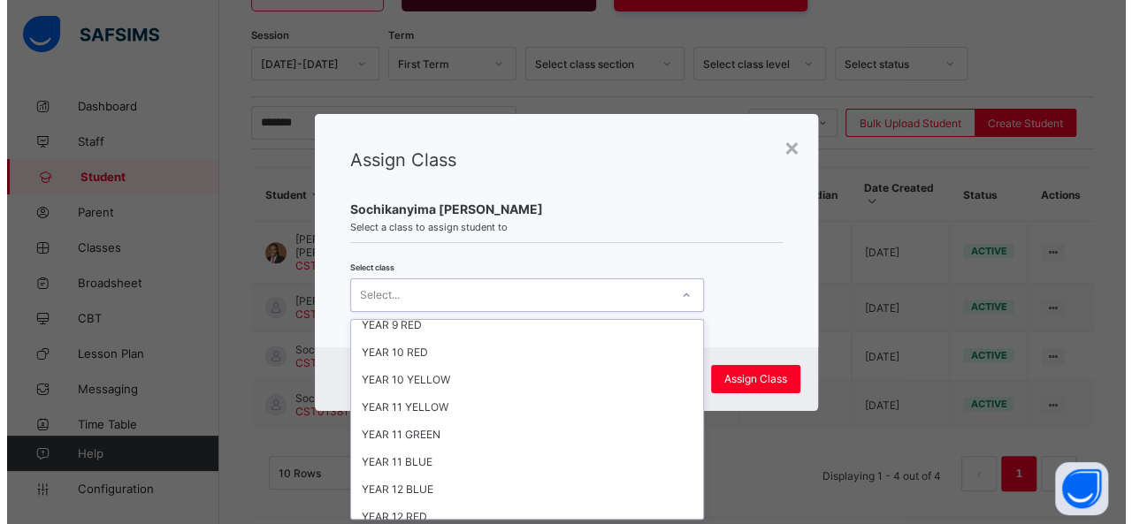
scroll to position [405, 0]
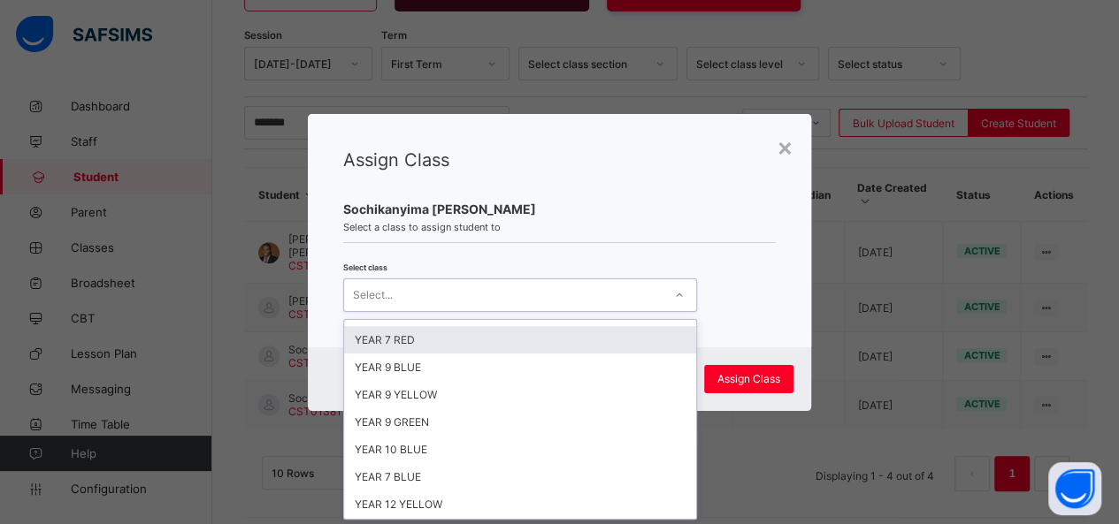
click at [518, 333] on div "YEAR 7 RED" at bounding box center [520, 339] width 352 height 27
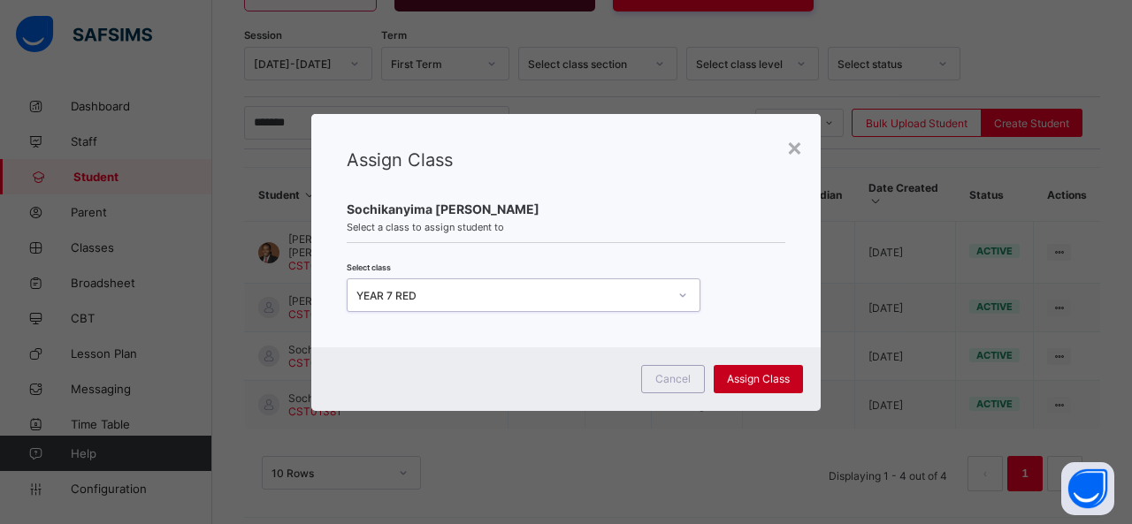
click at [738, 377] on span "Assign Class" at bounding box center [758, 378] width 63 height 13
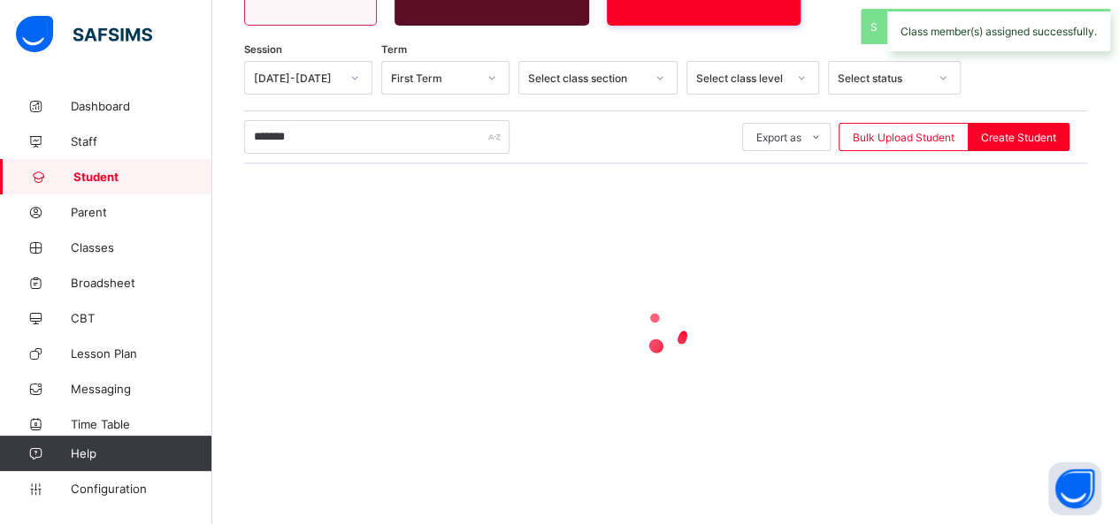
scroll to position [271, 0]
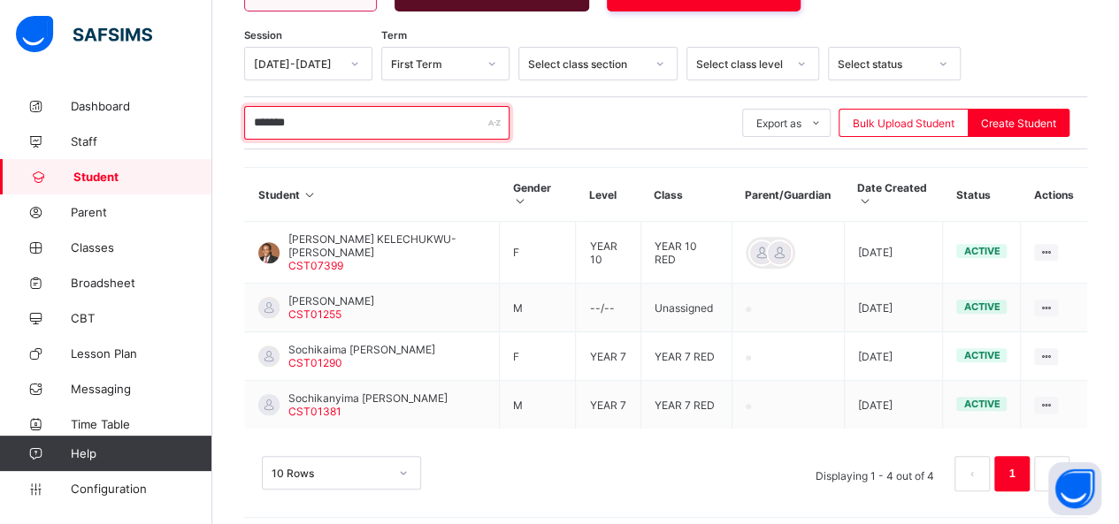
click at [318, 112] on input "*******" at bounding box center [376, 123] width 265 height 34
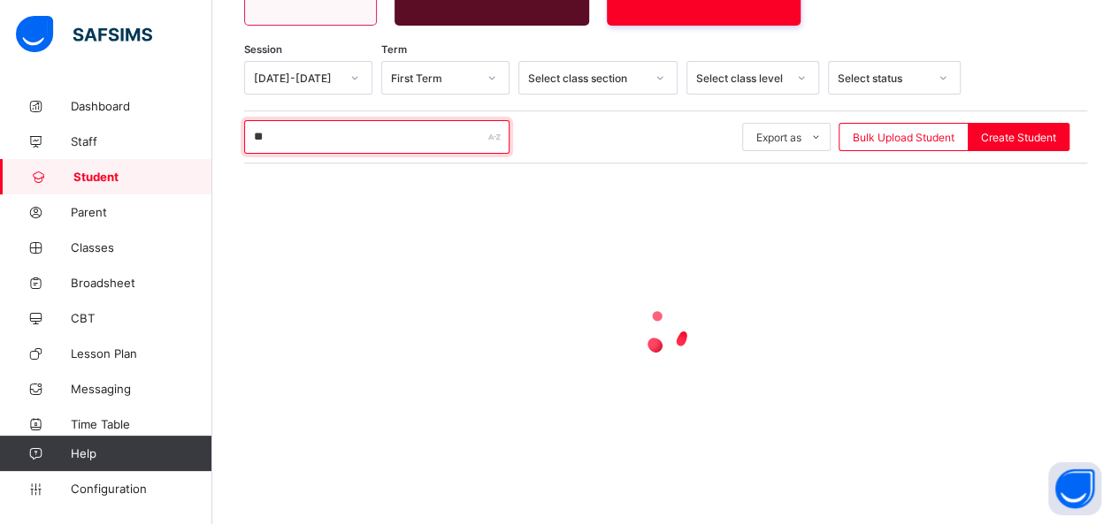
type input "*"
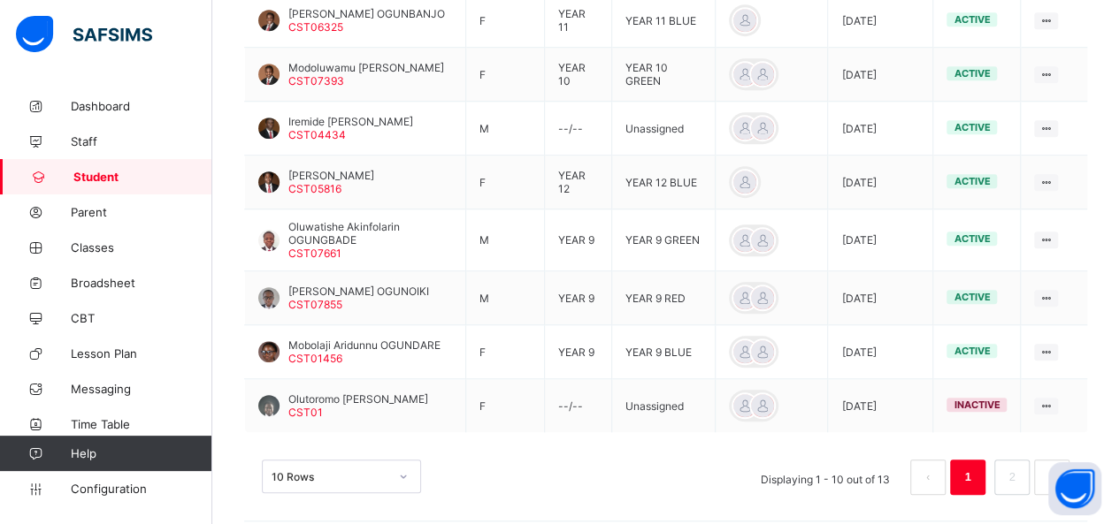
scroll to position [164, 0]
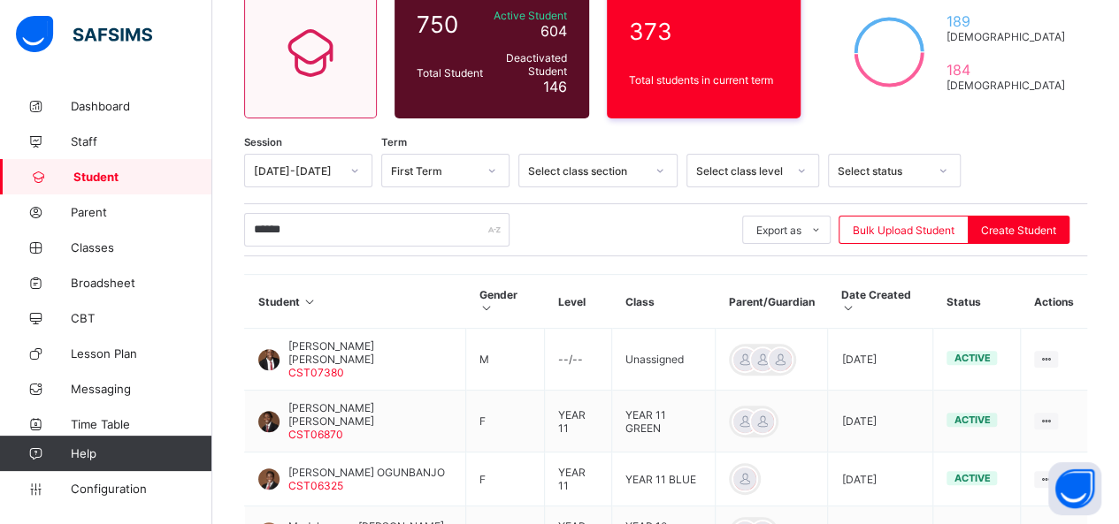
click at [327, 206] on div "****** Export as Pdf Report Excel Report Excel Report (LMS) Bulk Upload Student…" at bounding box center [665, 229] width 843 height 53
click at [315, 238] on input "******" at bounding box center [376, 230] width 265 height 34
type input "*"
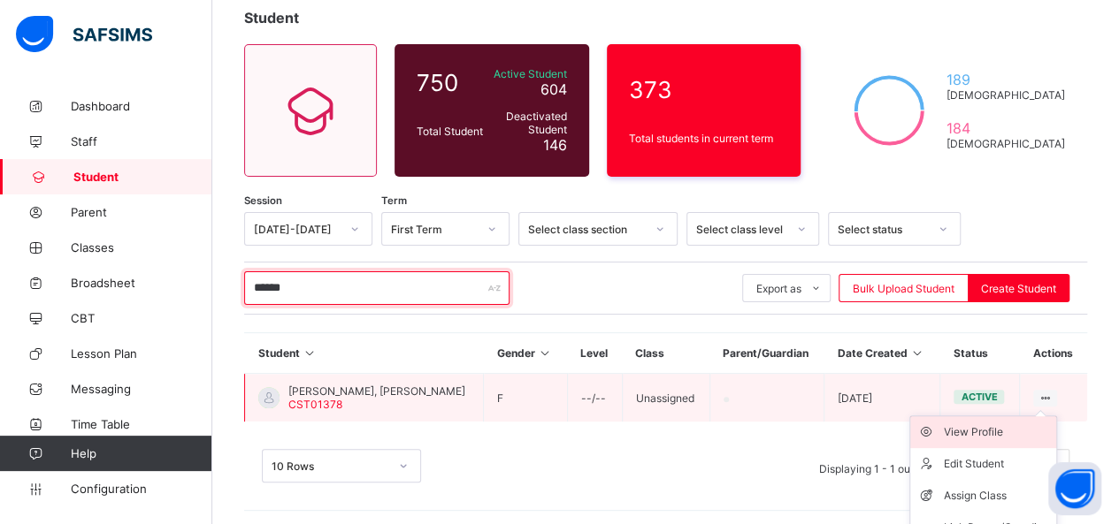
scroll to position [153, 0]
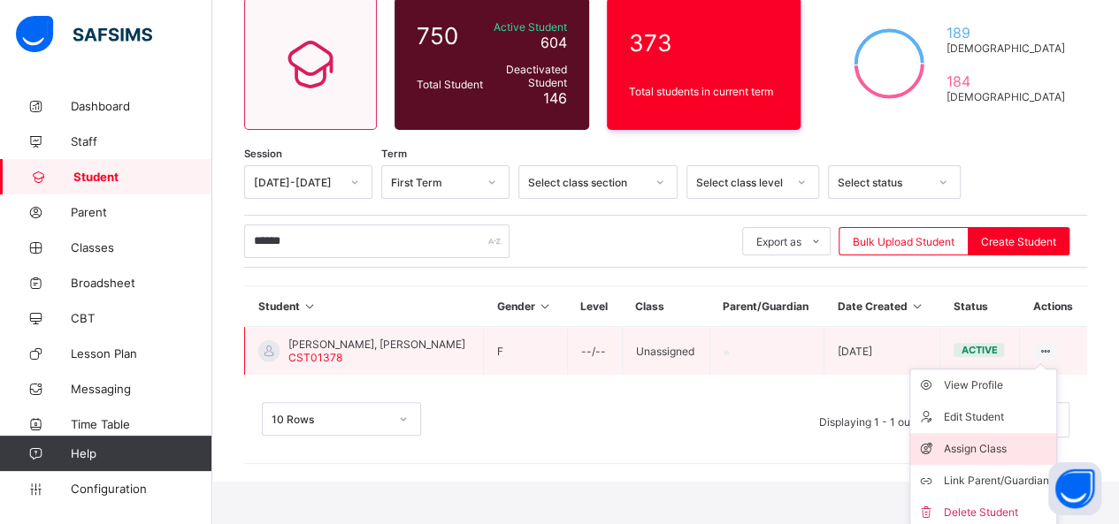
click at [1005, 452] on div "Assign Class" at bounding box center [996, 449] width 105 height 18
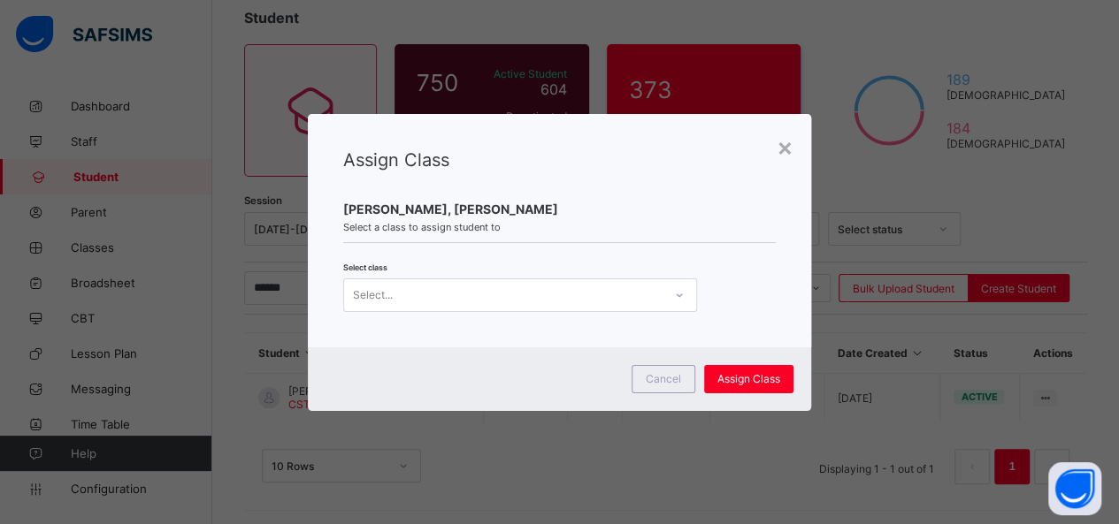
scroll to position [0, 0]
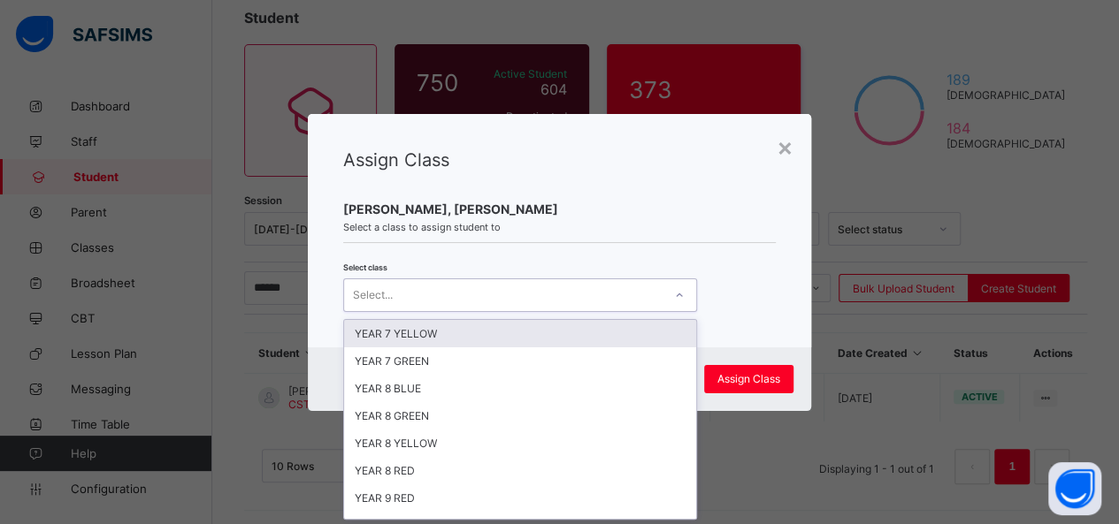
click at [674, 289] on icon at bounding box center [679, 296] width 11 height 18
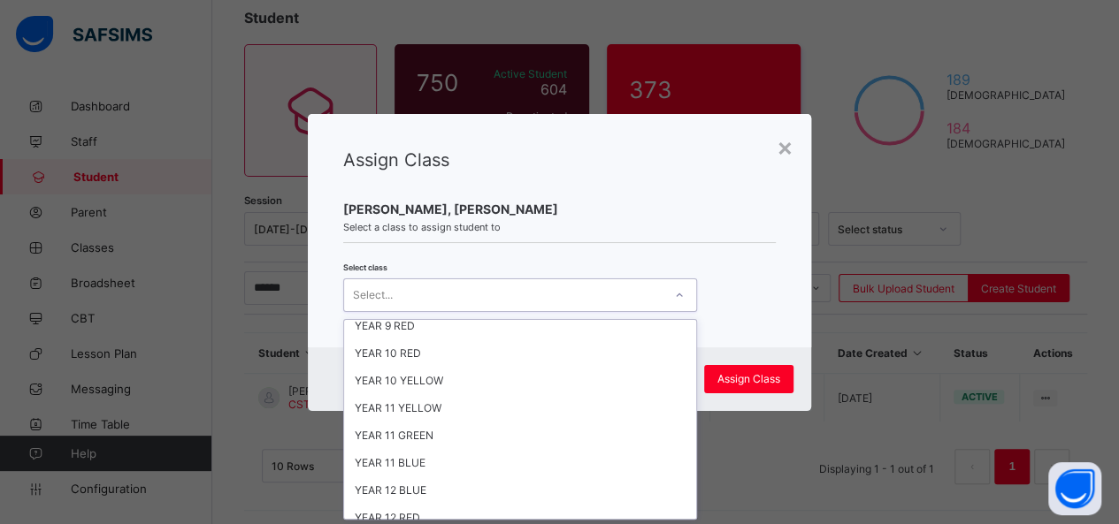
scroll to position [347, 0]
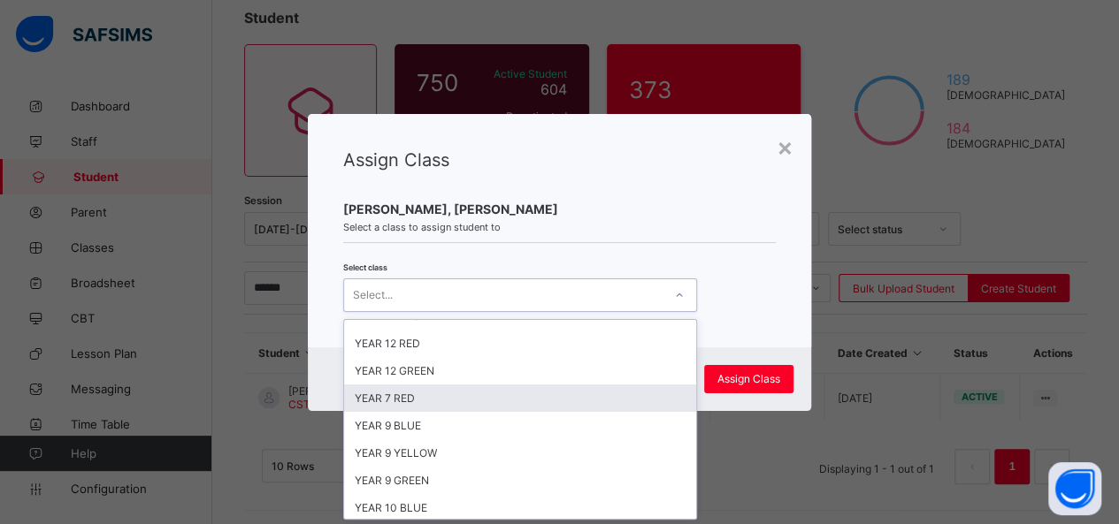
click at [534, 385] on div "YEAR 7 RED" at bounding box center [520, 398] width 352 height 27
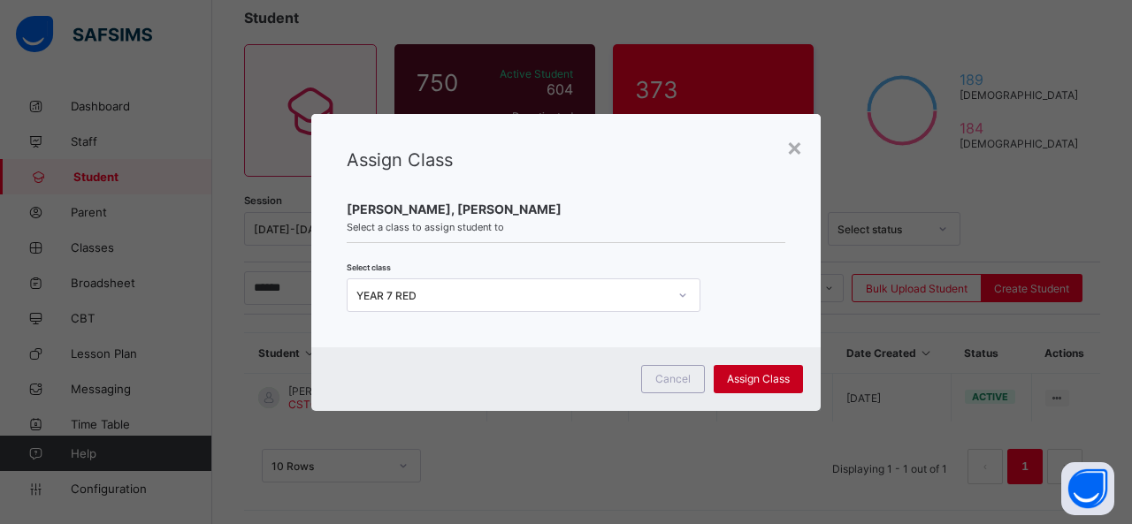
click at [765, 381] on span "Assign Class" at bounding box center [758, 378] width 63 height 13
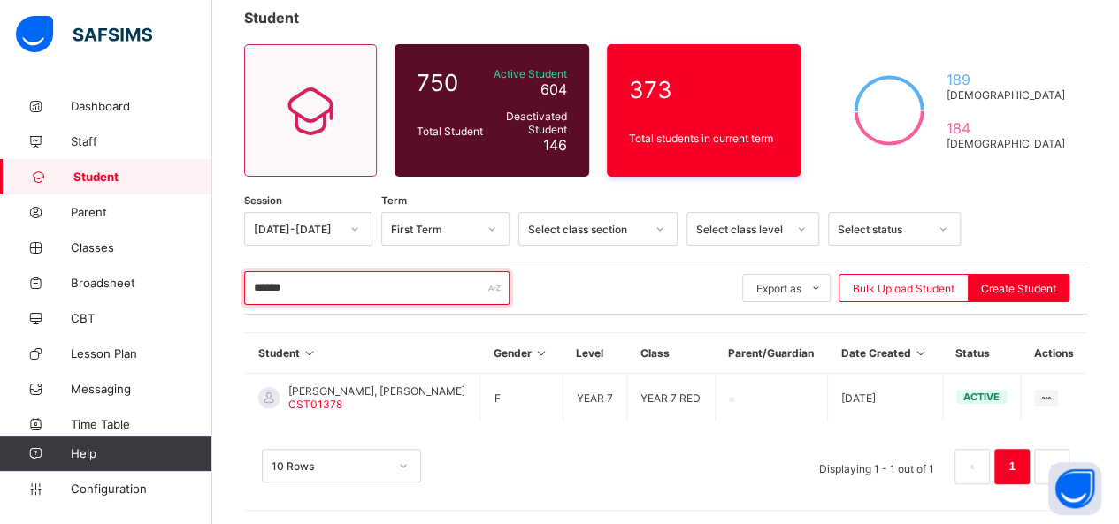
click at [334, 289] on input "******" at bounding box center [376, 288] width 265 height 34
type input "*"
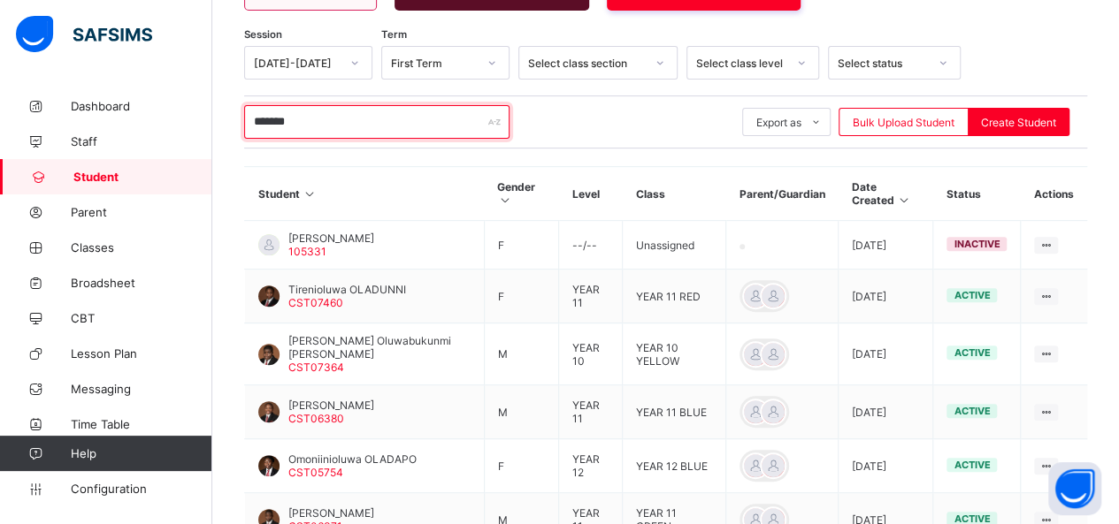
scroll to position [270, 0]
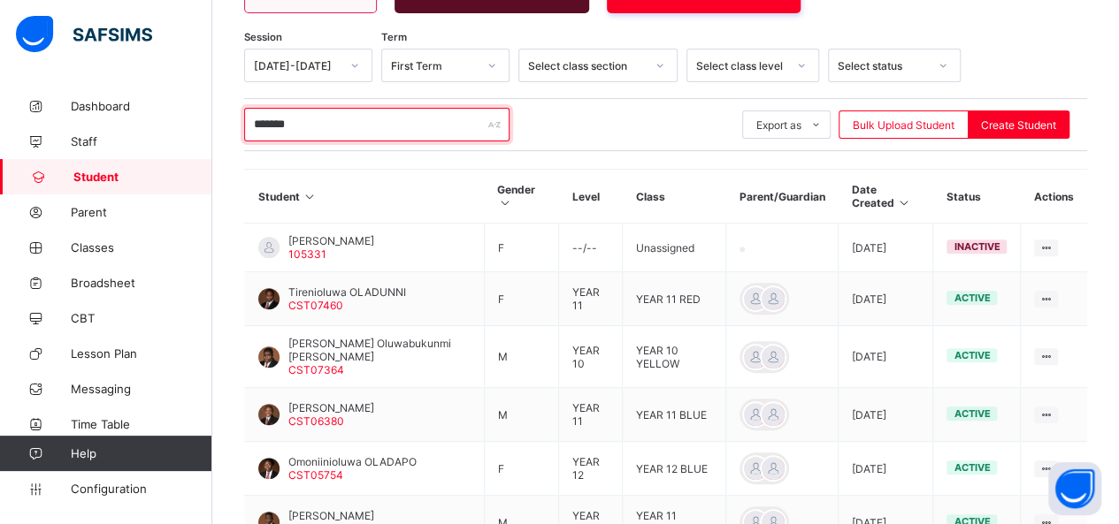
click at [297, 125] on input "*******" at bounding box center [376, 125] width 265 height 34
type input "*"
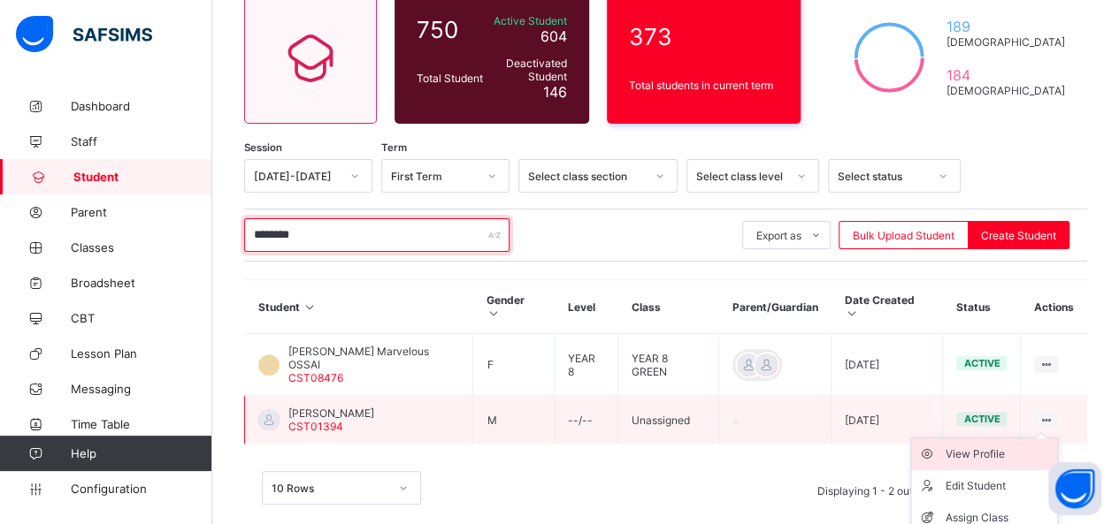
scroll to position [207, 0]
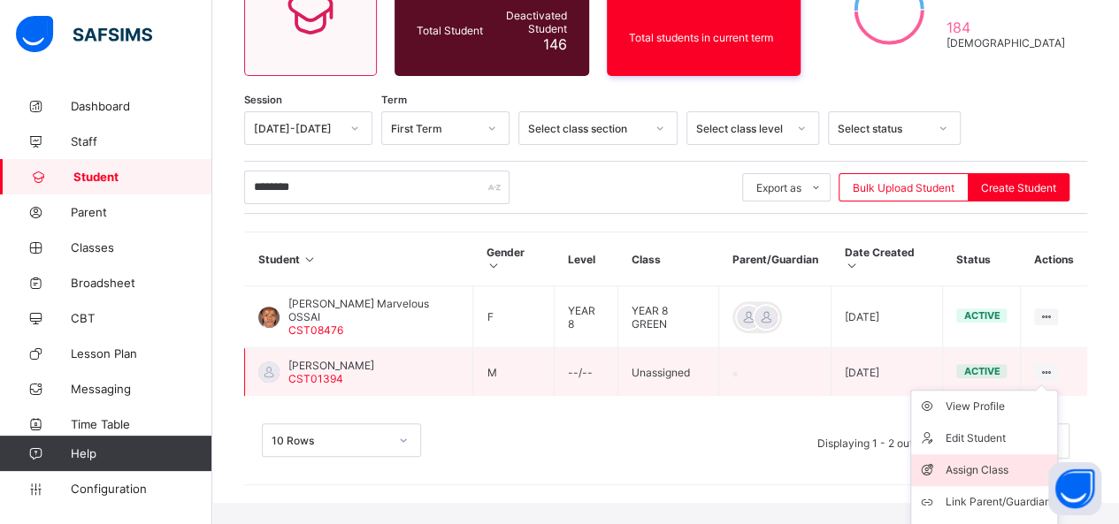
click at [1010, 462] on div "Assign Class" at bounding box center [996, 471] width 105 height 18
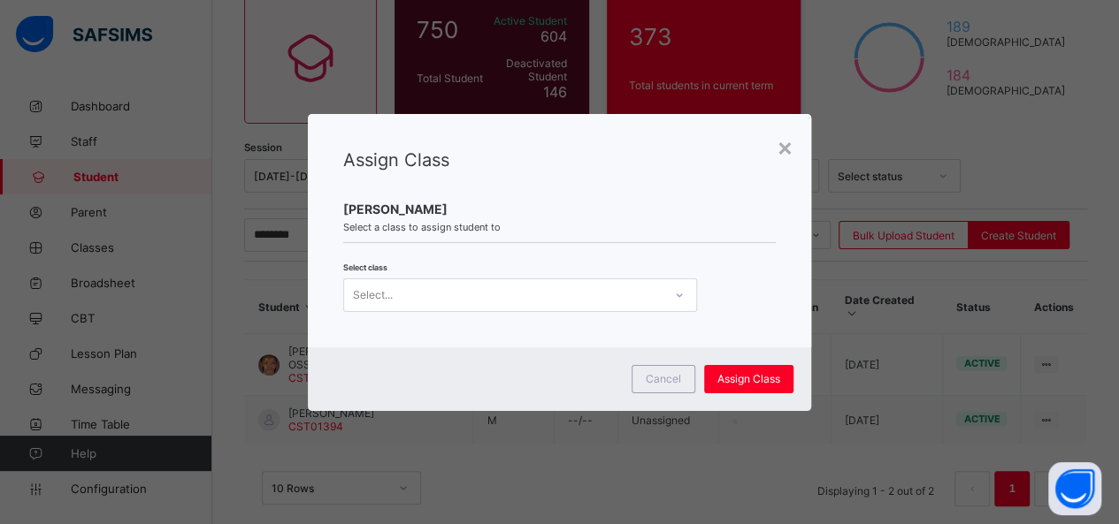
scroll to position [0, 0]
click at [674, 295] on icon at bounding box center [679, 296] width 11 height 18
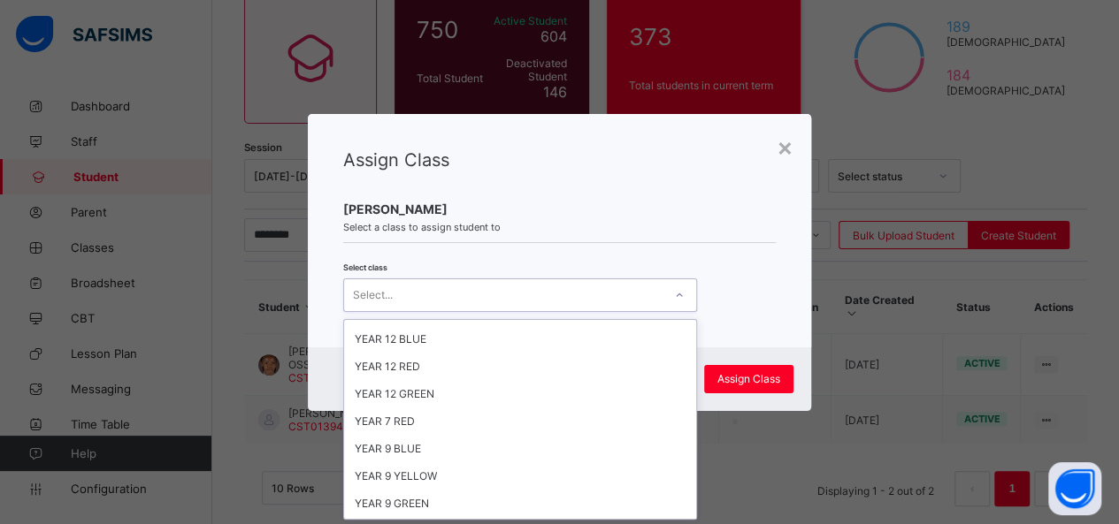
scroll to position [347, 0]
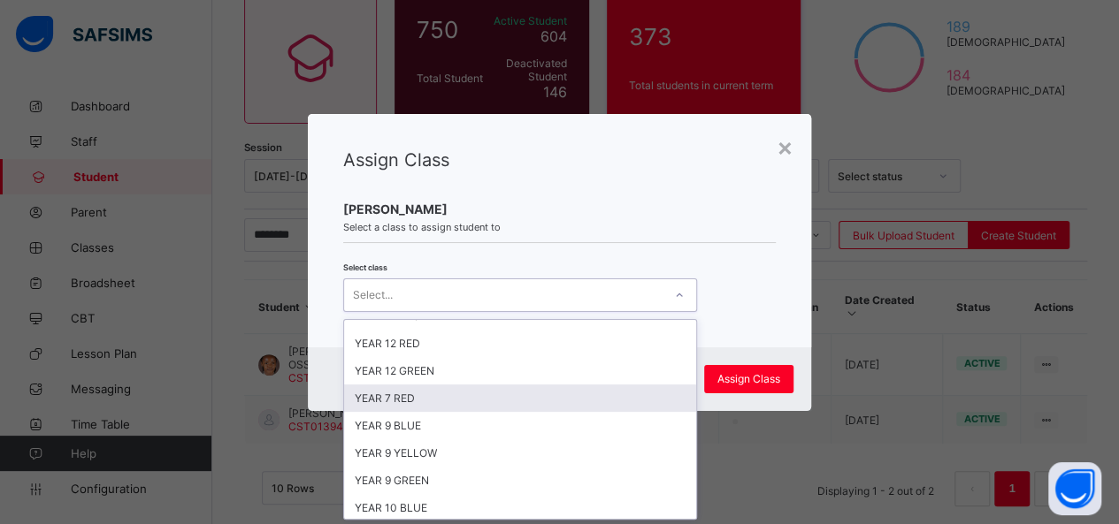
click at [519, 386] on div "YEAR 7 RED" at bounding box center [520, 398] width 352 height 27
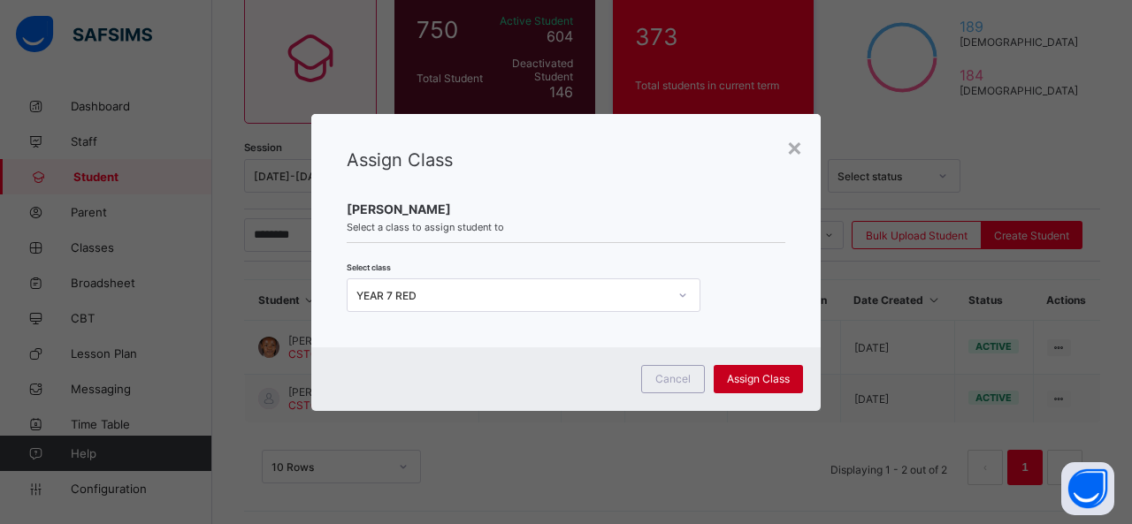
click at [771, 374] on span "Assign Class" at bounding box center [758, 378] width 63 height 13
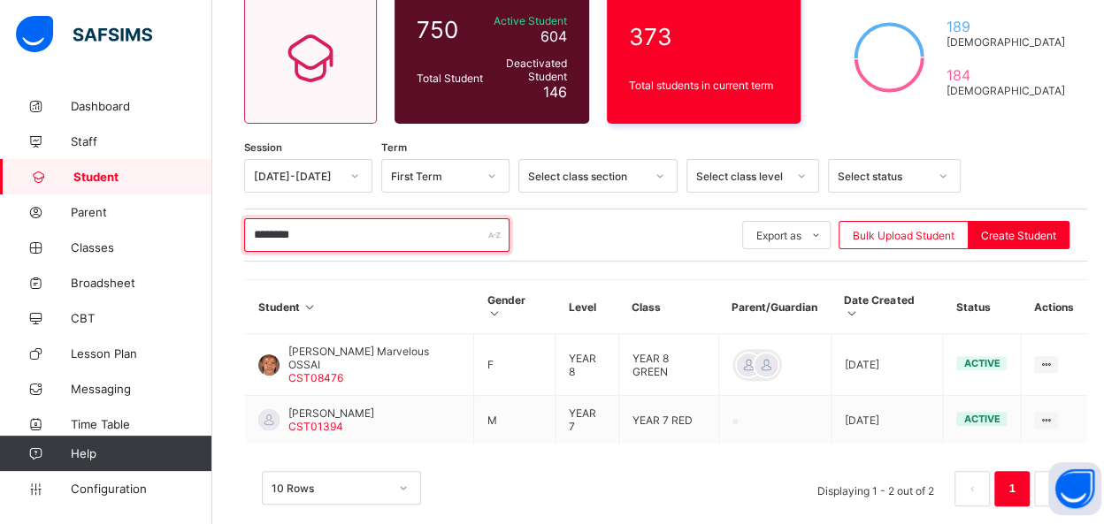
click at [333, 229] on input "********" at bounding box center [376, 235] width 265 height 34
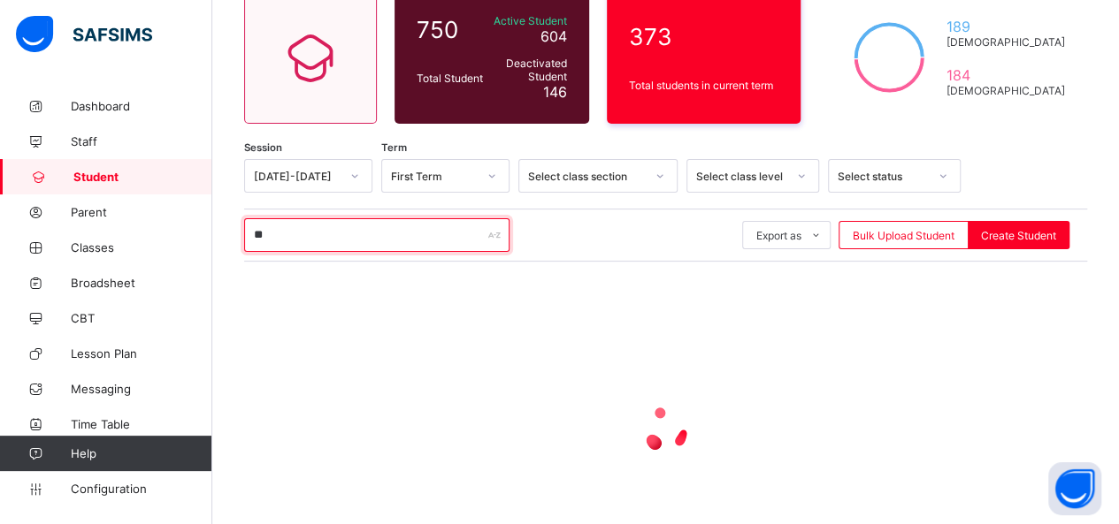
type input "*"
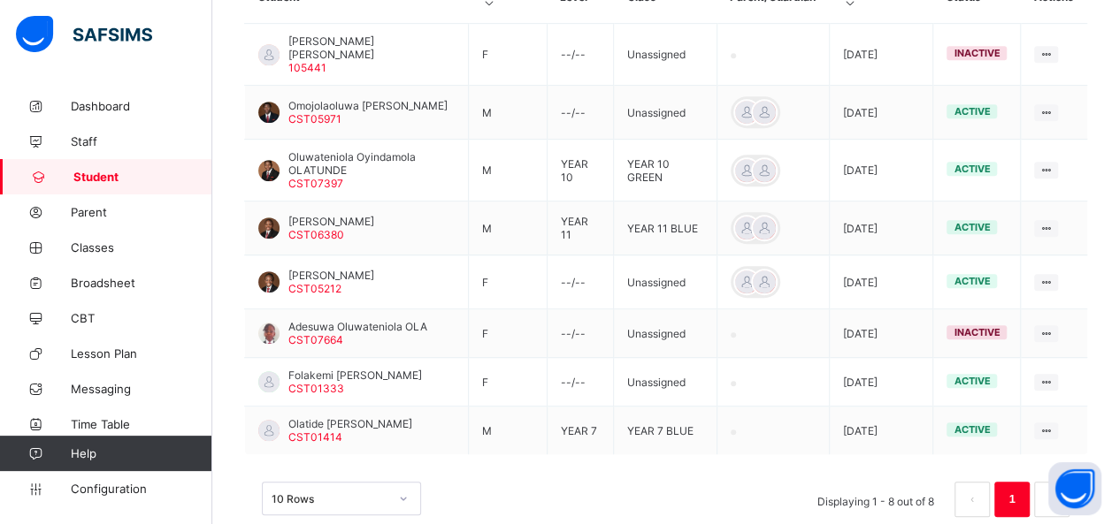
scroll to position [478, 0]
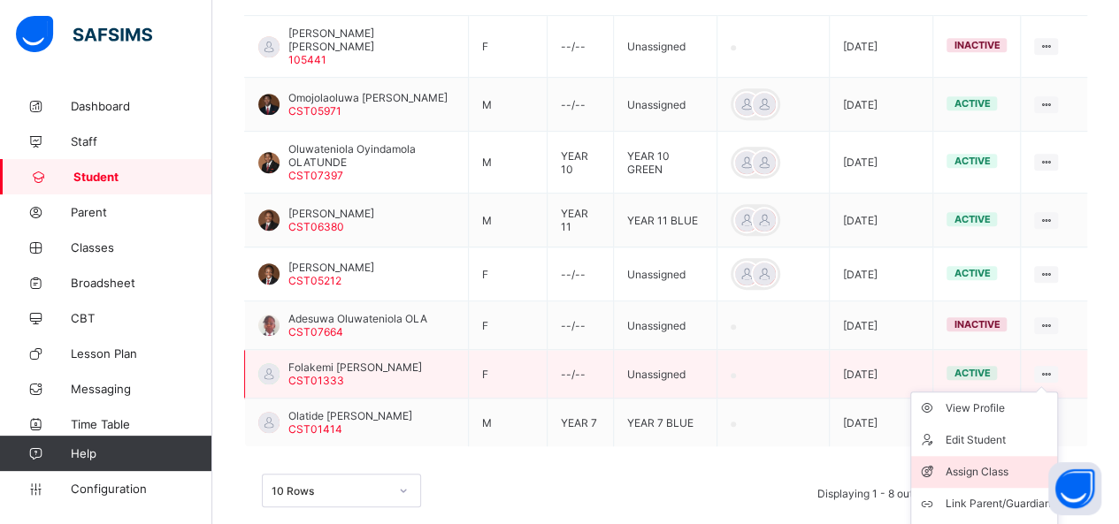
click at [1000, 463] on div "Assign Class" at bounding box center [996, 472] width 105 height 18
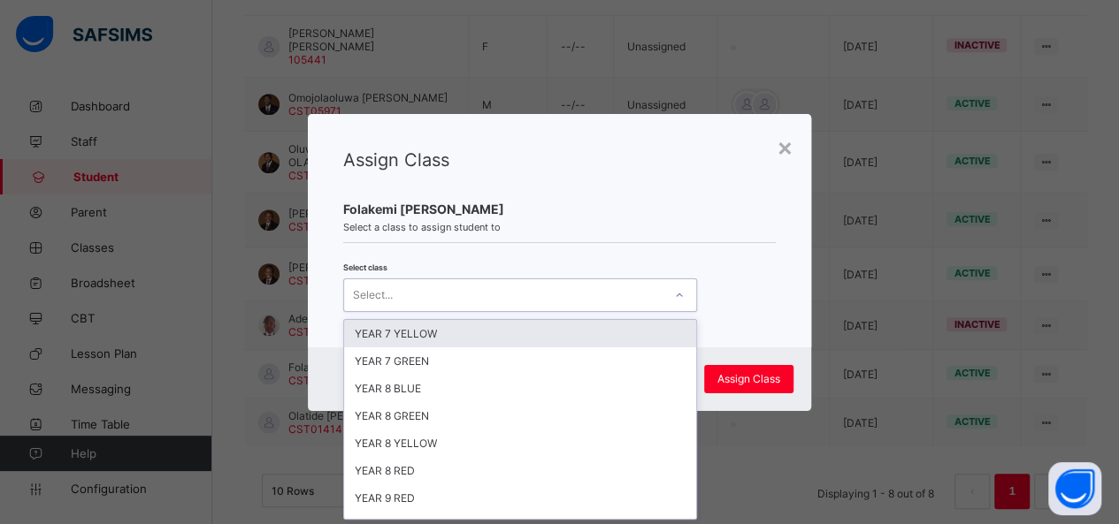
scroll to position [0, 0]
click at [674, 293] on icon at bounding box center [679, 296] width 11 height 18
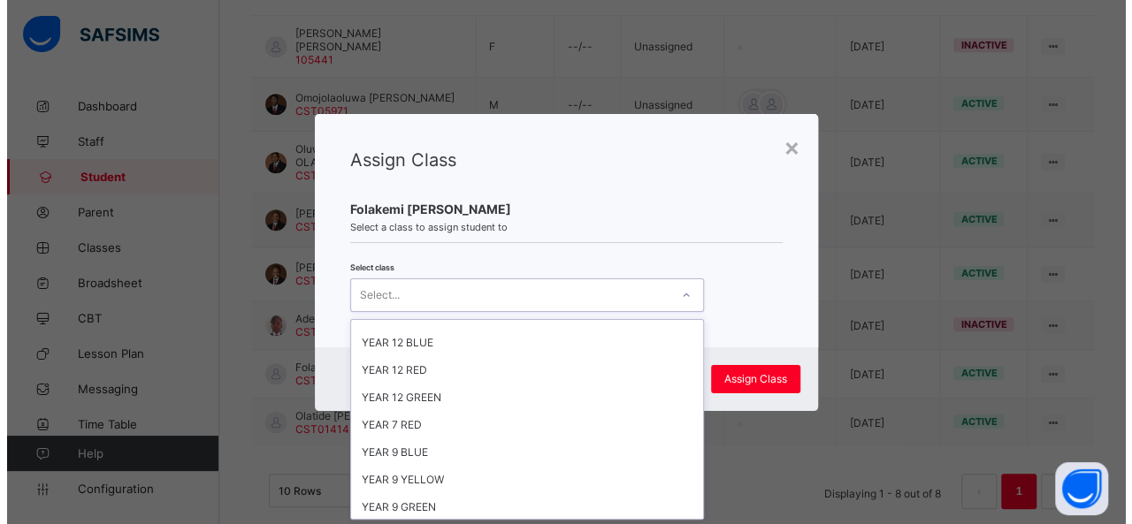
scroll to position [348, 0]
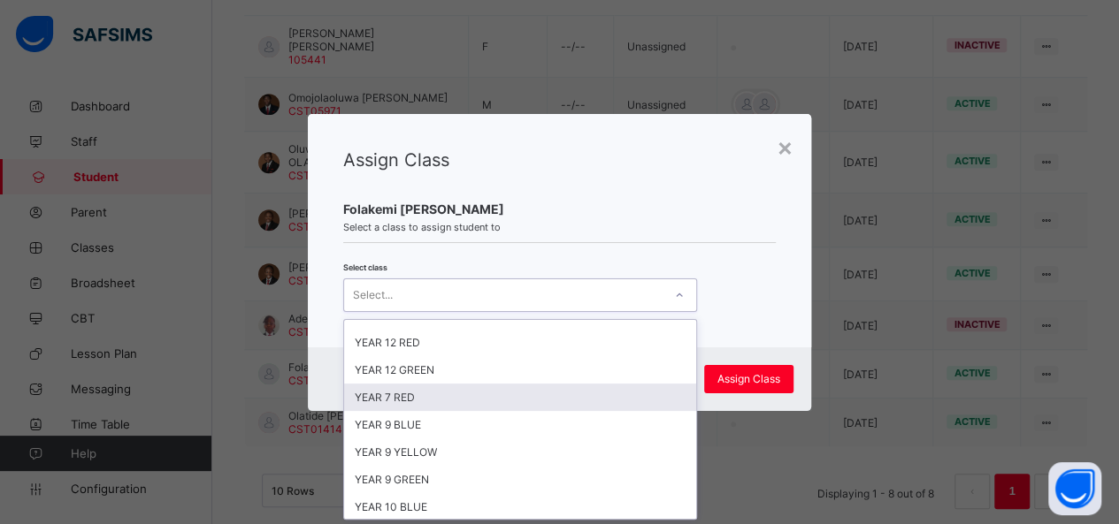
click at [557, 384] on div "YEAR 7 RED" at bounding box center [520, 397] width 352 height 27
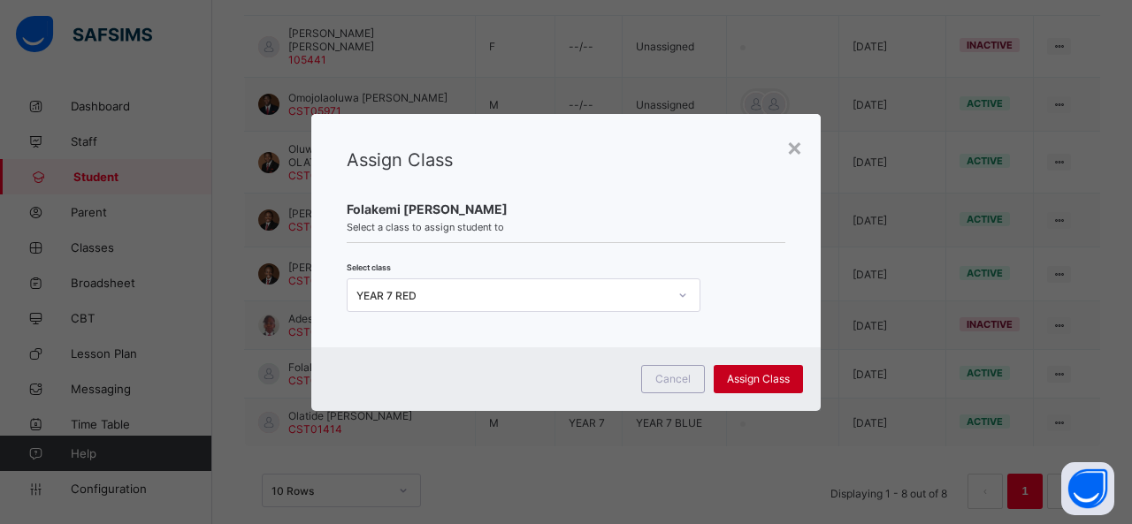
click at [748, 379] on span "Assign Class" at bounding box center [758, 378] width 63 height 13
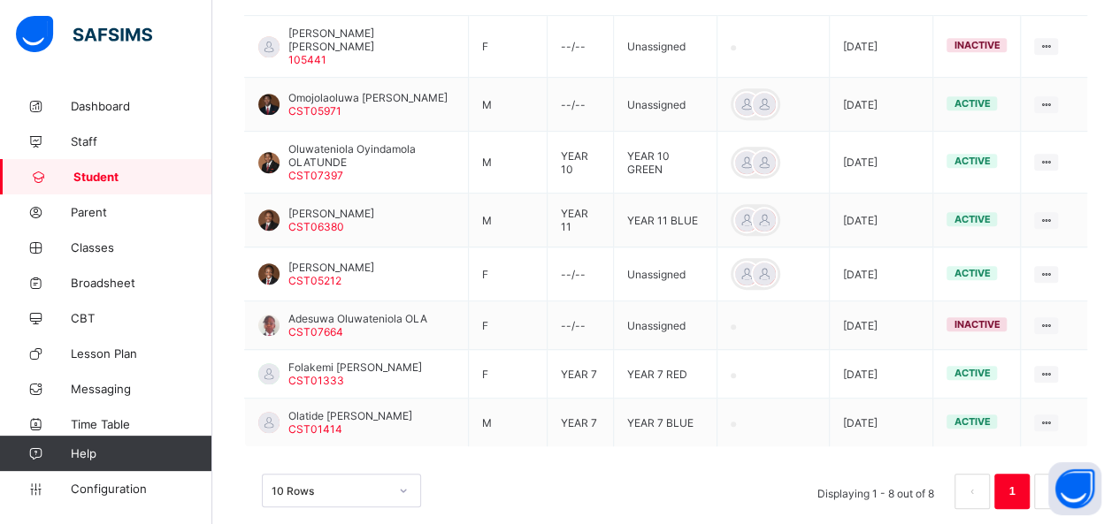
scroll to position [19, 0]
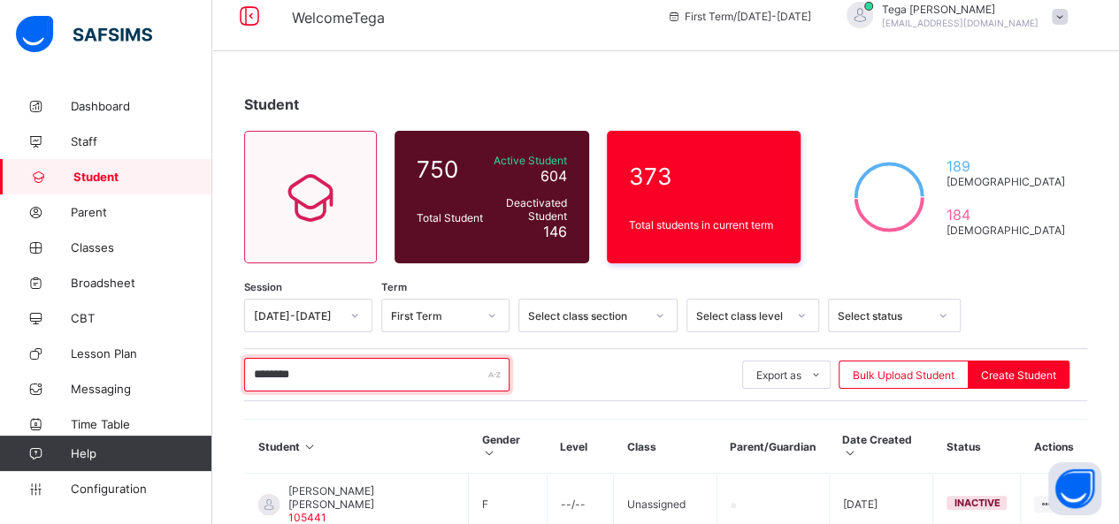
click at [385, 372] on input "********" at bounding box center [376, 375] width 265 height 34
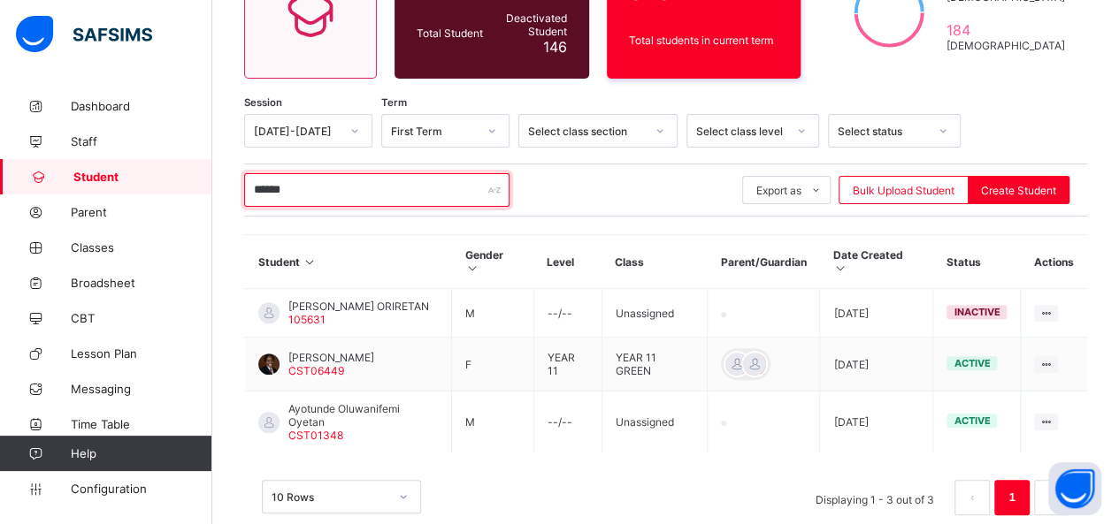
scroll to position [207, 0]
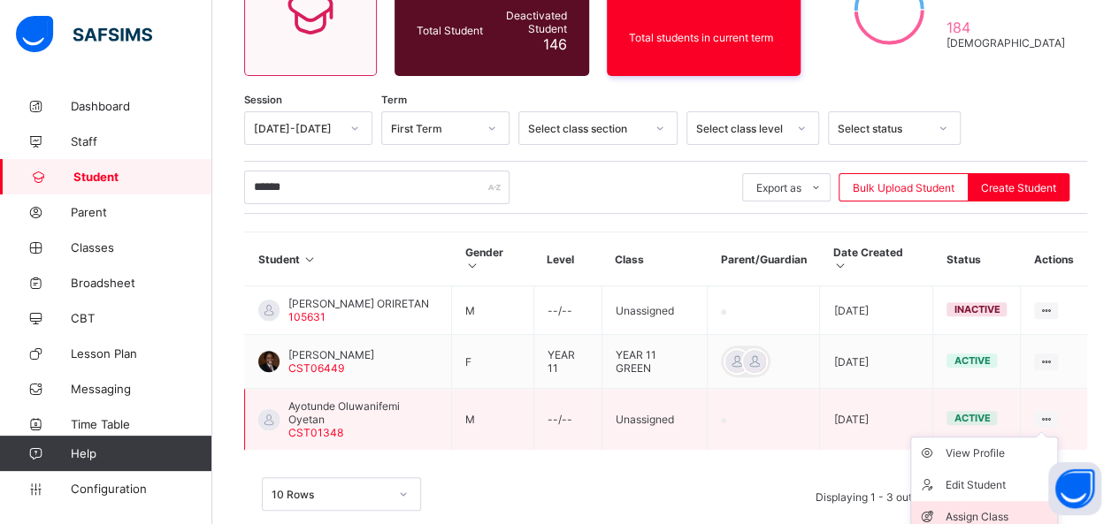
click at [992, 508] on div "Assign Class" at bounding box center [996, 517] width 105 height 18
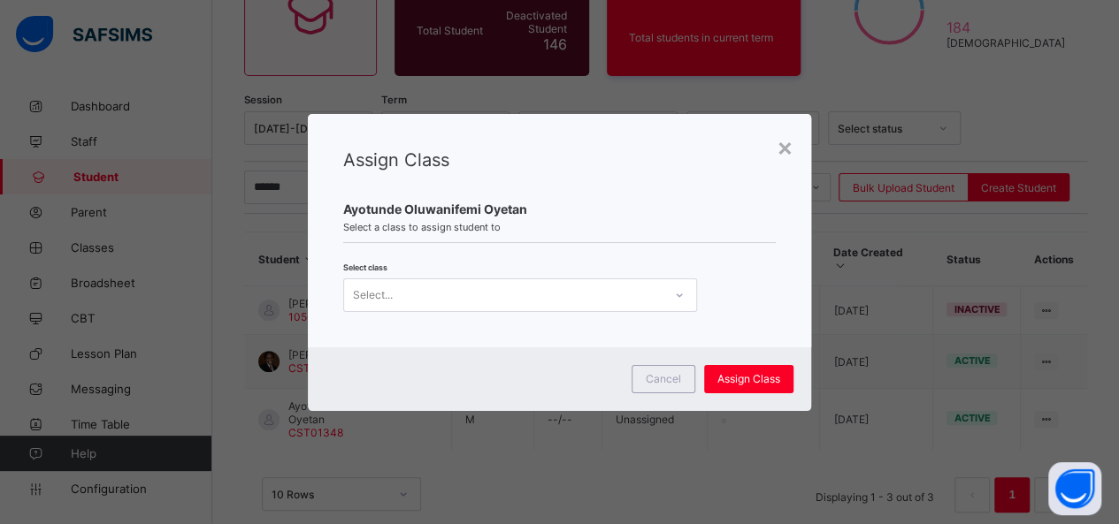
scroll to position [0, 0]
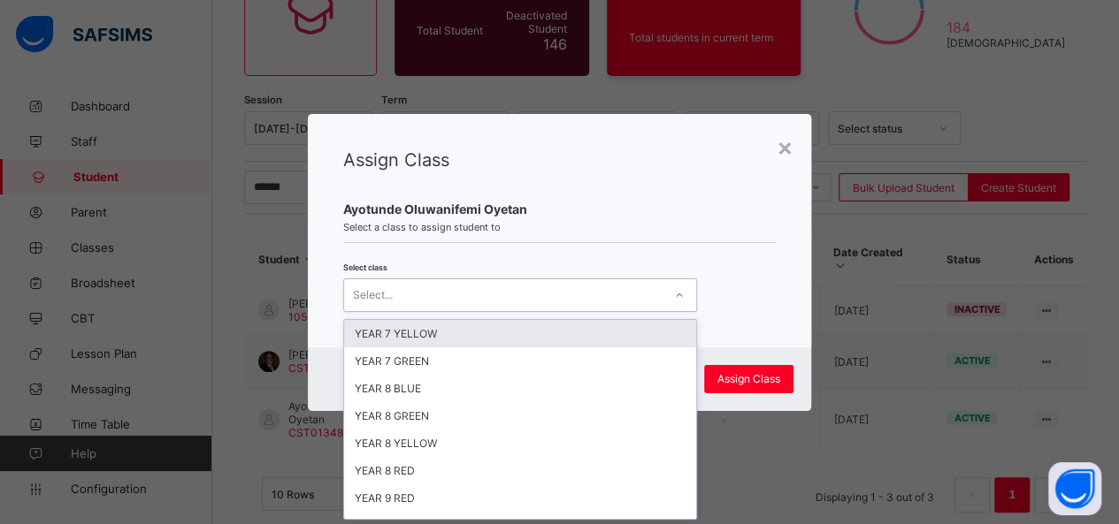
click at [676, 297] on icon at bounding box center [679, 296] width 11 height 18
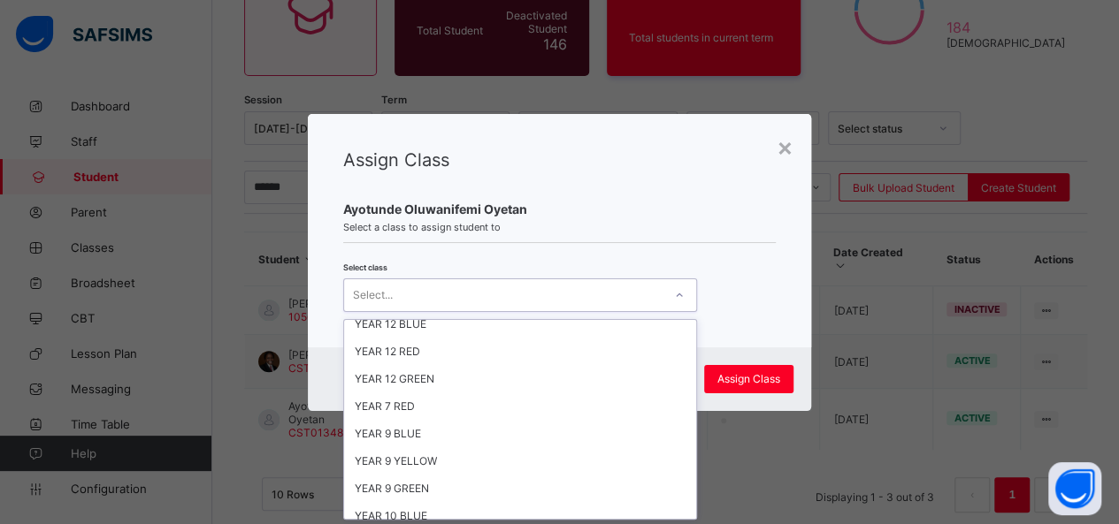
scroll to position [348, 0]
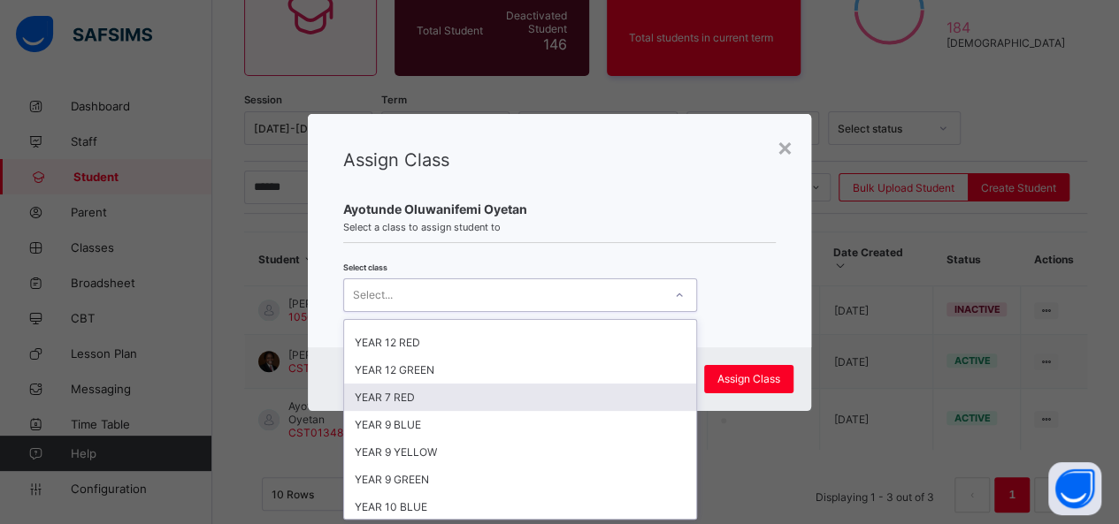
click at [528, 385] on div "YEAR 7 RED" at bounding box center [520, 397] width 352 height 27
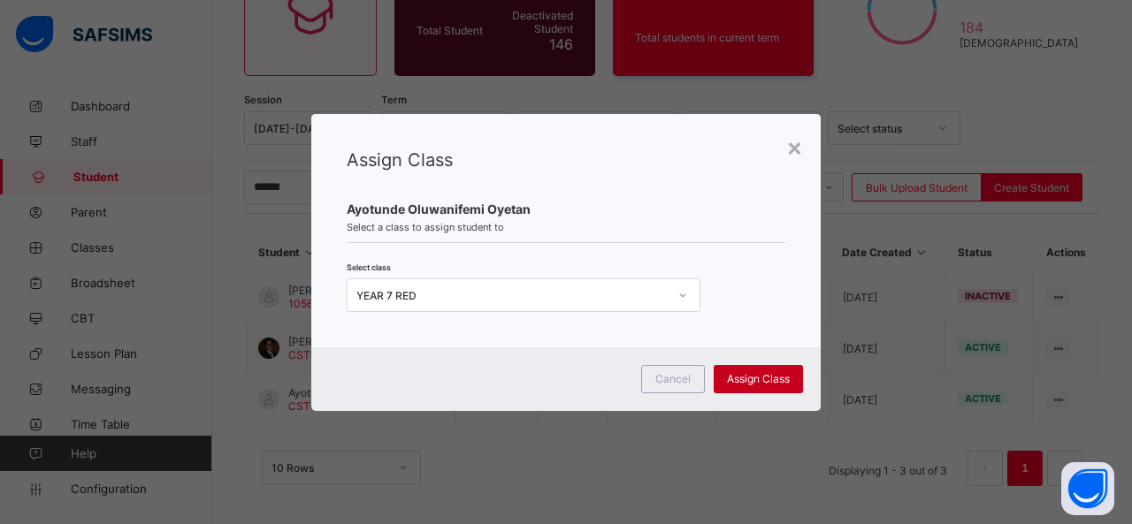
click at [760, 376] on span "Assign Class" at bounding box center [758, 378] width 63 height 13
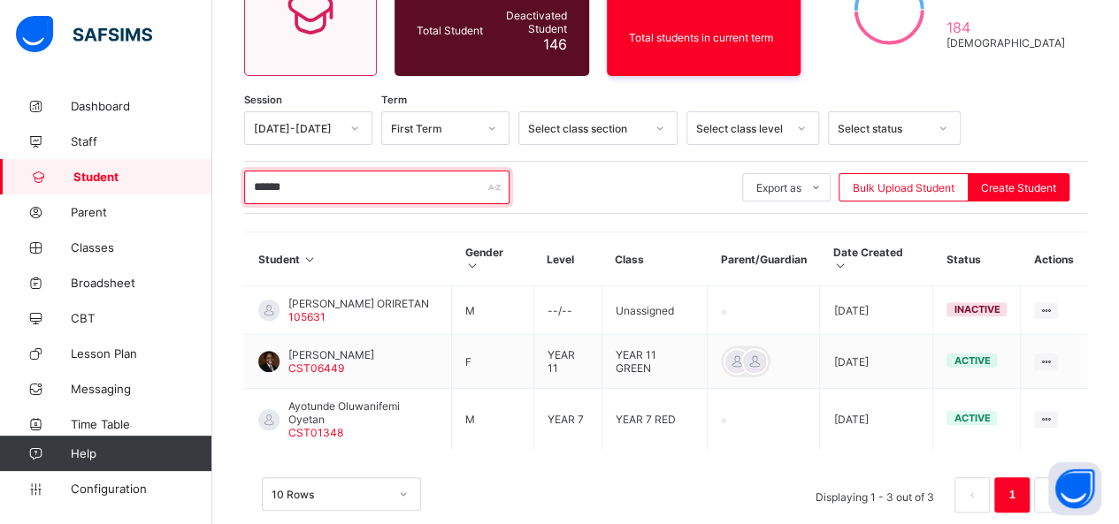
click at [446, 188] on input "******" at bounding box center [376, 188] width 265 height 34
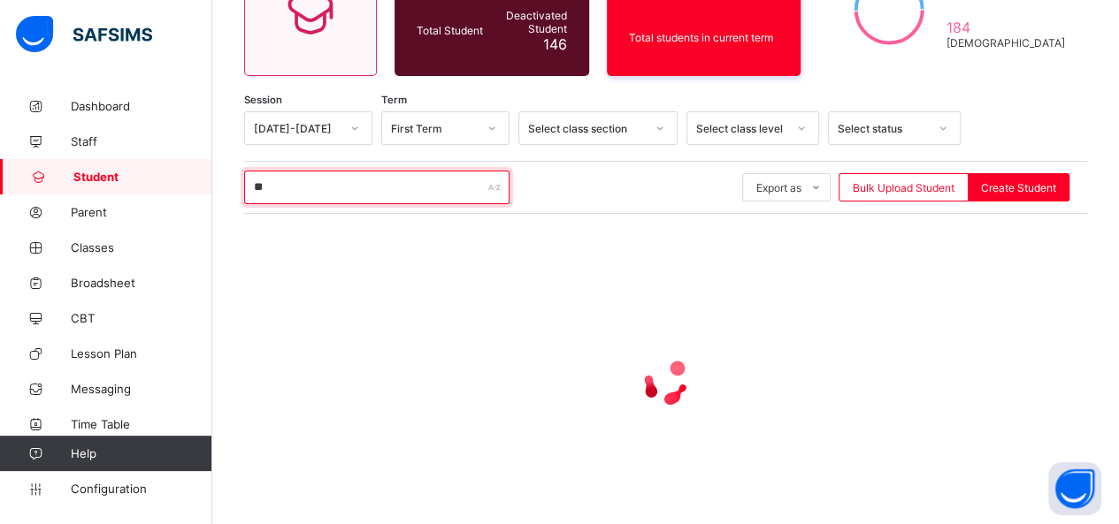
type input "*"
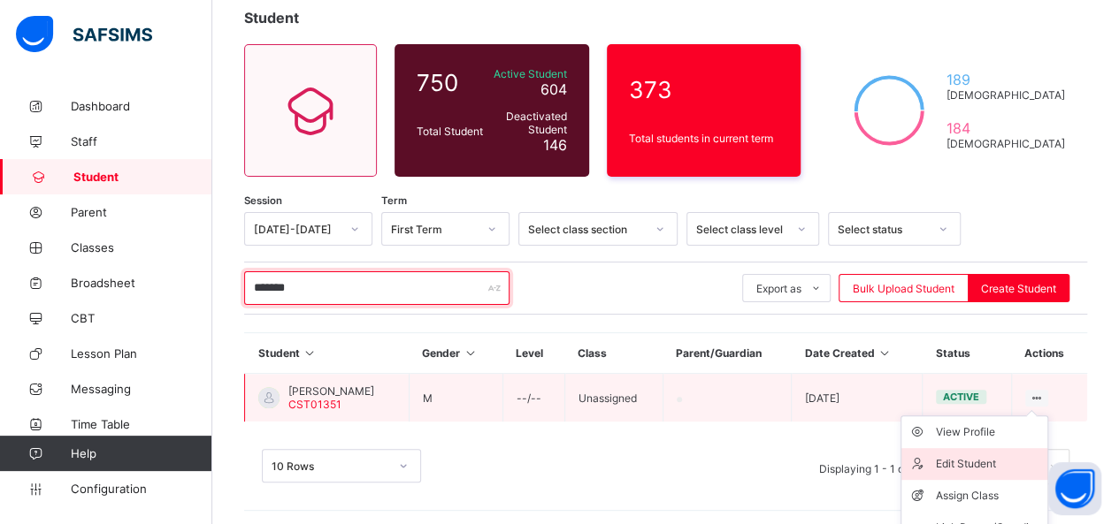
scroll to position [153, 0]
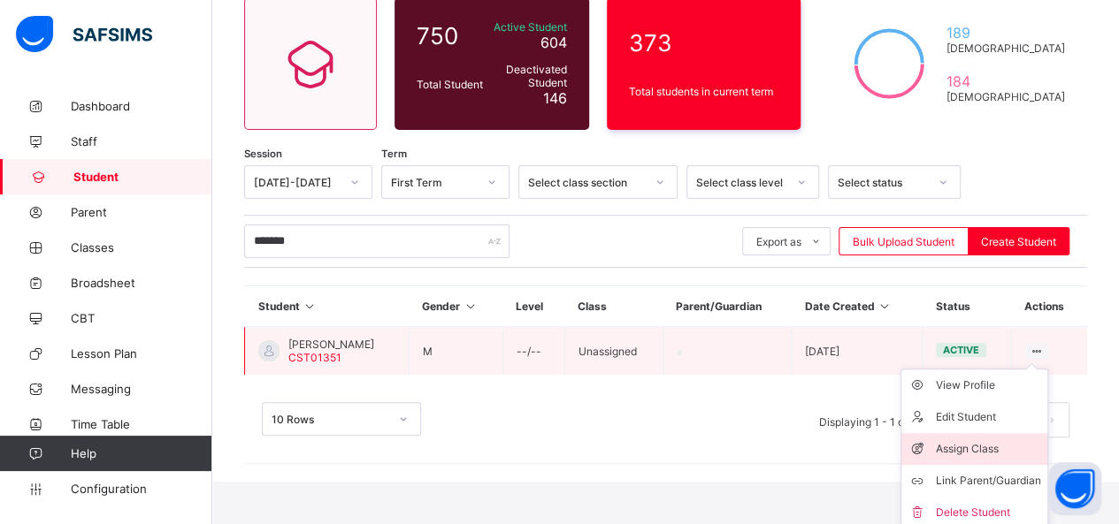
click at [1010, 440] on div "Assign Class" at bounding box center [987, 449] width 105 height 18
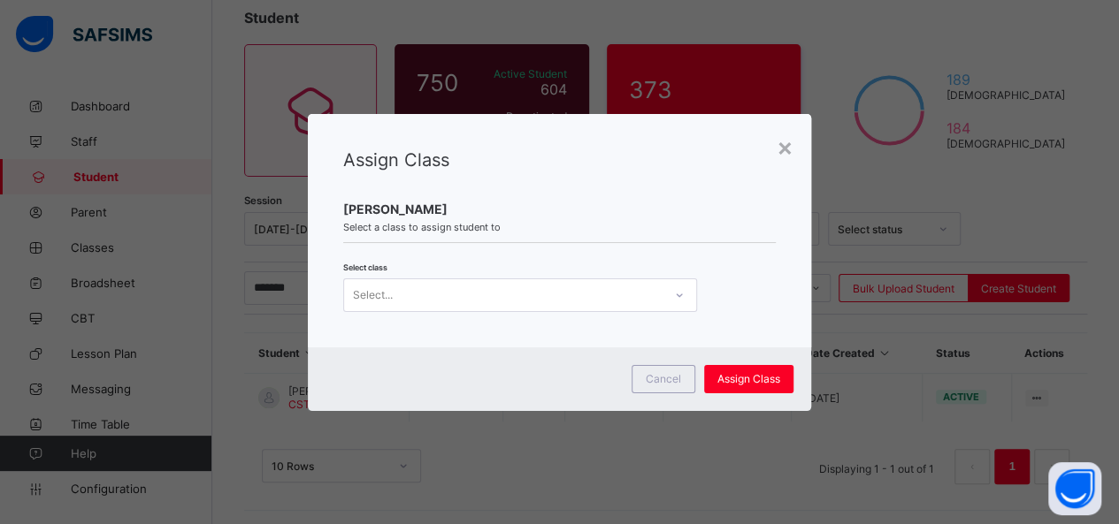
scroll to position [0, 0]
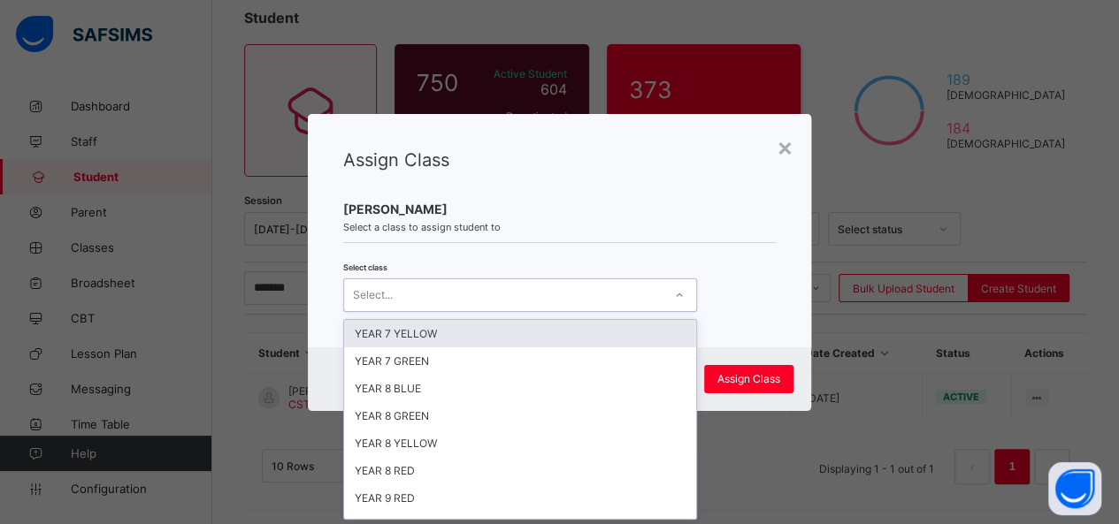
click at [681, 291] on div at bounding box center [679, 295] width 30 height 28
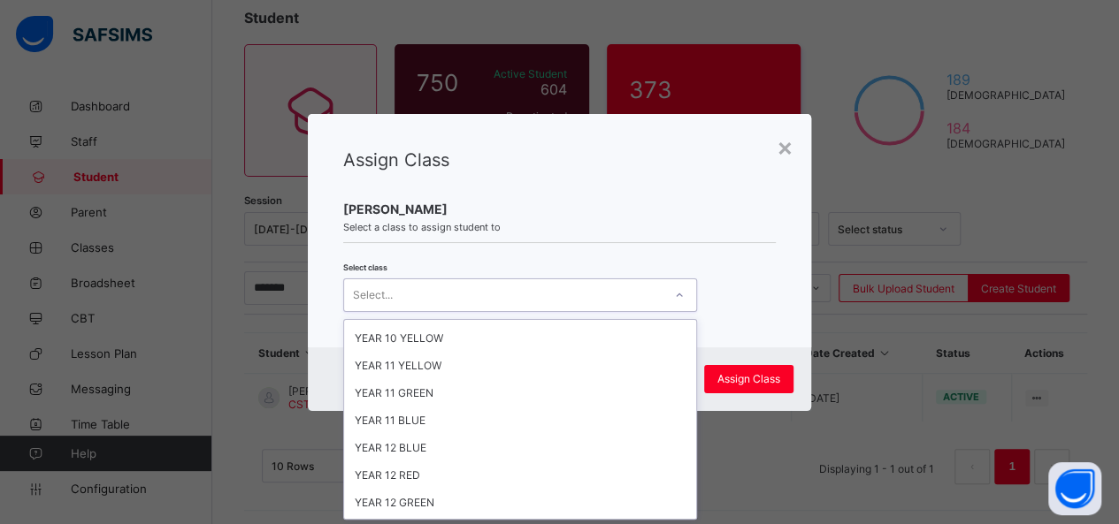
scroll to position [348, 0]
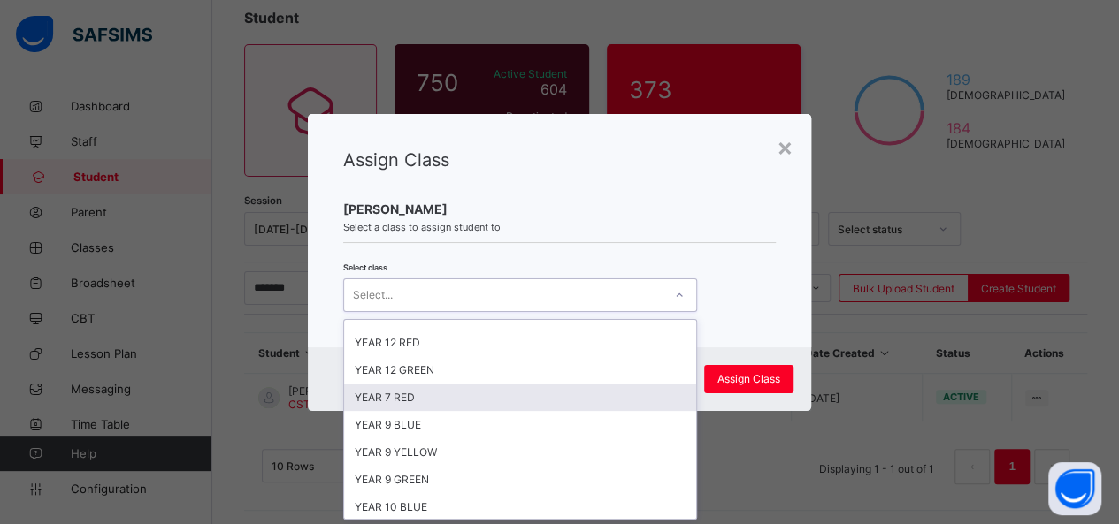
click at [535, 384] on div "YEAR 7 RED" at bounding box center [520, 397] width 352 height 27
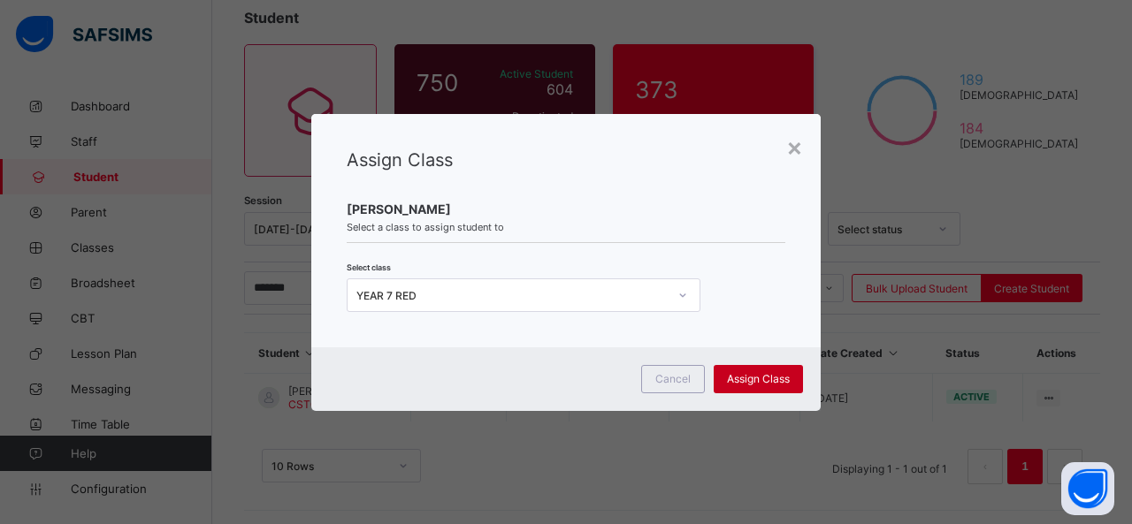
click at [753, 374] on span "Assign Class" at bounding box center [758, 378] width 63 height 13
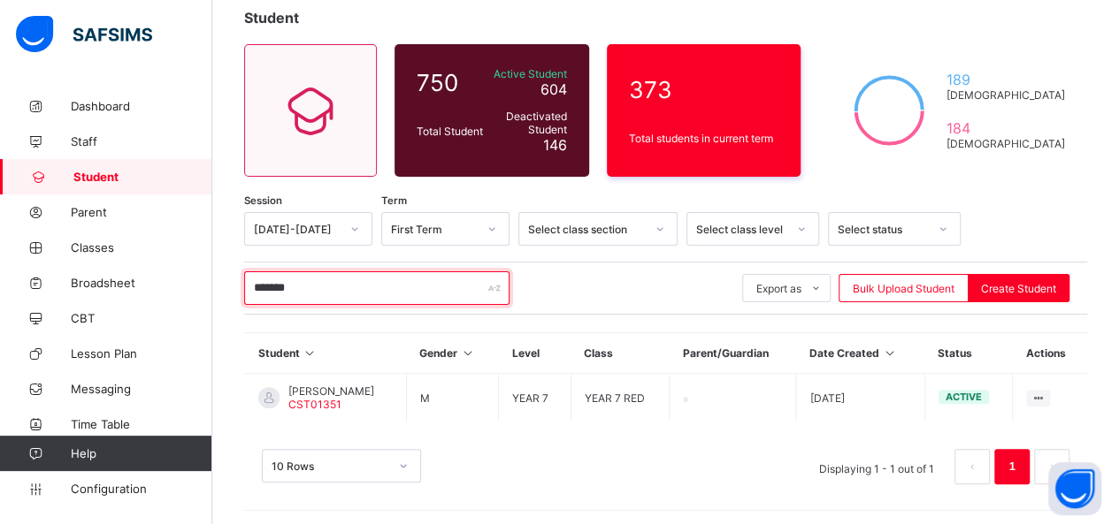
click at [329, 284] on input "*******" at bounding box center [376, 288] width 265 height 34
type input "*"
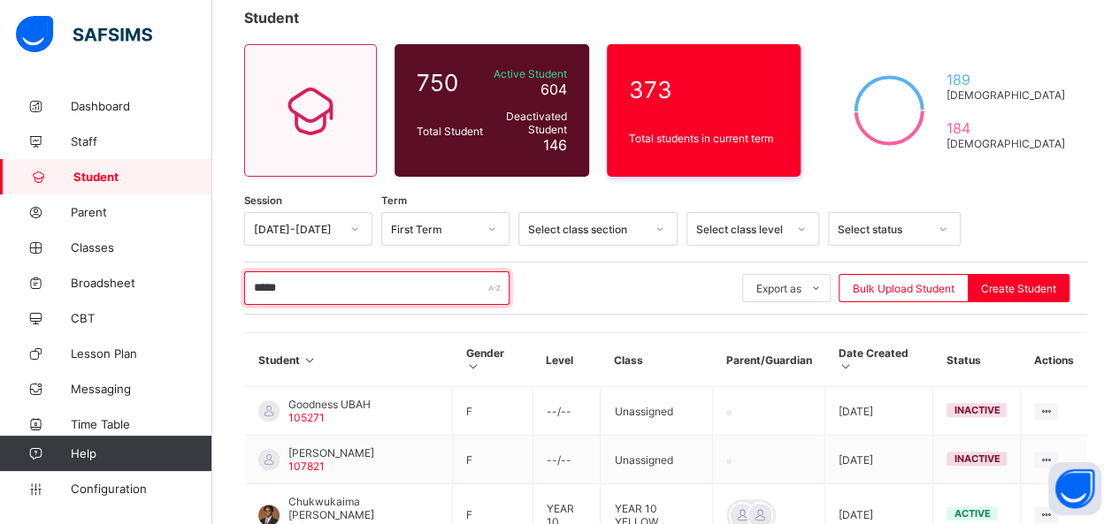
scroll to position [378, 0]
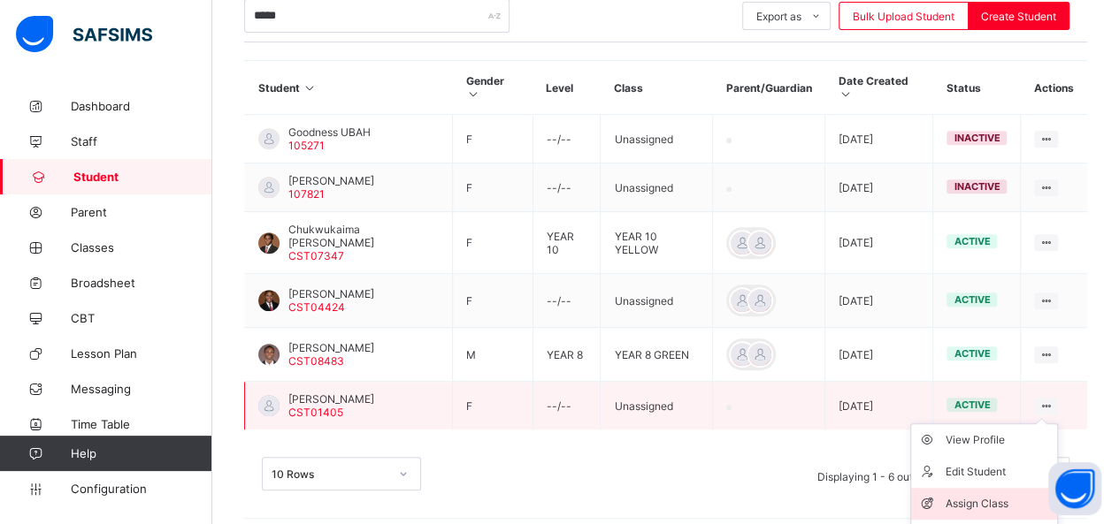
click at [998, 495] on div "Assign Class" at bounding box center [996, 504] width 105 height 18
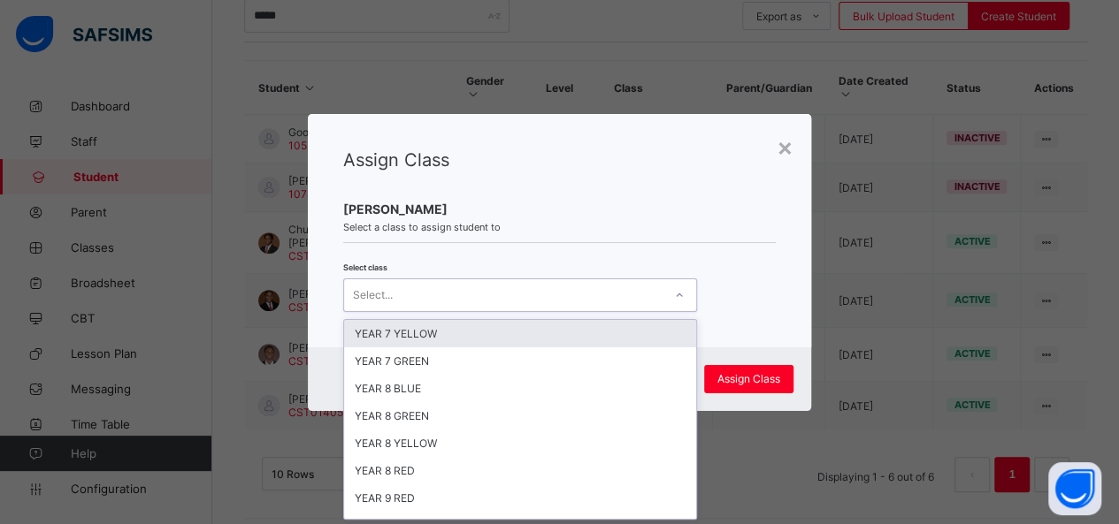
scroll to position [0, 0]
click at [674, 294] on icon at bounding box center [679, 296] width 11 height 18
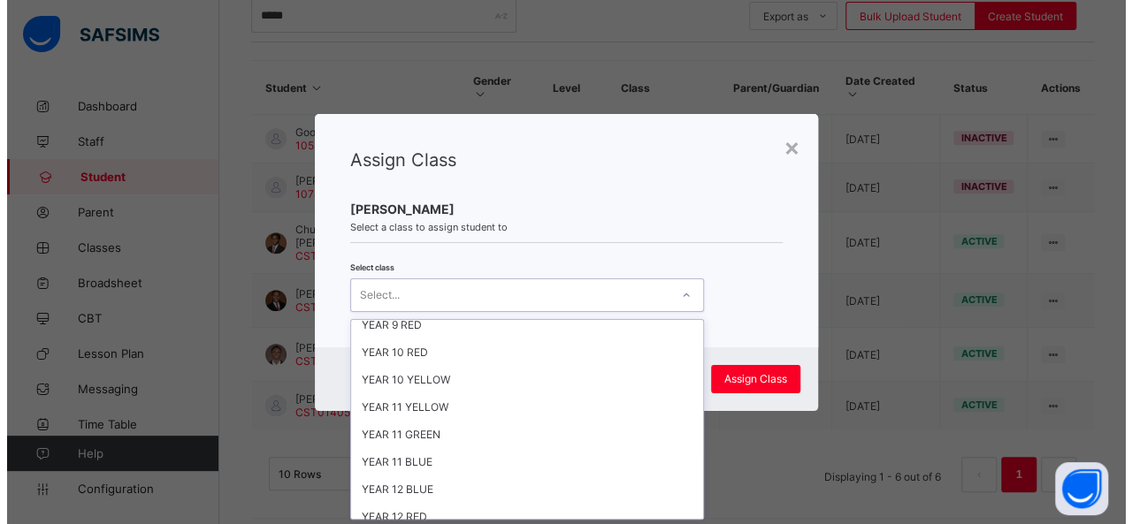
scroll to position [348, 0]
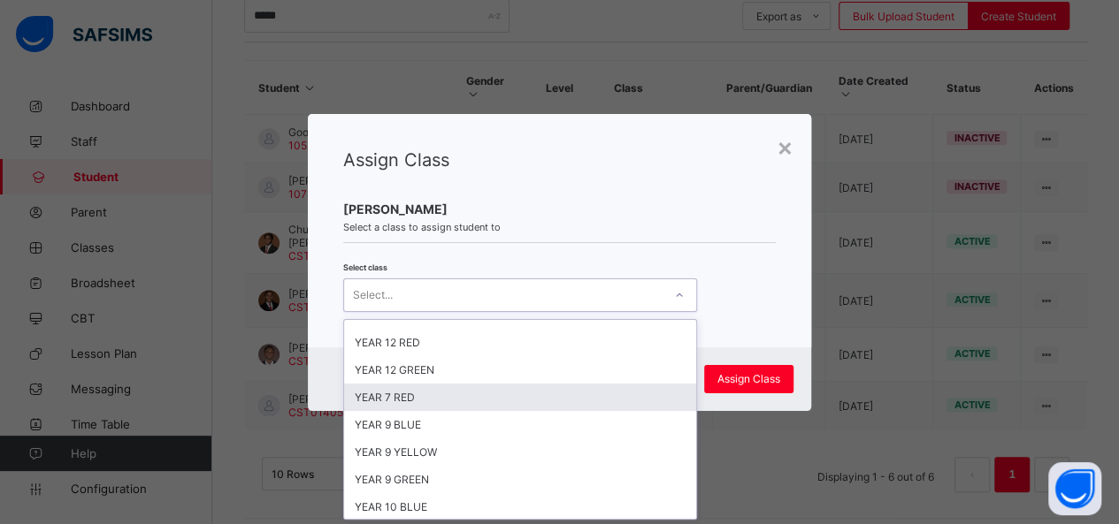
click at [530, 384] on div "YEAR 7 RED" at bounding box center [520, 397] width 352 height 27
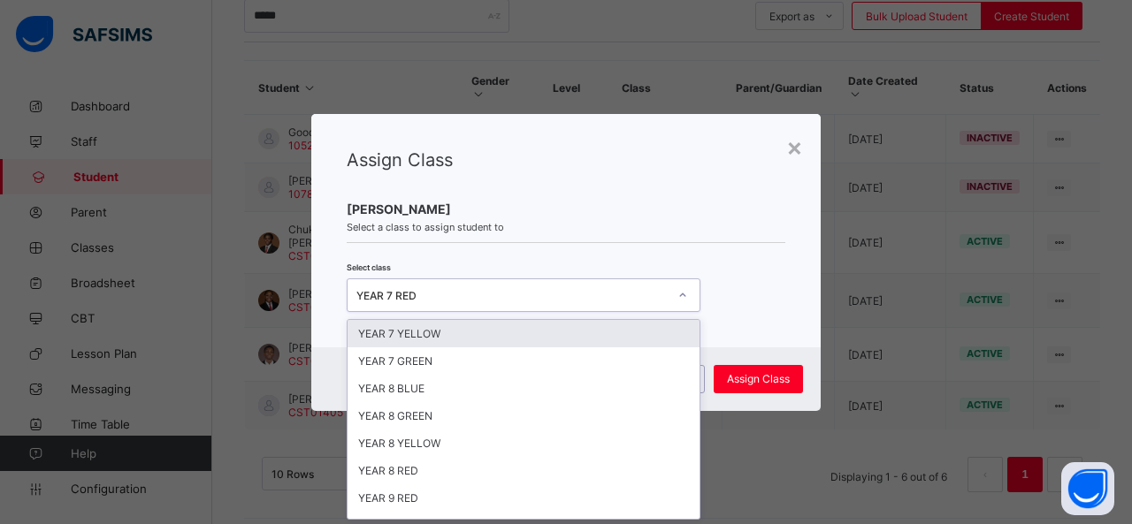
scroll to position [0, 0]
click at [684, 293] on icon at bounding box center [682, 296] width 11 height 18
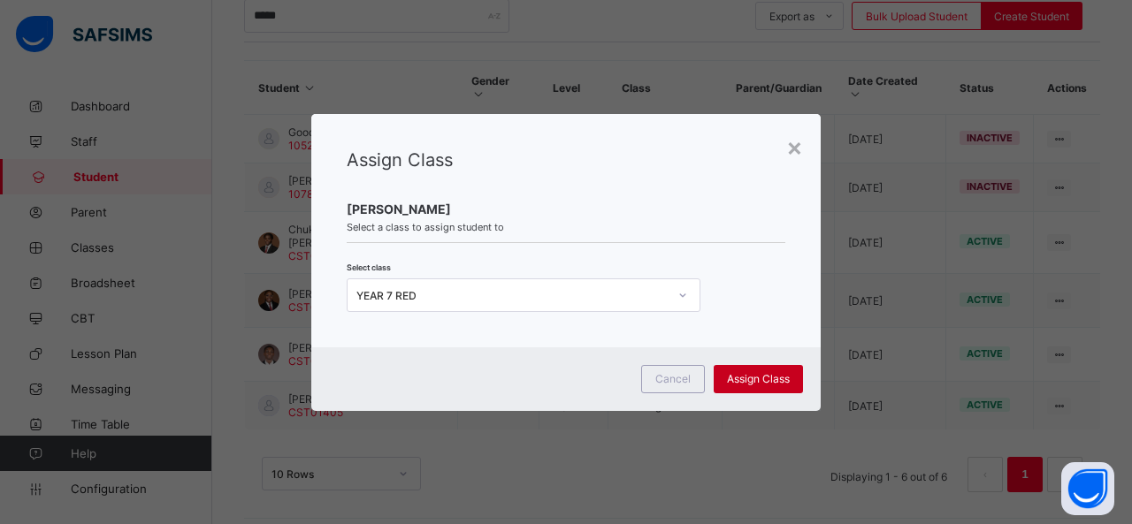
click at [737, 367] on div "Assign Class" at bounding box center [758, 379] width 89 height 28
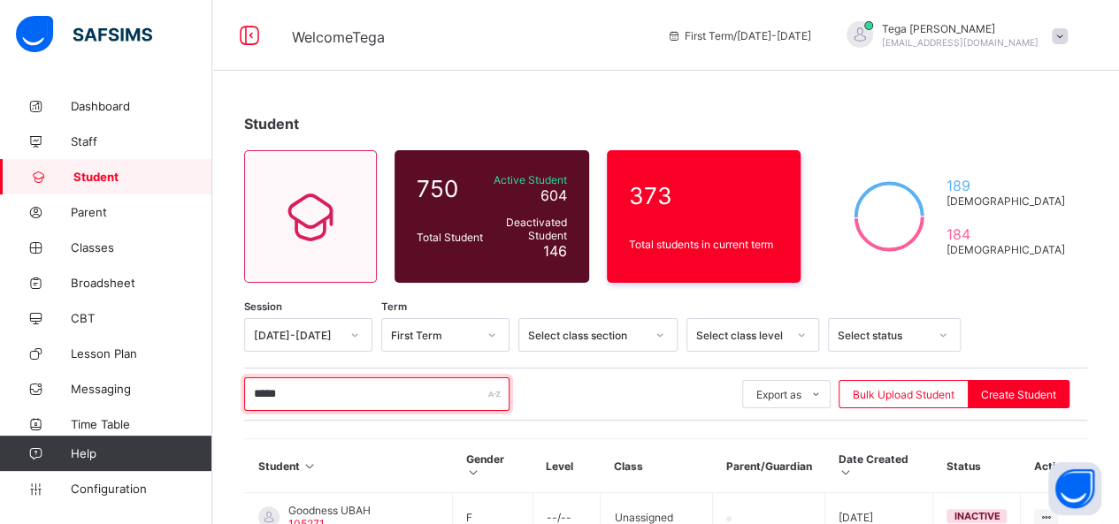
click at [384, 390] on input "*****" at bounding box center [376, 395] width 265 height 34
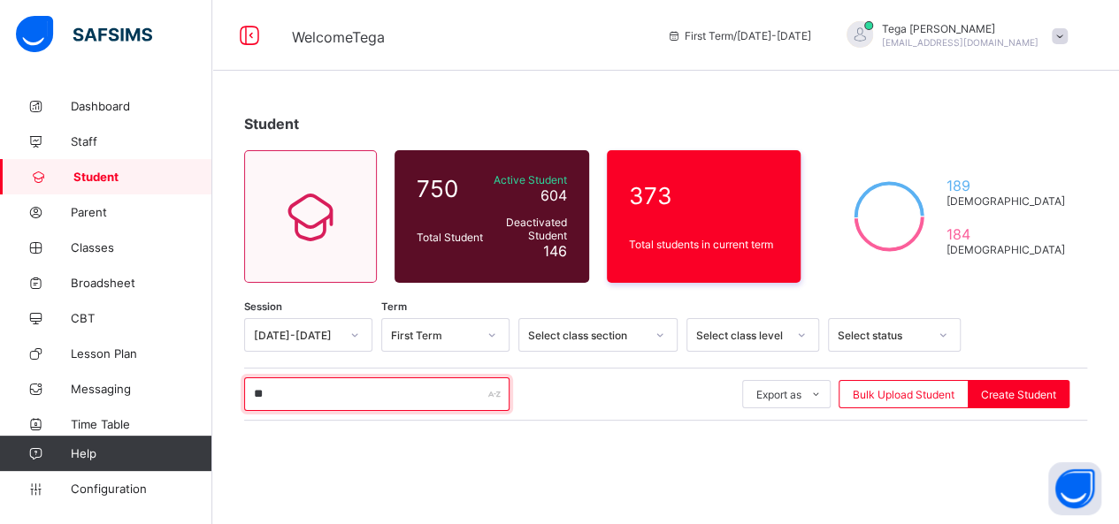
type input "*"
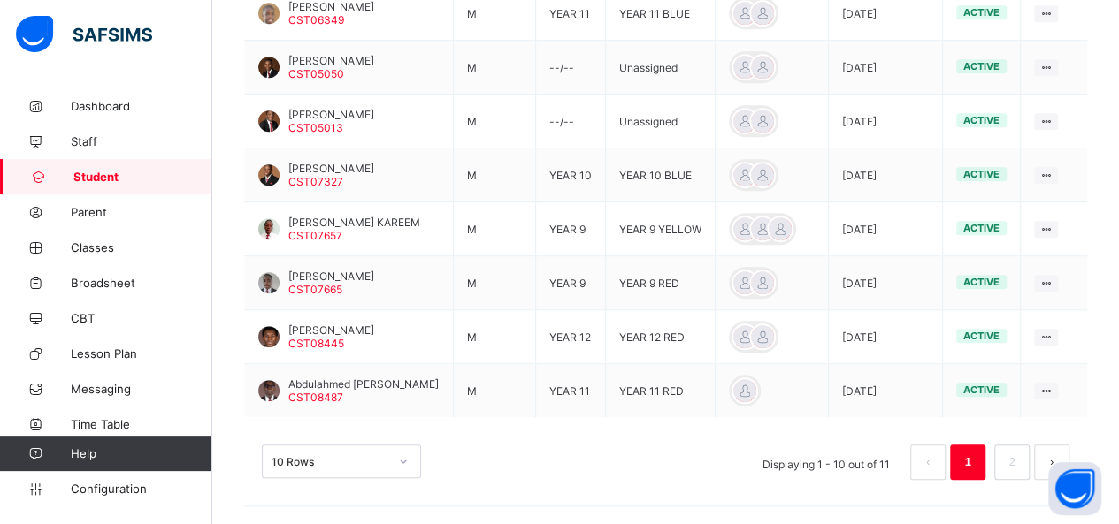
scroll to position [154, 0]
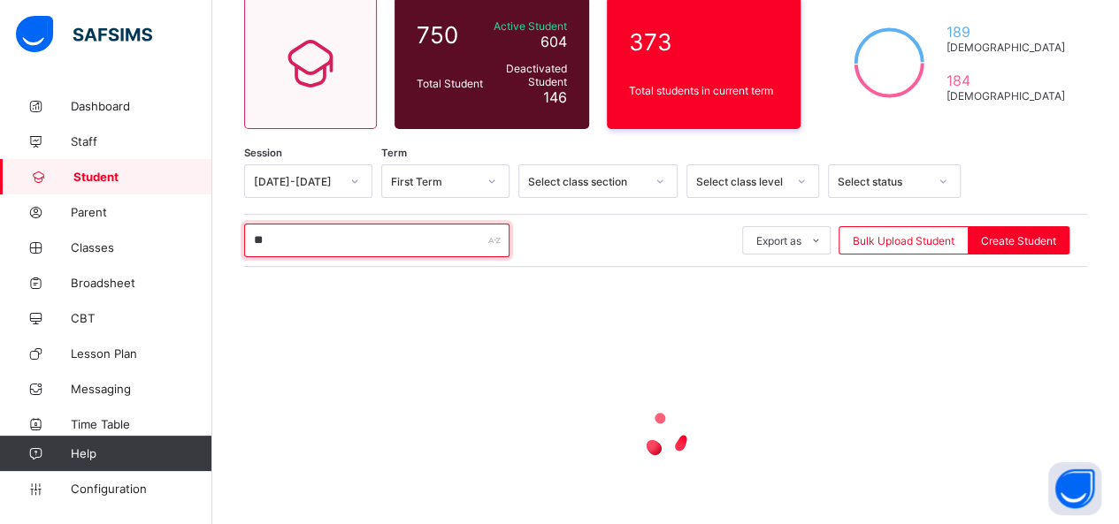
type input "*"
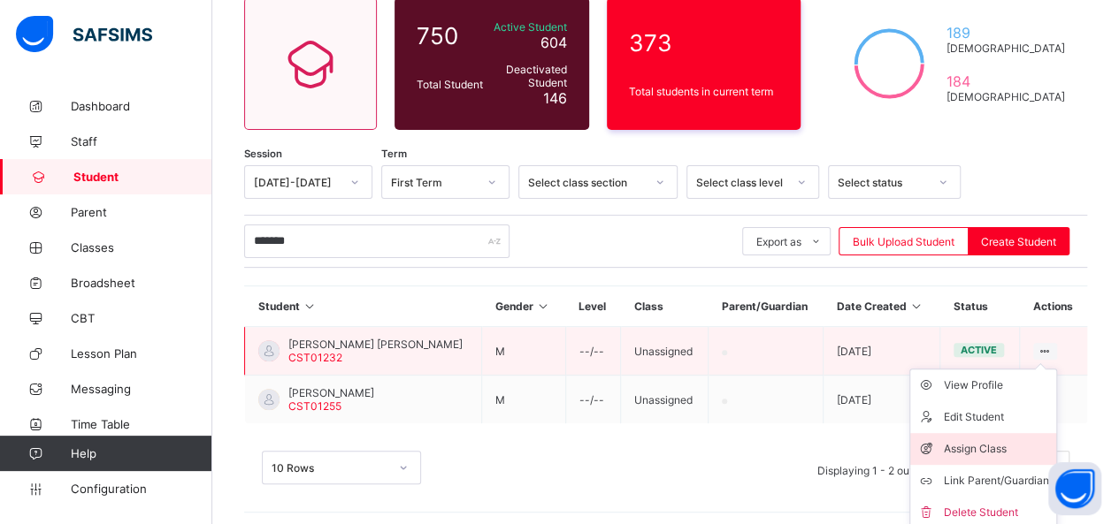
click at [983, 445] on div "Assign Class" at bounding box center [996, 449] width 105 height 18
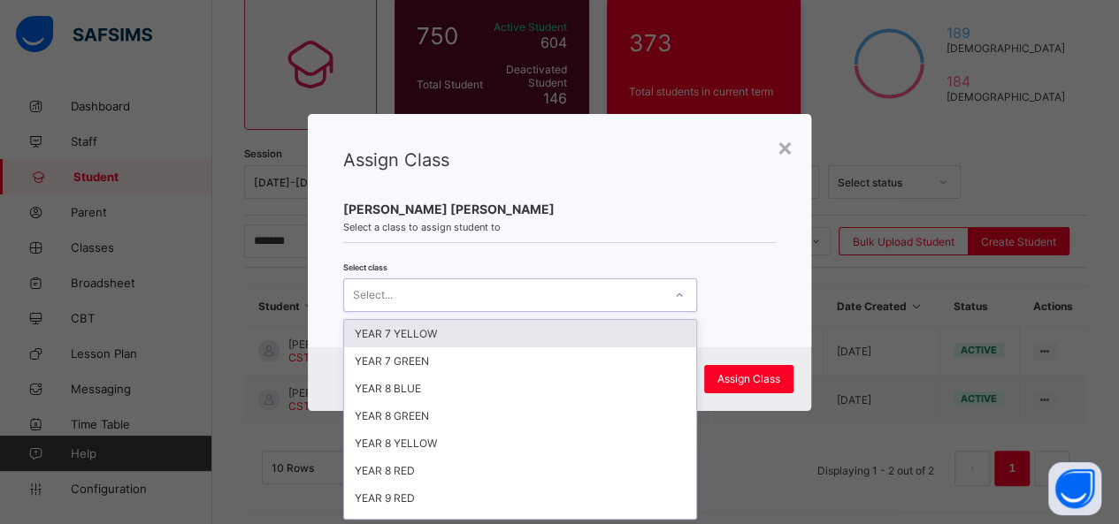
scroll to position [0, 0]
click at [654, 289] on div "Select..." at bounding box center [503, 295] width 318 height 25
click at [612, 325] on div "YEAR 7 YELLOW" at bounding box center [520, 333] width 352 height 27
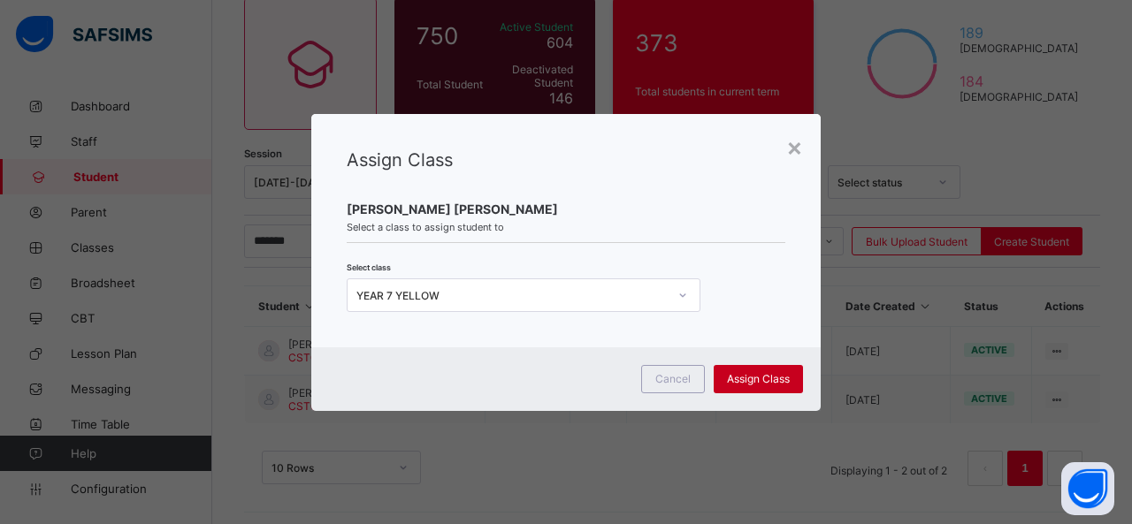
click at [743, 378] on span "Assign Class" at bounding box center [758, 378] width 63 height 13
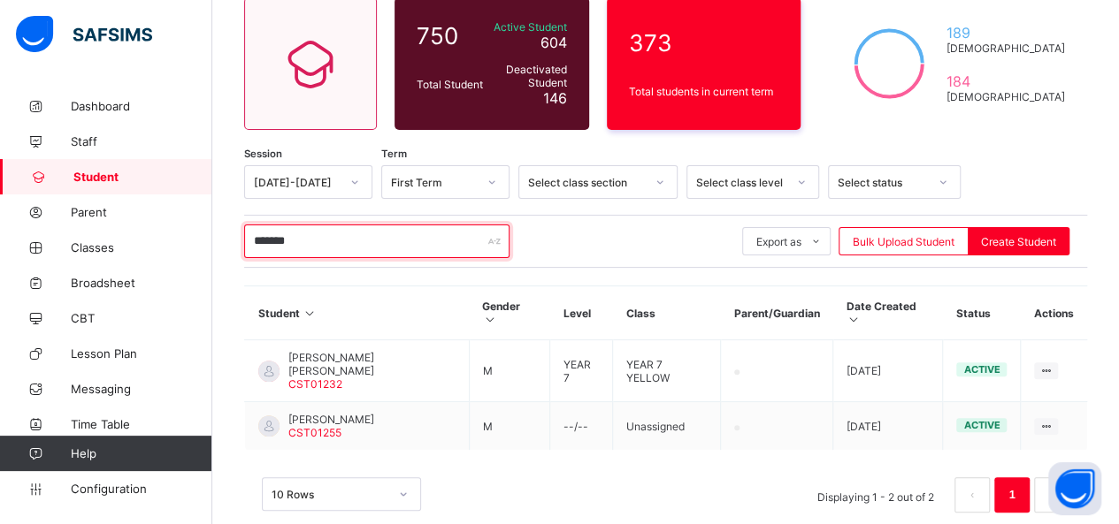
click at [336, 238] on input "*******" at bounding box center [376, 242] width 265 height 34
type input "*"
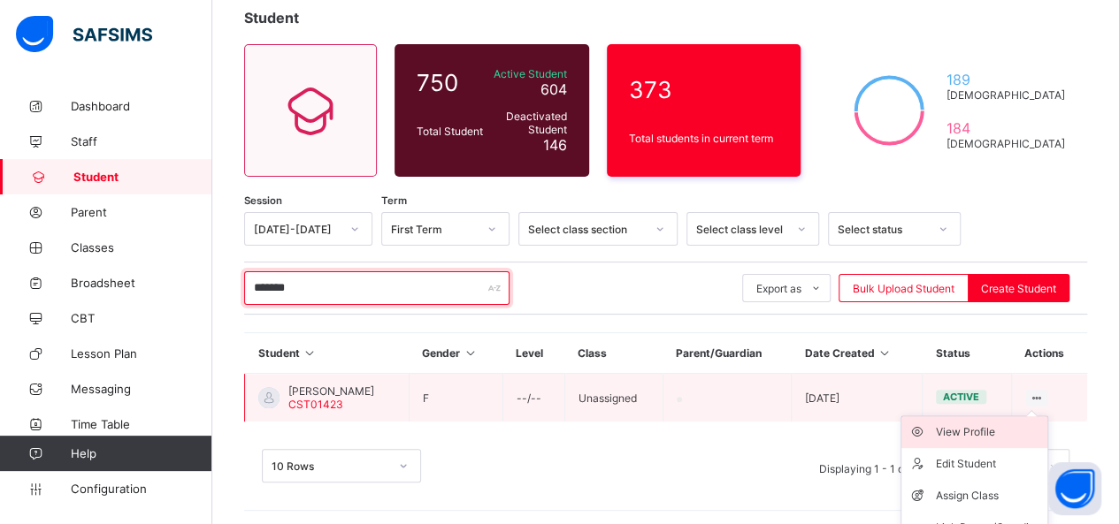
scroll to position [153, 0]
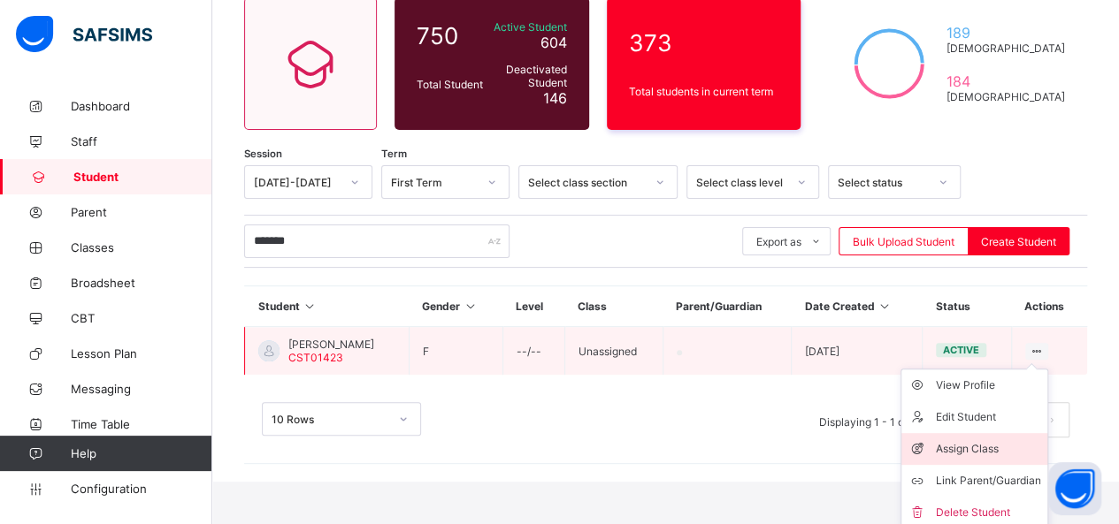
click at [1011, 440] on div "Assign Class" at bounding box center [987, 449] width 105 height 18
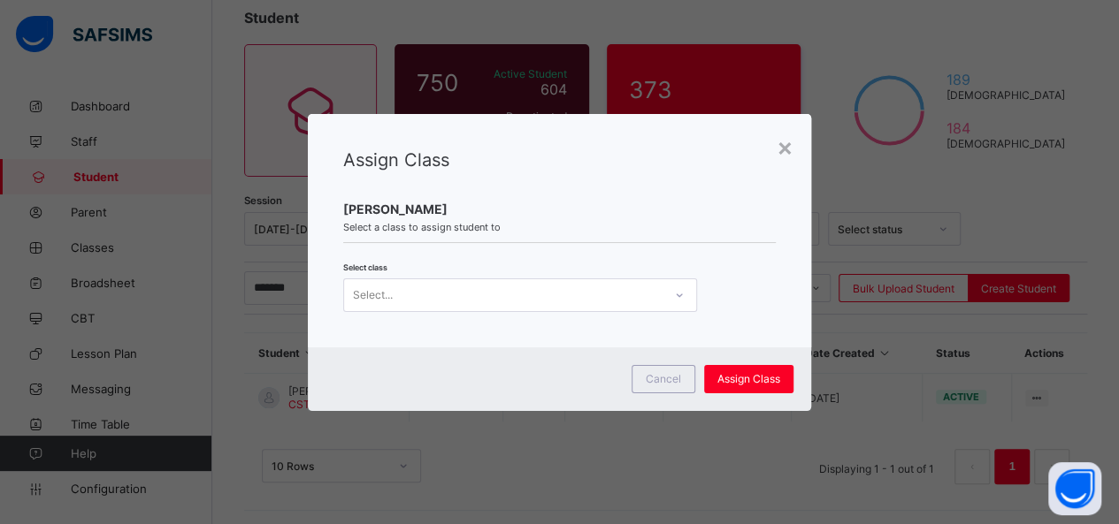
scroll to position [0, 0]
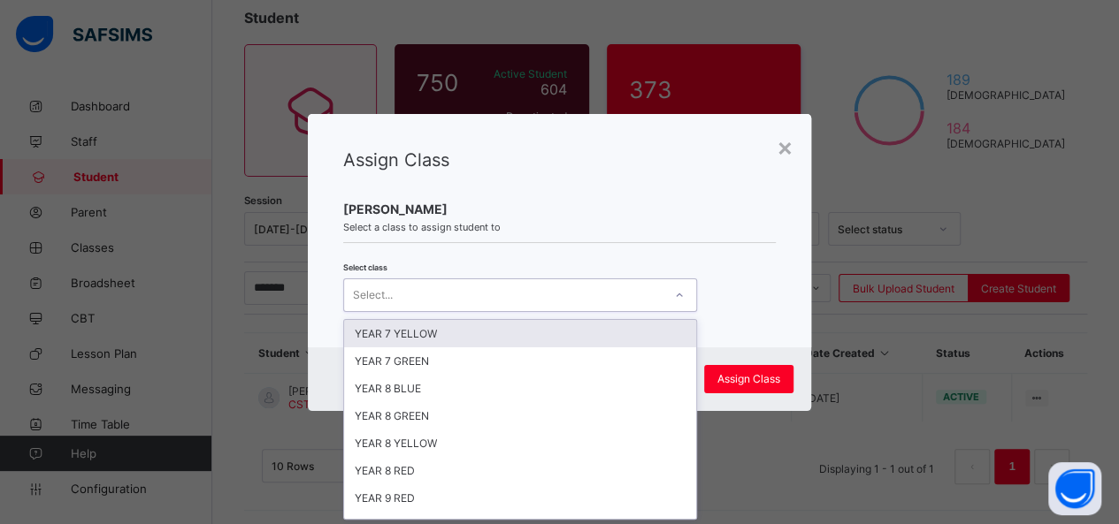
click at [669, 294] on div at bounding box center [679, 295] width 30 height 28
click at [601, 328] on div "YEAR 7 YELLOW" at bounding box center [520, 333] width 352 height 27
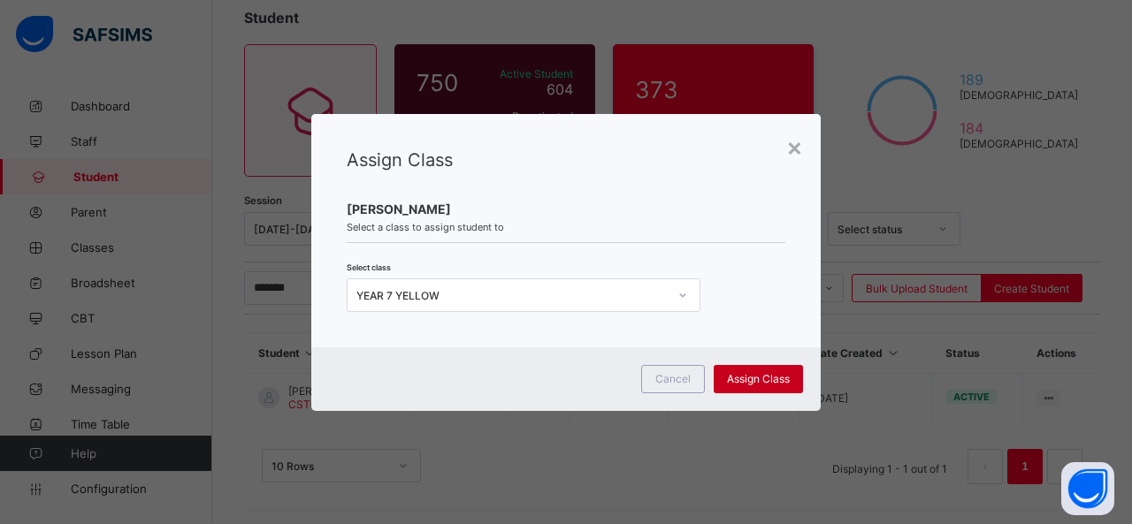
click at [742, 375] on span "Assign Class" at bounding box center [758, 378] width 63 height 13
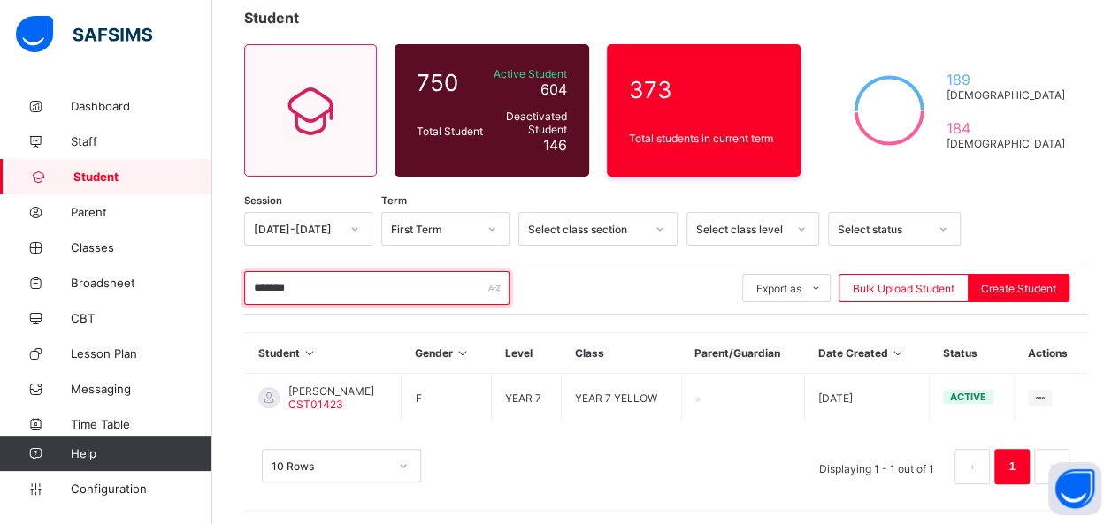
click at [322, 293] on input "*******" at bounding box center [376, 288] width 265 height 34
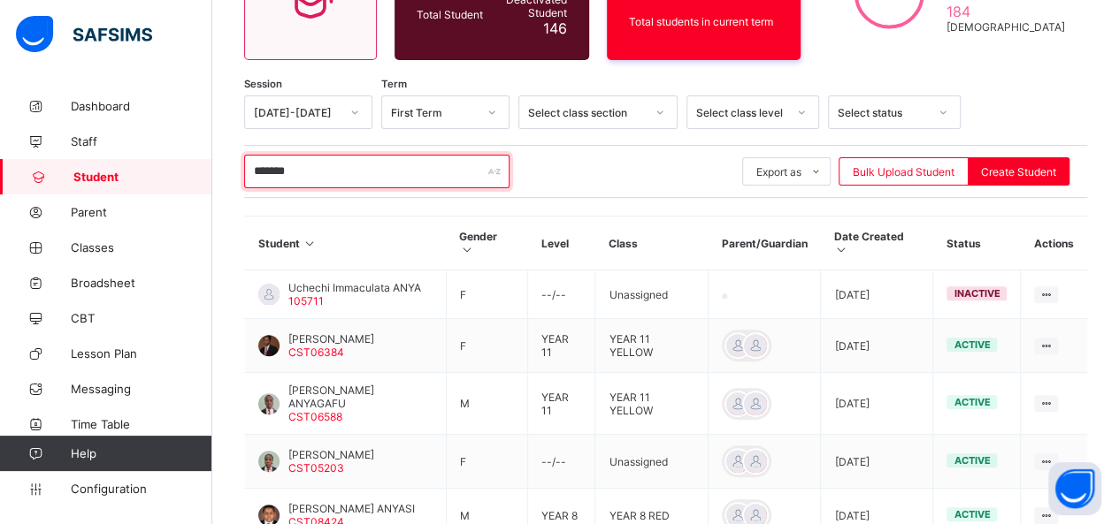
scroll to position [368, 0]
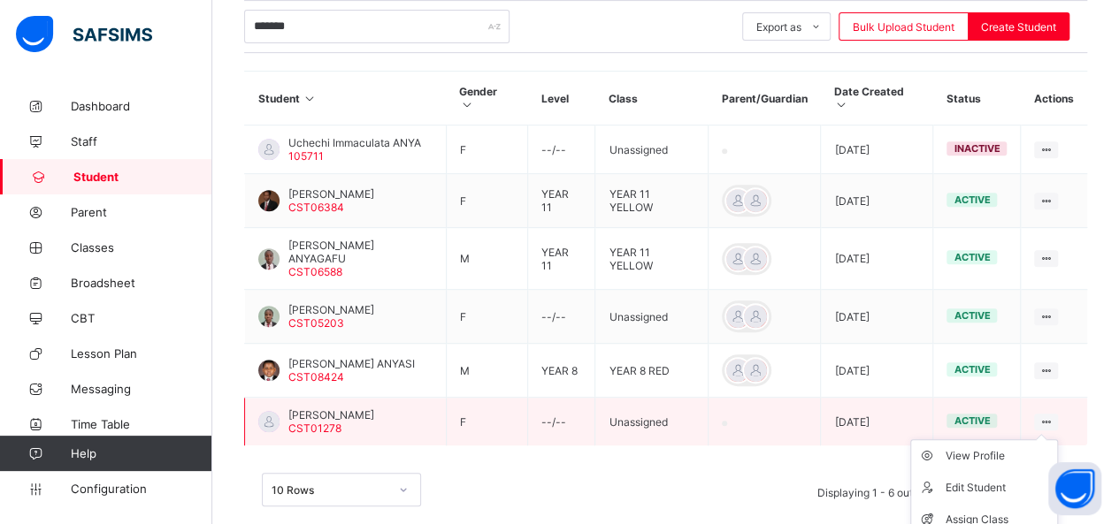
click at [1053, 416] on icon at bounding box center [1045, 422] width 15 height 13
click at [1015, 511] on div "Assign Class" at bounding box center [996, 520] width 105 height 18
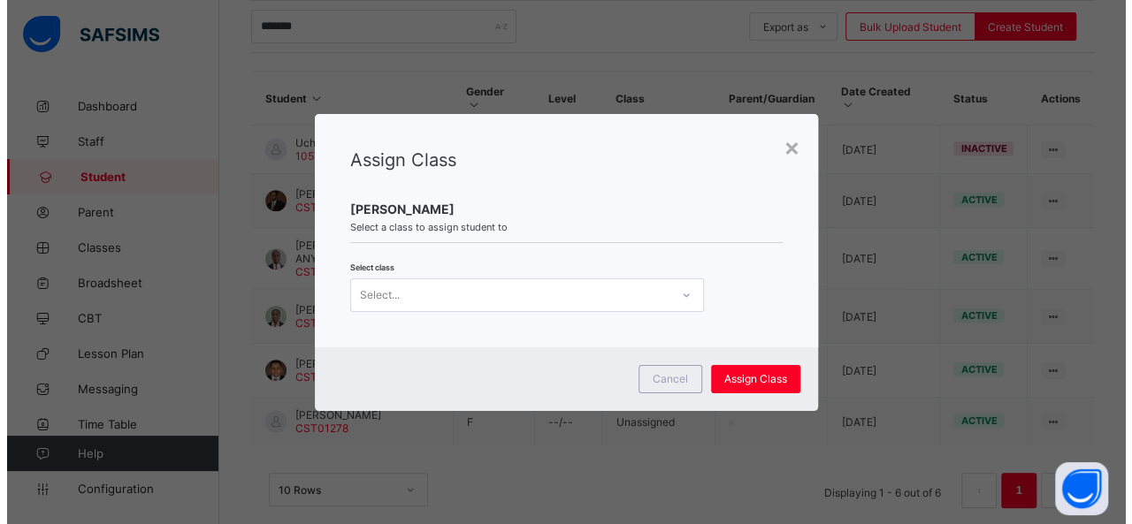
scroll to position [0, 0]
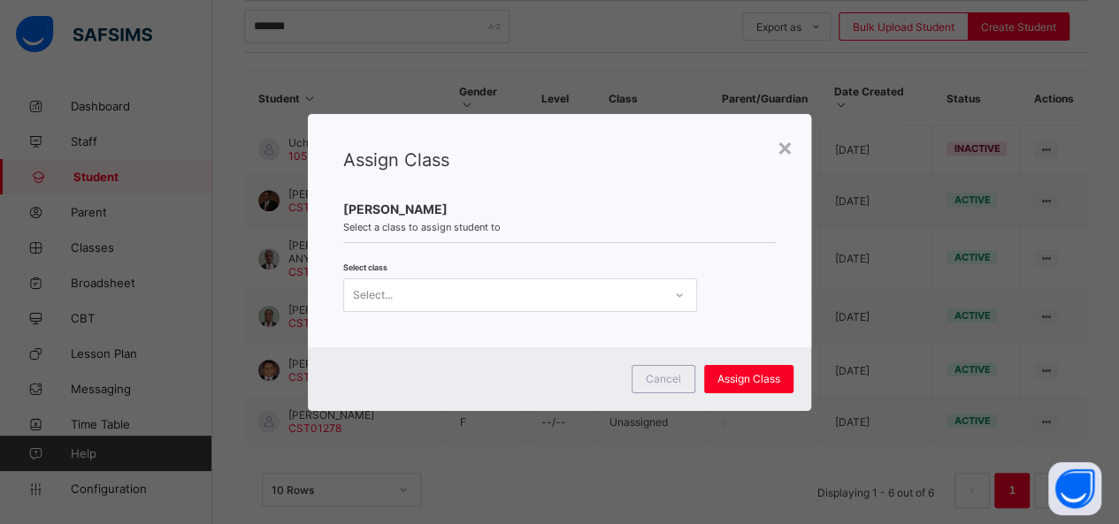
click at [675, 294] on icon at bounding box center [679, 296] width 11 height 18
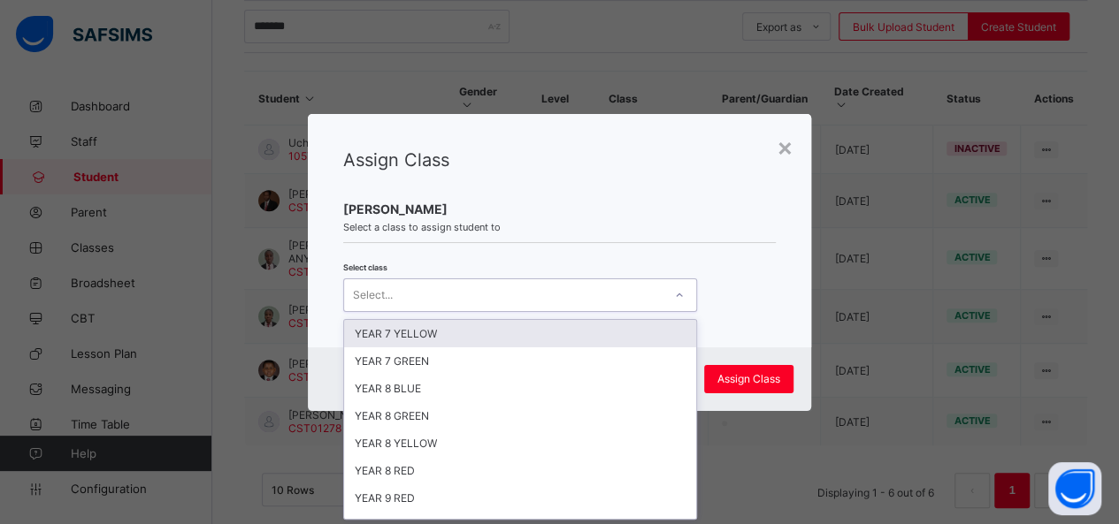
click at [617, 333] on div "YEAR 7 YELLOW" at bounding box center [520, 333] width 352 height 27
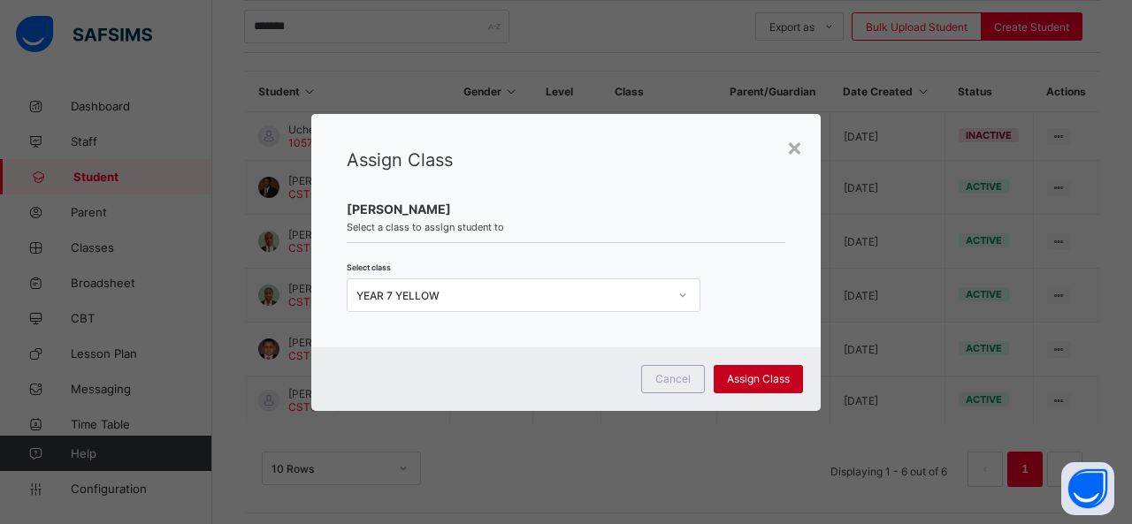
click at [739, 378] on span "Assign Class" at bounding box center [758, 378] width 63 height 13
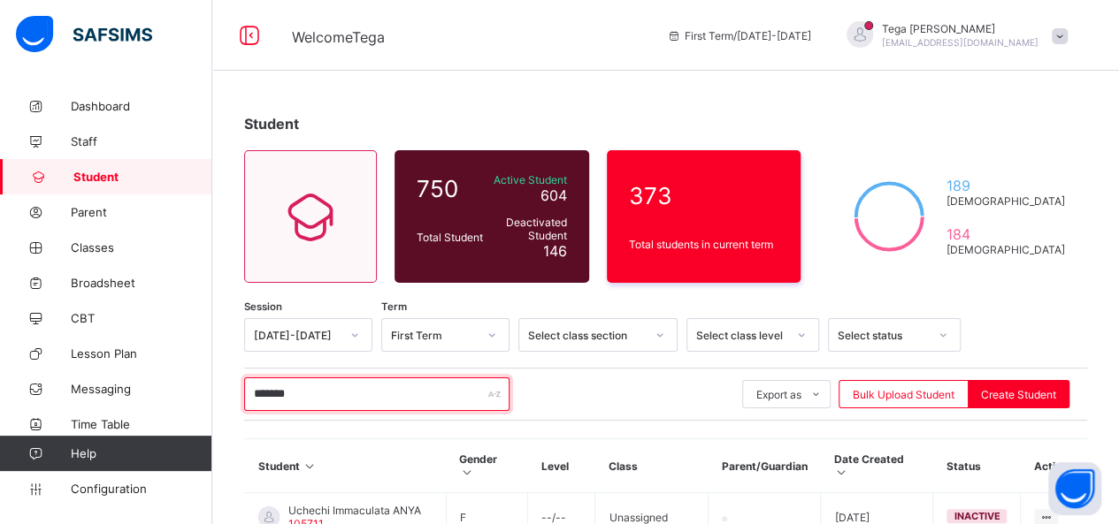
click at [341, 388] on input "*******" at bounding box center [376, 395] width 265 height 34
type input "*"
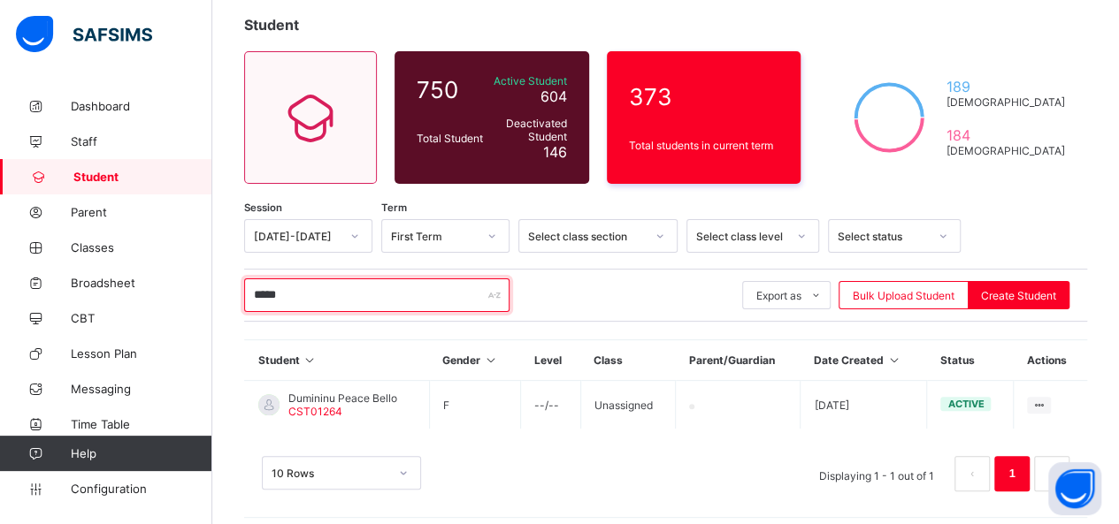
scroll to position [106, 0]
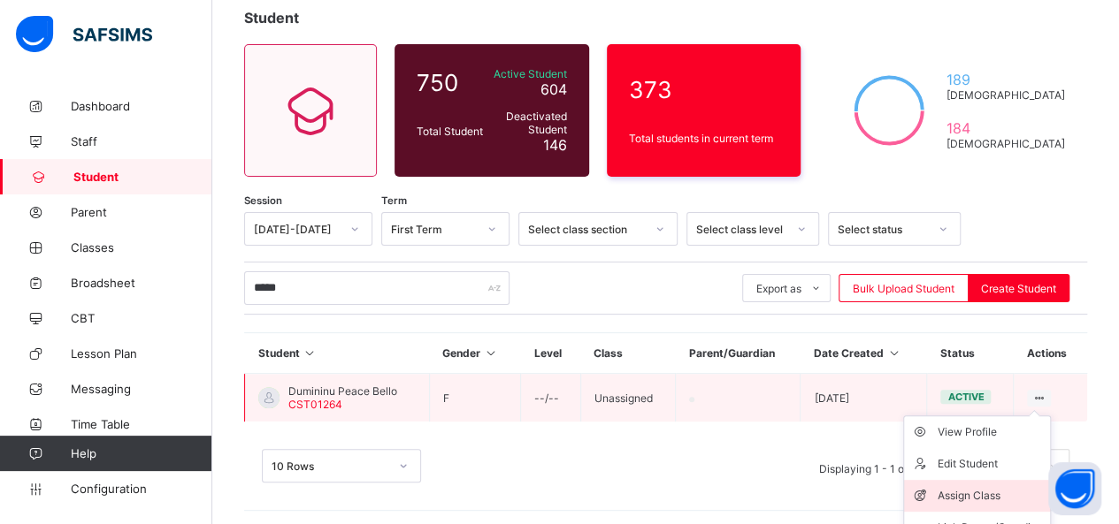
click at [994, 489] on div "Assign Class" at bounding box center [989, 496] width 105 height 18
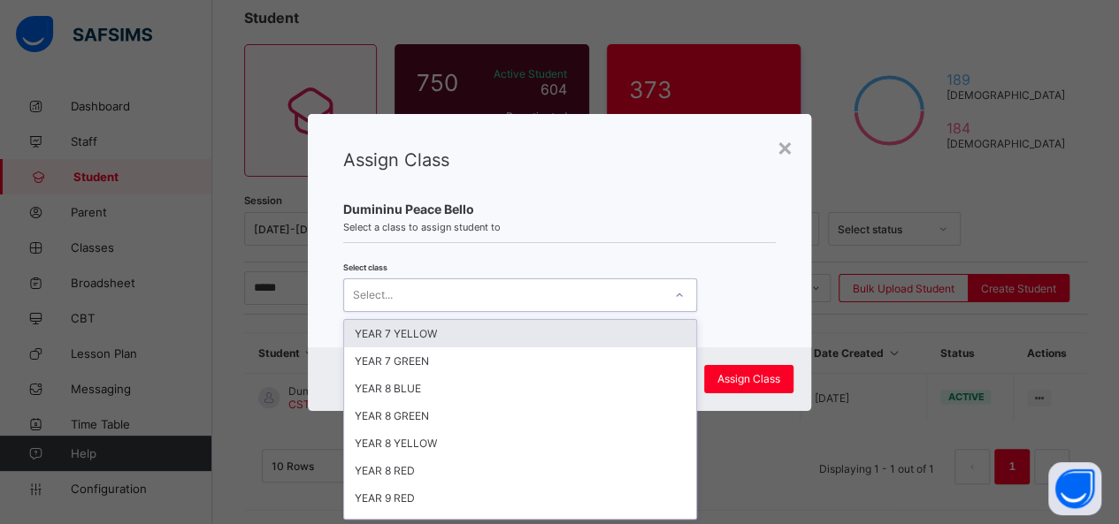
scroll to position [0, 0]
click at [676, 294] on icon at bounding box center [679, 296] width 11 height 18
click at [576, 326] on div "YEAR 7 YELLOW" at bounding box center [520, 333] width 352 height 27
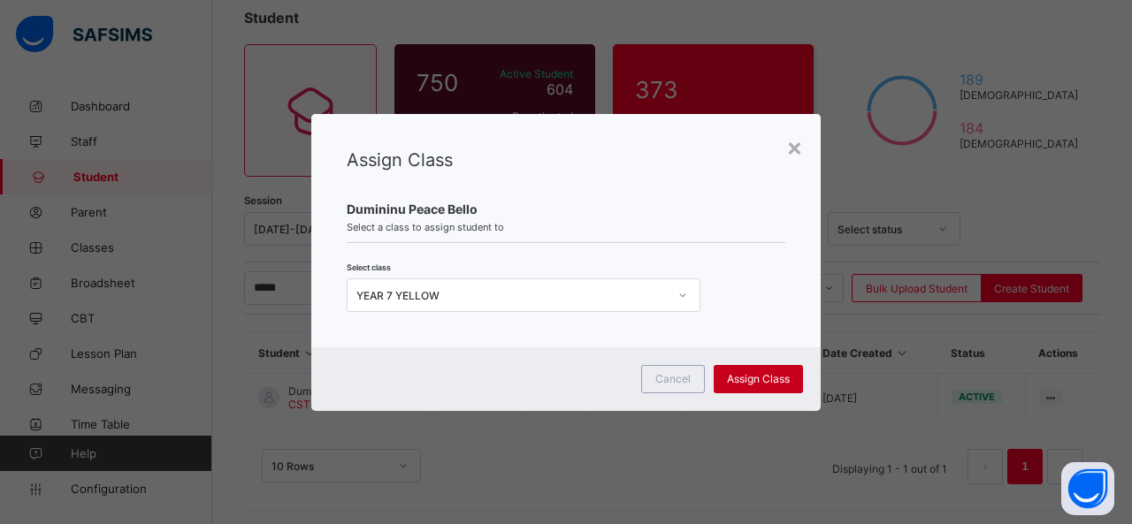
click at [759, 377] on span "Assign Class" at bounding box center [758, 378] width 63 height 13
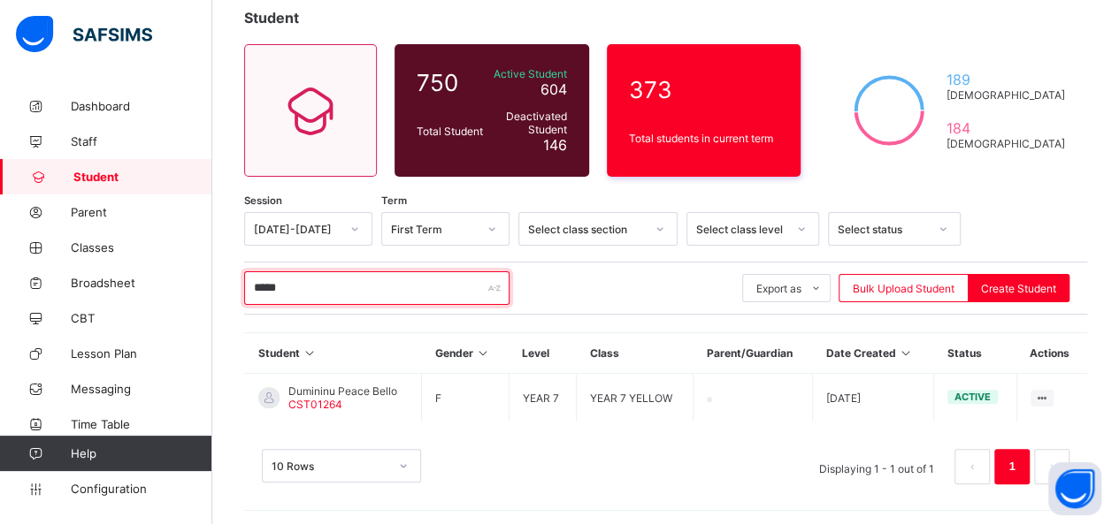
click at [350, 294] on input "*****" at bounding box center [376, 288] width 265 height 34
type input "*"
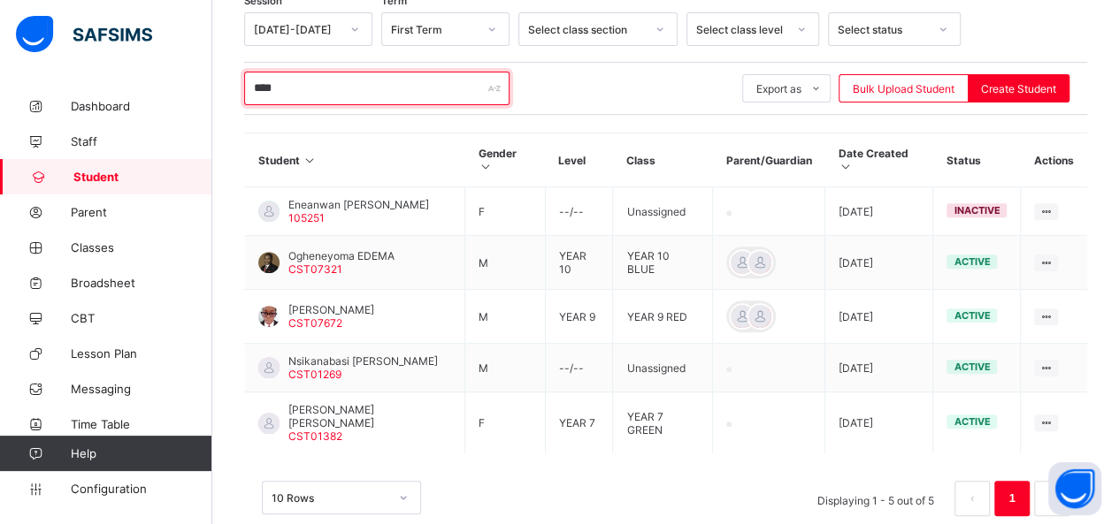
scroll to position [308, 0]
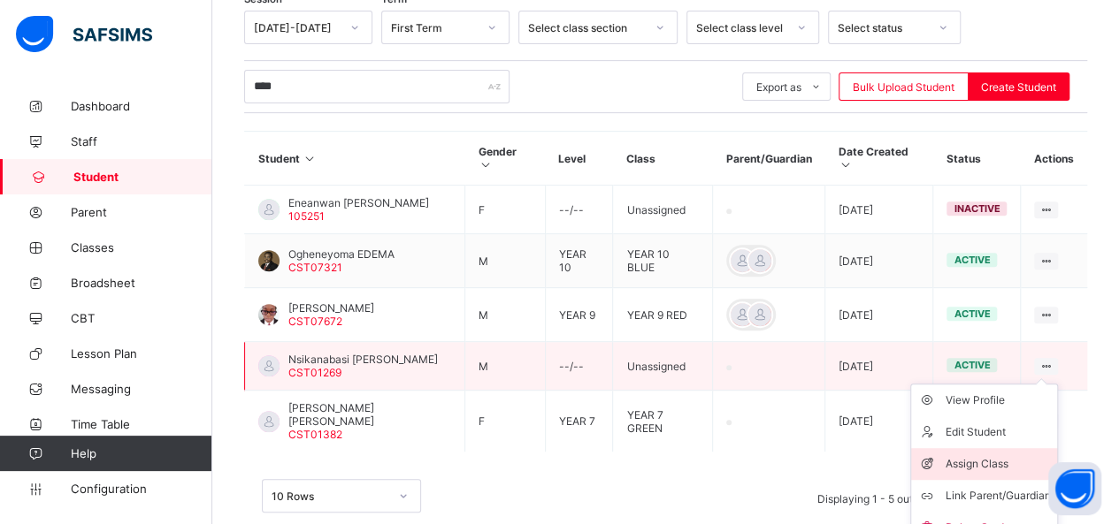
click at [998, 455] on div "Assign Class" at bounding box center [996, 464] width 105 height 18
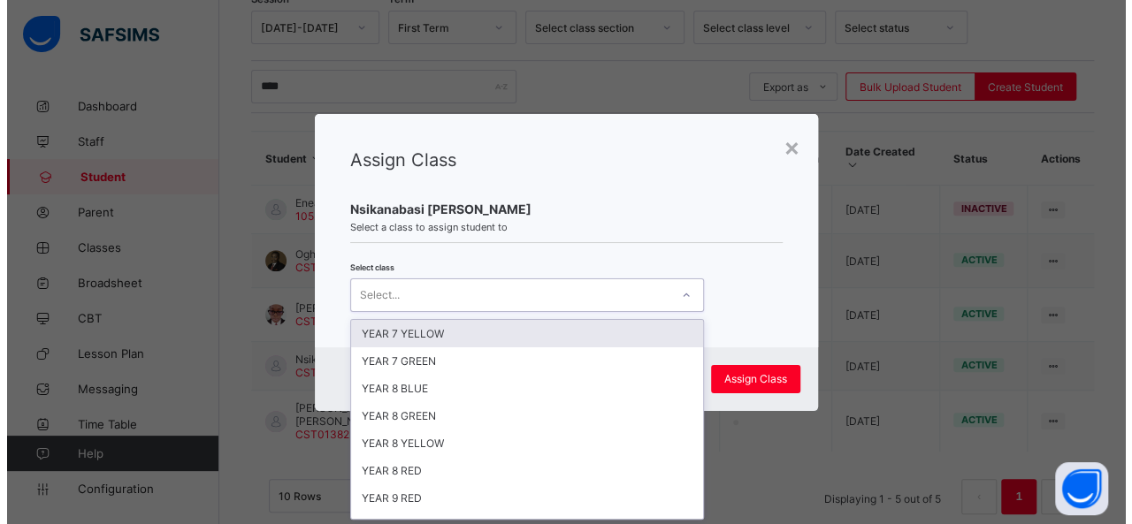
scroll to position [0, 0]
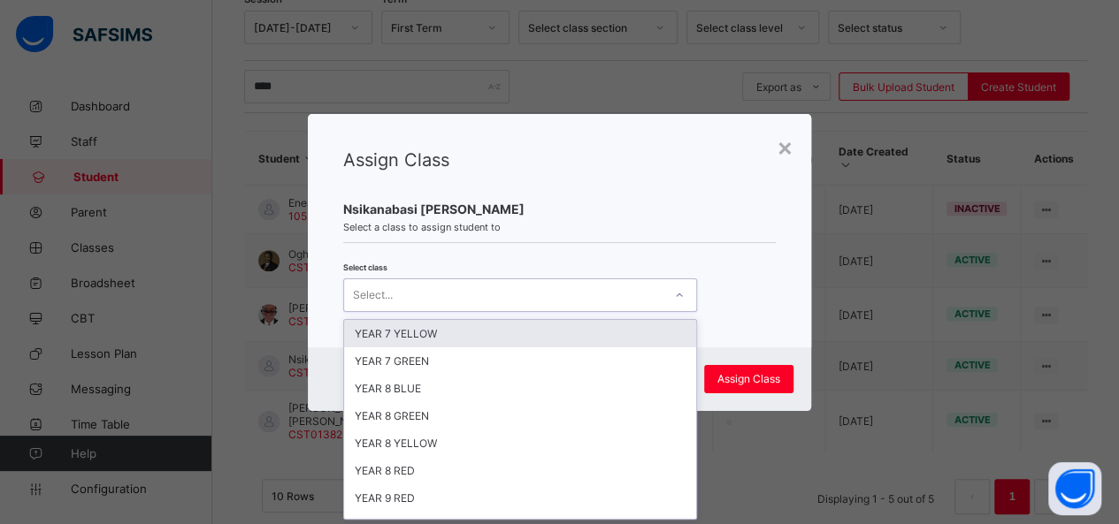
click at [681, 294] on div at bounding box center [679, 295] width 30 height 28
click at [614, 325] on div "YEAR 7 YELLOW" at bounding box center [520, 333] width 352 height 27
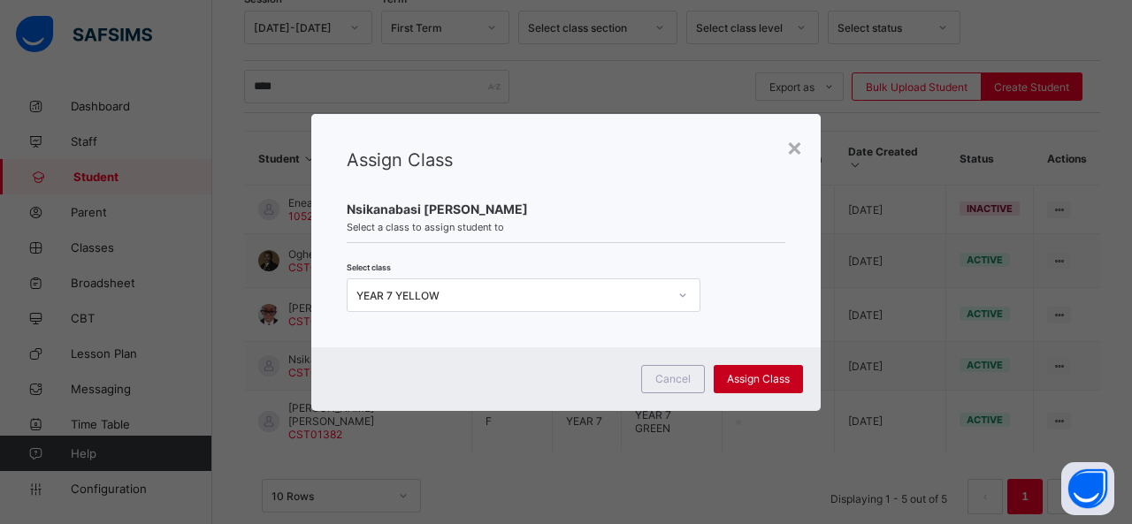
click at [753, 384] on span "Assign Class" at bounding box center [758, 378] width 63 height 13
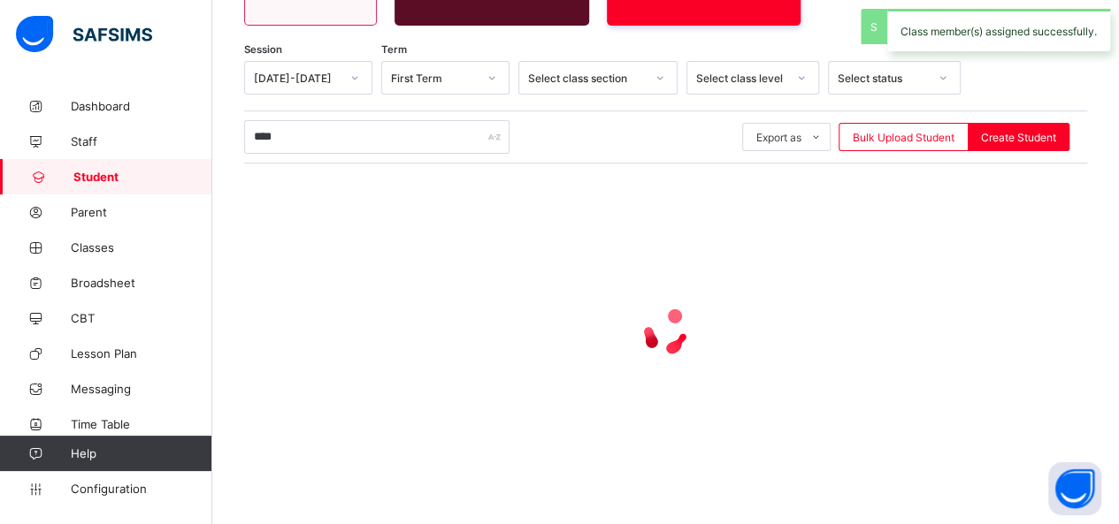
scroll to position [308, 0]
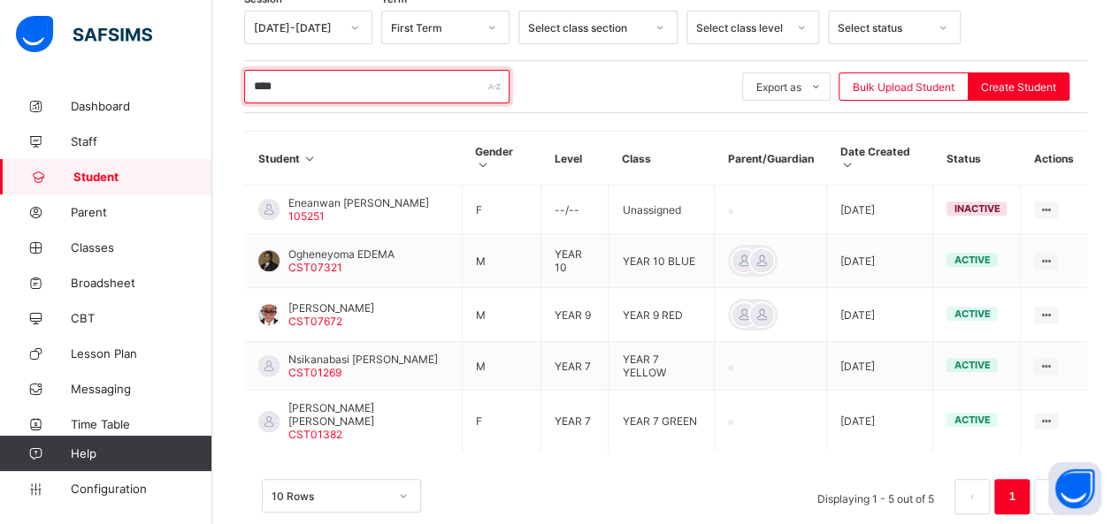
click at [303, 90] on input "****" at bounding box center [376, 87] width 265 height 34
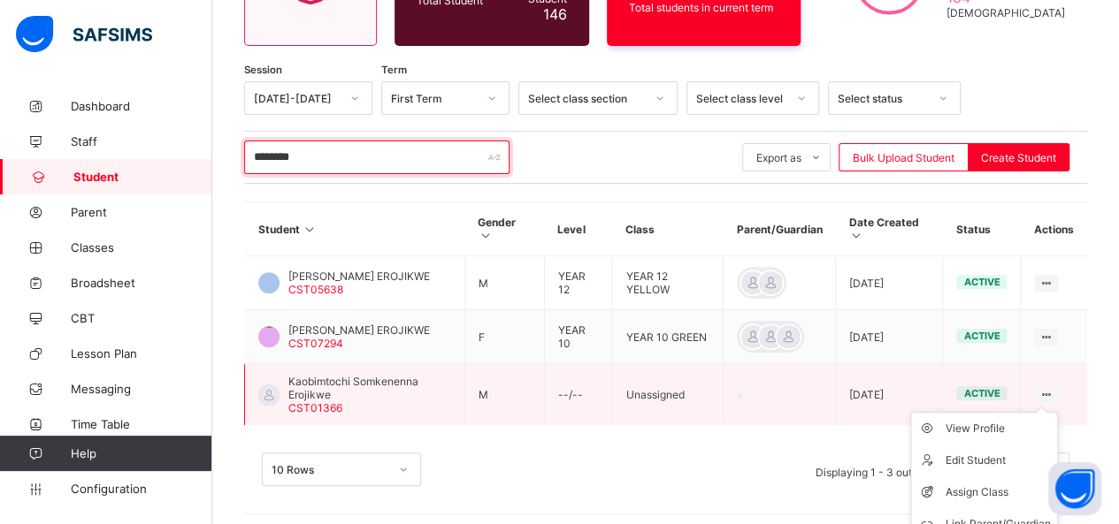
scroll to position [279, 0]
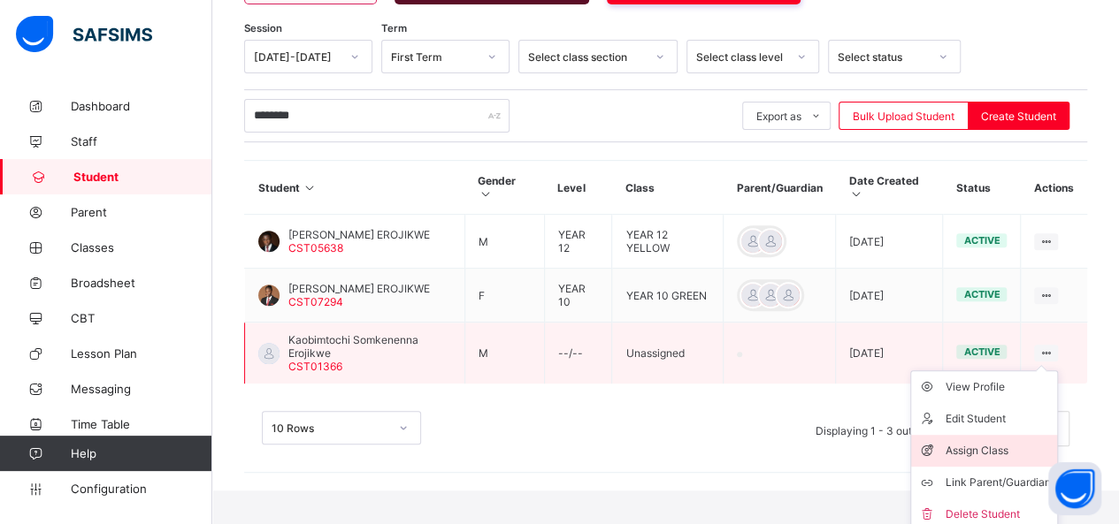
click at [1000, 442] on div "Assign Class" at bounding box center [996, 451] width 105 height 18
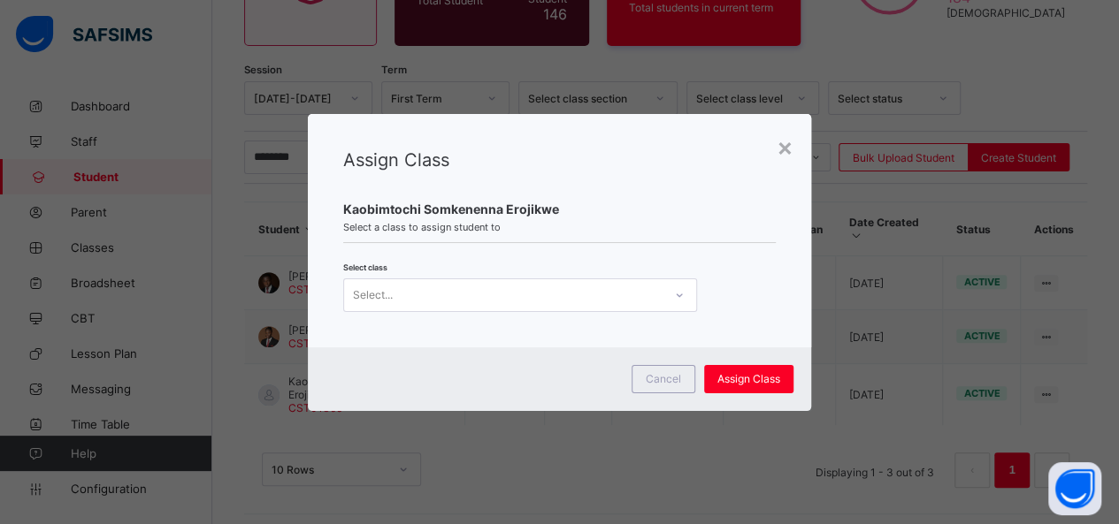
scroll to position [0, 0]
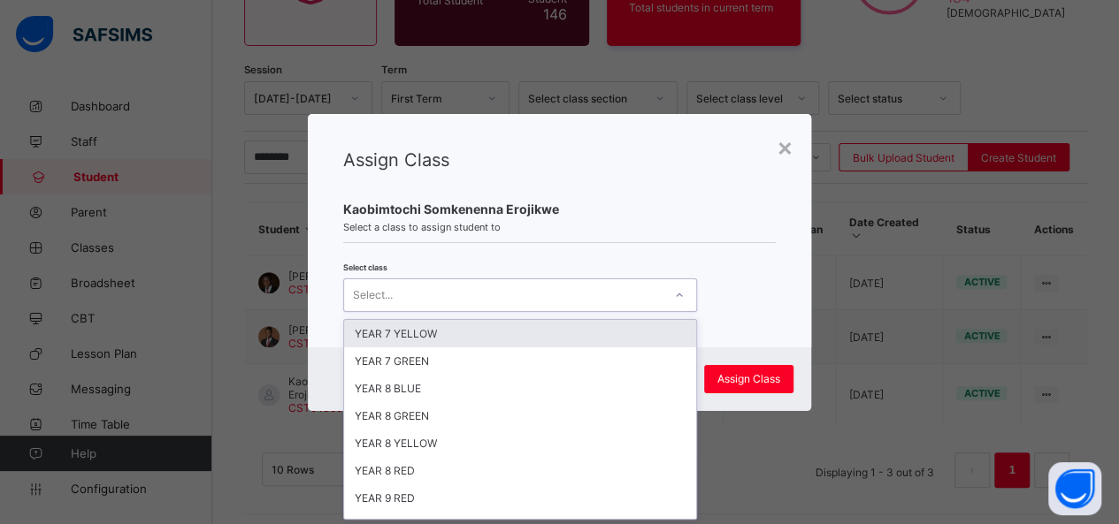
click at [674, 293] on icon at bounding box center [679, 296] width 11 height 18
click at [611, 328] on div "YEAR 7 YELLOW" at bounding box center [520, 333] width 352 height 27
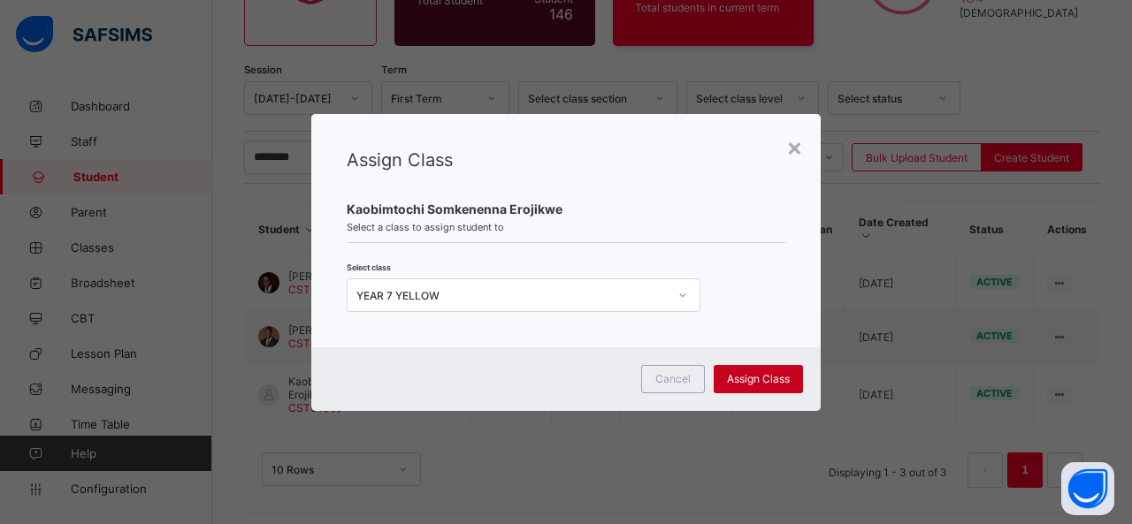
click at [732, 371] on div "Assign Class" at bounding box center [758, 379] width 89 height 28
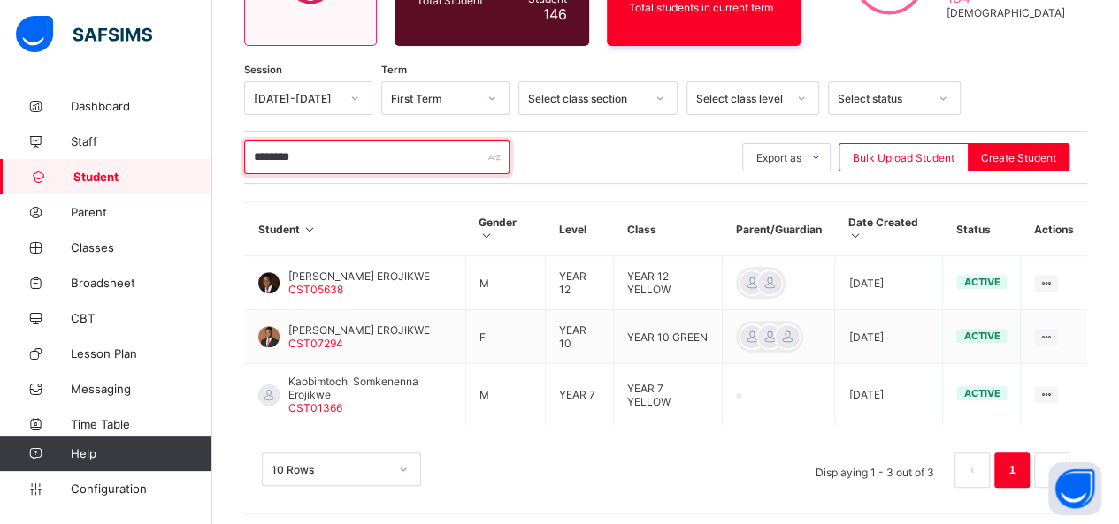
click at [346, 149] on input "********" at bounding box center [376, 158] width 265 height 34
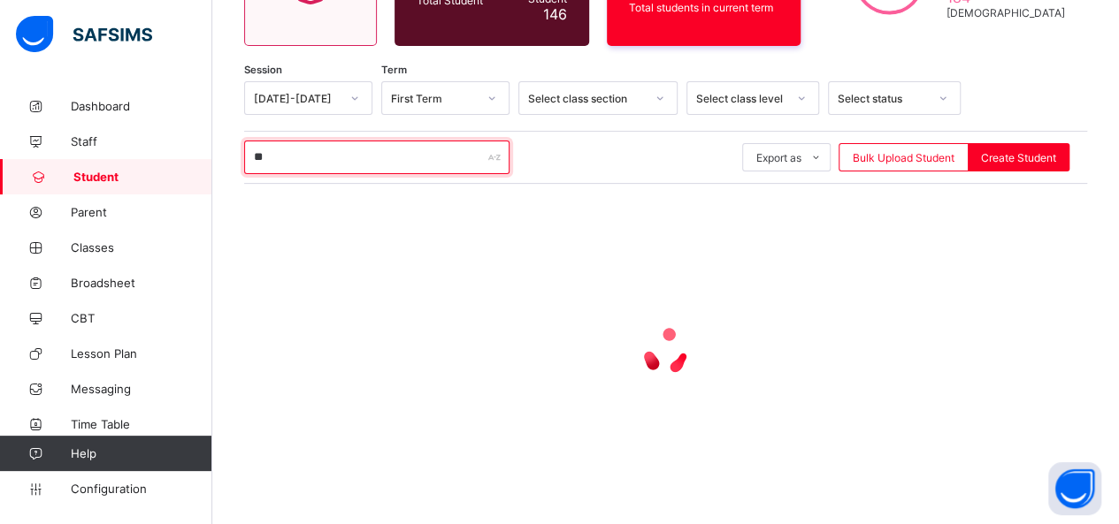
type input "*"
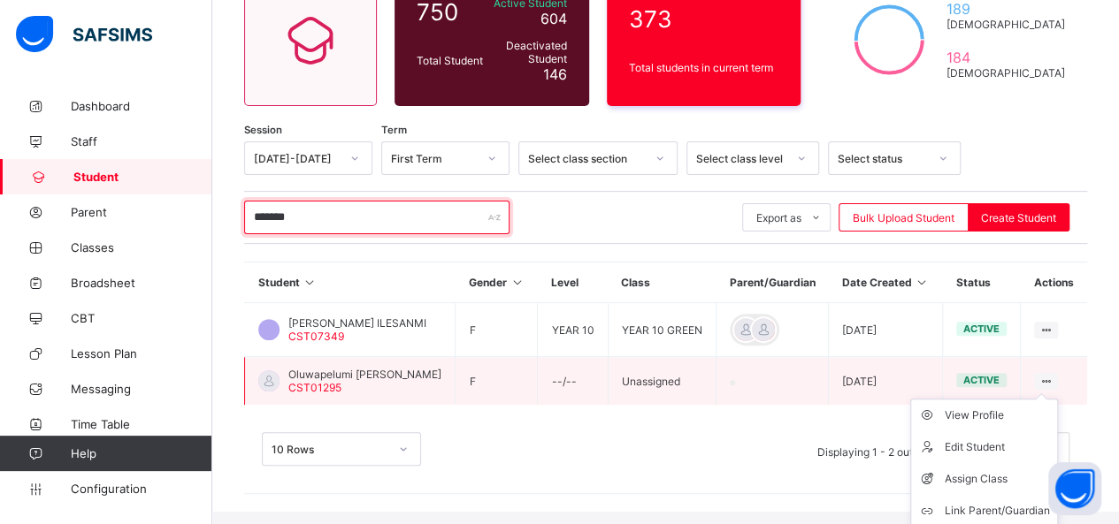
scroll to position [225, 0]
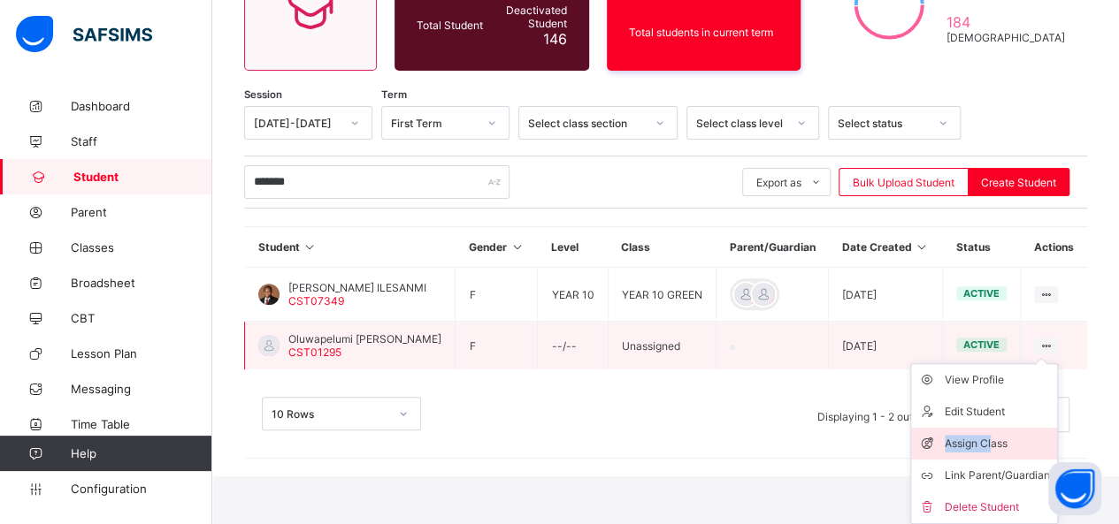
drag, startPoint x: 1070, startPoint y: 397, endPoint x: 1007, endPoint y: 447, distance: 80.0
click at [1007, 447] on ul "View Profile Edit Student Assign Class Link Parent/Guardian Delete Student" at bounding box center [984, 443] width 148 height 161
click at [1019, 445] on div "Assign Class" at bounding box center [996, 444] width 105 height 18
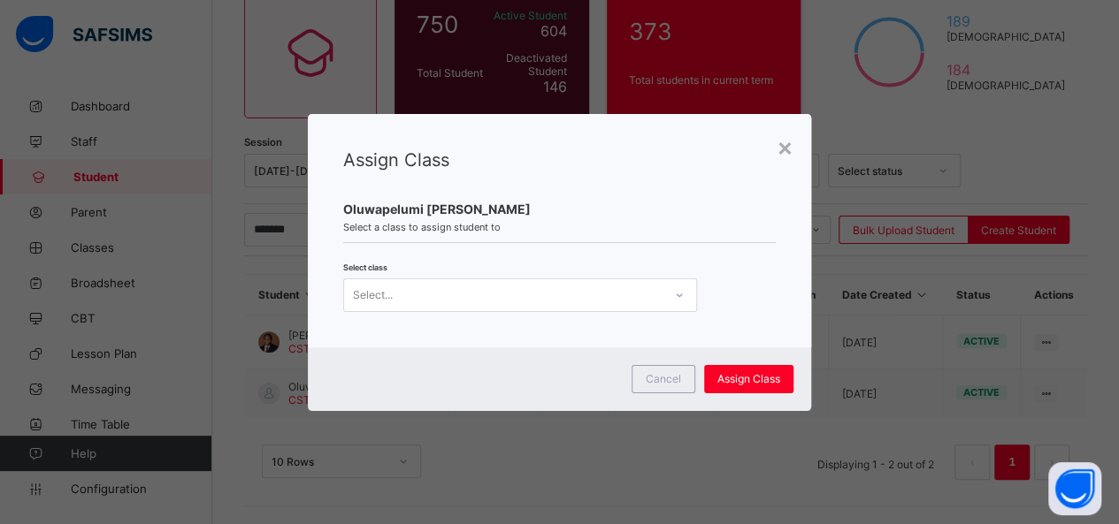
scroll to position [0, 0]
click at [669, 294] on div at bounding box center [679, 295] width 30 height 28
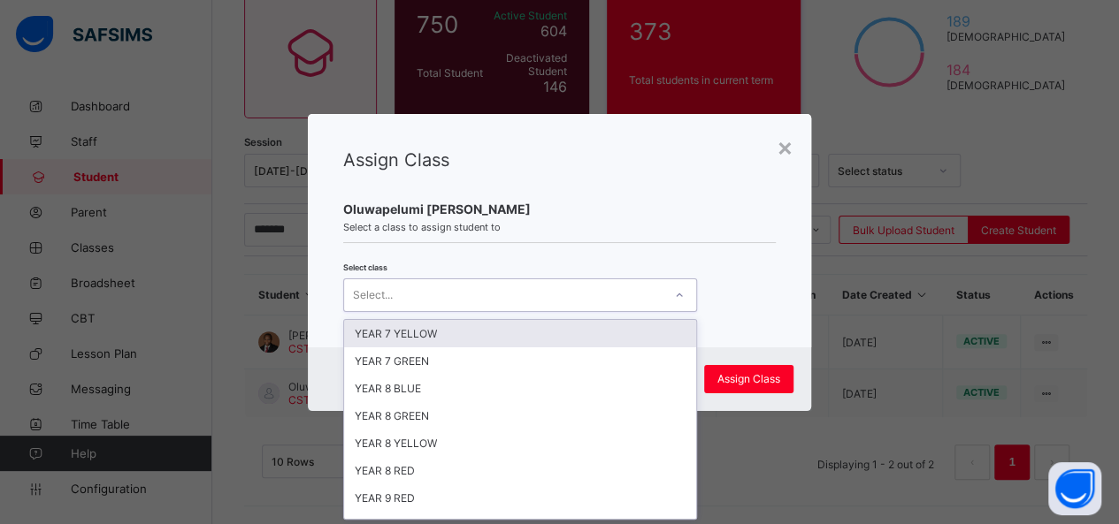
click at [533, 334] on div "YEAR 7 YELLOW" at bounding box center [520, 333] width 352 height 27
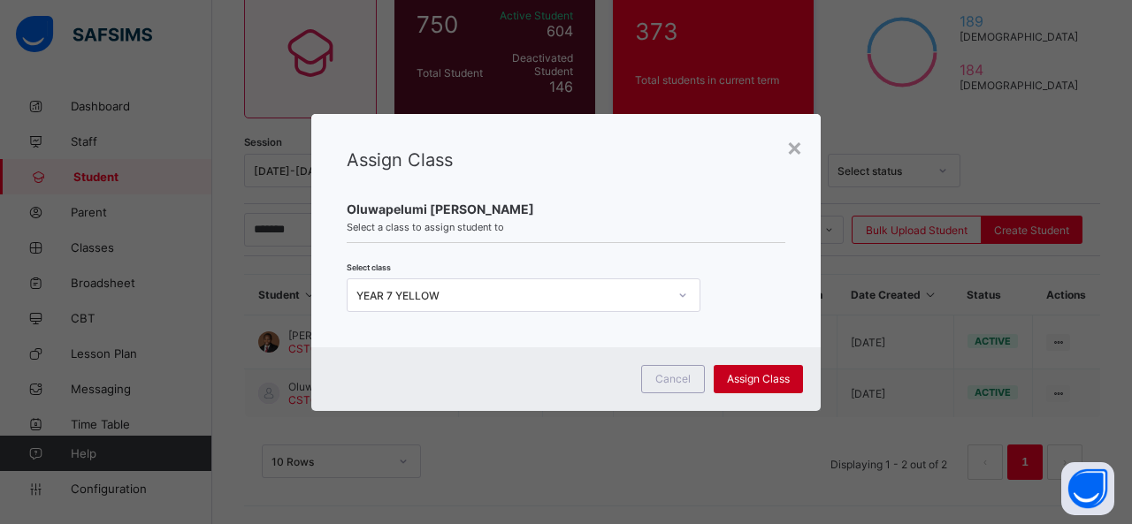
click at [759, 383] on span "Assign Class" at bounding box center [758, 378] width 63 height 13
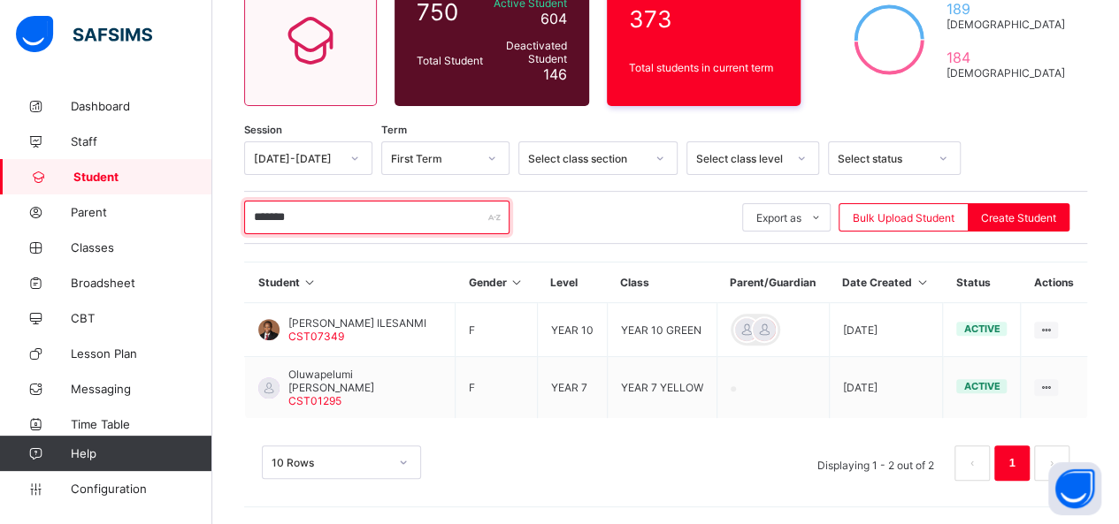
click at [302, 210] on input "*******" at bounding box center [376, 218] width 265 height 34
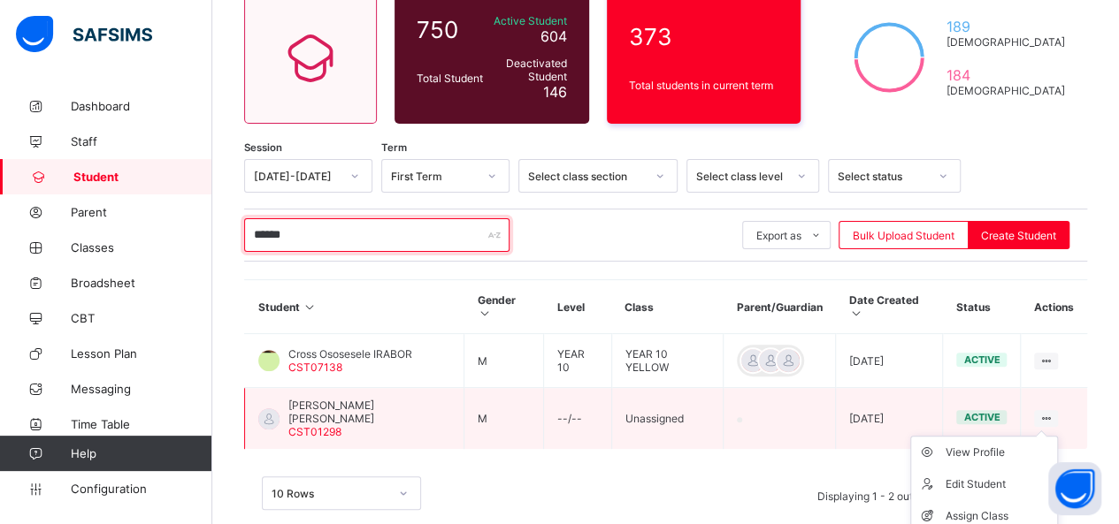
scroll to position [177, 0]
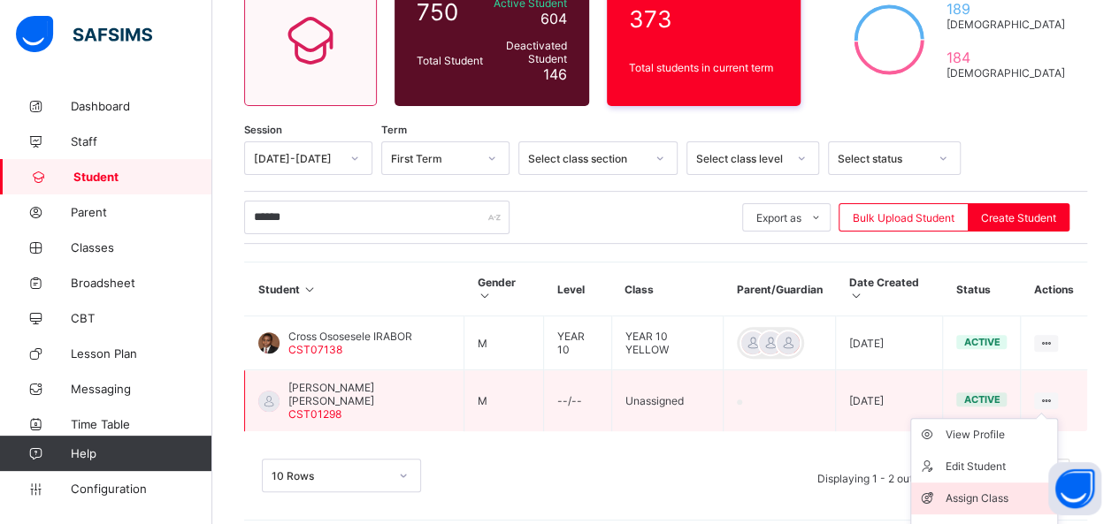
click at [985, 490] on div "Assign Class" at bounding box center [996, 499] width 105 height 18
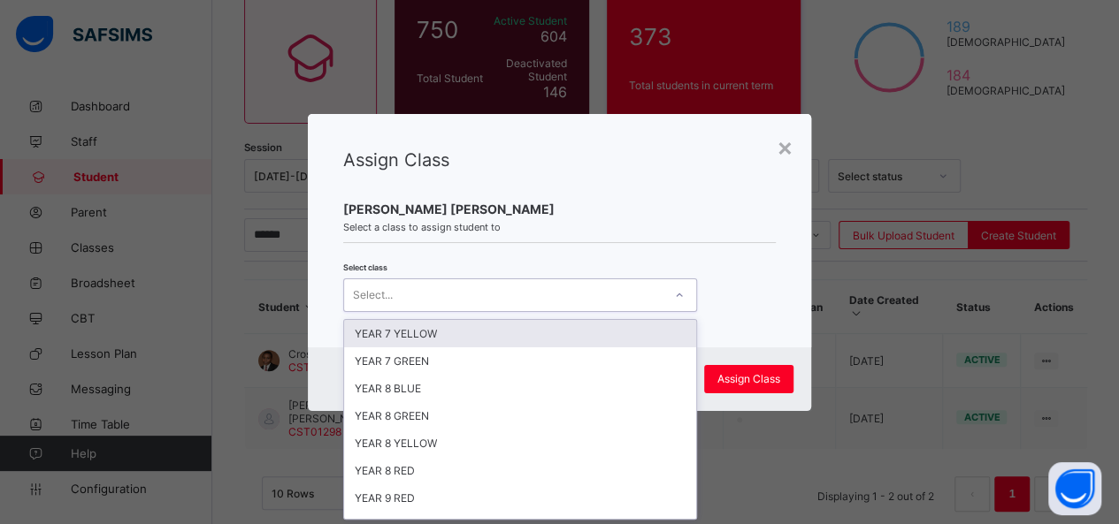
scroll to position [0, 0]
click at [677, 291] on icon at bounding box center [679, 296] width 11 height 18
click at [534, 331] on div "YEAR 7 YELLOW" at bounding box center [520, 333] width 352 height 27
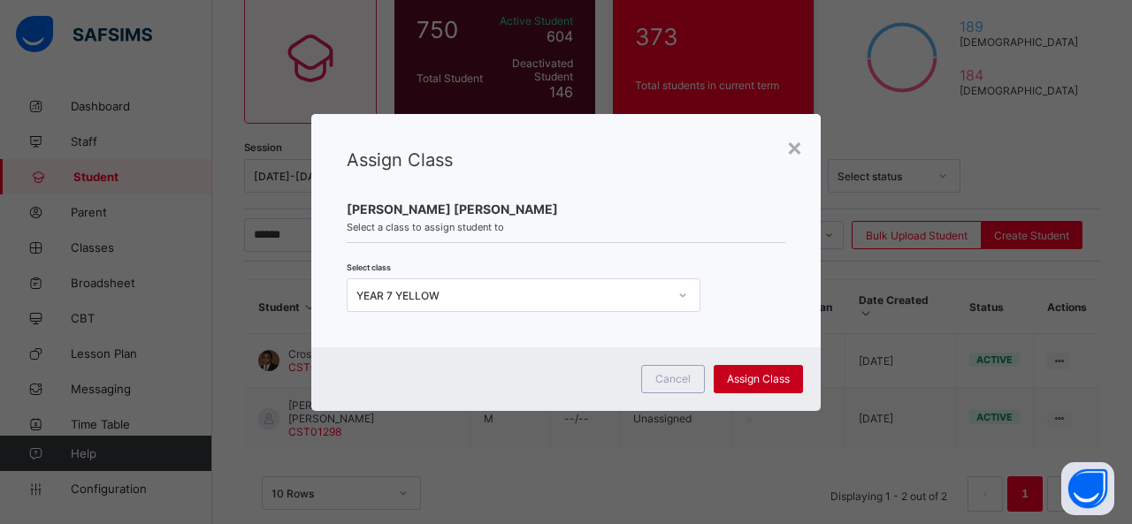
click at [776, 371] on div "Assign Class" at bounding box center [758, 379] width 89 height 28
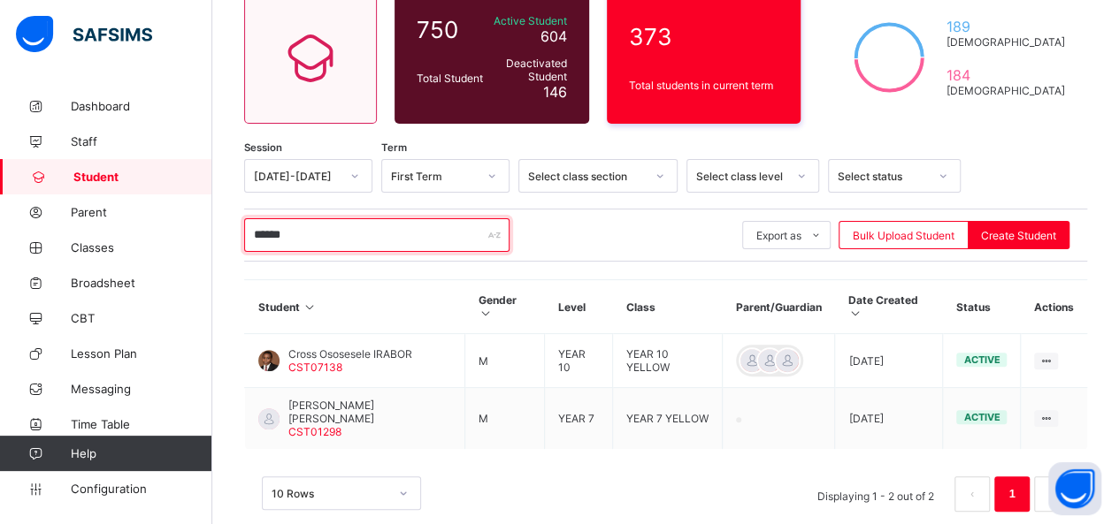
click at [315, 234] on input "******" at bounding box center [376, 235] width 265 height 34
type input "*"
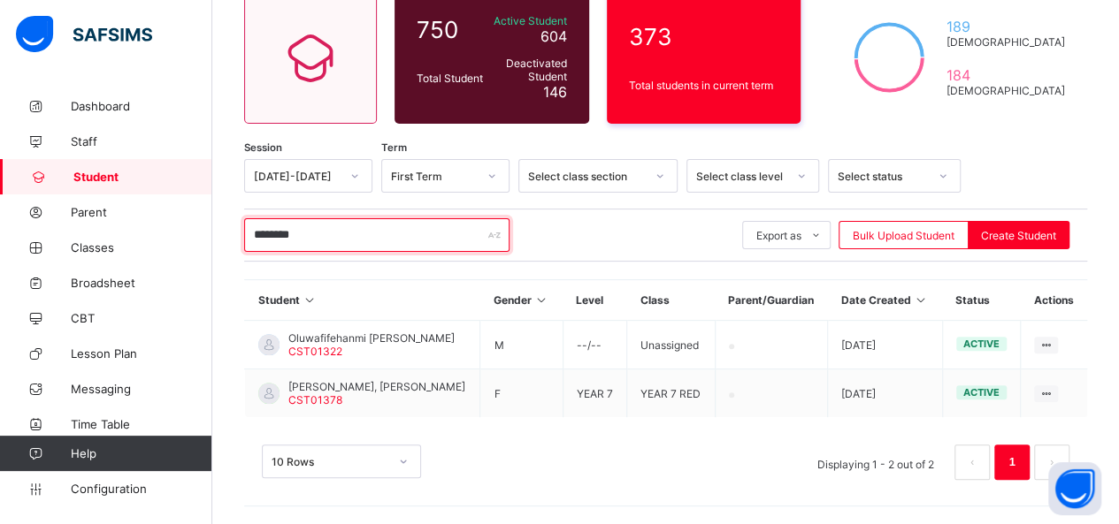
scroll to position [153, 0]
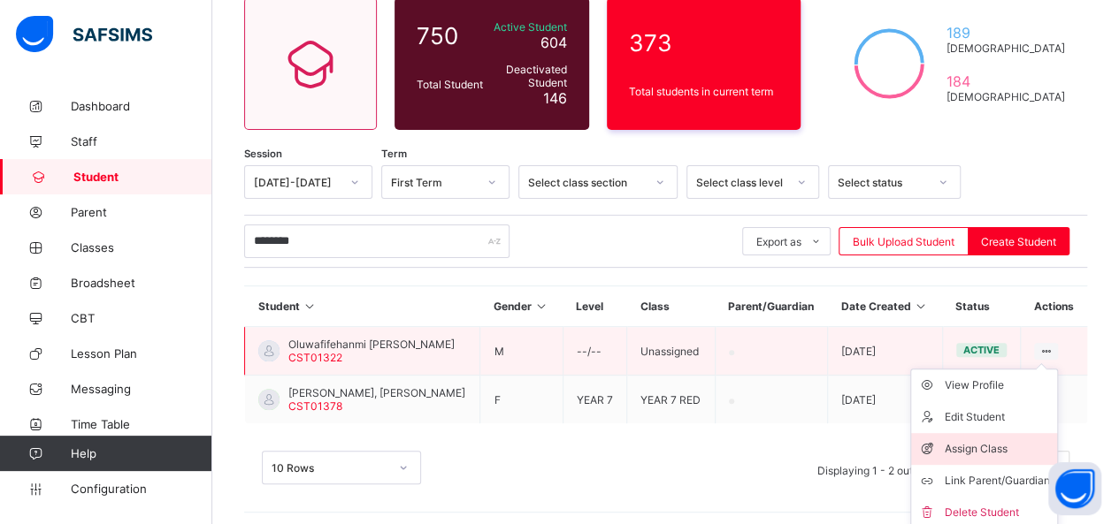
click at [1010, 440] on div "Assign Class" at bounding box center [996, 449] width 105 height 18
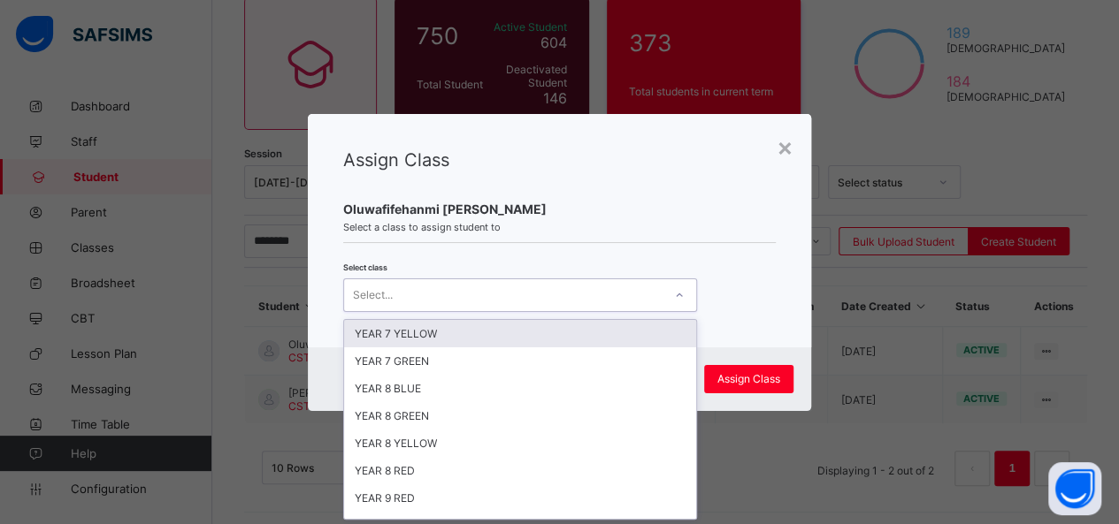
scroll to position [0, 0]
click at [674, 294] on icon at bounding box center [679, 296] width 11 height 18
click at [607, 332] on div "YEAR 7 YELLOW" at bounding box center [520, 333] width 352 height 27
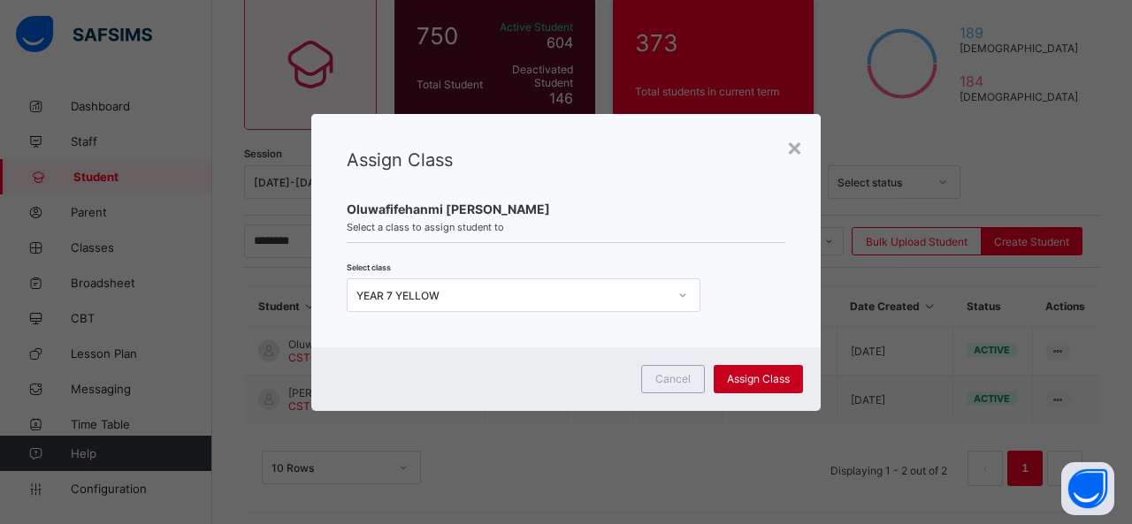
click at [764, 374] on span "Assign Class" at bounding box center [758, 378] width 63 height 13
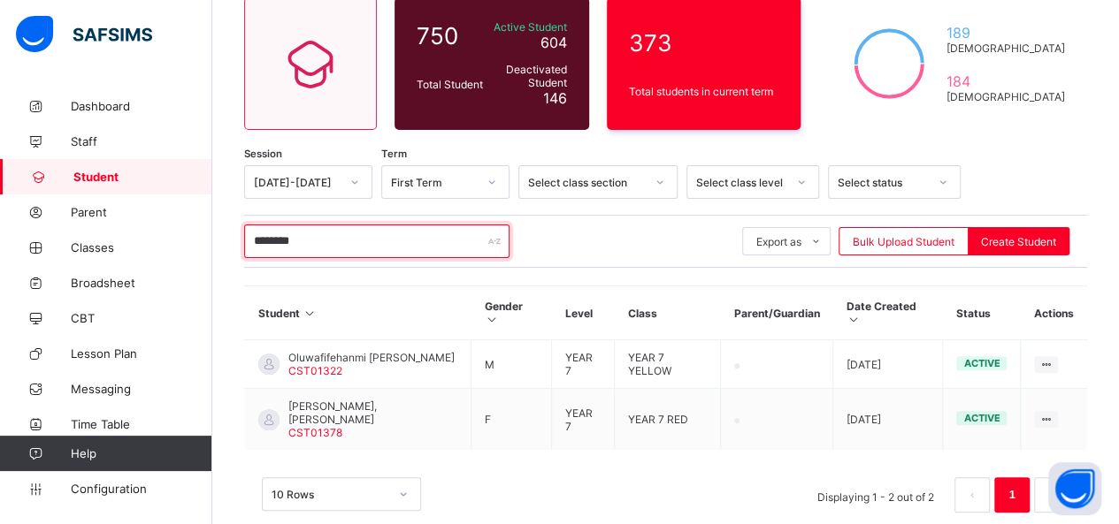
click at [317, 233] on input "********" at bounding box center [376, 242] width 265 height 34
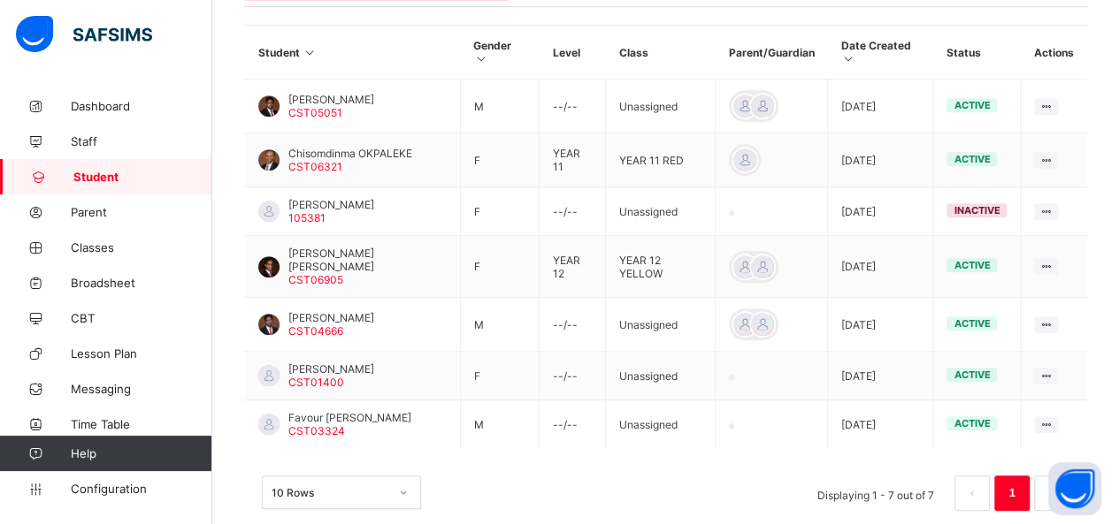
scroll to position [415, 0]
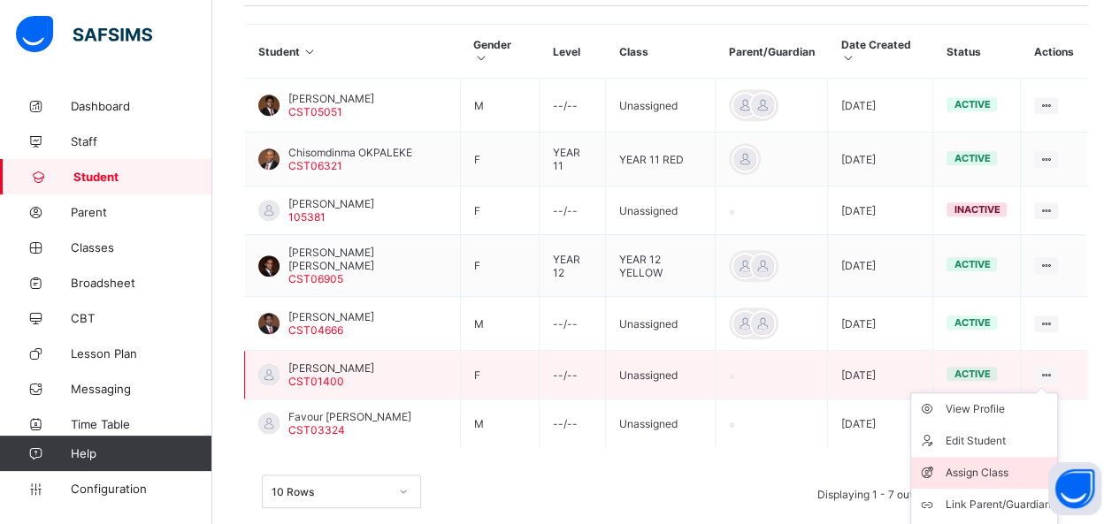
click at [999, 464] on div "Assign Class" at bounding box center [996, 473] width 105 height 18
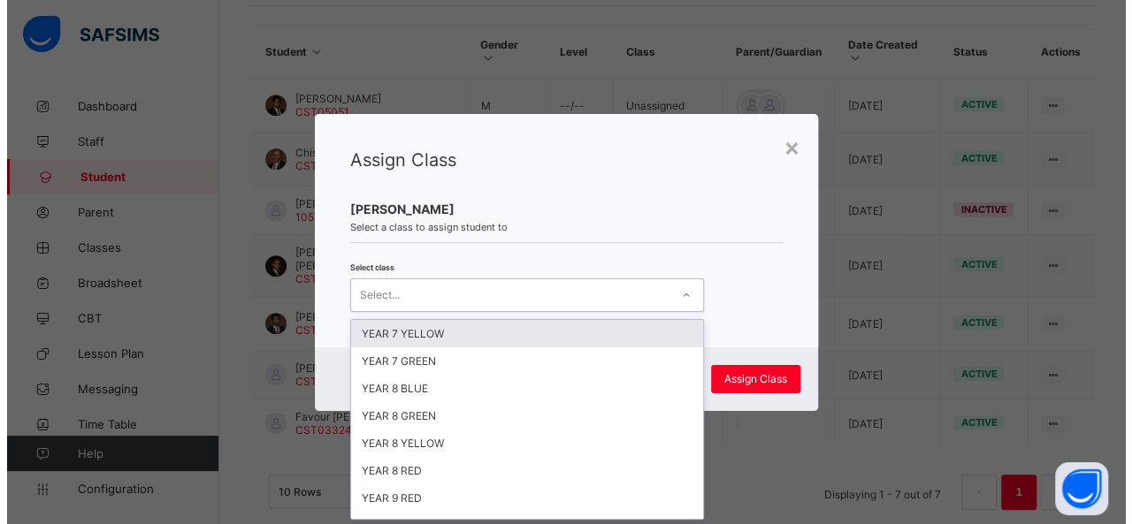
scroll to position [0, 0]
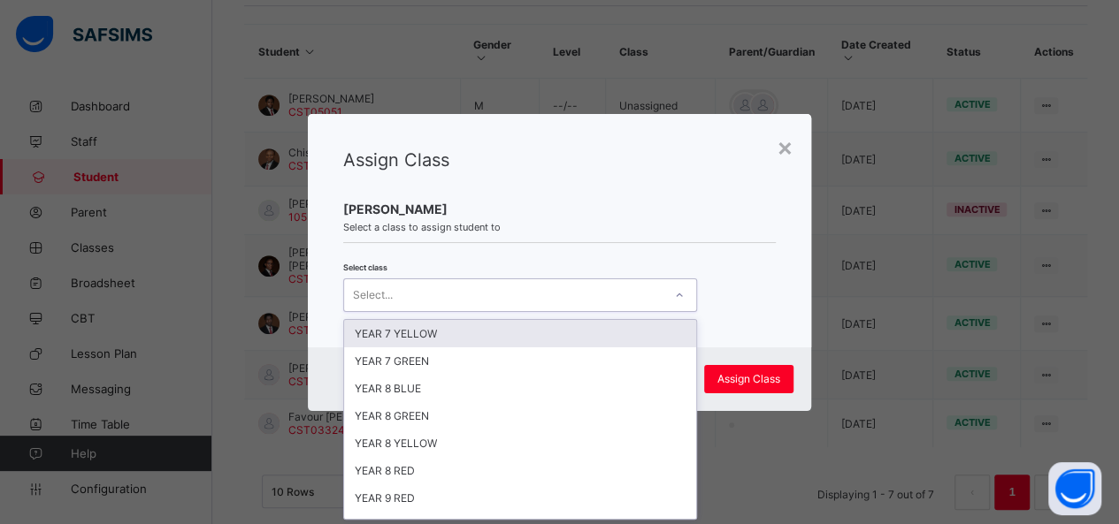
click at [675, 298] on icon at bounding box center [679, 296] width 11 height 18
click at [612, 334] on div "YEAR 7 YELLOW" at bounding box center [520, 333] width 352 height 27
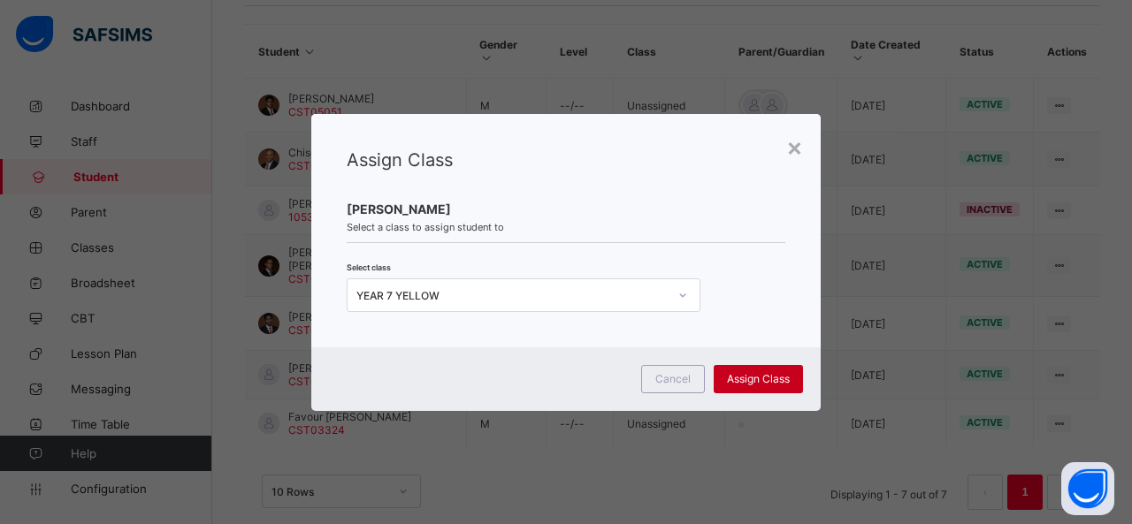
click at [745, 385] on div "Assign Class" at bounding box center [758, 379] width 89 height 28
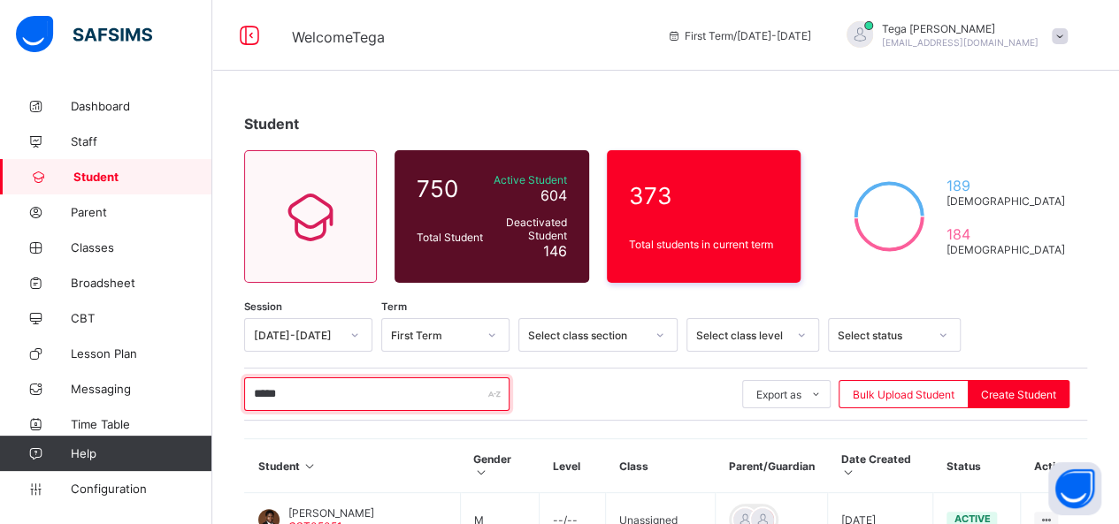
click at [359, 392] on input "*****" at bounding box center [376, 395] width 265 height 34
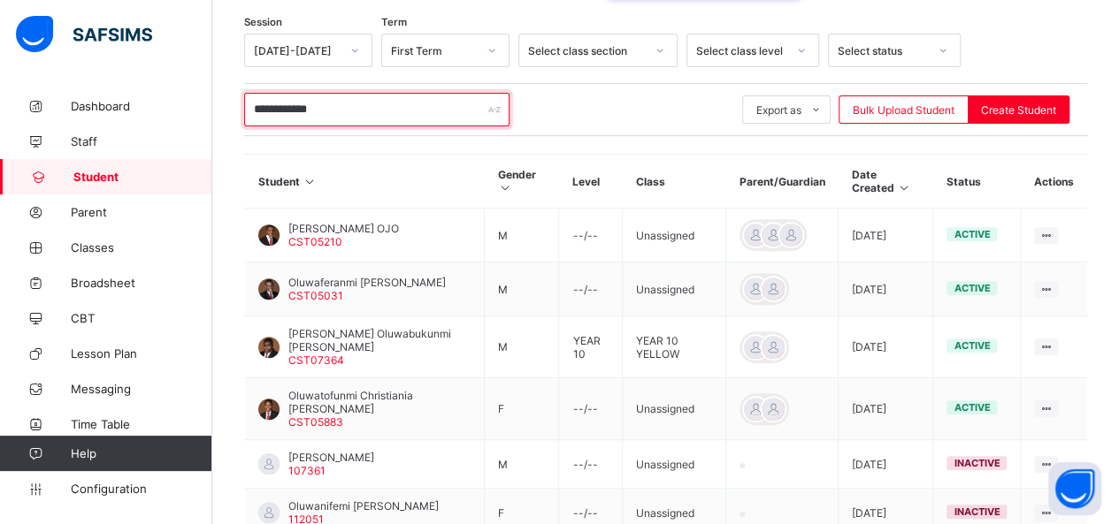
scroll to position [262, 0]
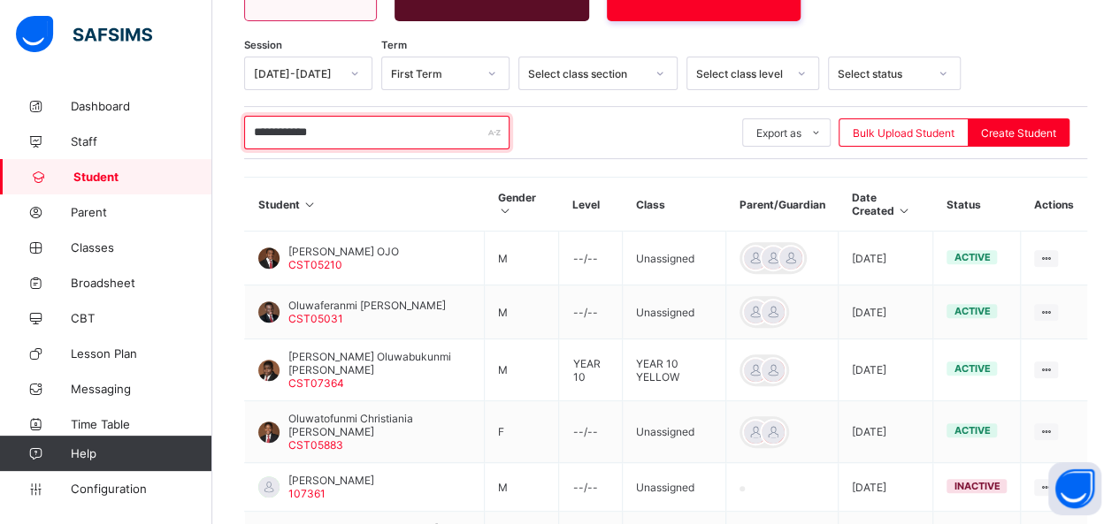
click at [368, 126] on input "**********" at bounding box center [376, 133] width 265 height 34
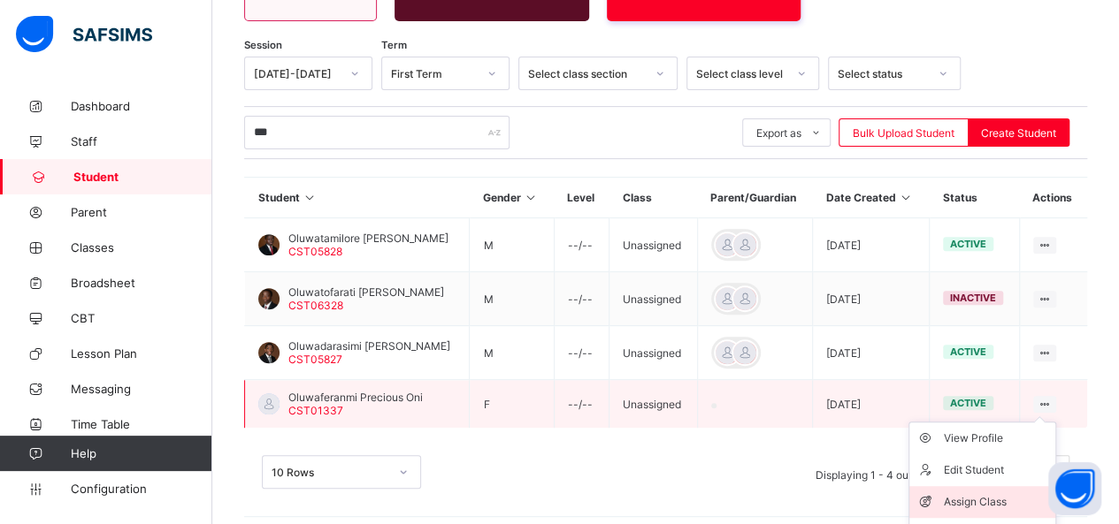
click at [991, 493] on div "Assign Class" at bounding box center [995, 502] width 105 height 18
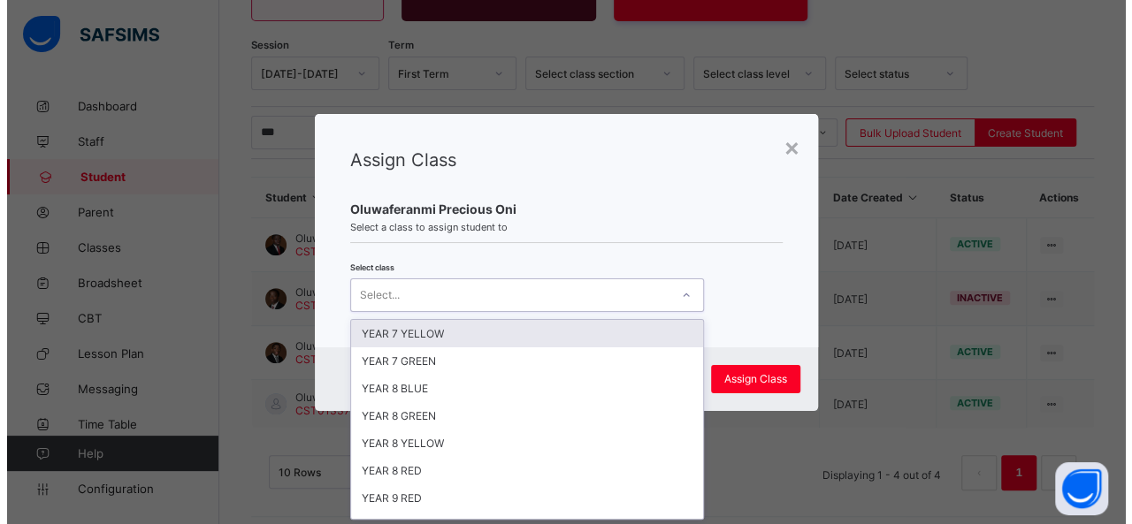
scroll to position [0, 0]
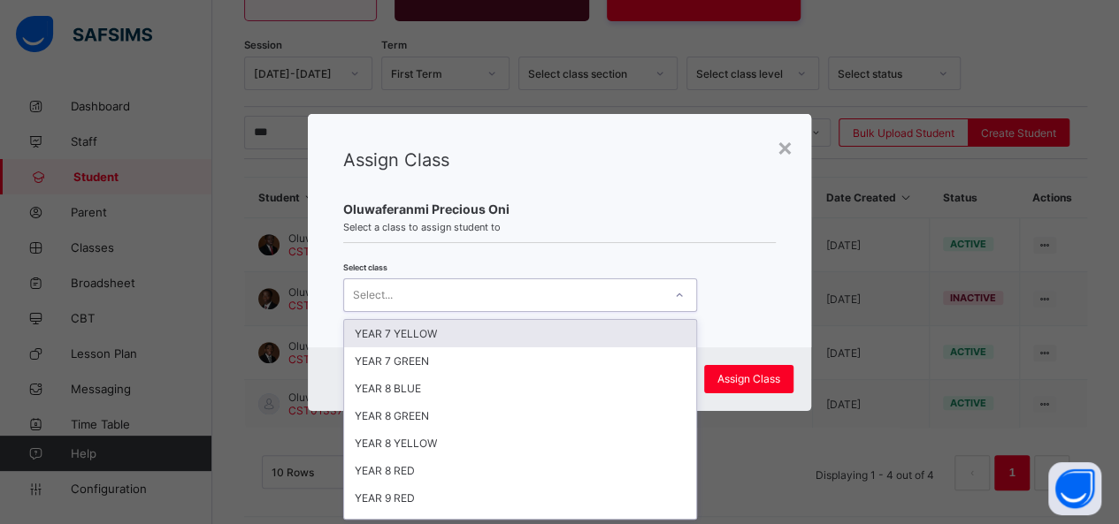
click at [669, 292] on div at bounding box center [679, 295] width 30 height 28
click at [619, 333] on div "YEAR 7 YELLOW" at bounding box center [520, 333] width 352 height 27
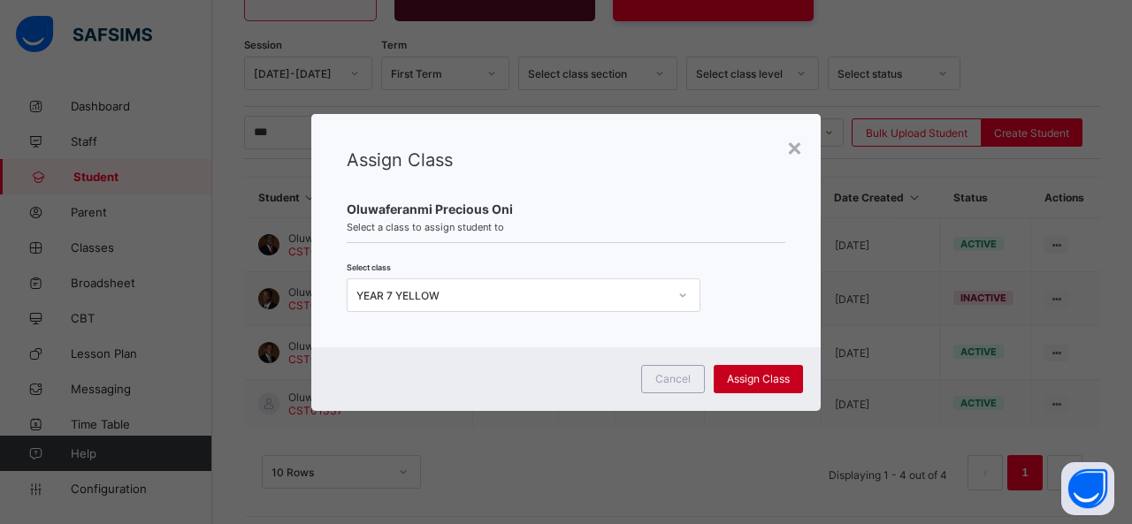
click at [771, 378] on span "Assign Class" at bounding box center [758, 378] width 63 height 13
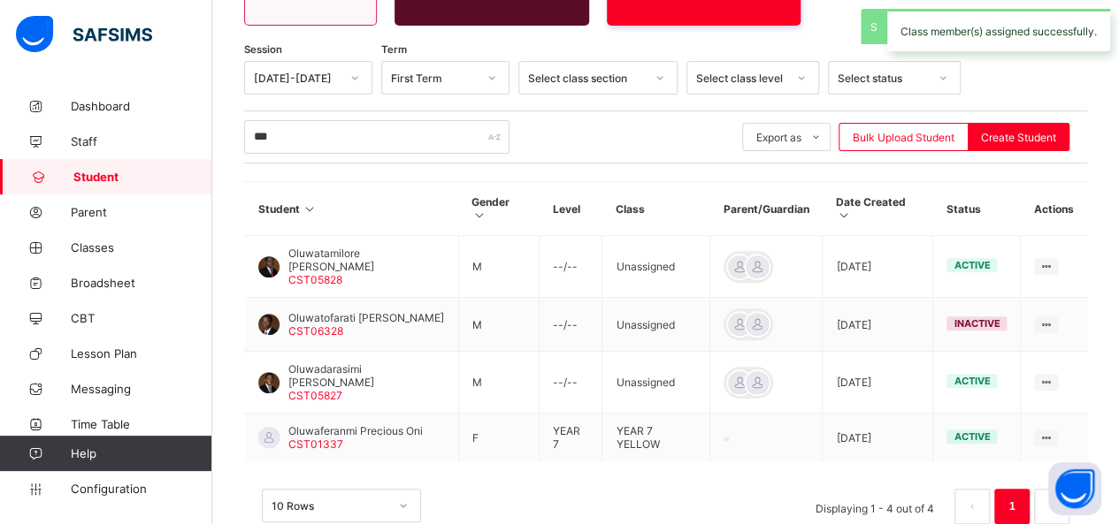
scroll to position [262, 0]
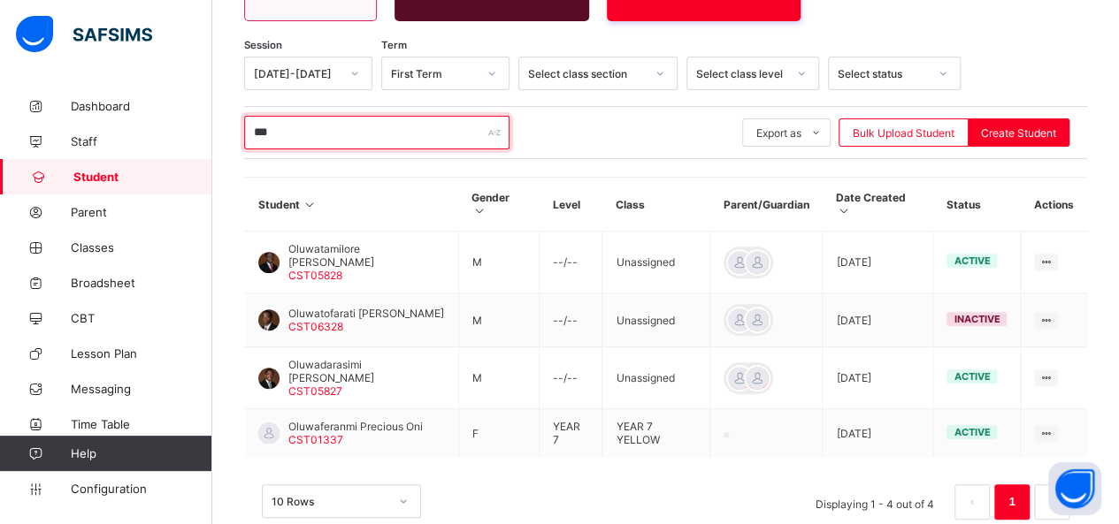
click at [311, 128] on input "***" at bounding box center [376, 133] width 265 height 34
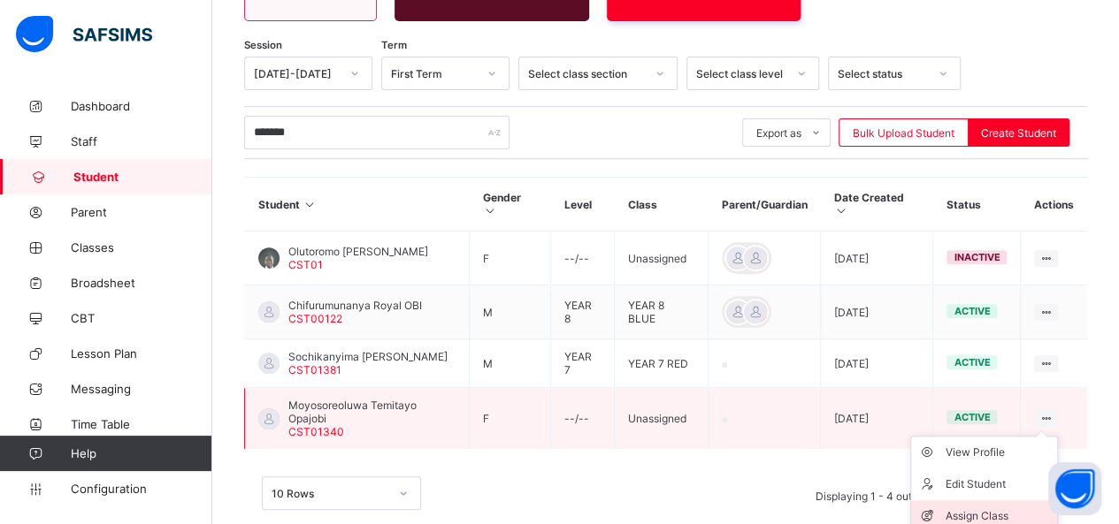
click at [980, 508] on div "Assign Class" at bounding box center [996, 517] width 105 height 18
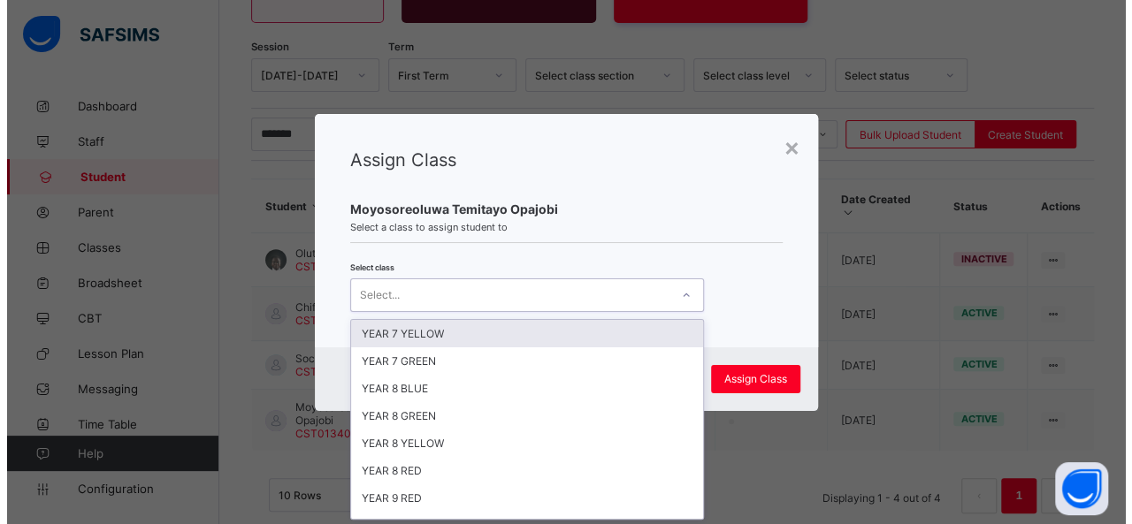
scroll to position [0, 0]
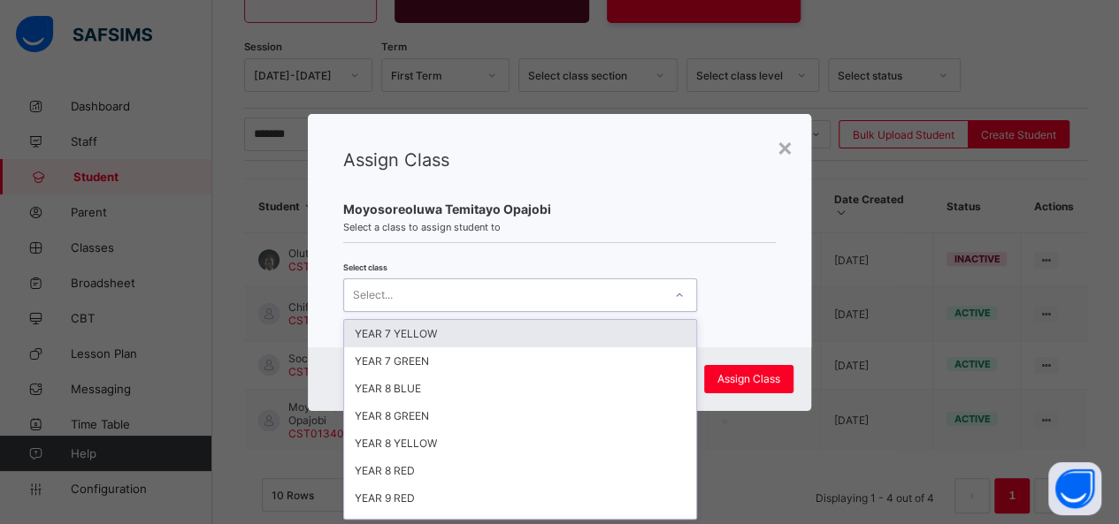
click at [667, 296] on div at bounding box center [679, 295] width 30 height 28
click at [621, 336] on div "YEAR 7 YELLOW" at bounding box center [520, 333] width 352 height 27
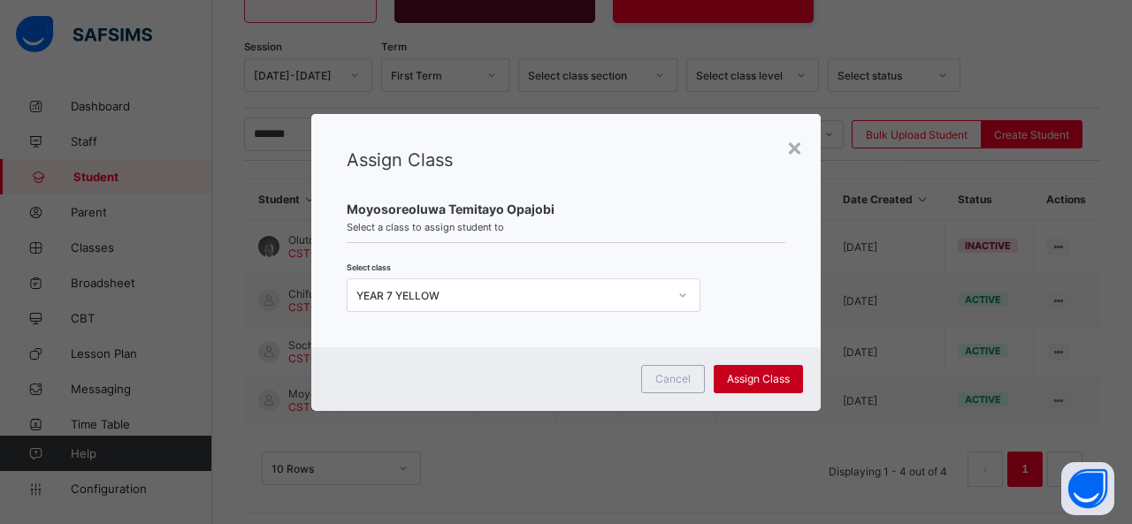
click at [767, 383] on span "Assign Class" at bounding box center [758, 378] width 63 height 13
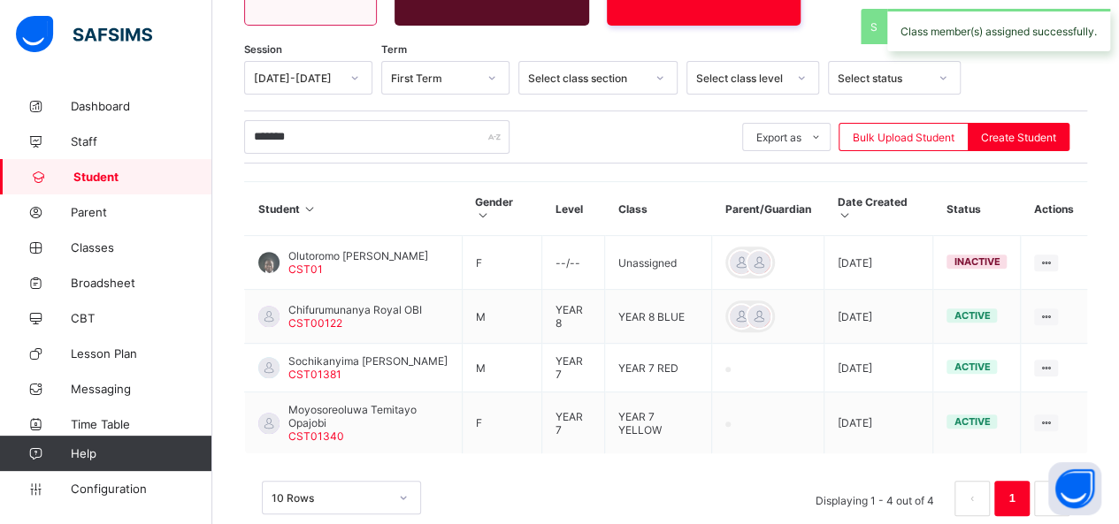
scroll to position [260, 0]
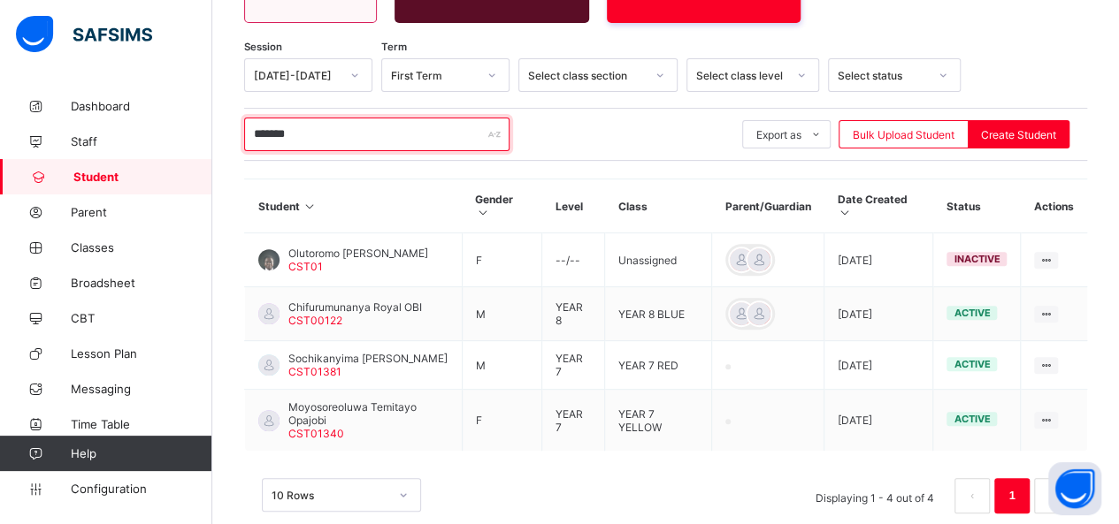
click at [351, 137] on input "*******" at bounding box center [376, 135] width 265 height 34
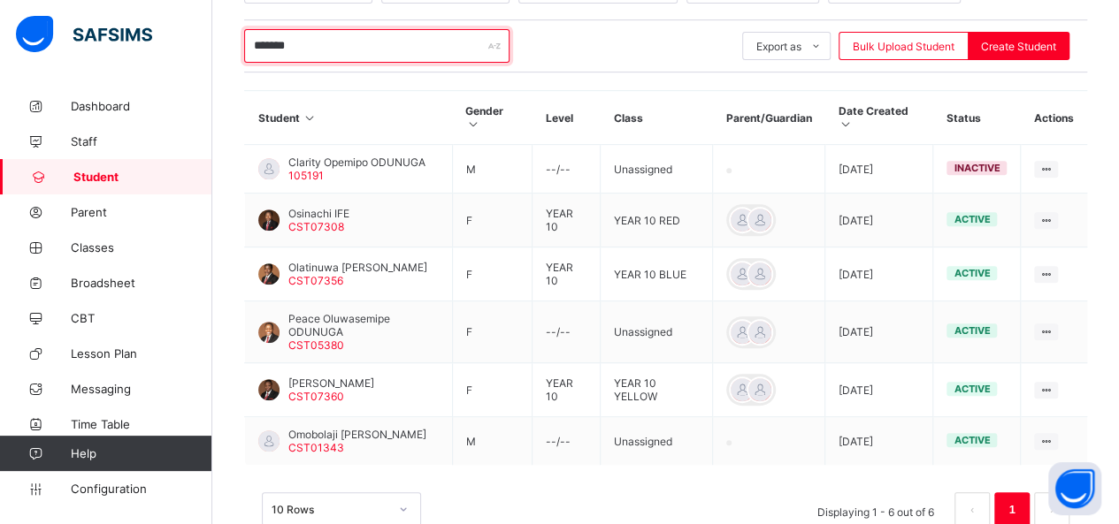
scroll to position [386, 0]
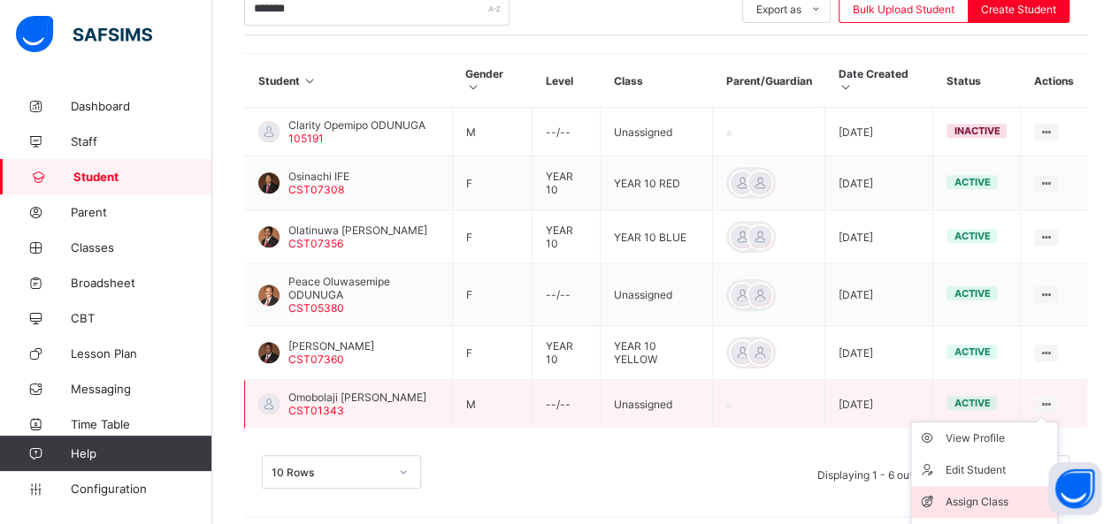
click at [998, 493] on div "Assign Class" at bounding box center [996, 502] width 105 height 18
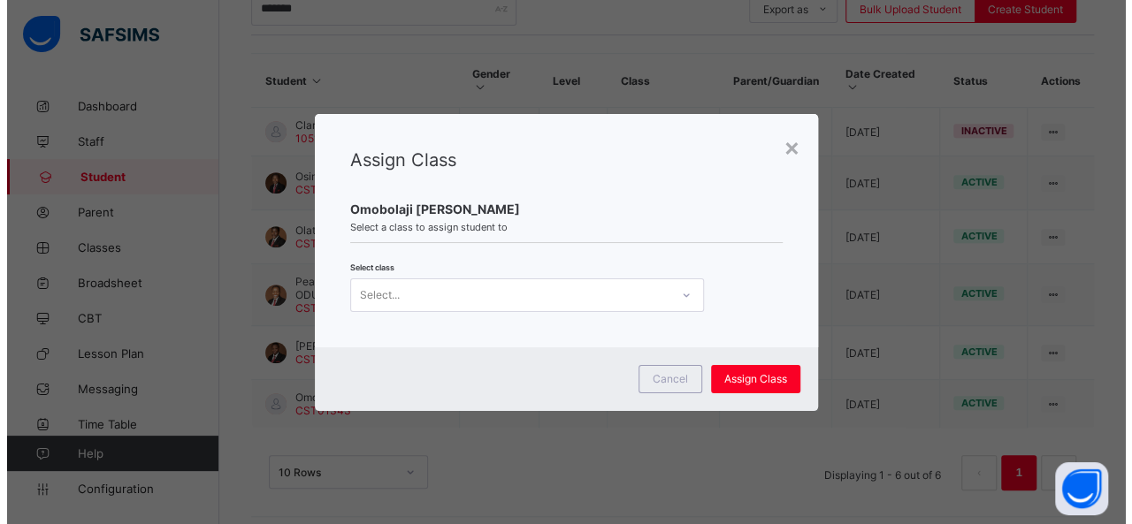
scroll to position [0, 0]
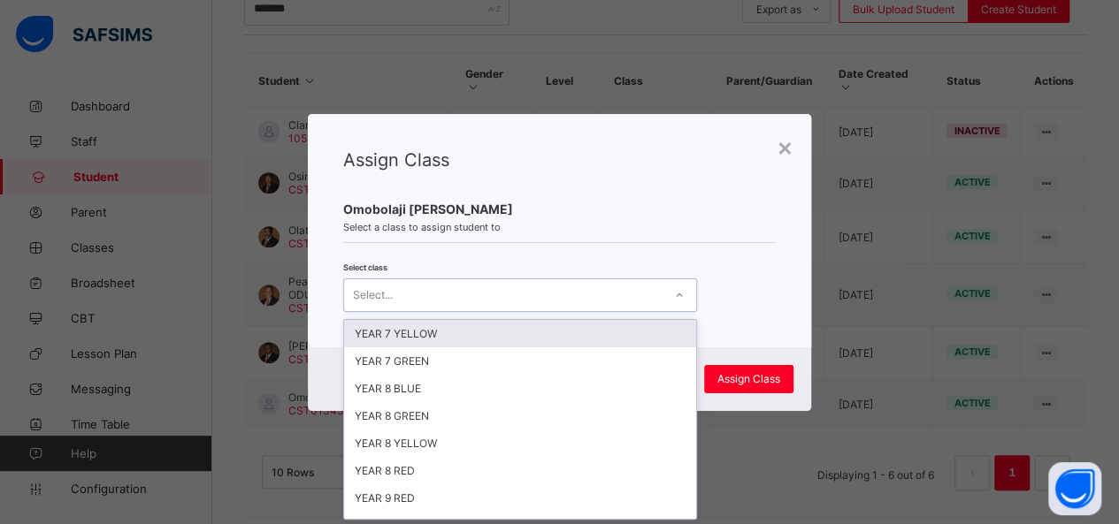
click at [677, 298] on icon at bounding box center [679, 296] width 11 height 18
click at [570, 326] on div "YEAR 7 YELLOW" at bounding box center [520, 333] width 352 height 27
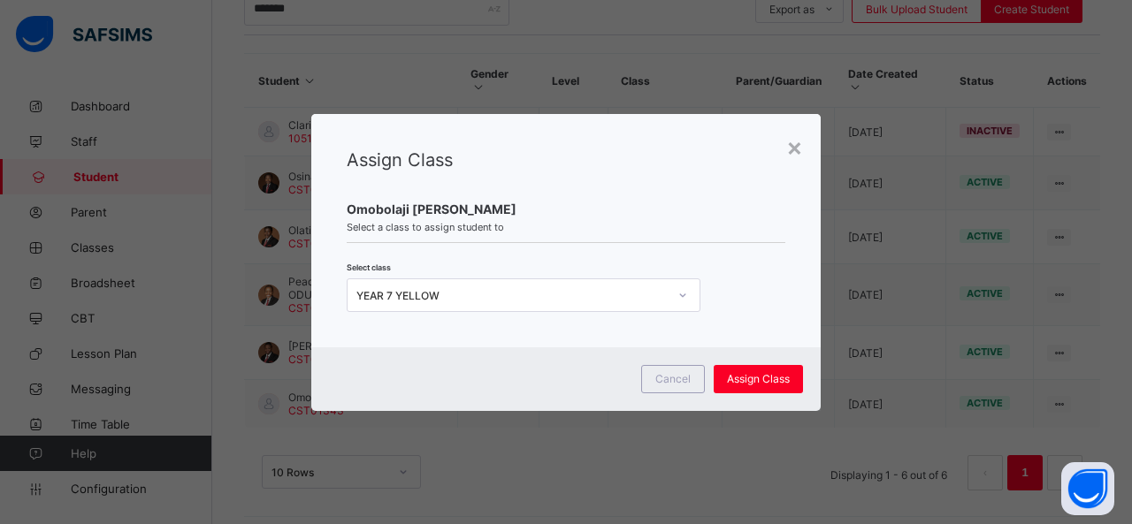
click at [806, 383] on div "Cancel Assign Class" at bounding box center [565, 380] width 509 height 64
click at [734, 378] on span "Assign Class" at bounding box center [758, 378] width 63 height 13
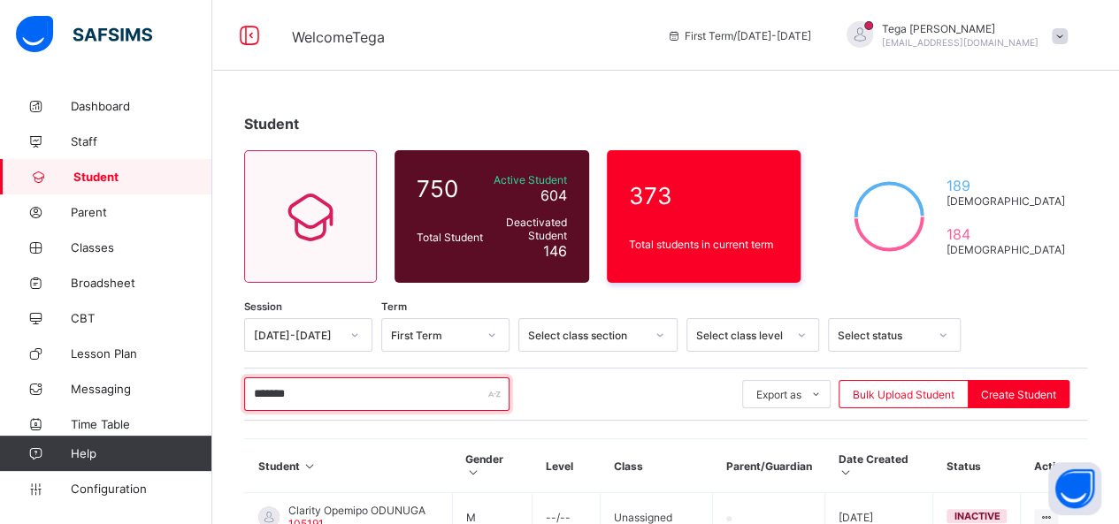
click at [326, 402] on input "*******" at bounding box center [376, 395] width 265 height 34
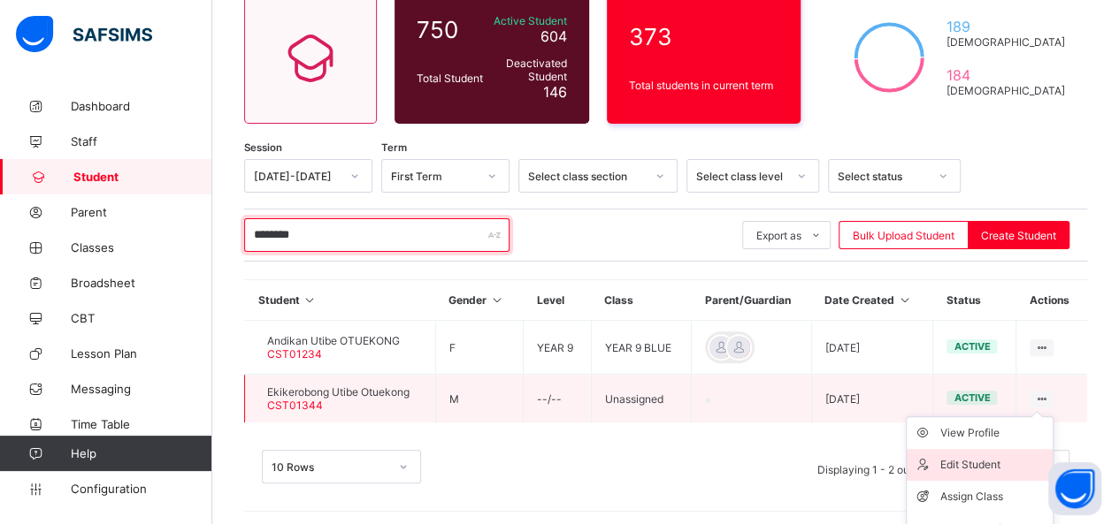
scroll to position [207, 0]
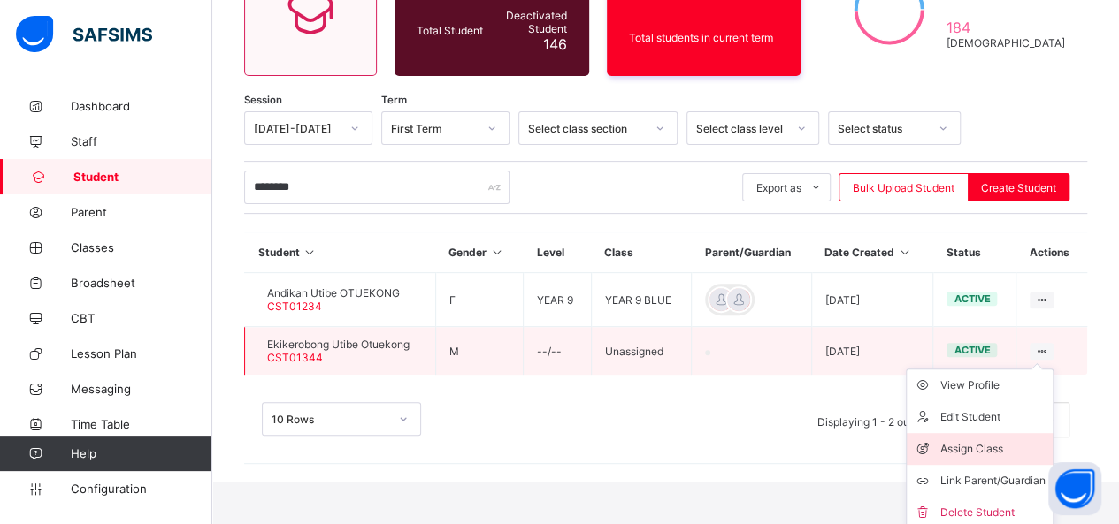
click at [1004, 433] on li "Assign Class" at bounding box center [979, 449] width 146 height 32
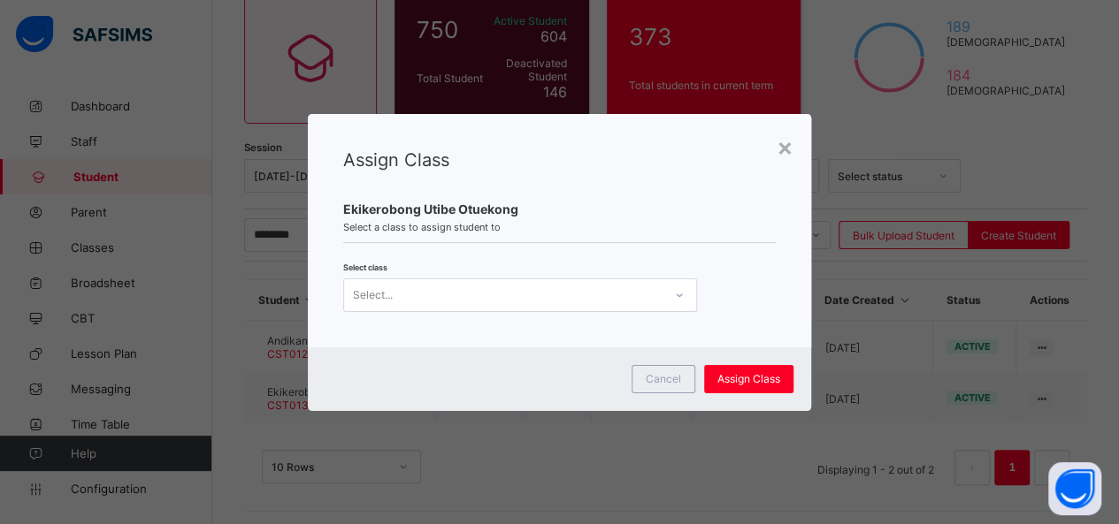
scroll to position [0, 0]
click at [665, 286] on div at bounding box center [679, 295] width 30 height 28
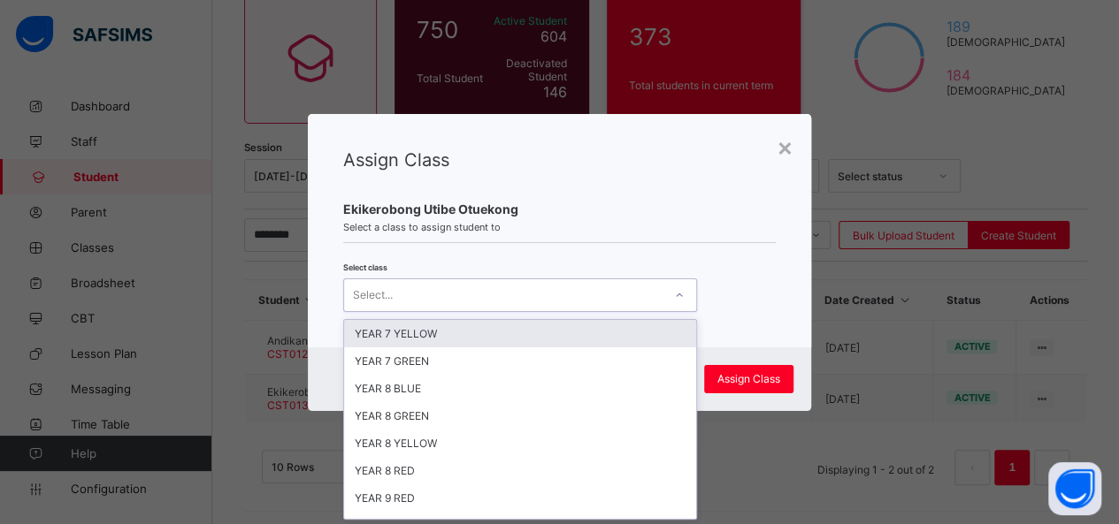
click at [571, 339] on div "YEAR 7 YELLOW" at bounding box center [520, 333] width 352 height 27
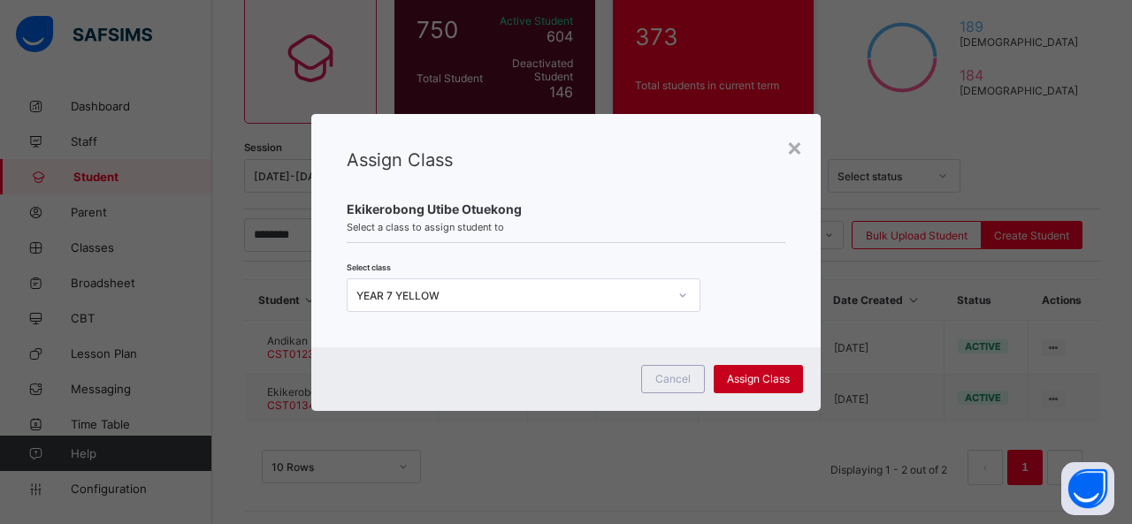
click at [750, 378] on span "Assign Class" at bounding box center [758, 378] width 63 height 13
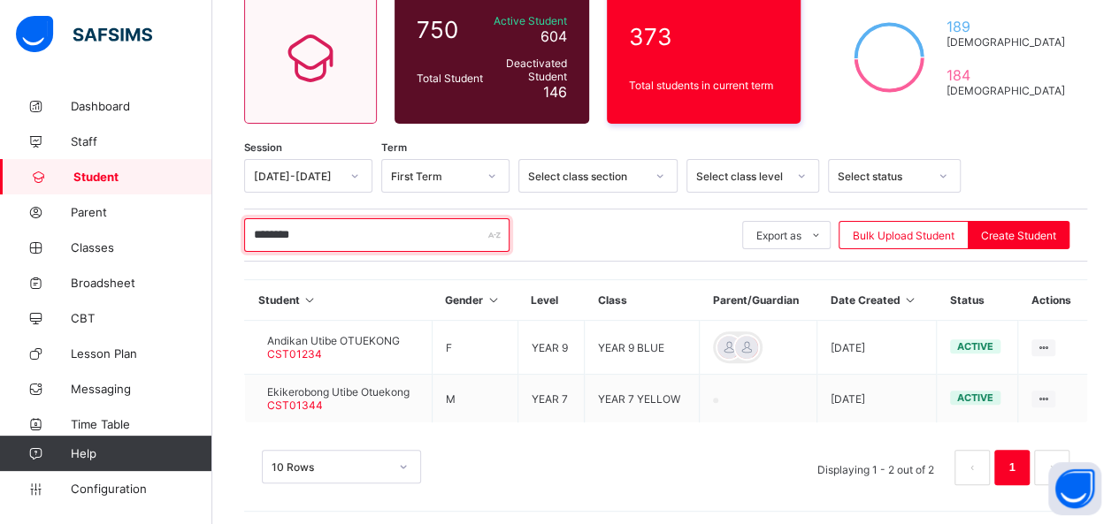
click at [334, 233] on input "********" at bounding box center [376, 235] width 265 height 34
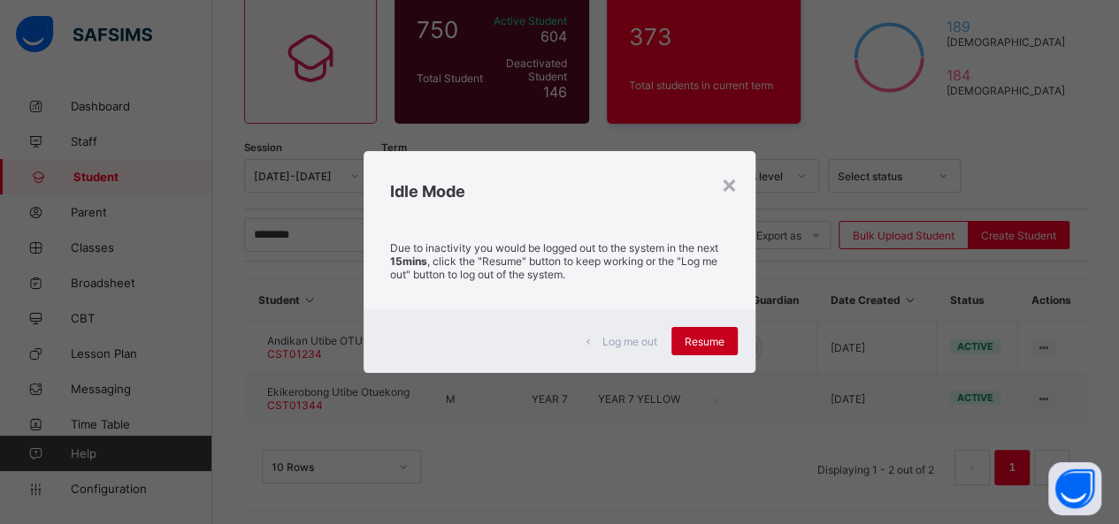
click at [709, 339] on span "Resume" at bounding box center [704, 341] width 40 height 13
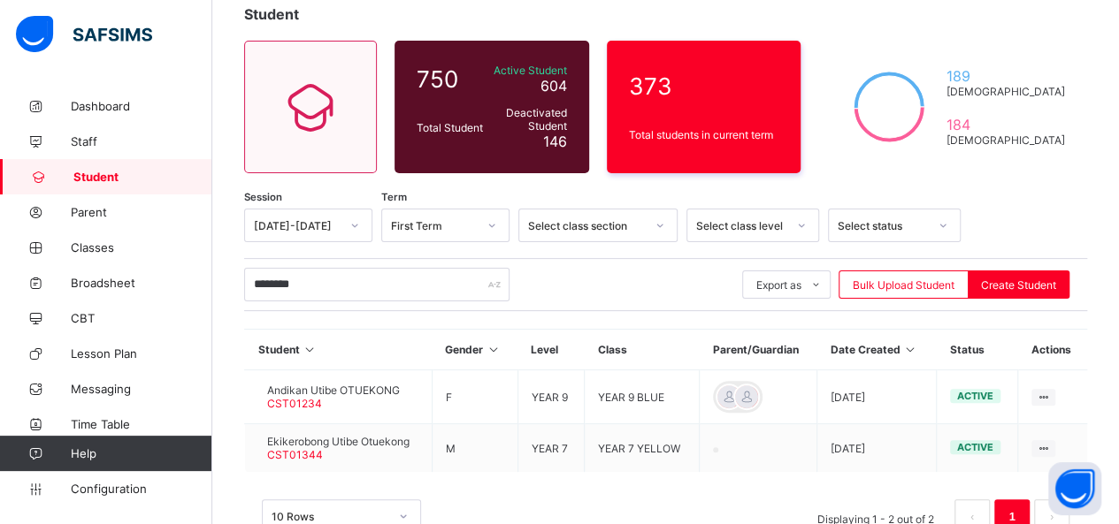
scroll to position [159, 0]
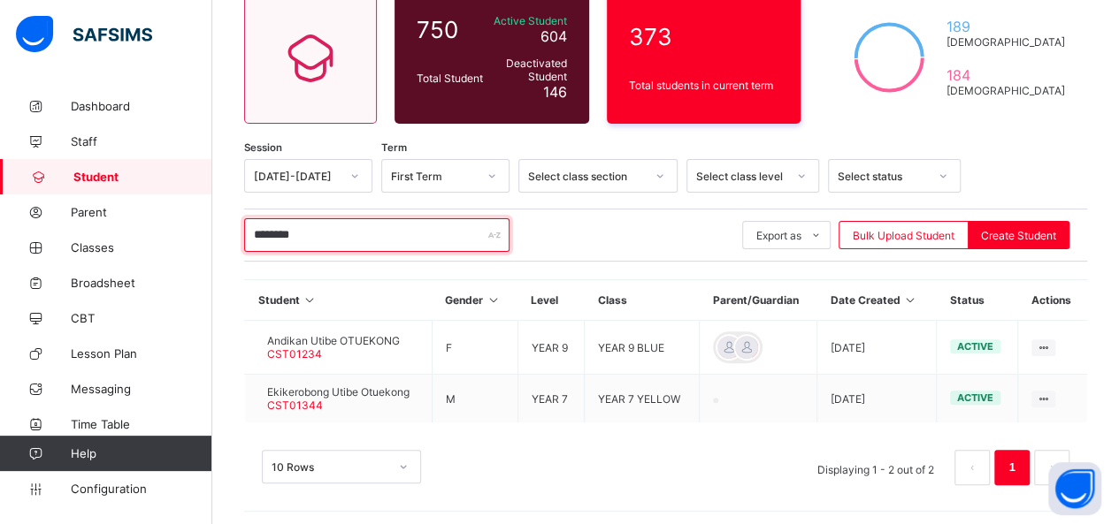
click at [387, 237] on input "********" at bounding box center [376, 235] width 265 height 34
type input "*"
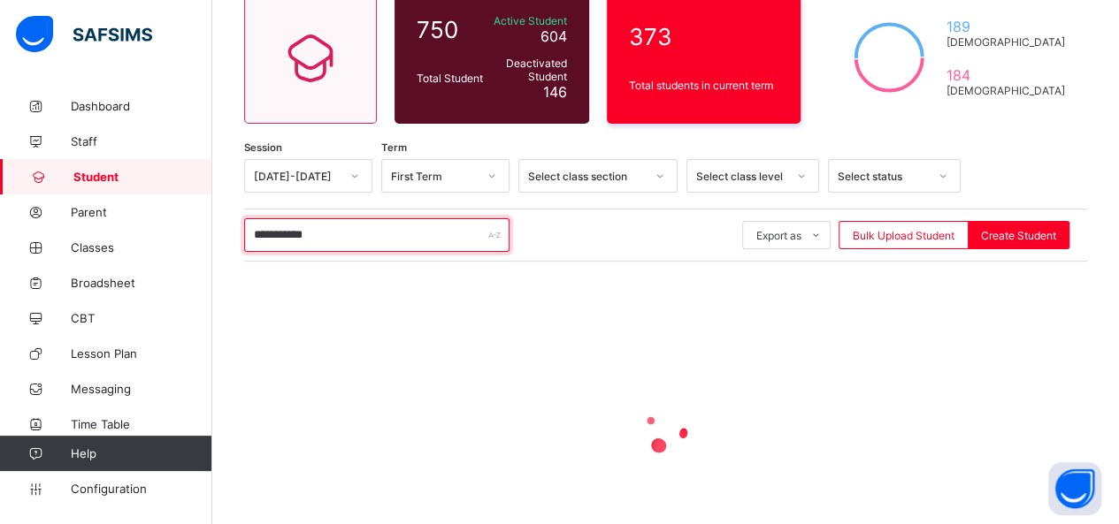
type input "**********"
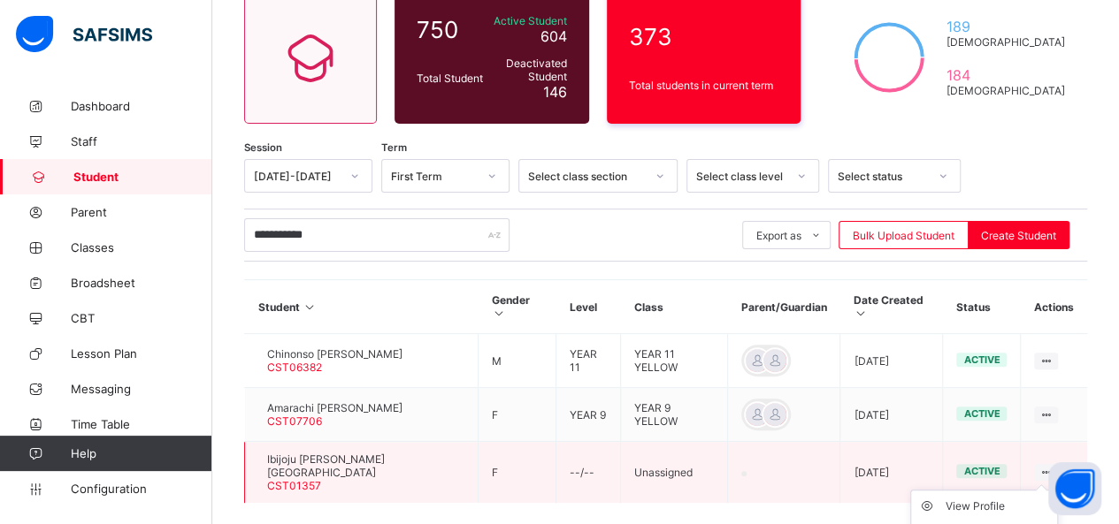
click at [1053, 466] on icon at bounding box center [1045, 472] width 15 height 13
click at [994, 498] on div "View Profile" at bounding box center [996, 507] width 105 height 18
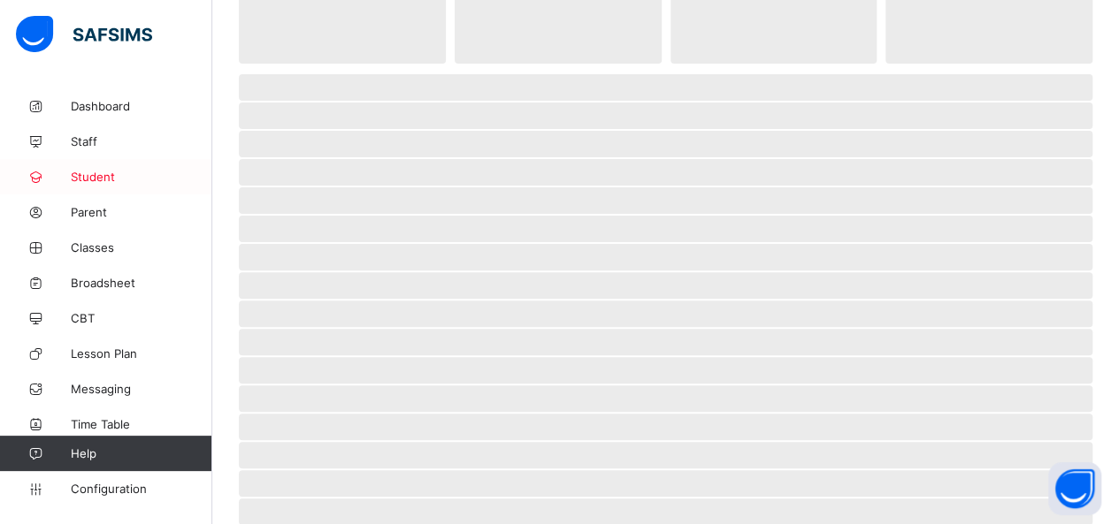
click at [111, 180] on span "Student" at bounding box center [141, 177] width 141 height 14
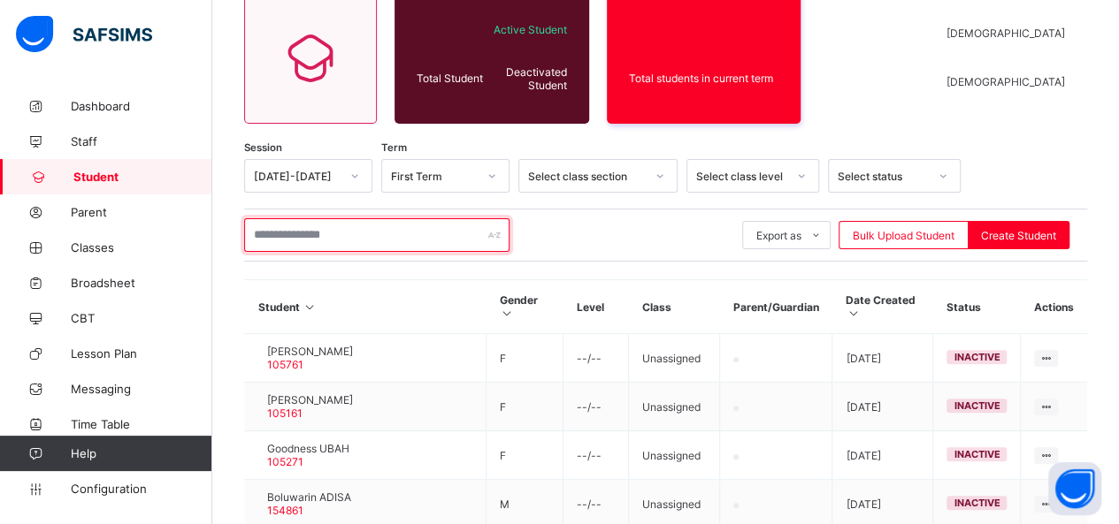
click at [360, 238] on input "text" at bounding box center [376, 235] width 265 height 34
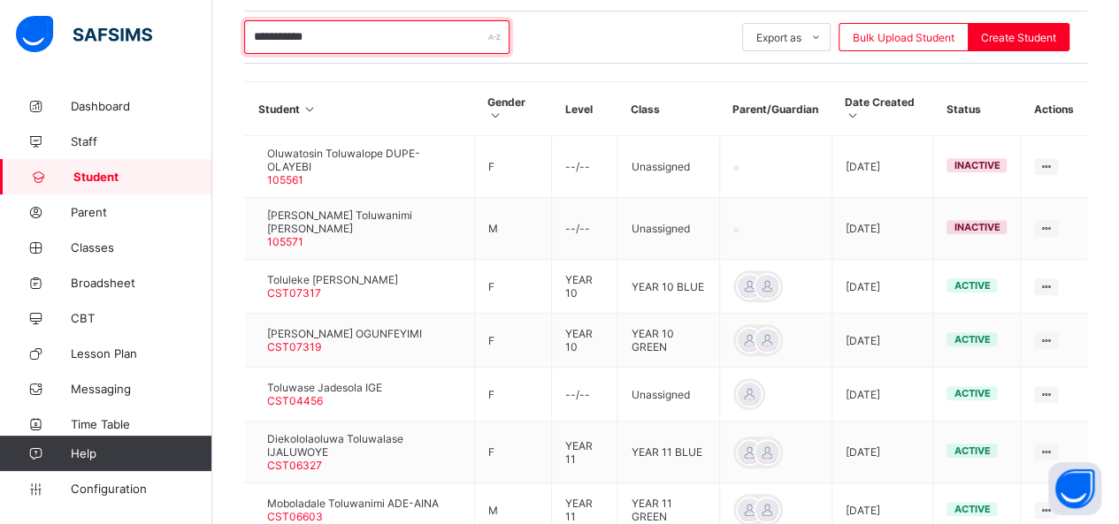
scroll to position [310, 0]
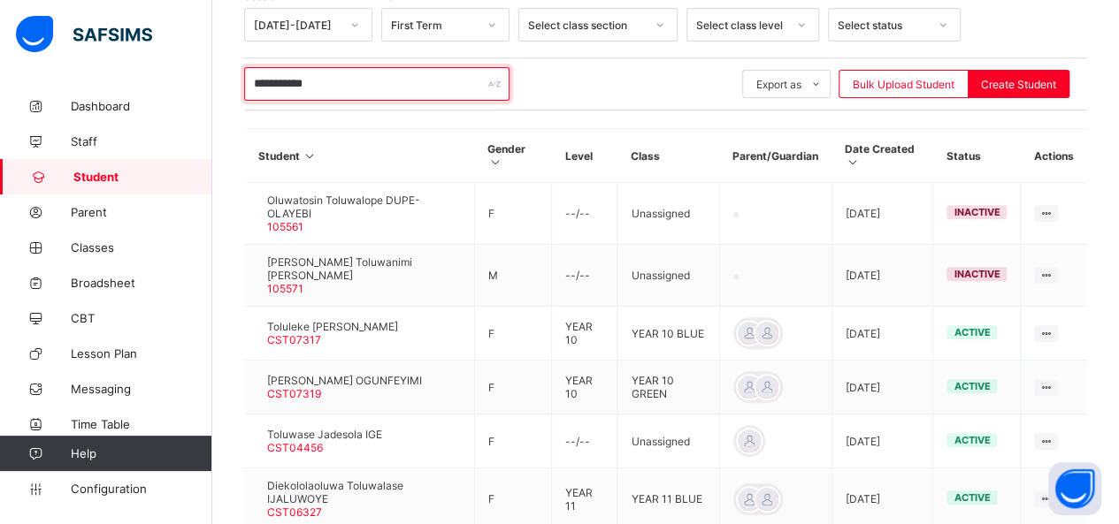
click at [409, 87] on input "**********" at bounding box center [376, 84] width 265 height 34
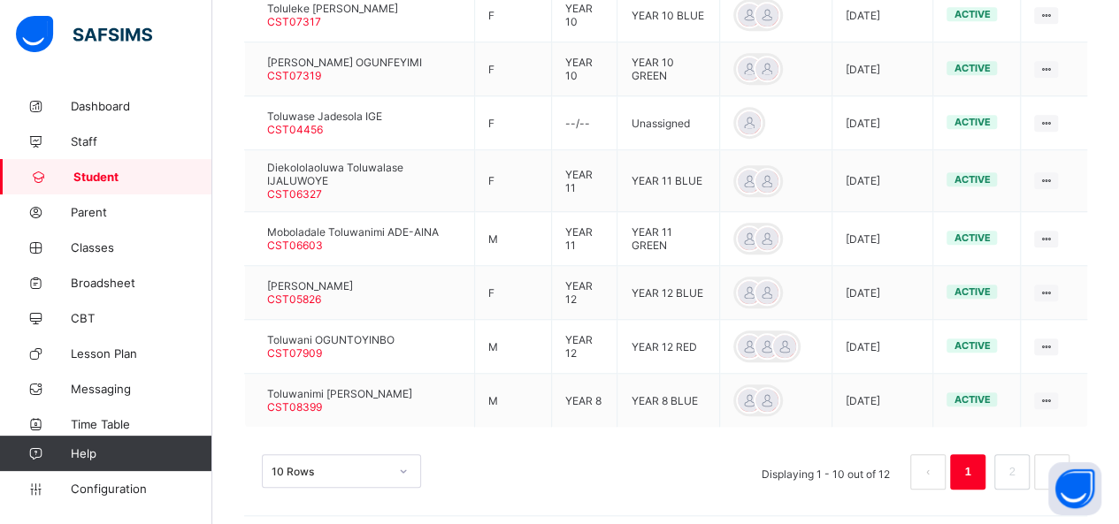
scroll to position [170, 0]
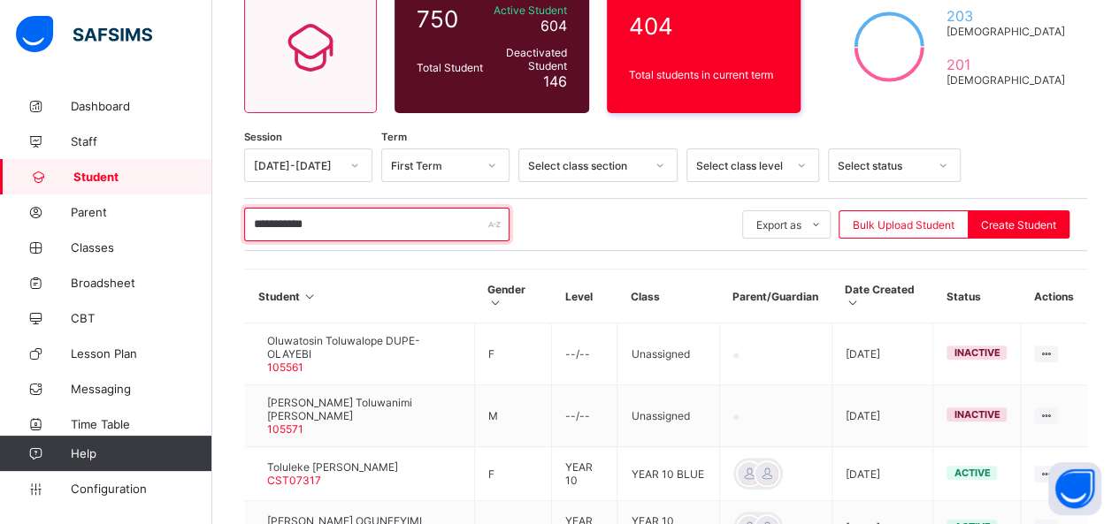
click at [336, 218] on input "**********" at bounding box center [376, 225] width 265 height 34
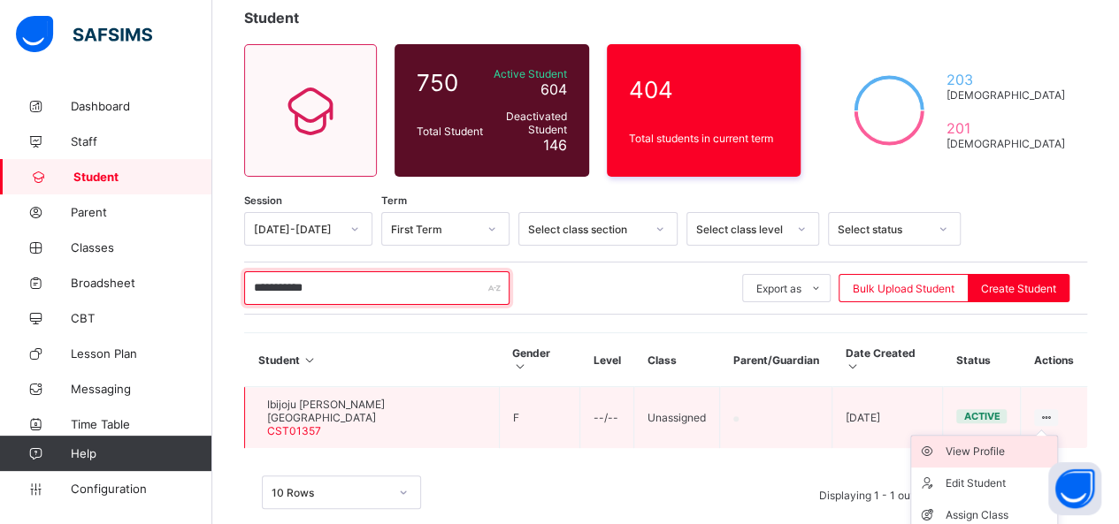
scroll to position [153, 0]
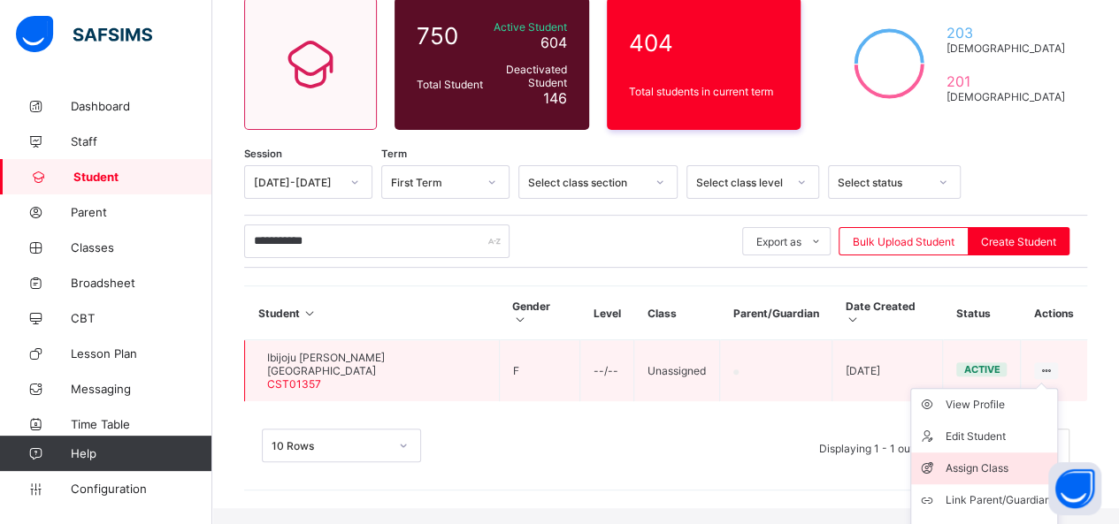
click at [990, 460] on div "Assign Class" at bounding box center [996, 469] width 105 height 18
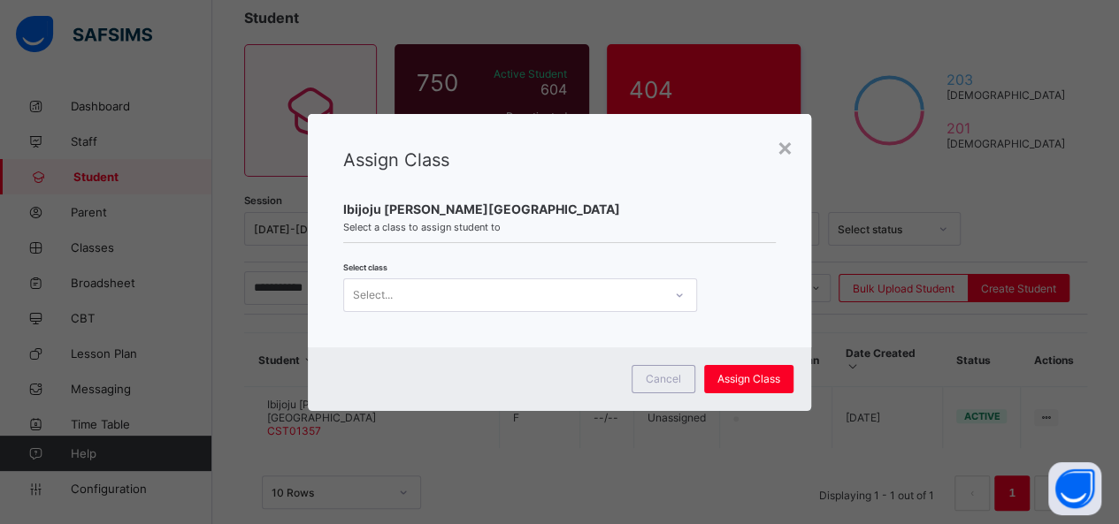
scroll to position [0, 0]
click at [674, 288] on icon at bounding box center [679, 296] width 11 height 18
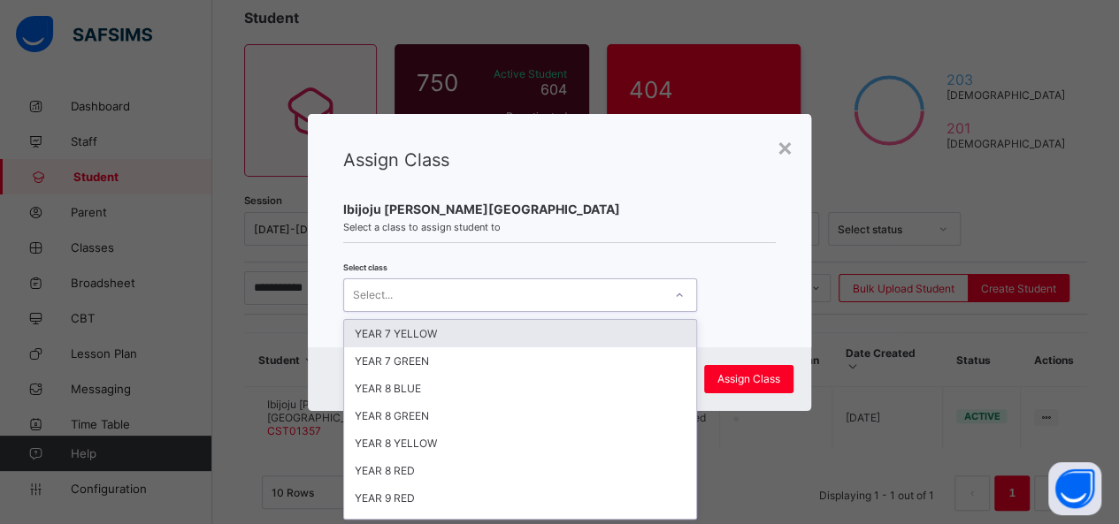
click at [577, 328] on div "YEAR 7 YELLOW" at bounding box center [520, 333] width 352 height 27
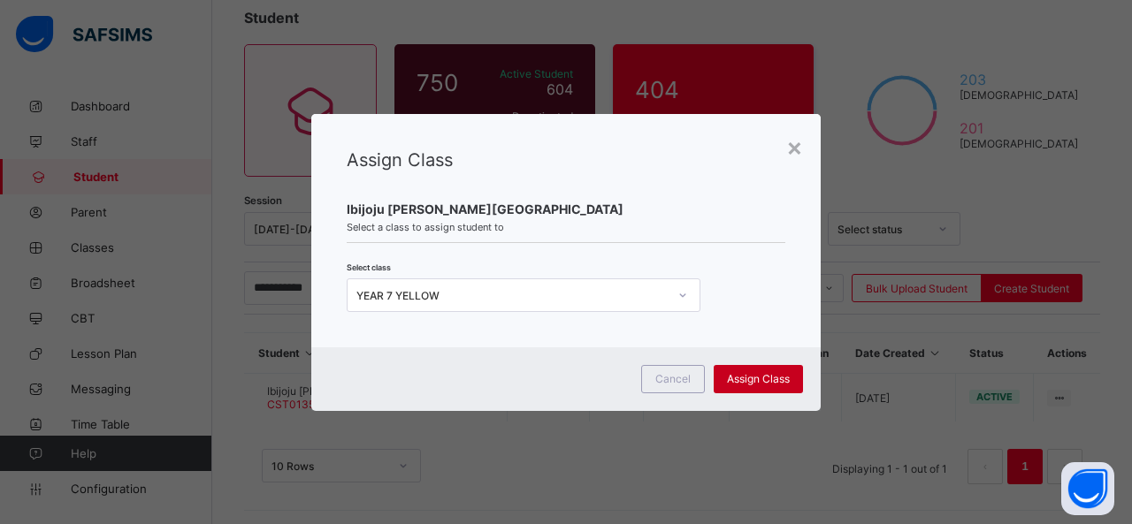
click at [766, 376] on span "Assign Class" at bounding box center [758, 378] width 63 height 13
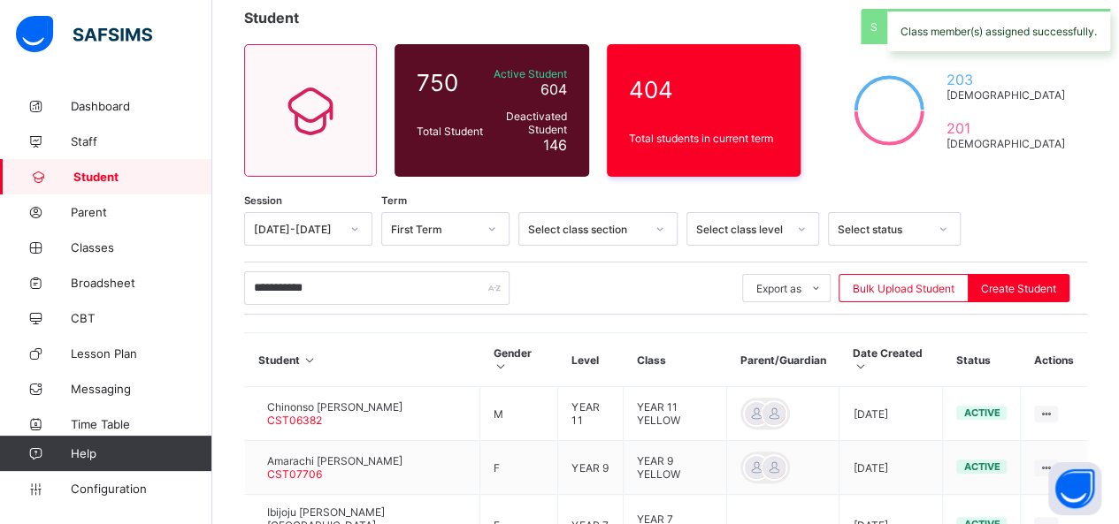
scroll to position [213, 0]
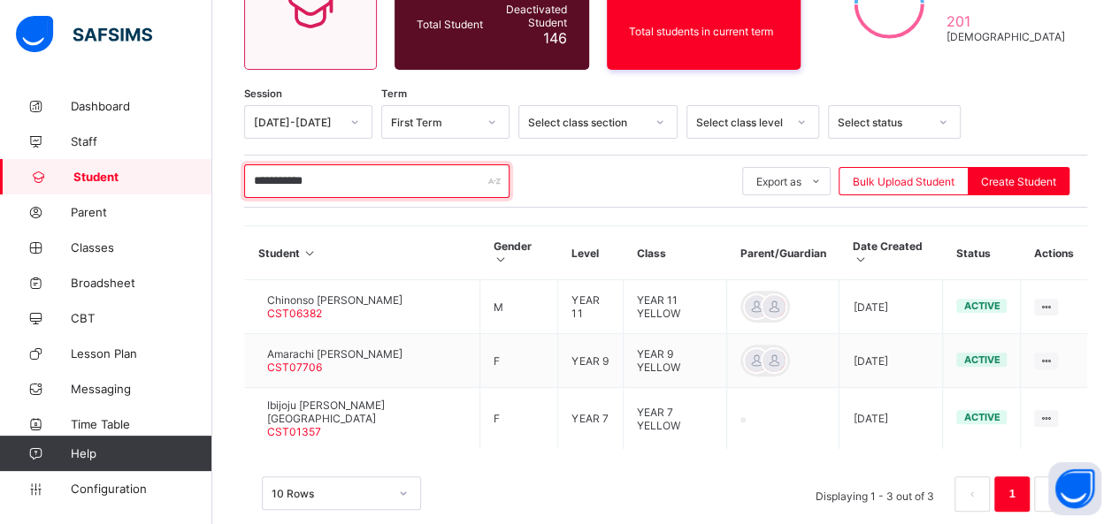
click at [378, 181] on input "**********" at bounding box center [376, 181] width 265 height 34
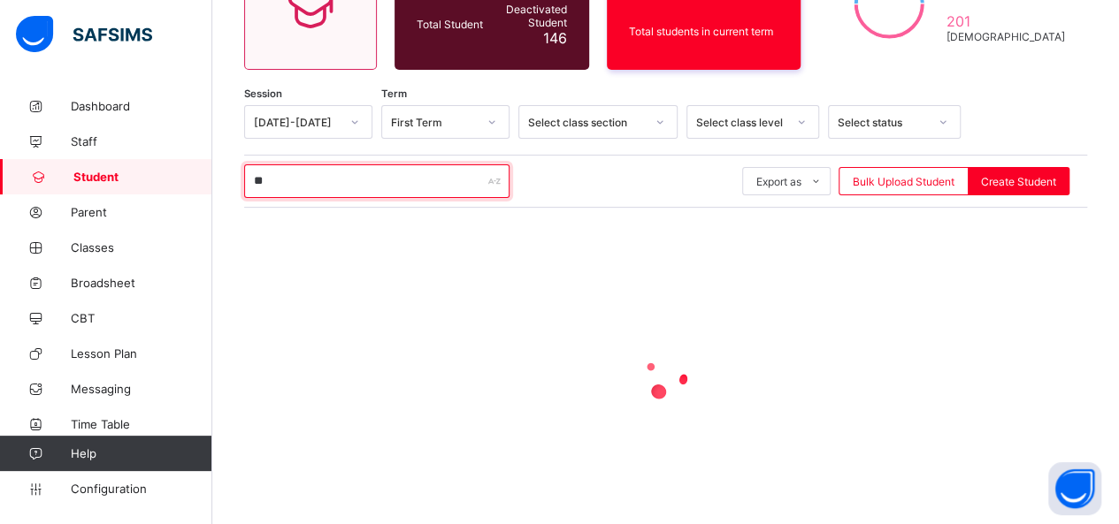
type input "*"
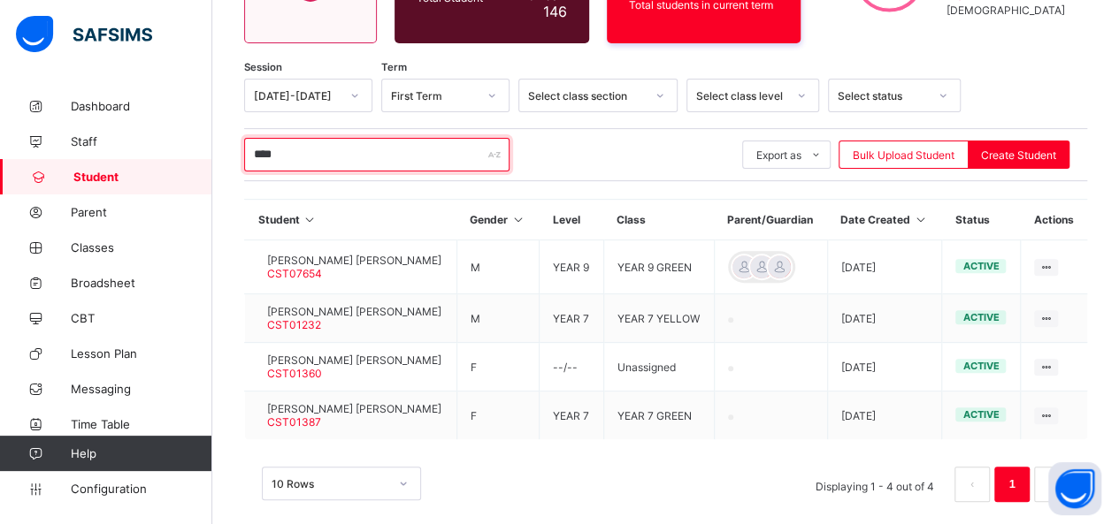
scroll to position [254, 0]
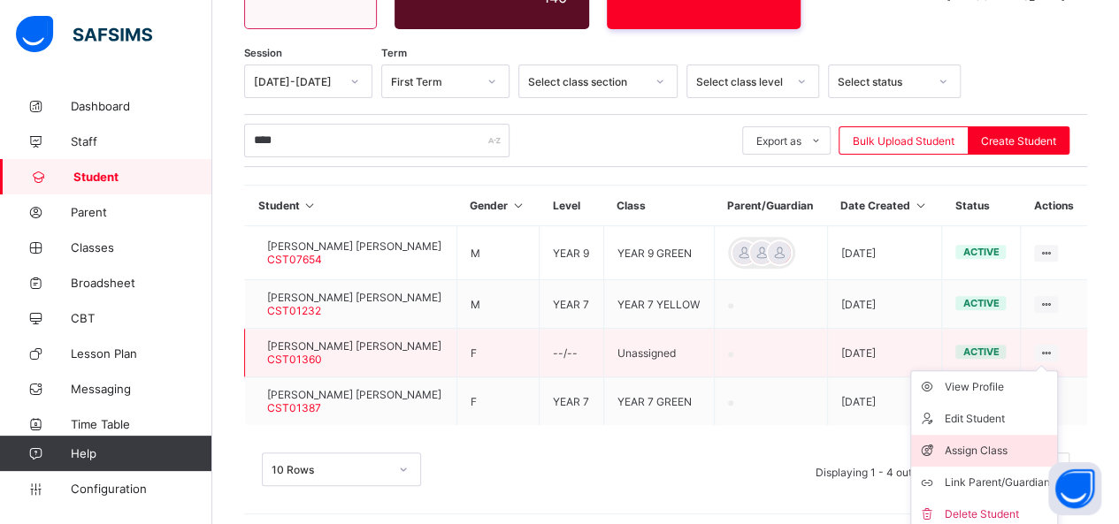
click at [990, 445] on div "Assign Class" at bounding box center [996, 451] width 105 height 18
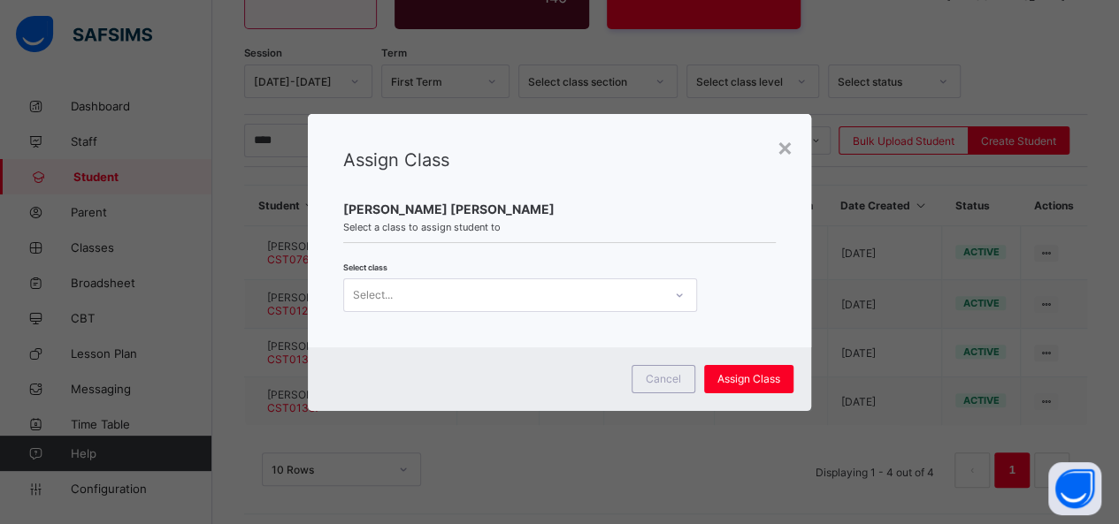
scroll to position [0, 0]
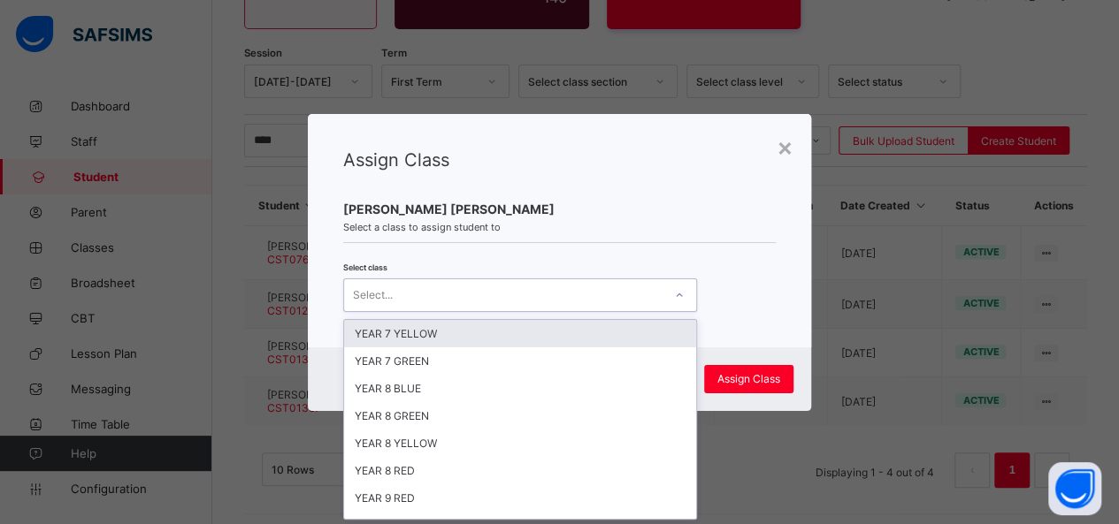
click at [664, 288] on div at bounding box center [679, 295] width 30 height 28
click at [610, 338] on div "YEAR 7 YELLOW" at bounding box center [520, 333] width 352 height 27
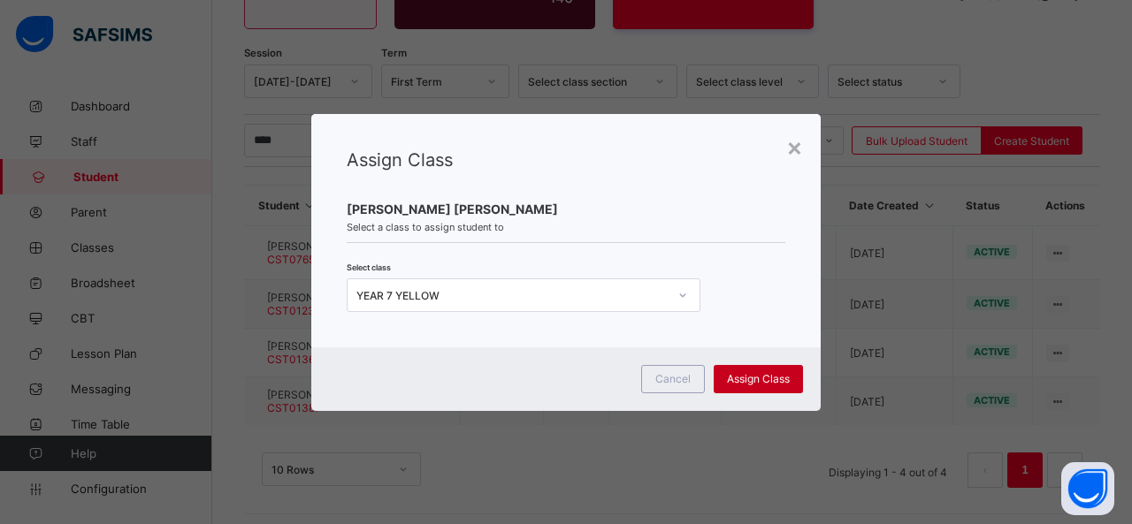
click at [745, 379] on span "Assign Class" at bounding box center [758, 378] width 63 height 13
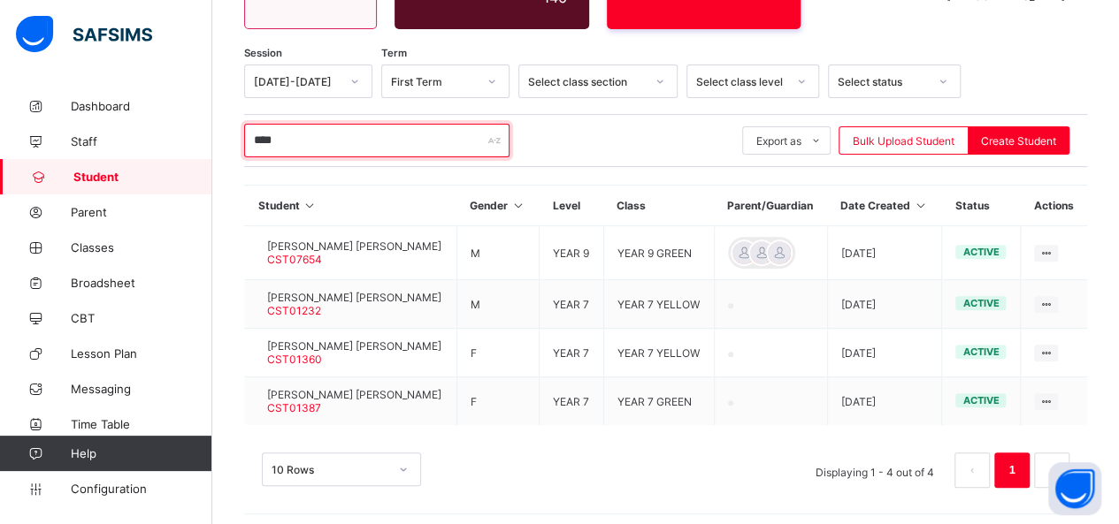
click at [303, 136] on input "****" at bounding box center [376, 141] width 265 height 34
type input "*"
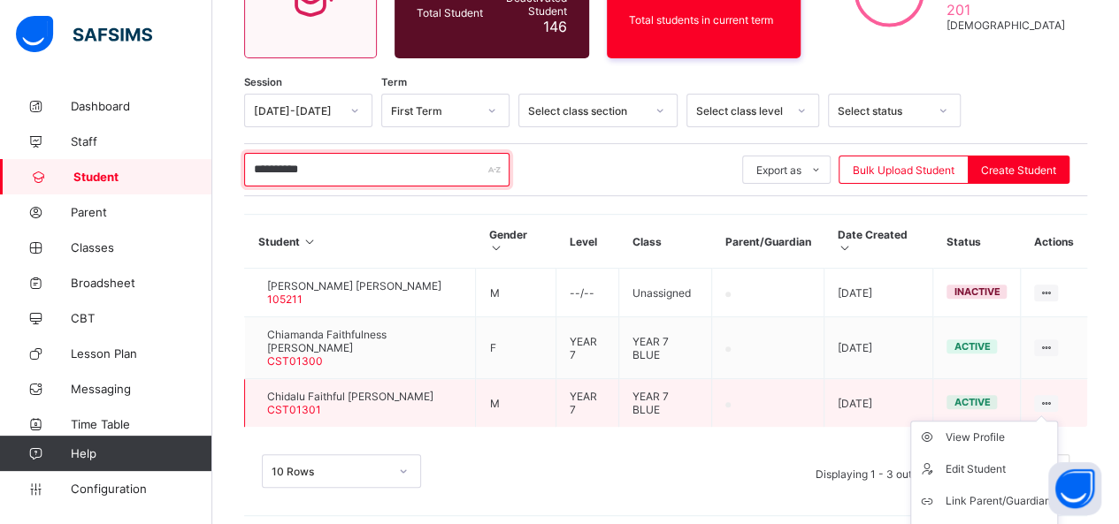
scroll to position [240, 0]
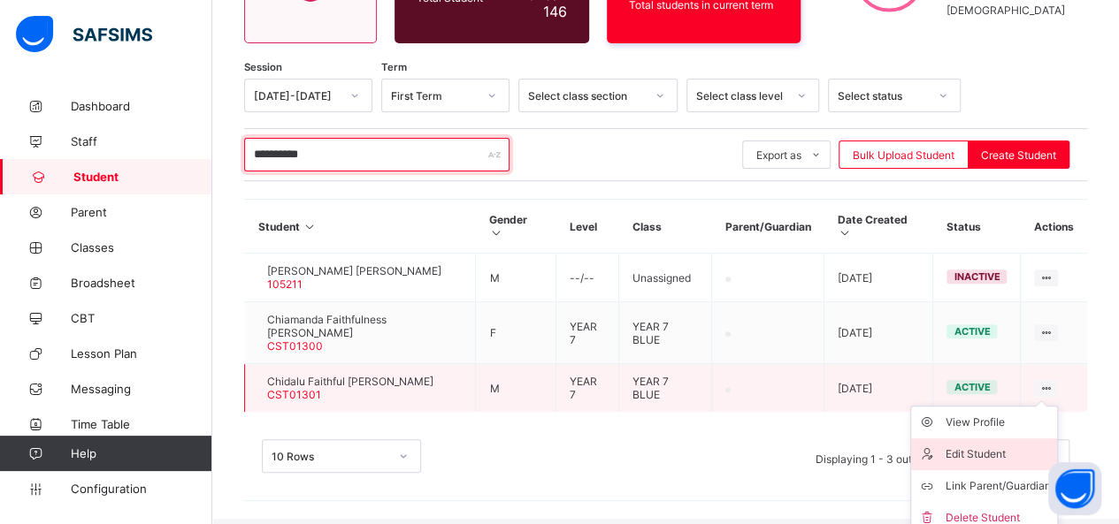
type input "**********"
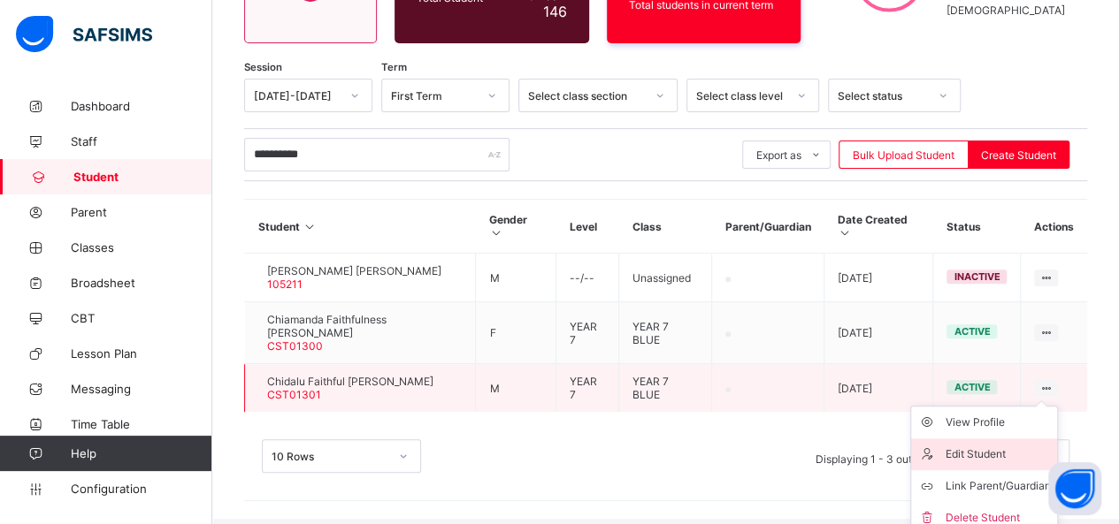
click at [1008, 446] on div "Edit Student" at bounding box center [996, 455] width 105 height 18
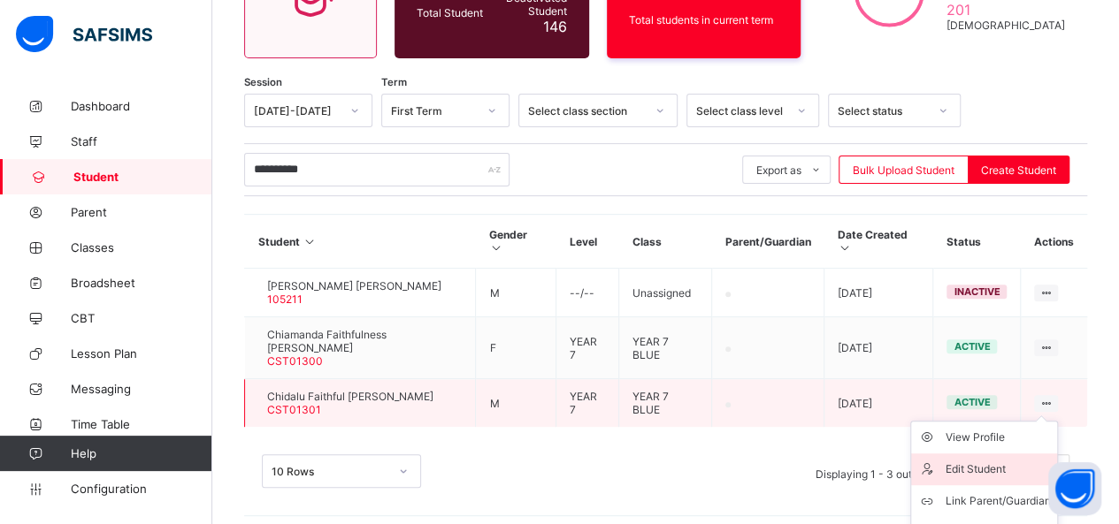
select select "**"
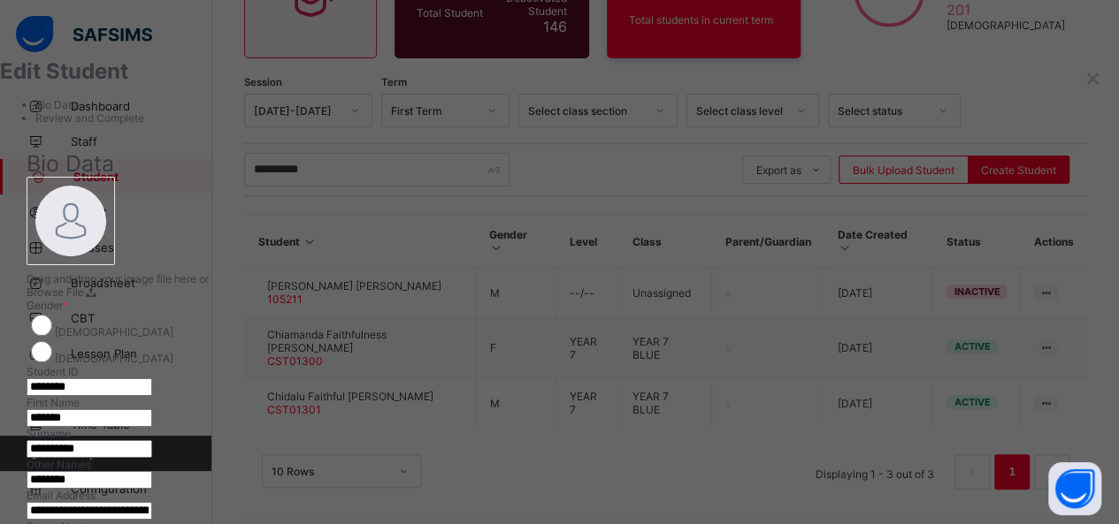
click at [1108, 394] on div "**********" at bounding box center [559, 262] width 1119 height 524
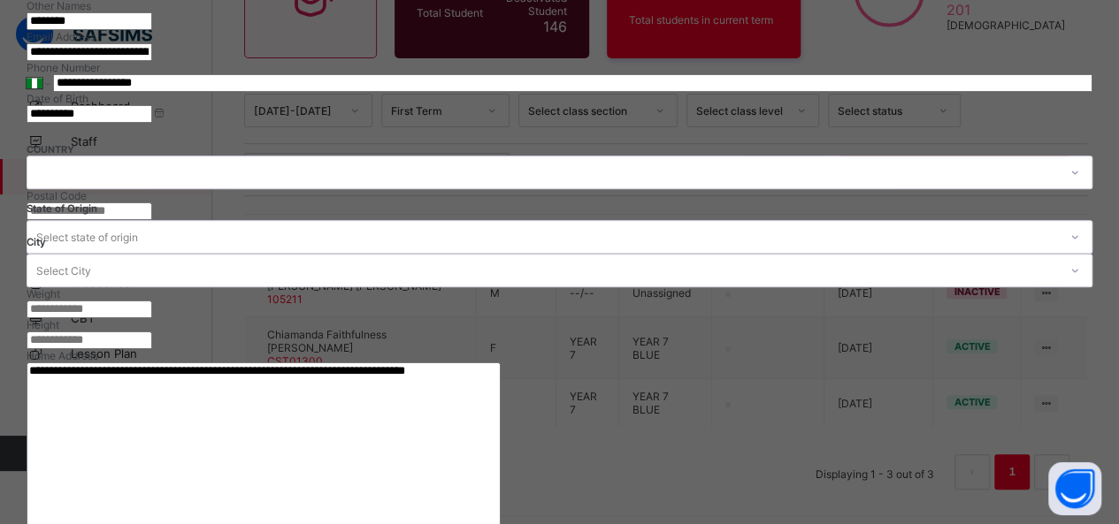
scroll to position [809, 0]
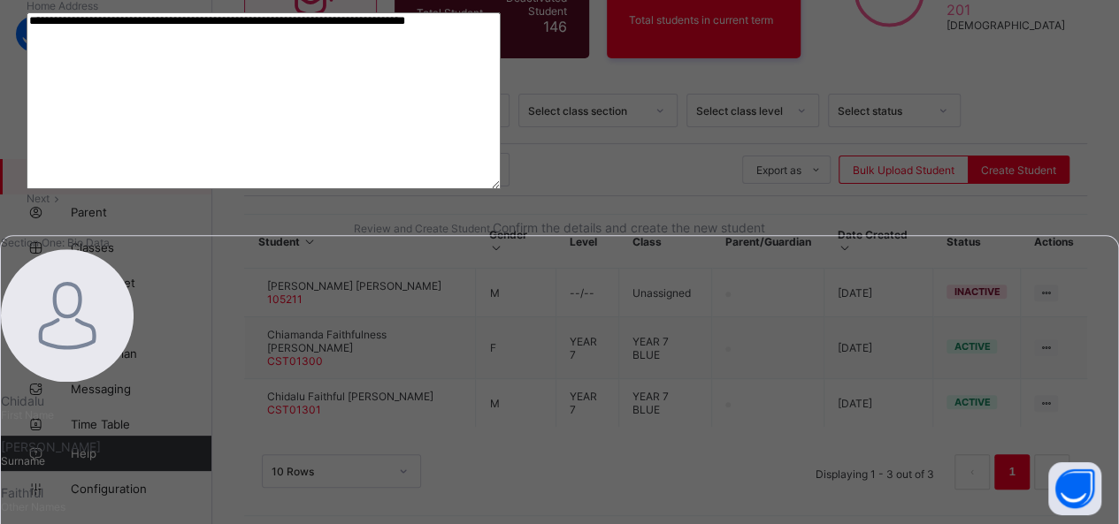
click at [990, 205] on div "Next" at bounding box center [560, 198] width 1066 height 13
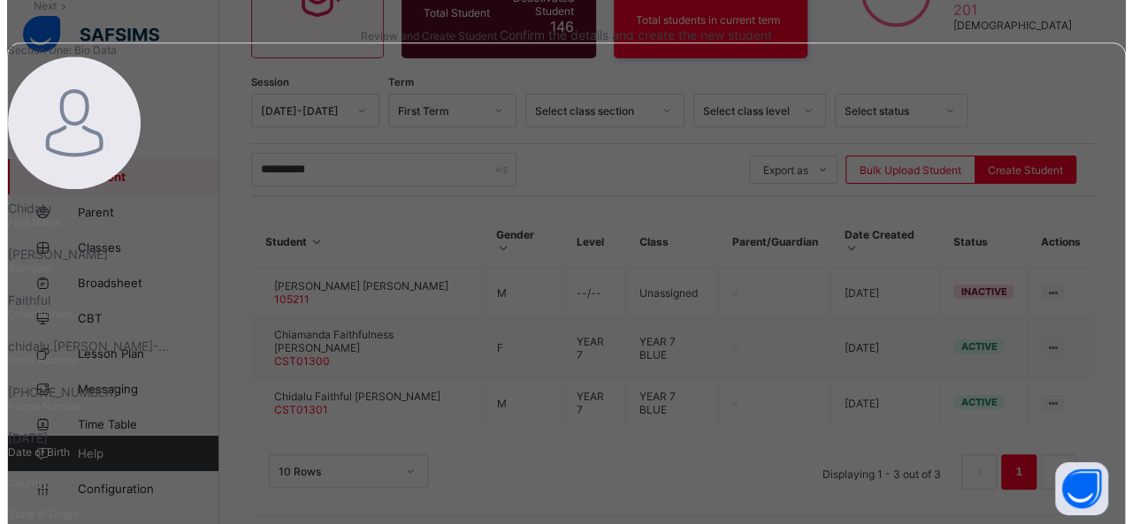
scroll to position [395, 0]
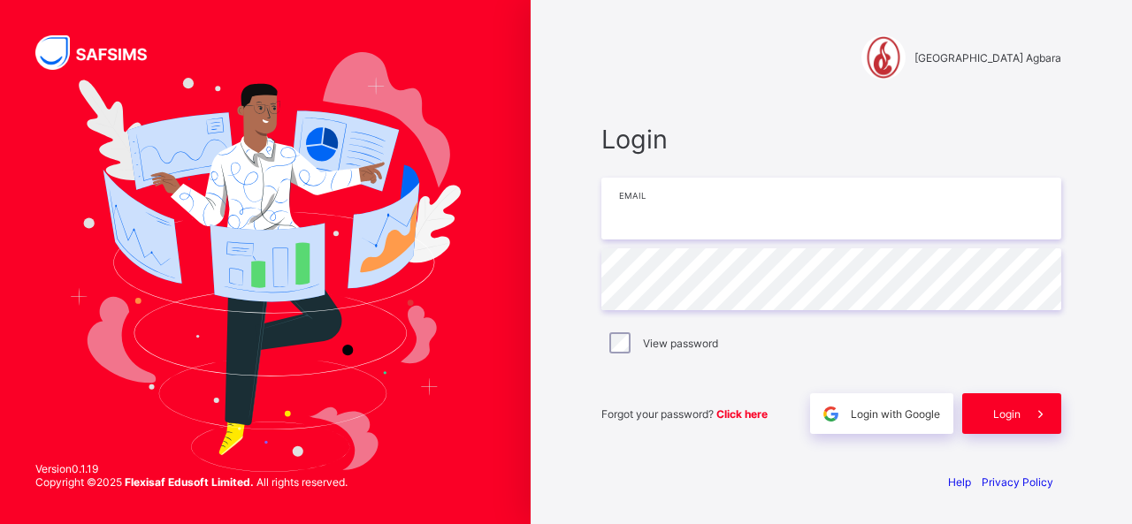
type input "**********"
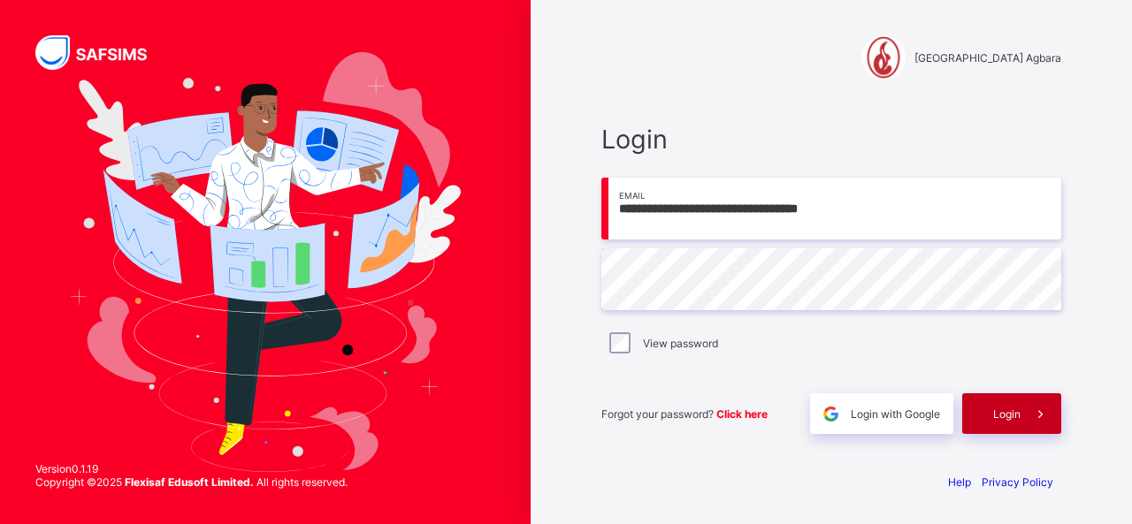
click at [1012, 412] on span "Login" at bounding box center [1006, 414] width 27 height 13
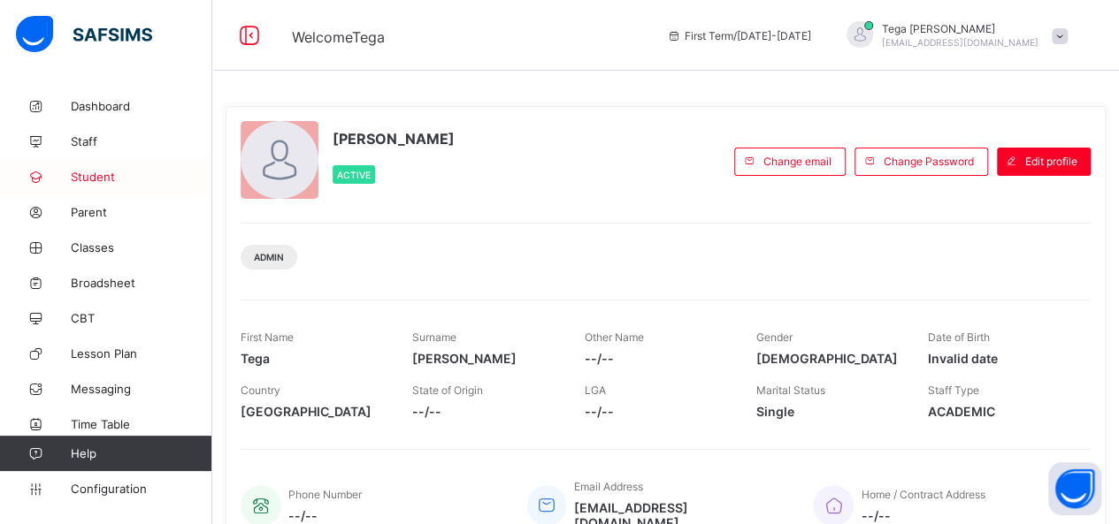
click at [96, 182] on span "Student" at bounding box center [141, 177] width 141 height 14
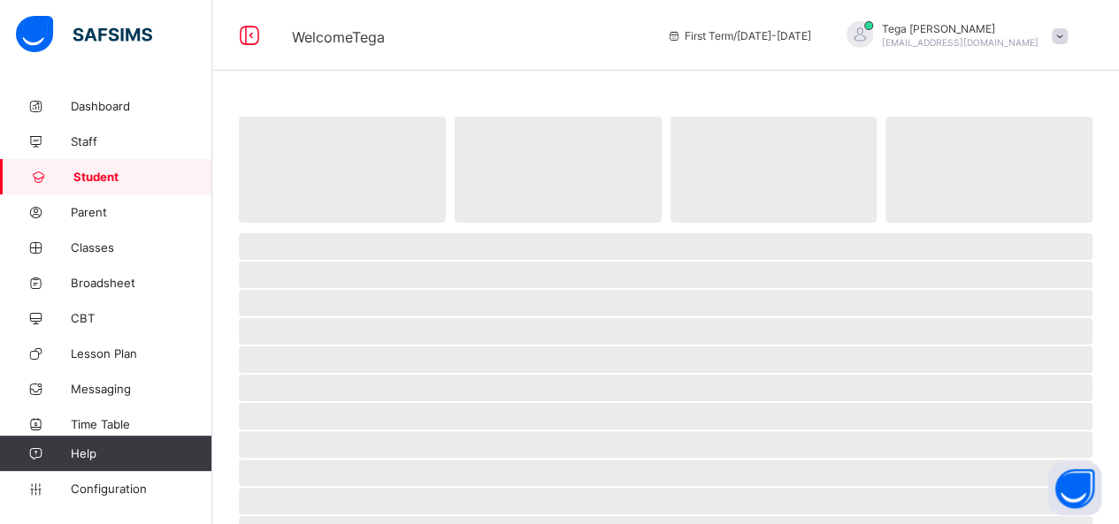
click at [96, 182] on span "Student" at bounding box center [142, 177] width 139 height 14
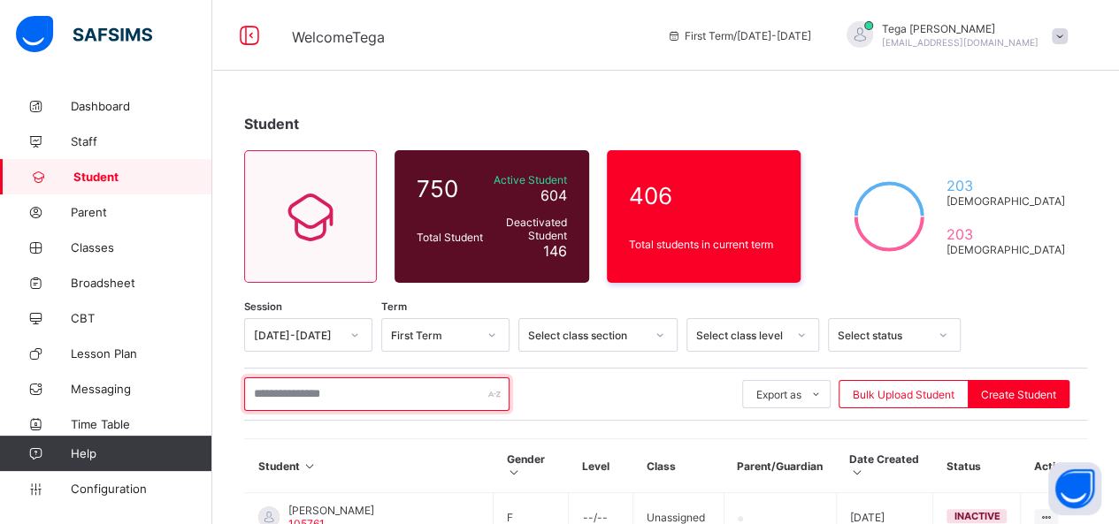
click at [290, 394] on input "text" at bounding box center [376, 395] width 265 height 34
type input "********"
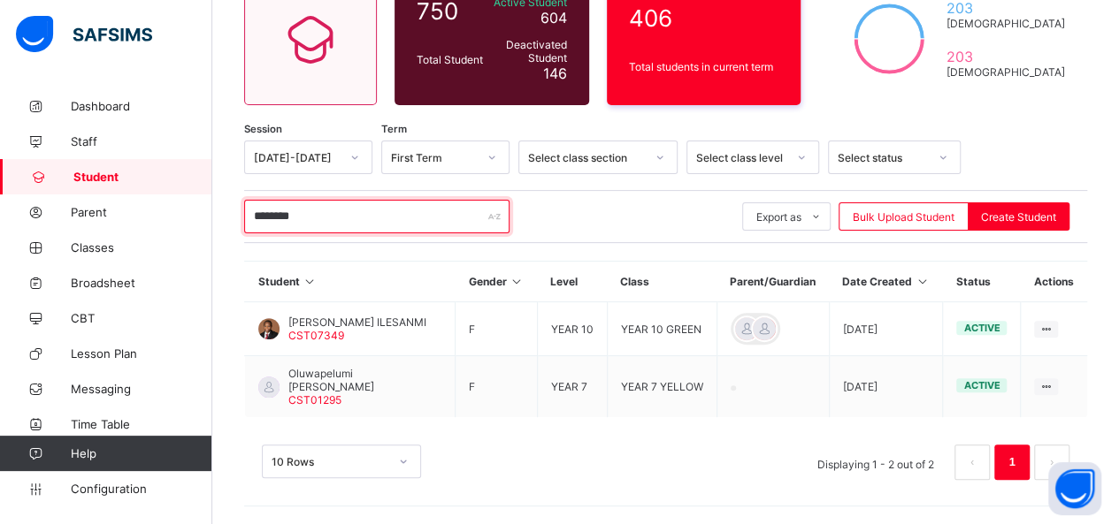
scroll to position [177, 0]
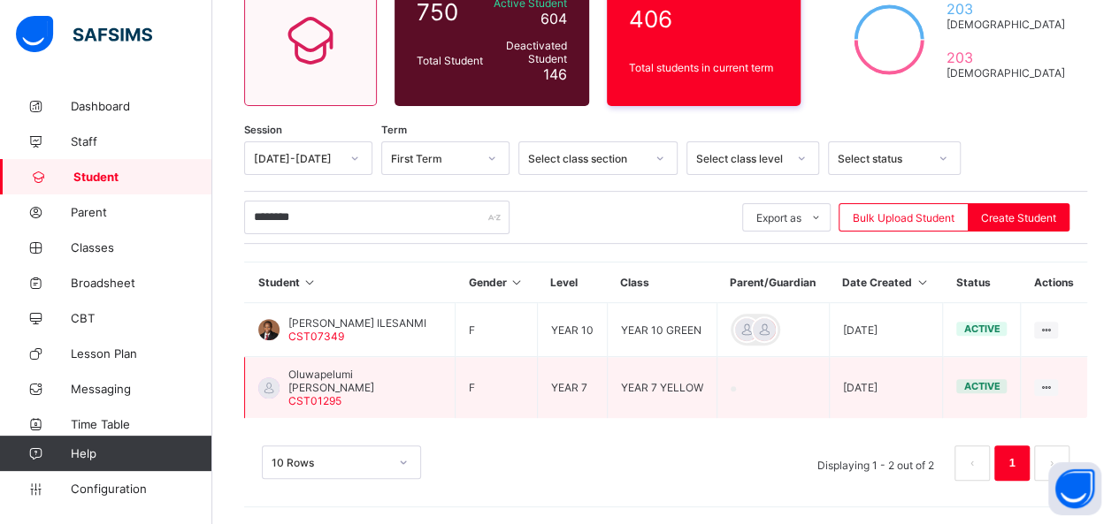
click at [1072, 395] on td "View Profile Edit Student Link Parent/Guardian Delete Student" at bounding box center [1054, 388] width 66 height 62
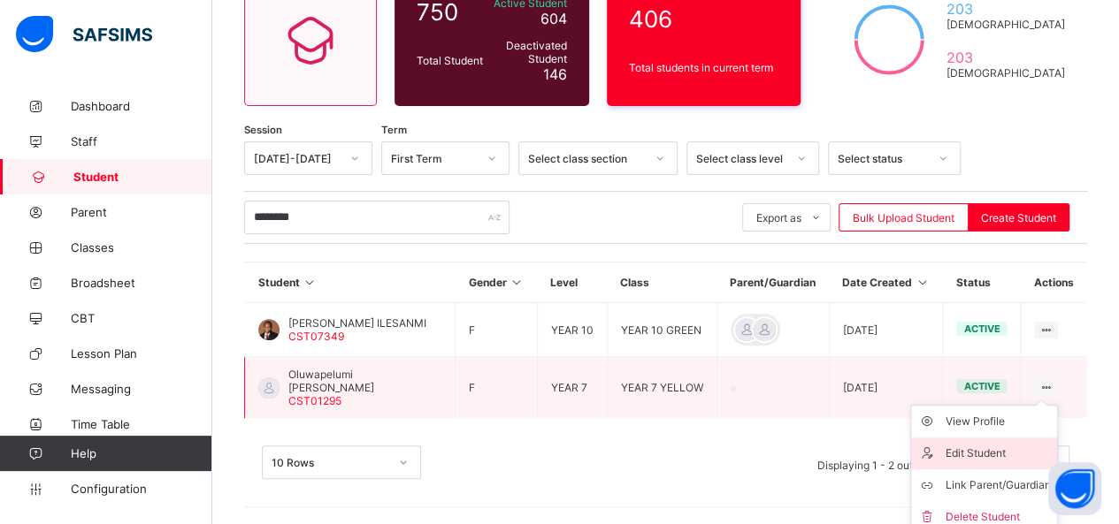
click at [1005, 454] on div "Edit Student" at bounding box center [996, 454] width 105 height 18
select select "**"
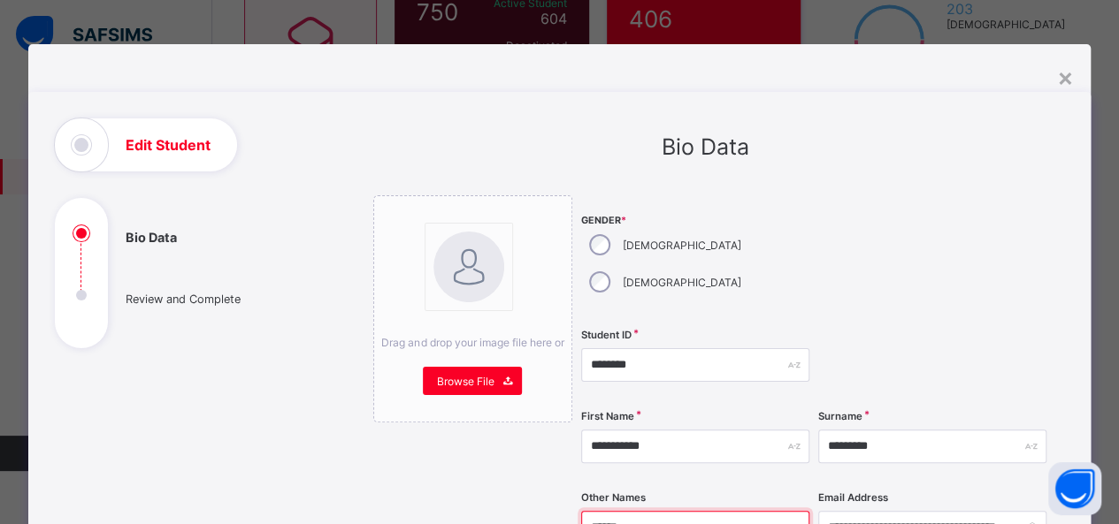
click at [666, 511] on input "******" at bounding box center [695, 528] width 228 height 34
type input "*"
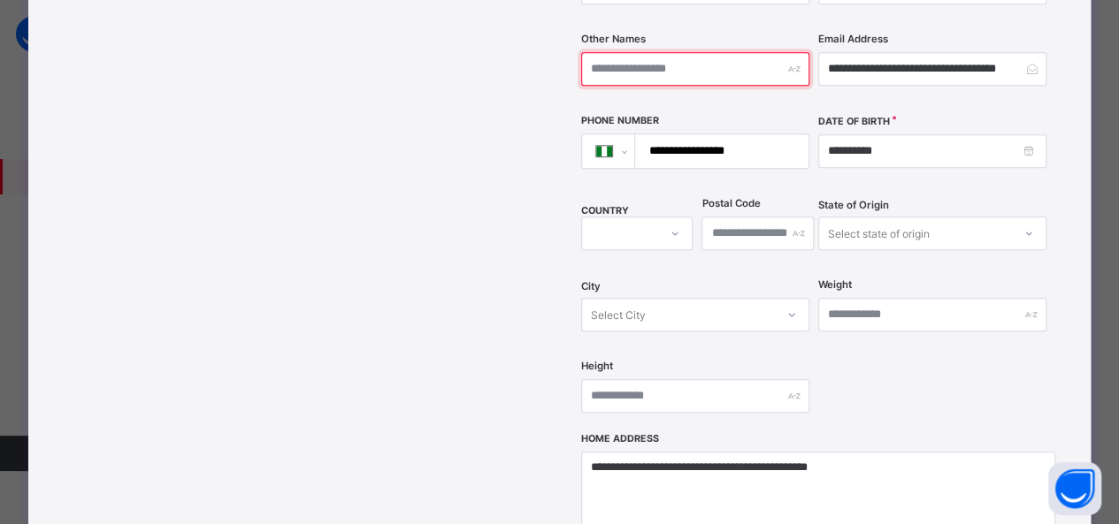
scroll to position [809, 0]
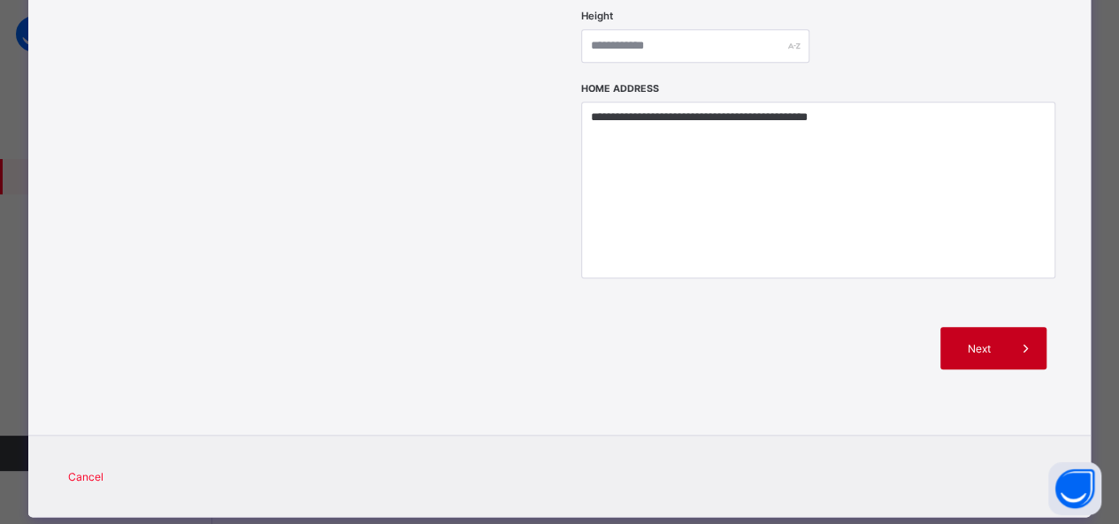
click at [995, 342] on span "Next" at bounding box center [978, 348] width 50 height 13
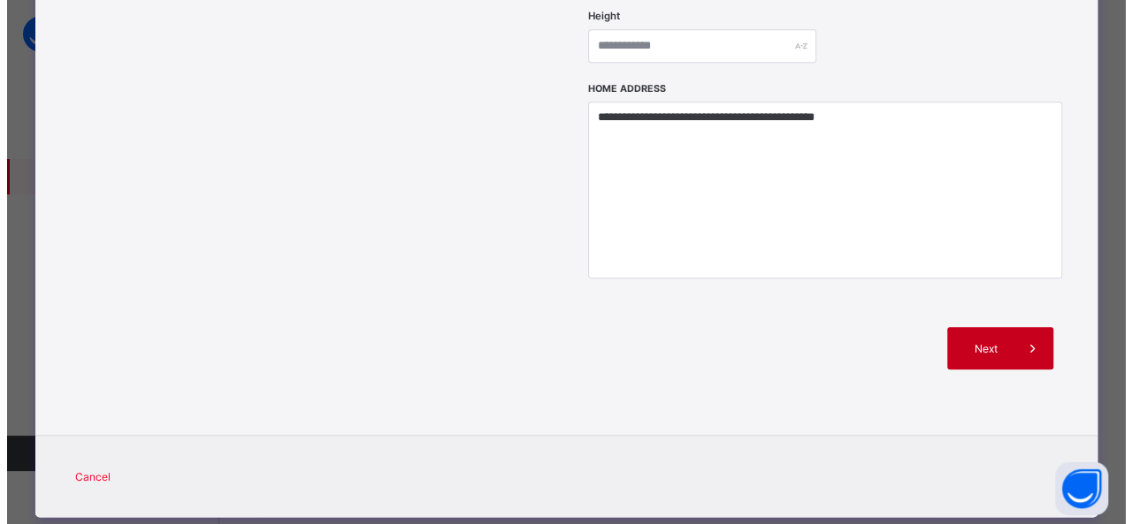
scroll to position [380, 0]
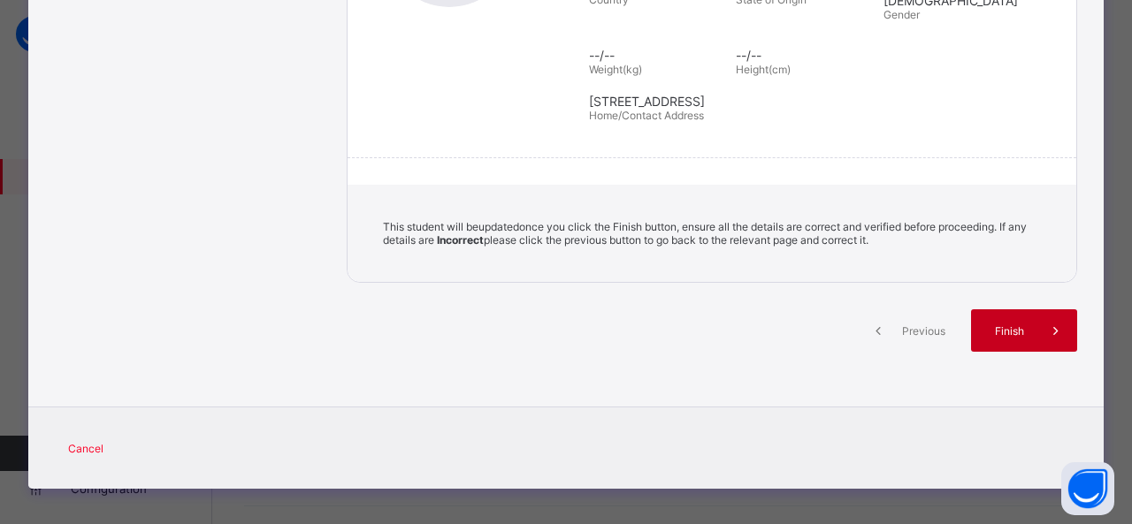
click at [1007, 326] on span "Finish" at bounding box center [1009, 331] width 50 height 13
click at [1006, 314] on div "Finish" at bounding box center [1024, 331] width 106 height 42
click at [999, 373] on div "Previous Finish" at bounding box center [712, 346] width 730 height 73
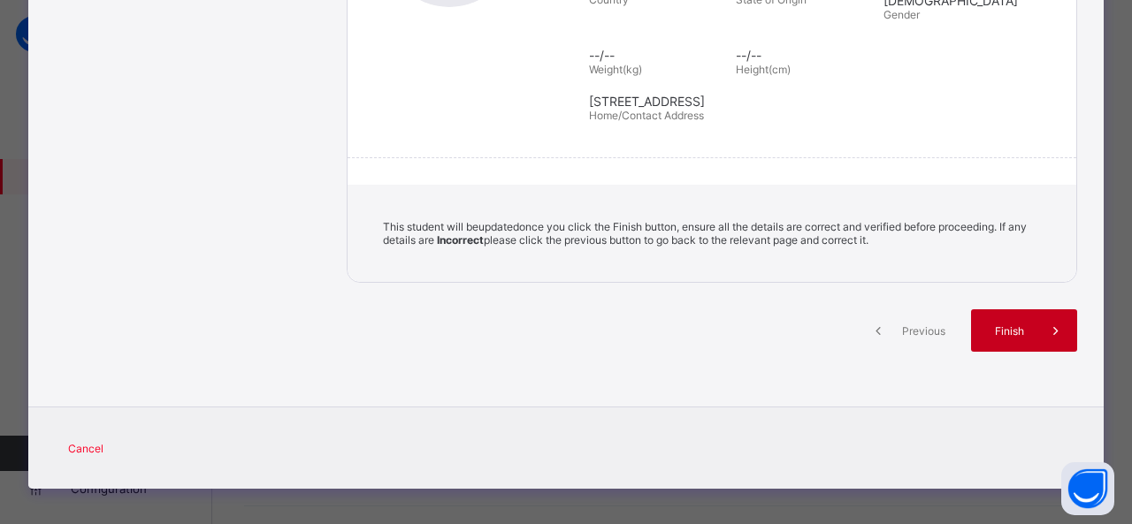
click at [1035, 324] on span at bounding box center [1056, 331] width 42 height 42
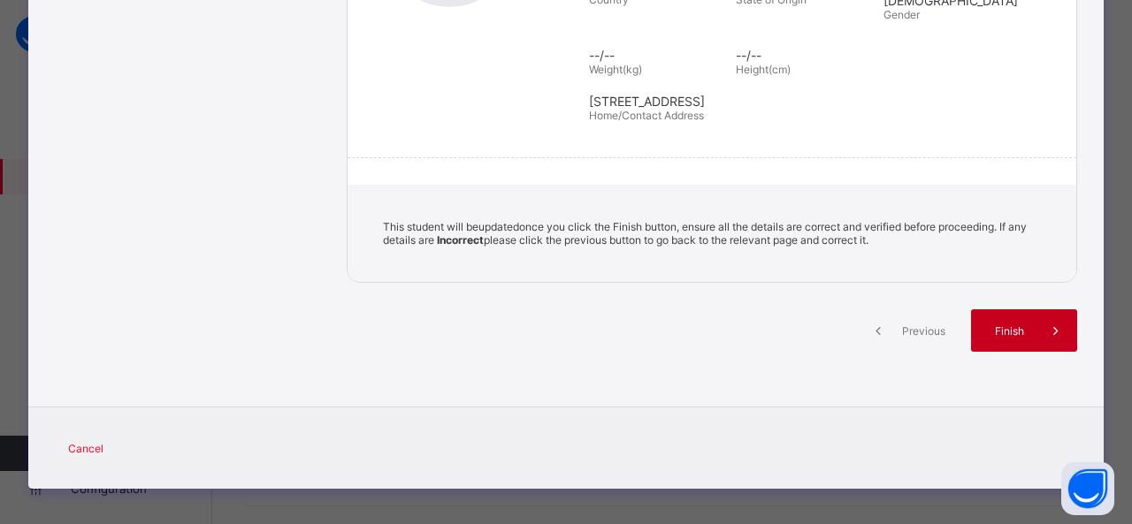
click at [1035, 324] on span at bounding box center [1056, 331] width 42 height 42
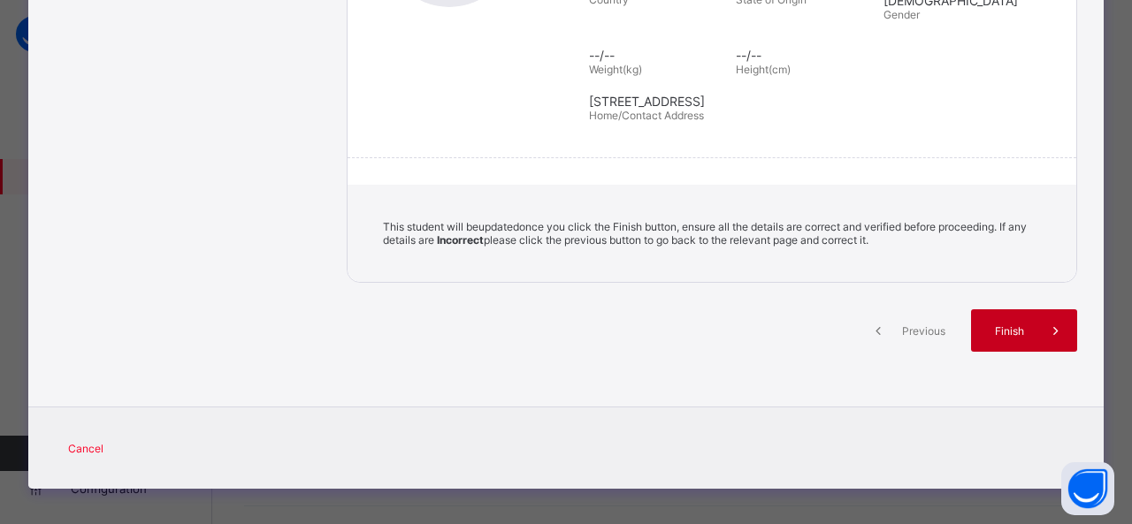
click at [1035, 324] on span at bounding box center [1056, 331] width 42 height 42
click at [525, 397] on div "**********" at bounding box center [565, 61] width 1075 height 698
